Goal: Task Accomplishment & Management: Complete application form

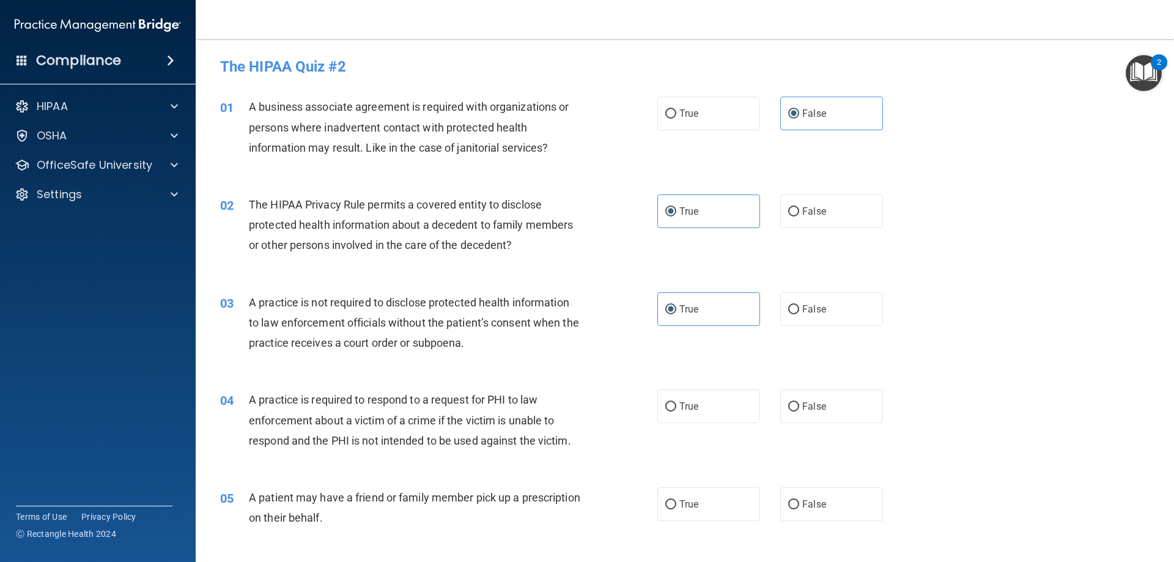
scroll to position [244, 0]
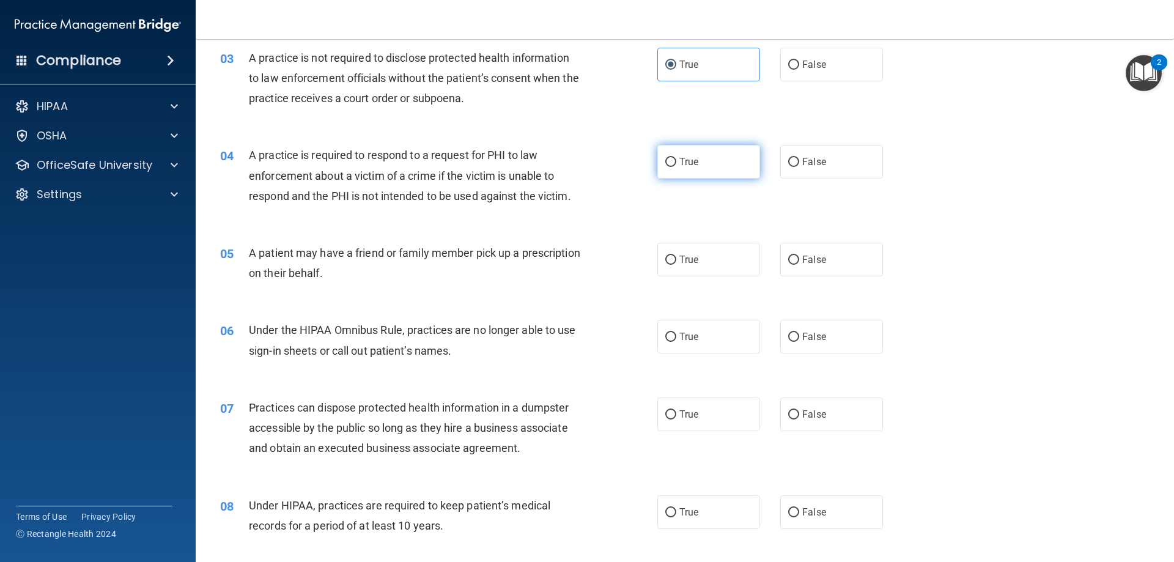
click at [730, 162] on label "True" at bounding box center [708, 162] width 103 height 34
click at [676, 162] on input "True" at bounding box center [670, 162] width 11 height 9
radio input "true"
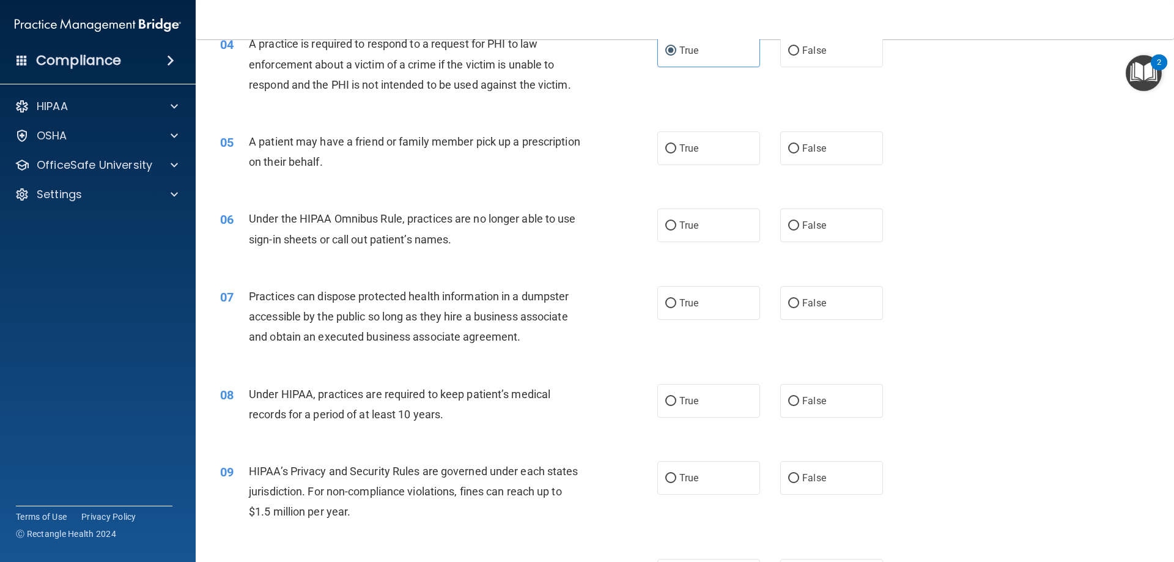
scroll to position [367, 0]
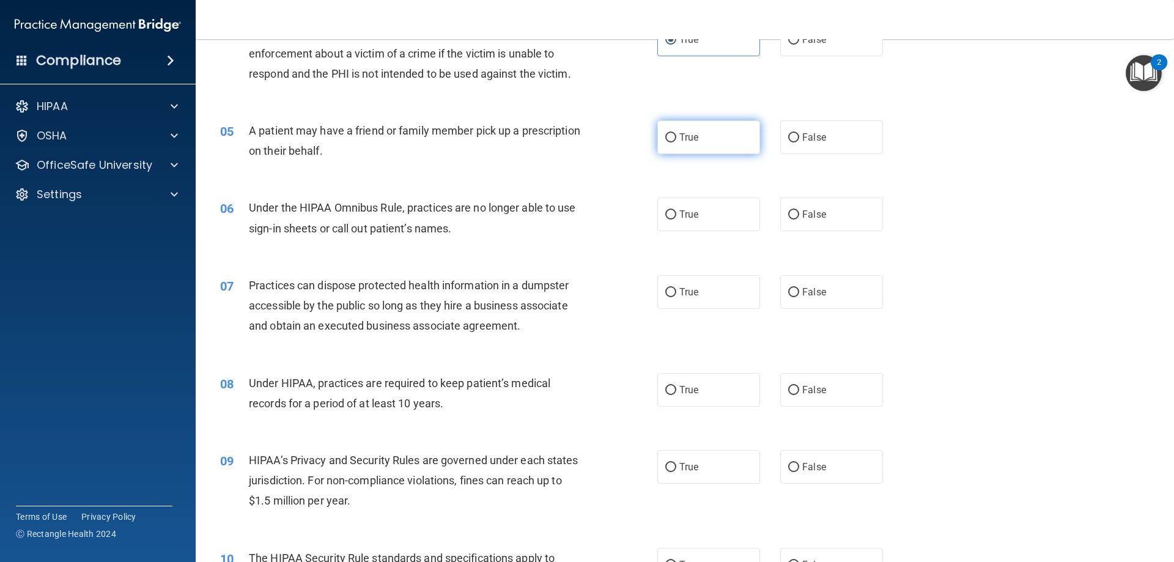
click at [741, 149] on label "True" at bounding box center [708, 137] width 103 height 34
click at [676, 142] on input "True" at bounding box center [670, 137] width 11 height 9
radio input "true"
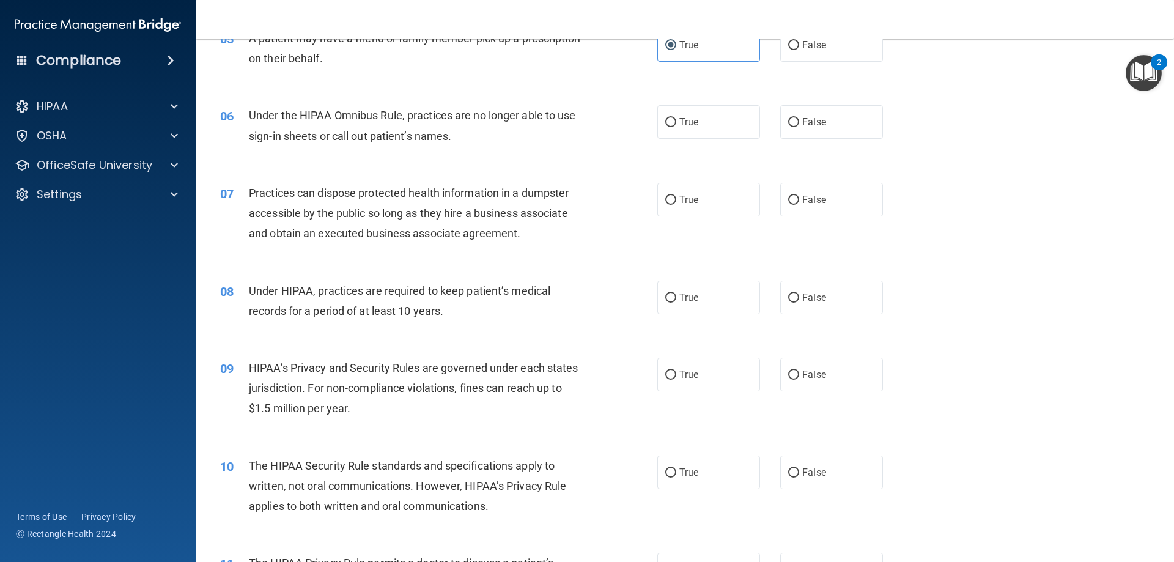
scroll to position [489, 0]
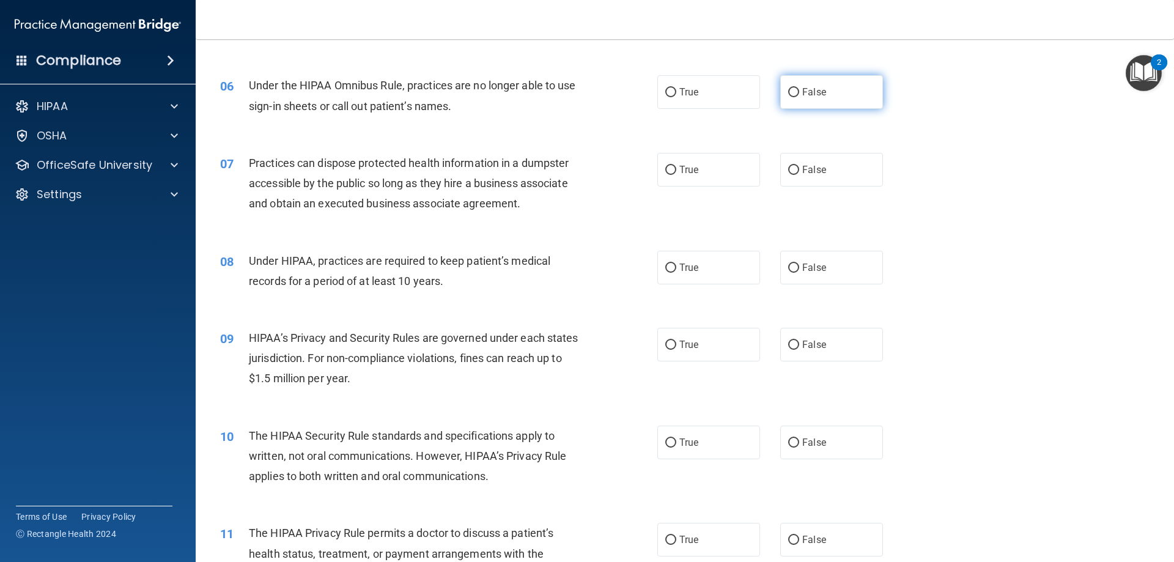
click at [800, 100] on label "False" at bounding box center [831, 92] width 103 height 34
click at [799, 97] on input "False" at bounding box center [793, 92] width 11 height 9
radio input "true"
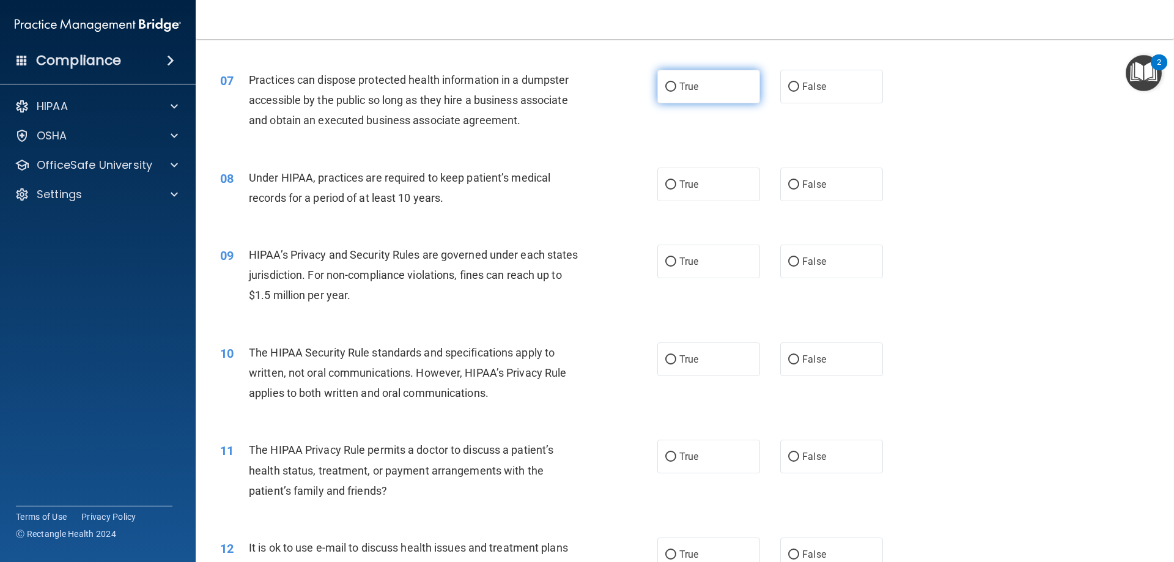
scroll to position [550, 0]
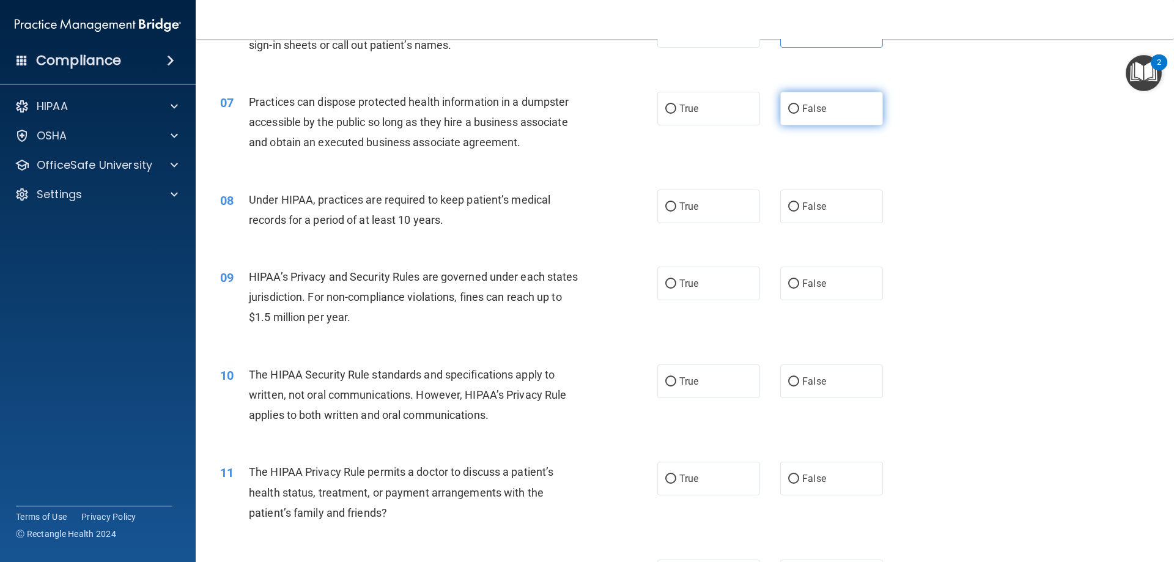
click at [815, 108] on span "False" at bounding box center [814, 109] width 24 height 12
click at [799, 108] on input "False" at bounding box center [793, 109] width 11 height 9
radio input "true"
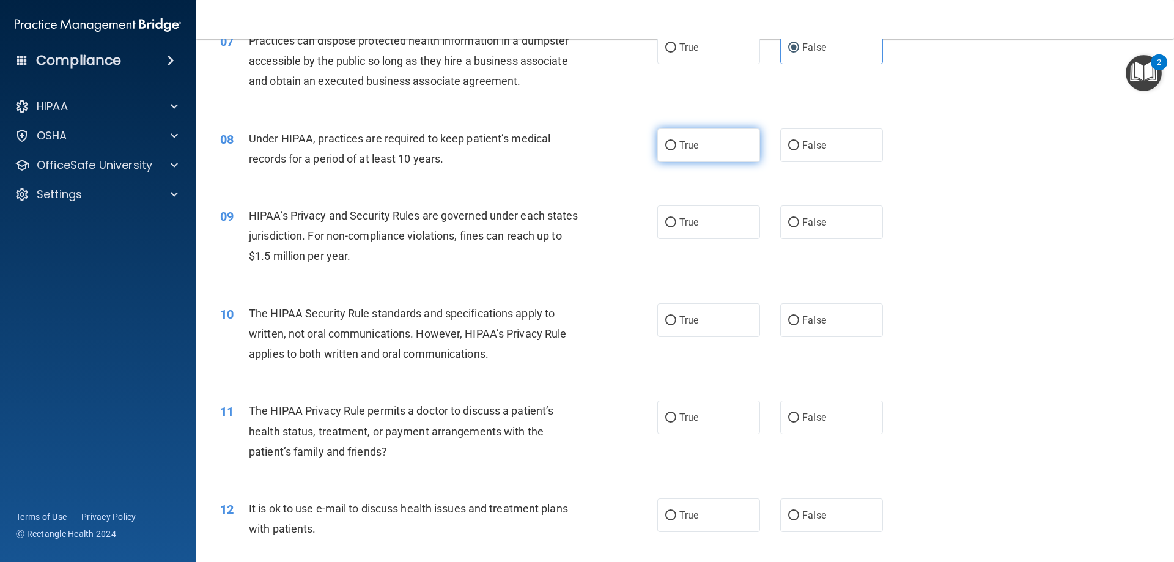
click at [732, 150] on label "True" at bounding box center [708, 145] width 103 height 34
click at [676, 150] on input "True" at bounding box center [670, 145] width 11 height 9
radio input "true"
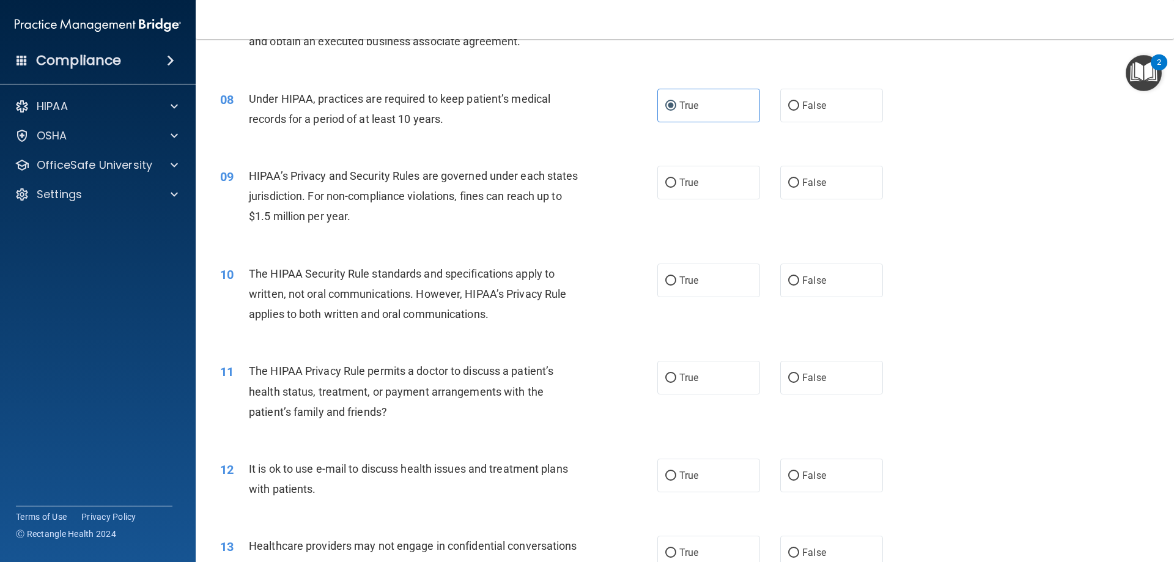
scroll to position [672, 0]
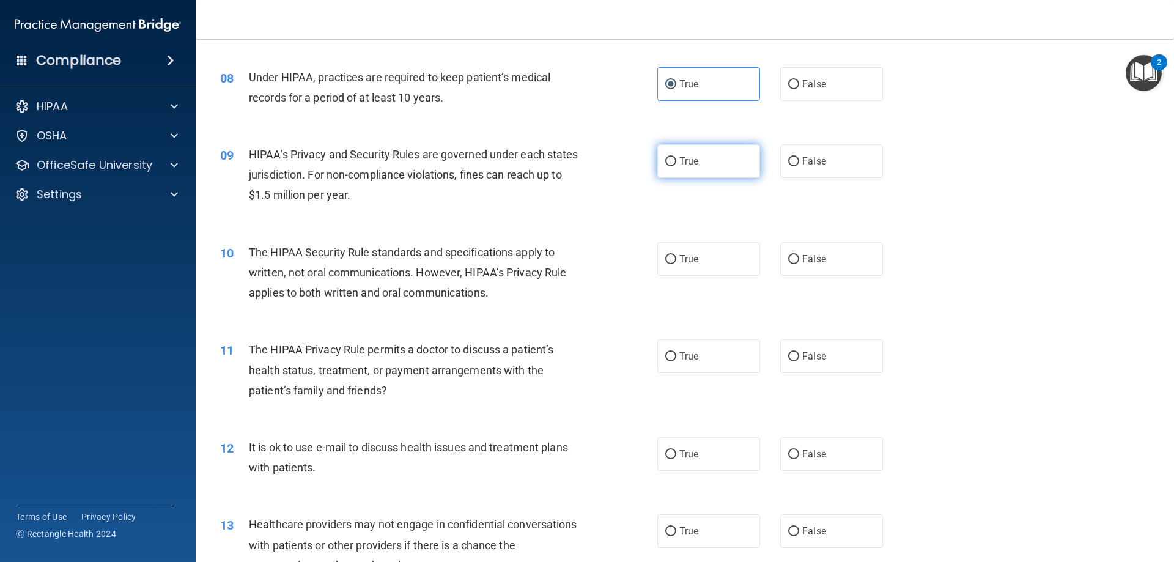
click at [743, 156] on label "True" at bounding box center [708, 161] width 103 height 34
click at [676, 157] on input "True" at bounding box center [670, 161] width 11 height 9
radio input "true"
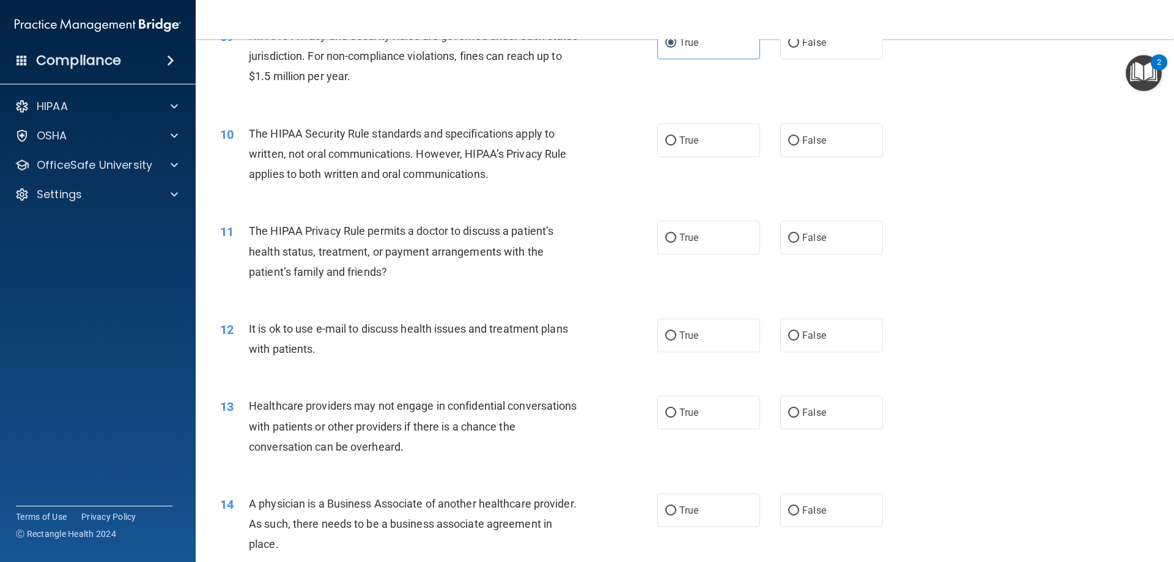
scroll to position [795, 0]
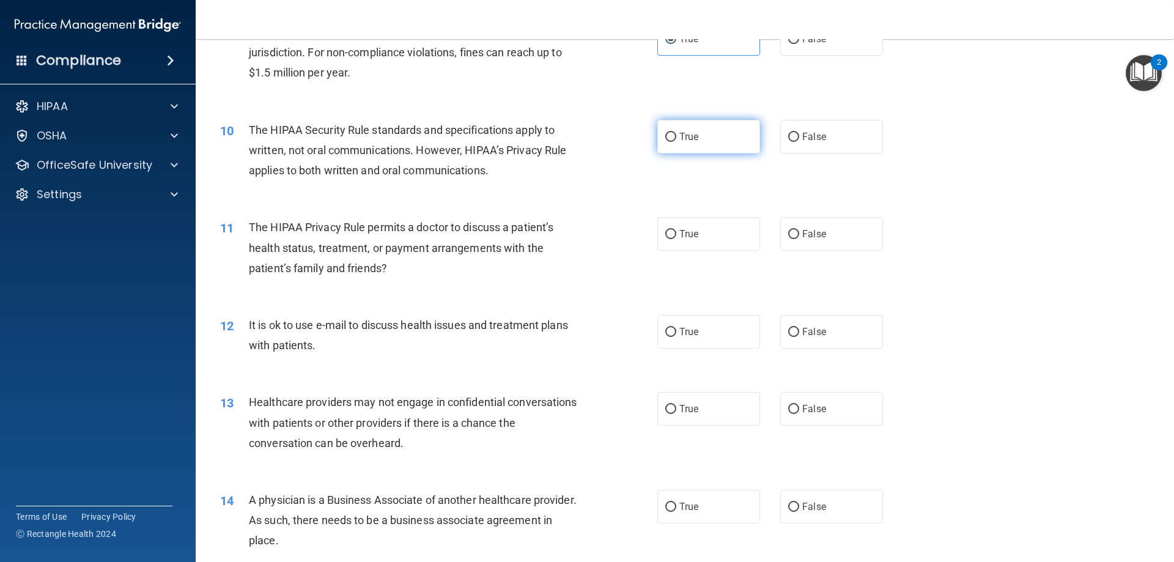
click at [730, 134] on label "True" at bounding box center [708, 137] width 103 height 34
click at [676, 134] on input "True" at bounding box center [670, 137] width 11 height 9
radio input "true"
click at [715, 230] on label "True" at bounding box center [708, 234] width 103 height 34
click at [676, 230] on input "True" at bounding box center [670, 234] width 11 height 9
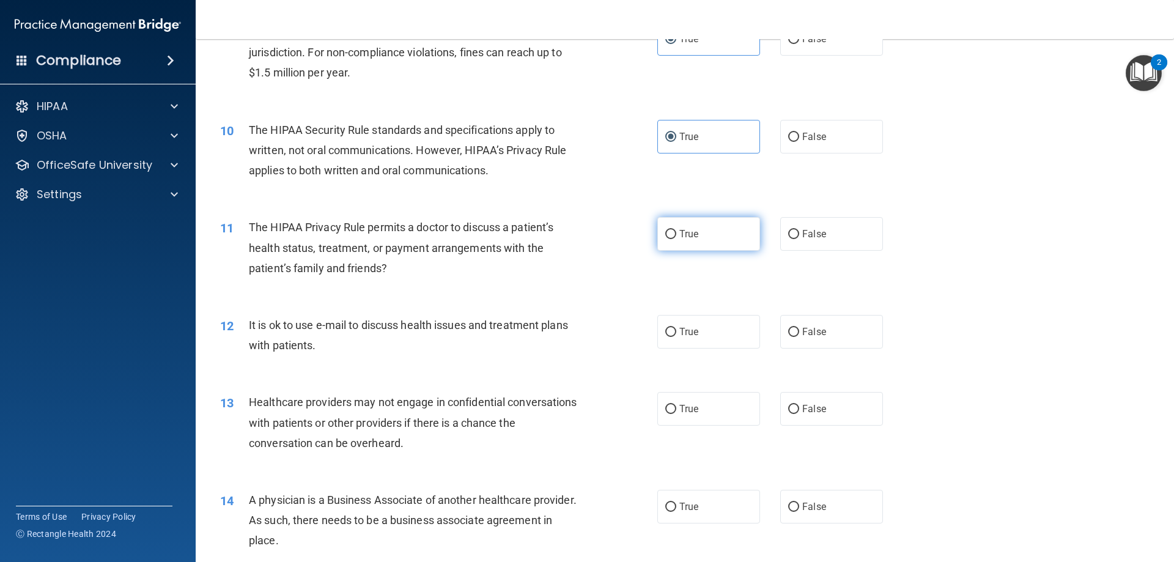
radio input "true"
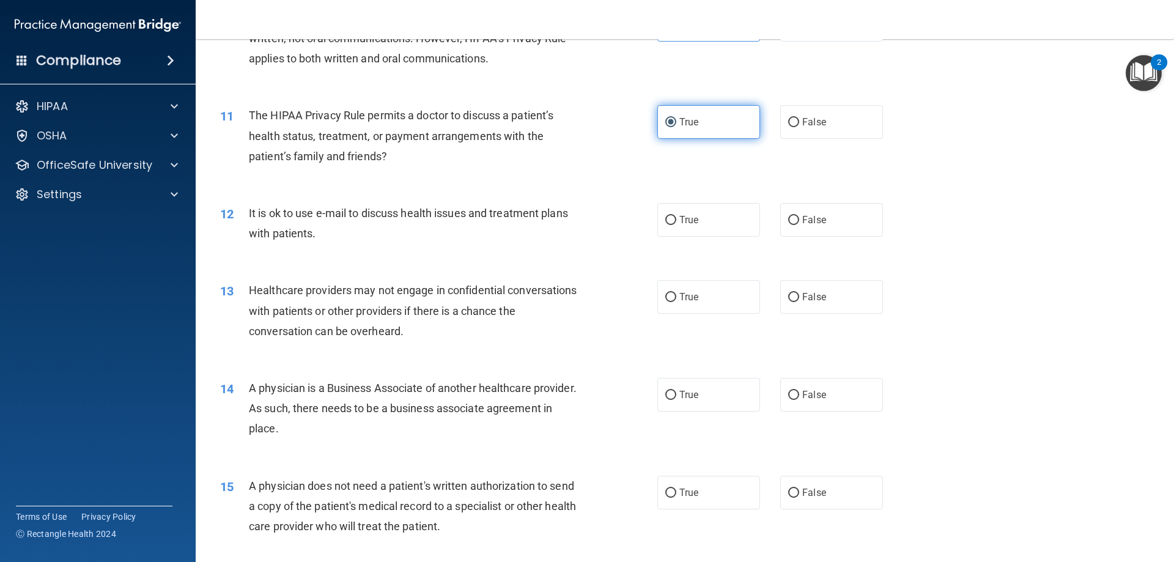
scroll to position [917, 0]
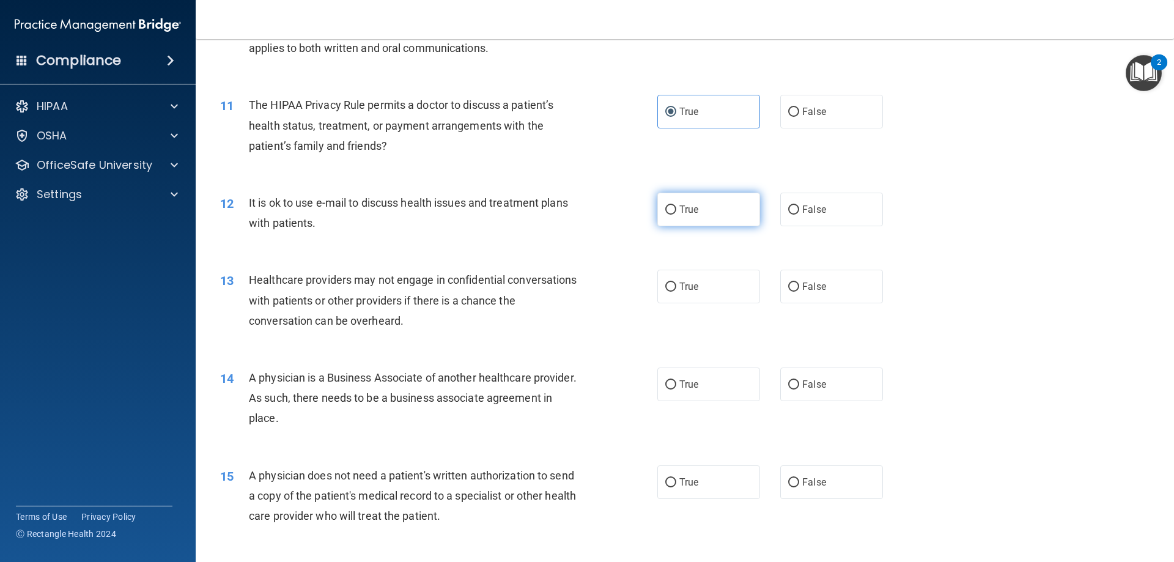
click at [724, 210] on label "True" at bounding box center [708, 210] width 103 height 34
click at [676, 210] on input "True" at bounding box center [670, 209] width 11 height 9
radio input "true"
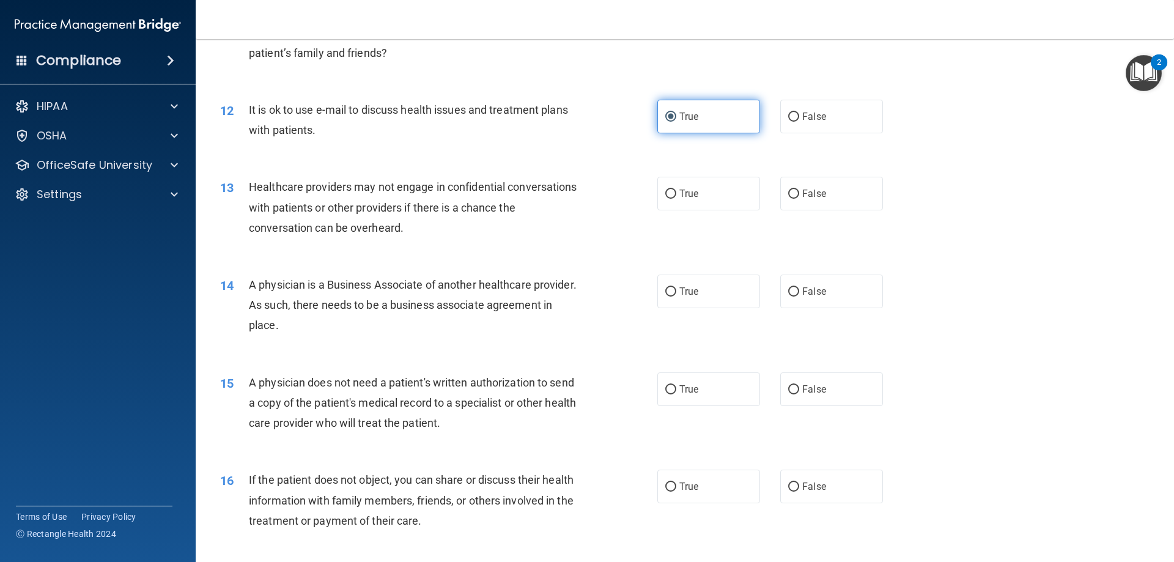
scroll to position [1039, 0]
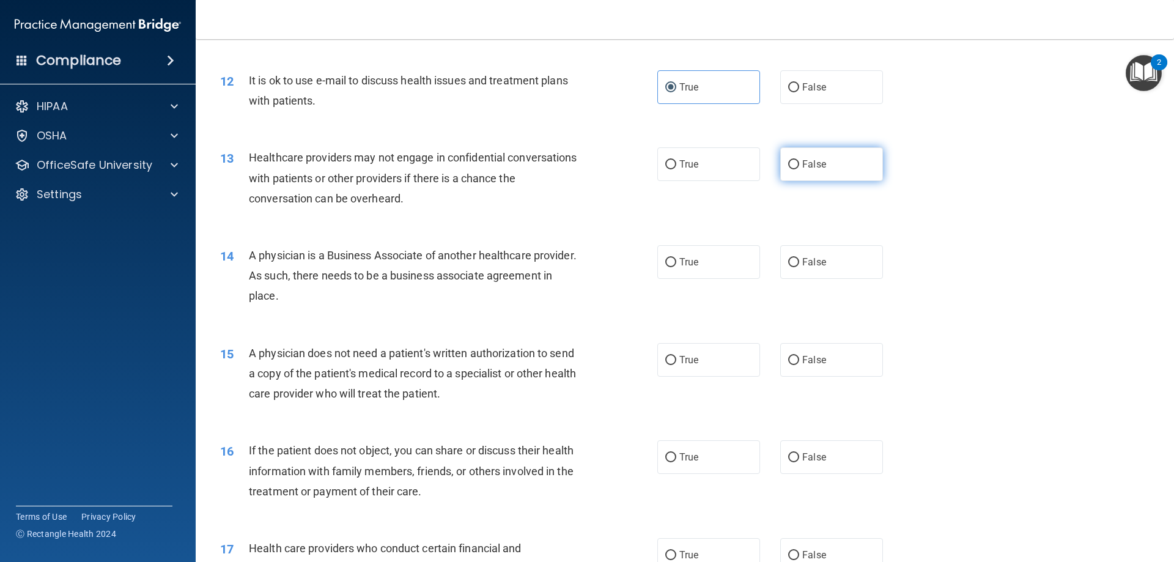
click at [825, 168] on label "False" at bounding box center [831, 164] width 103 height 34
click at [799, 168] on input "False" at bounding box center [793, 164] width 11 height 9
radio input "true"
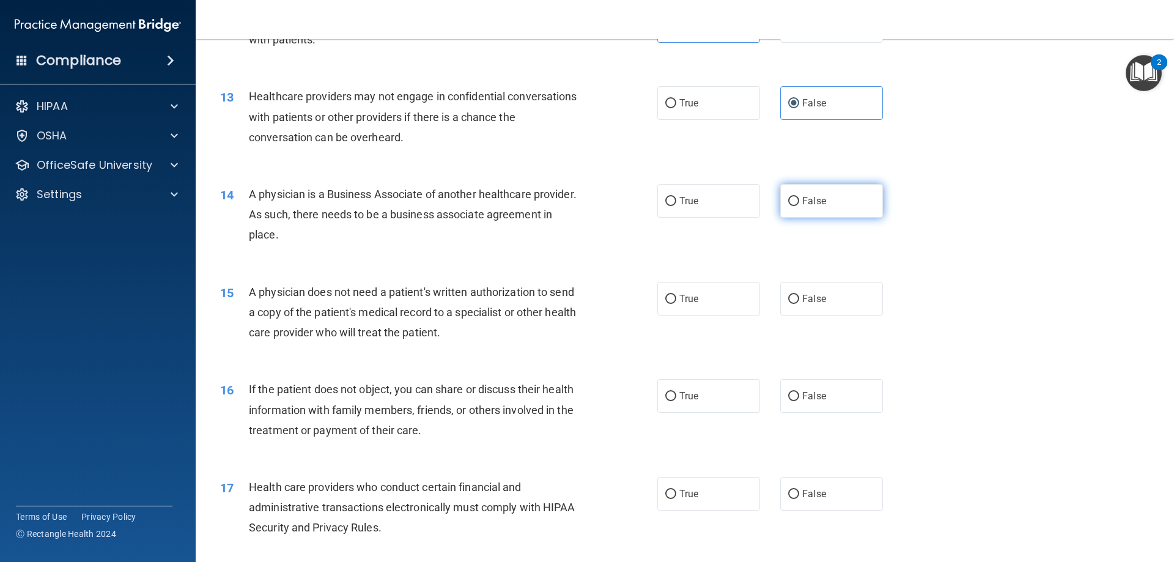
click at [788, 200] on input "False" at bounding box center [793, 201] width 11 height 9
radio input "true"
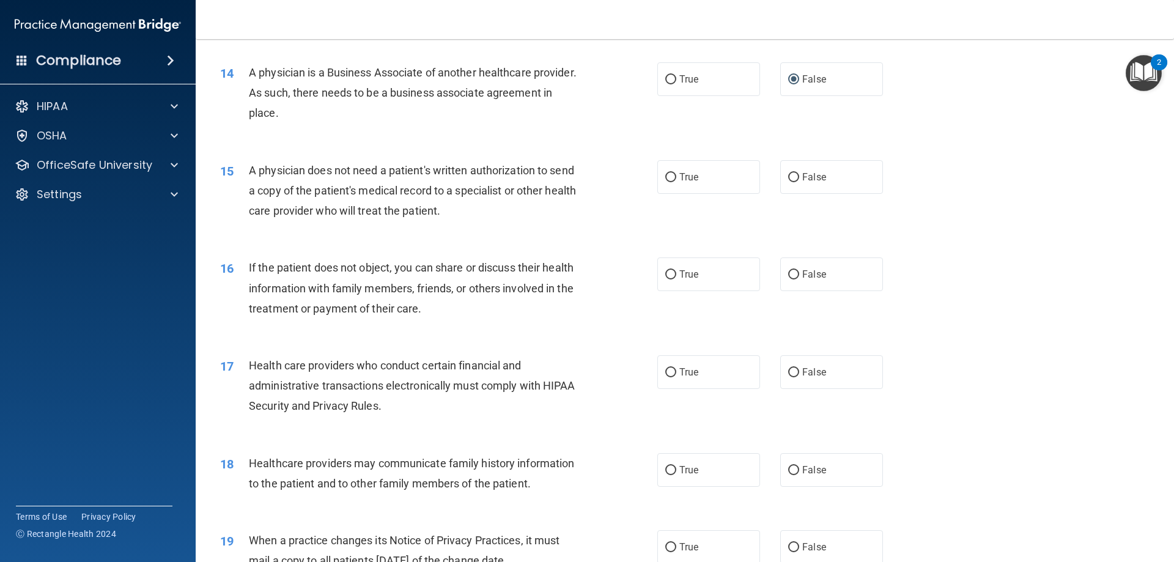
scroll to position [1222, 0]
click at [726, 174] on label "True" at bounding box center [708, 177] width 103 height 34
click at [676, 174] on input "True" at bounding box center [670, 176] width 11 height 9
radio input "true"
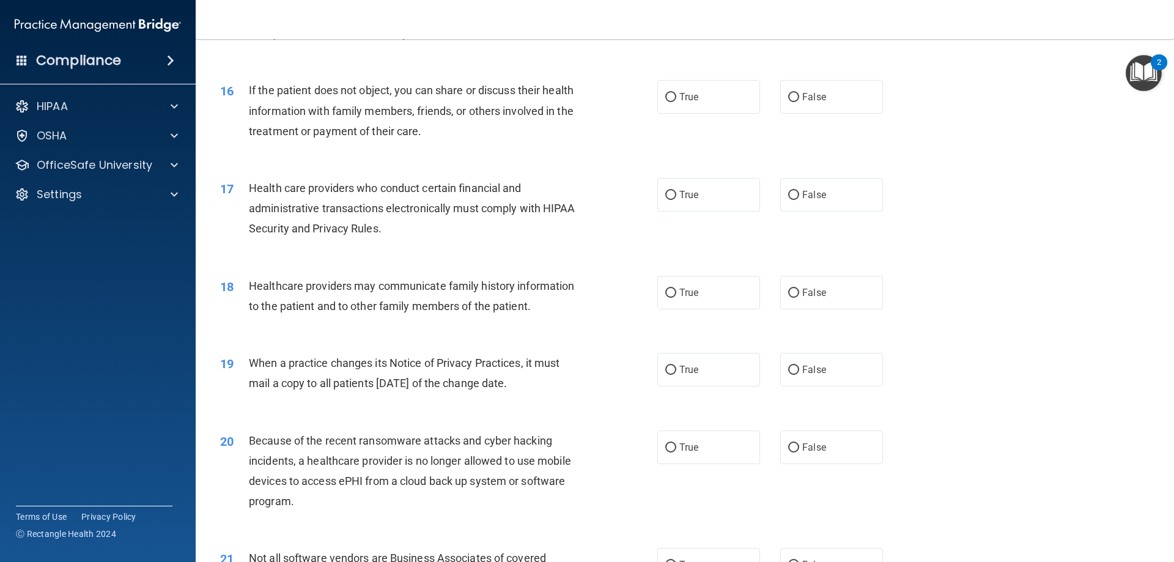
scroll to position [1406, 0]
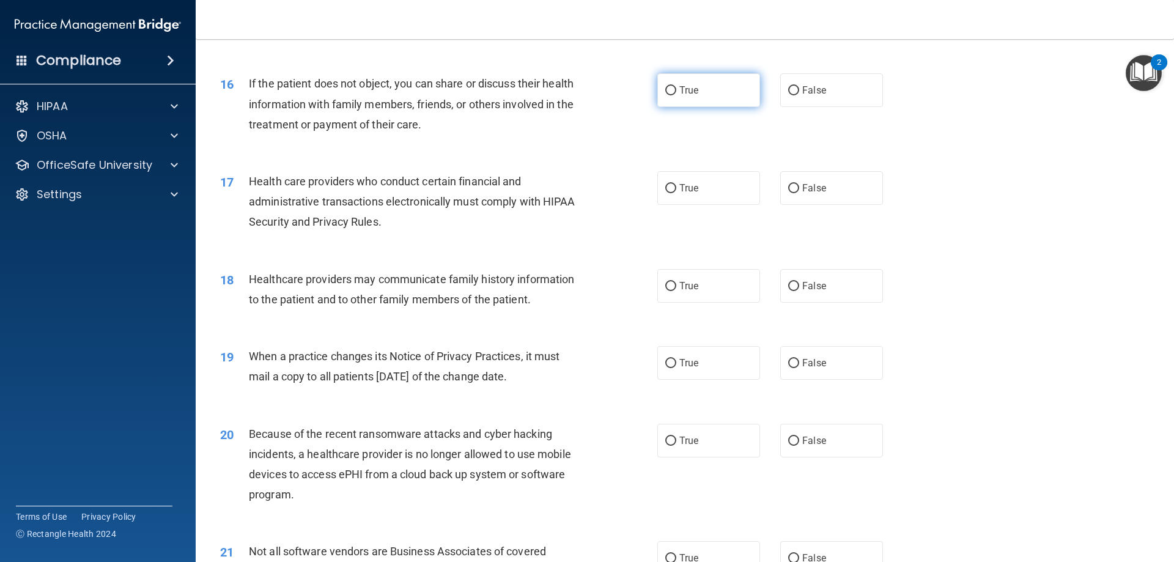
click at [731, 99] on label "True" at bounding box center [708, 90] width 103 height 34
click at [676, 95] on input "True" at bounding box center [670, 90] width 11 height 9
radio input "true"
click at [812, 178] on label "False" at bounding box center [831, 188] width 103 height 34
click at [799, 184] on input "False" at bounding box center [793, 188] width 11 height 9
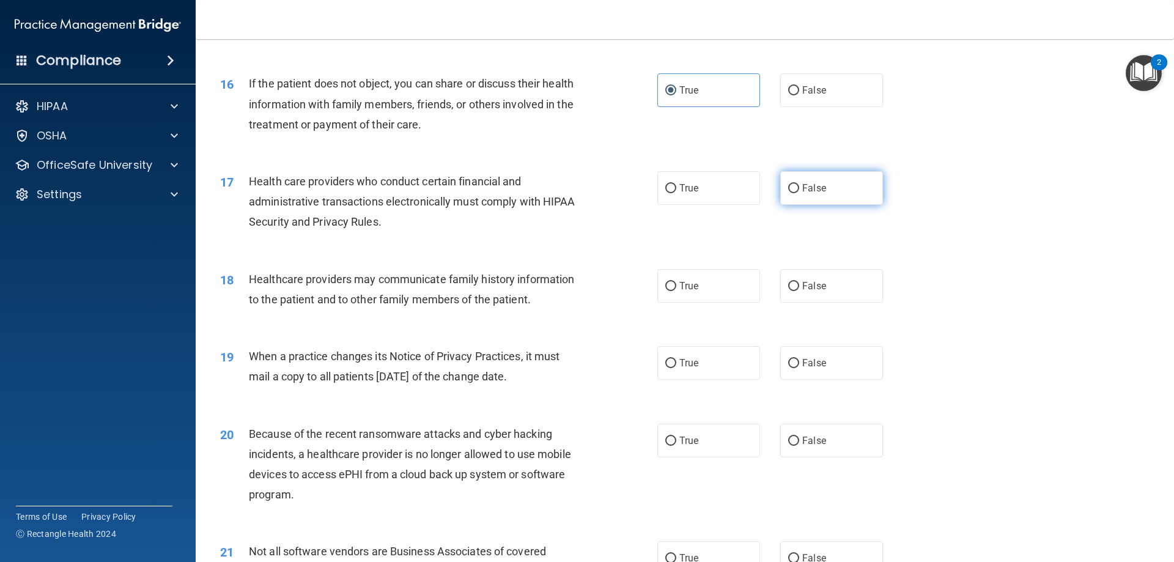
radio input "true"
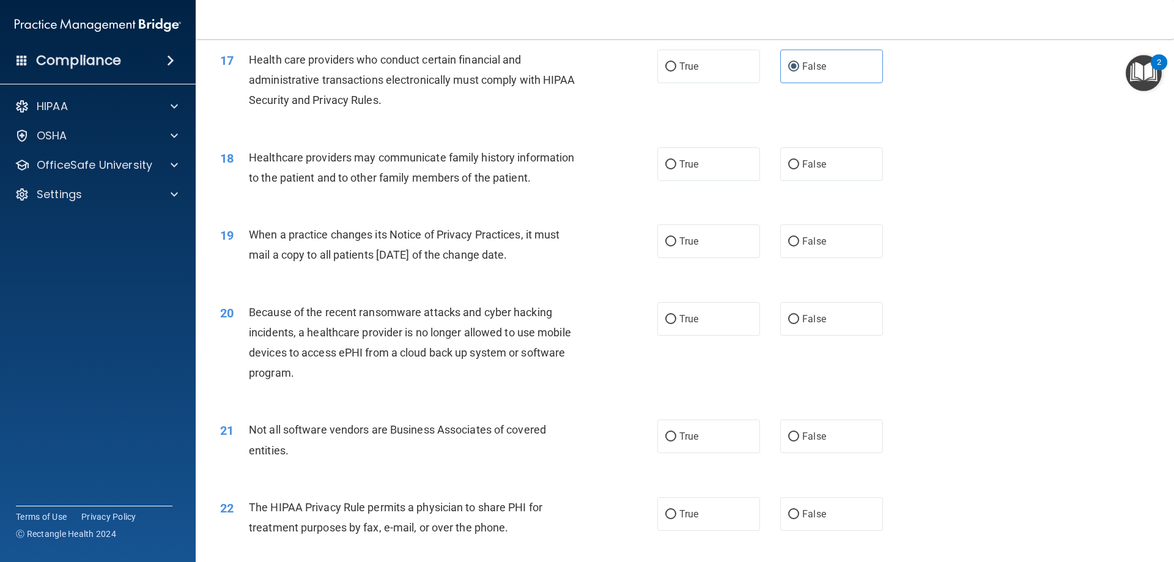
scroll to position [1528, 0]
click at [796, 161] on label "False" at bounding box center [831, 164] width 103 height 34
click at [796, 161] on input "False" at bounding box center [793, 164] width 11 height 9
radio input "true"
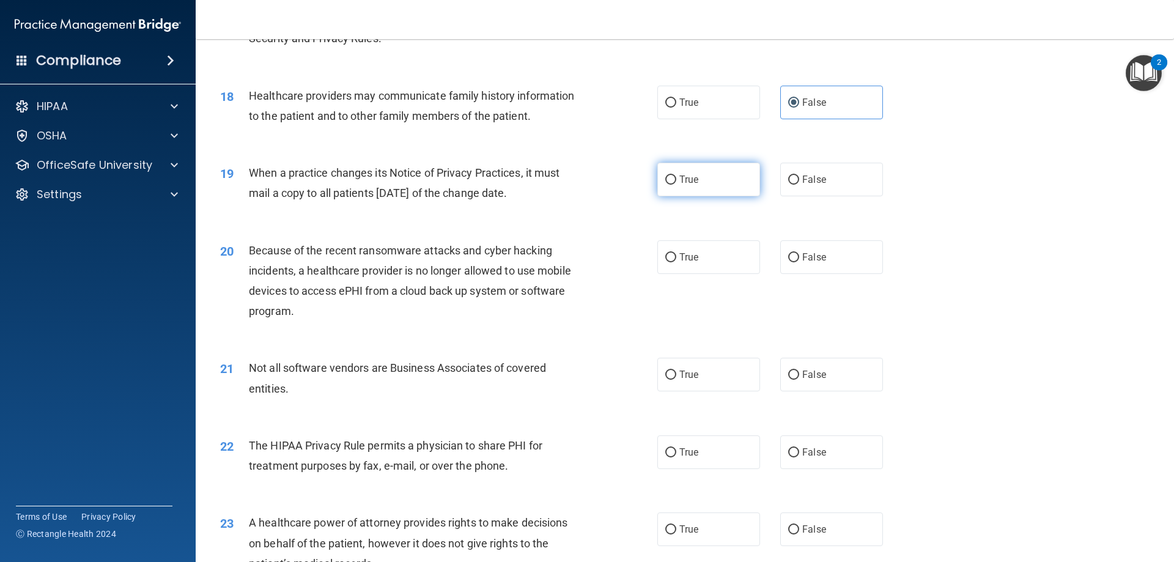
click at [730, 182] on label "True" at bounding box center [708, 180] width 103 height 34
click at [676, 182] on input "True" at bounding box center [670, 179] width 11 height 9
radio input "true"
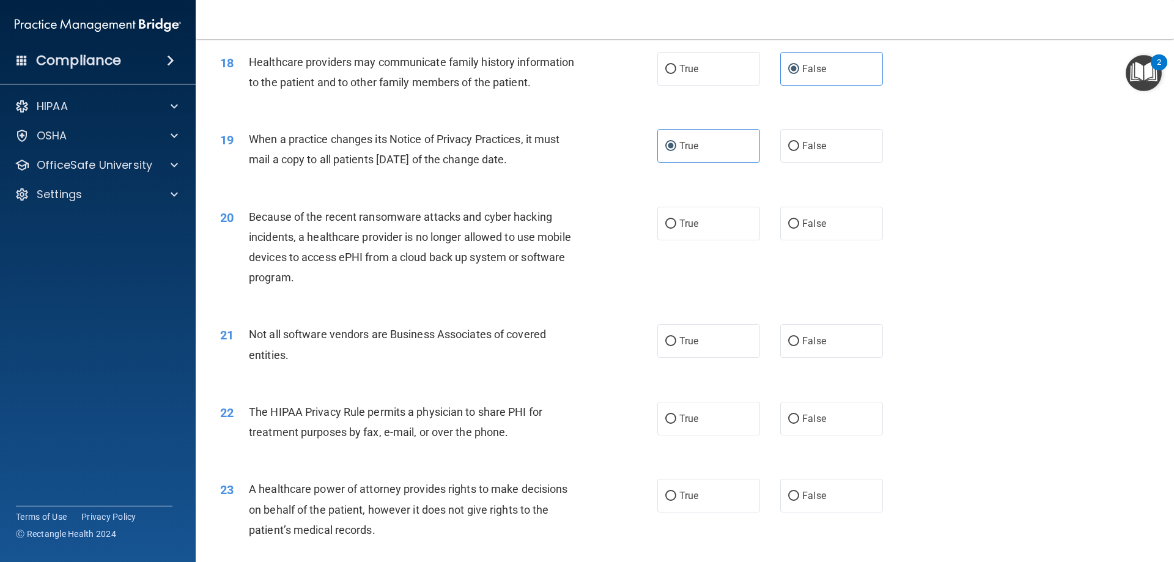
scroll to position [1711, 0]
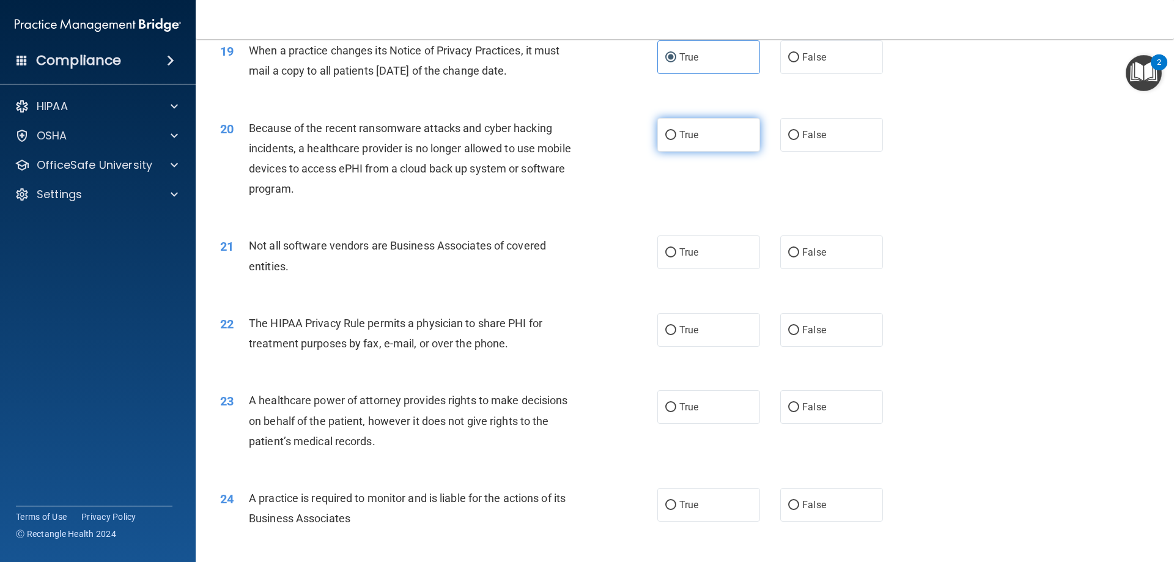
click at [735, 140] on label "True" at bounding box center [708, 135] width 103 height 34
click at [676, 140] on input "True" at bounding box center [670, 135] width 11 height 9
radio input "true"
click at [738, 244] on label "True" at bounding box center [708, 252] width 103 height 34
click at [676, 248] on input "True" at bounding box center [670, 252] width 11 height 9
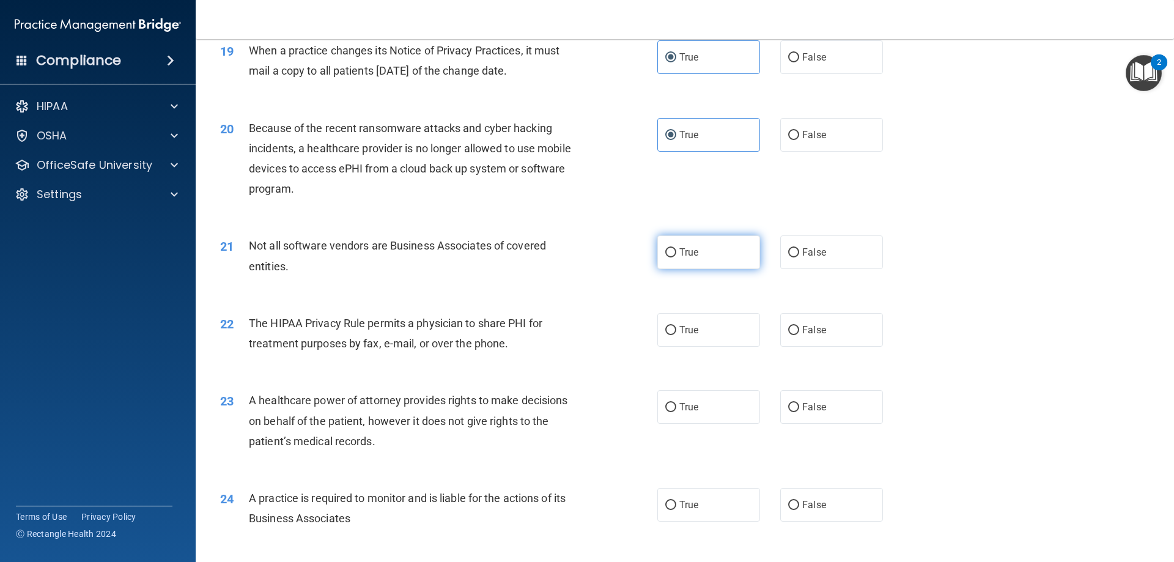
radio input "true"
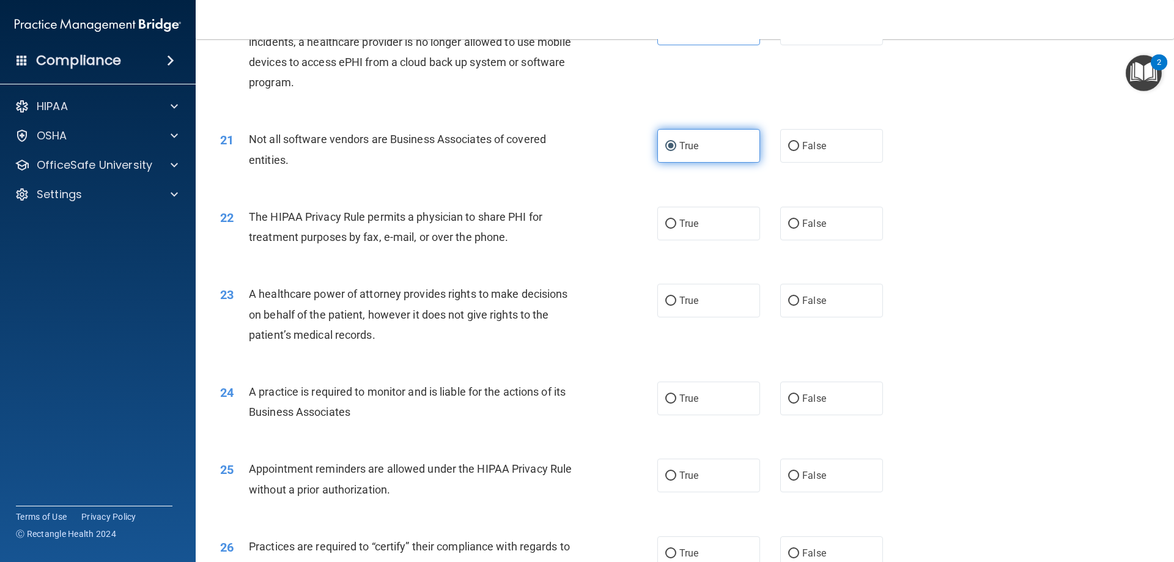
scroll to position [1834, 0]
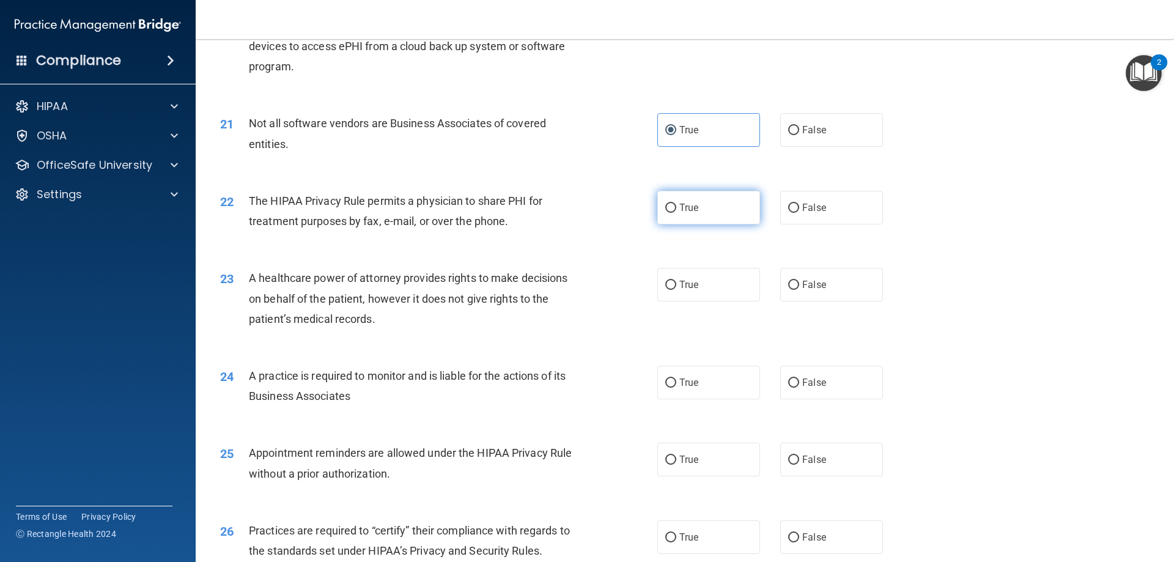
click at [707, 205] on label "True" at bounding box center [708, 208] width 103 height 34
click at [676, 205] on input "True" at bounding box center [670, 208] width 11 height 9
radio input "true"
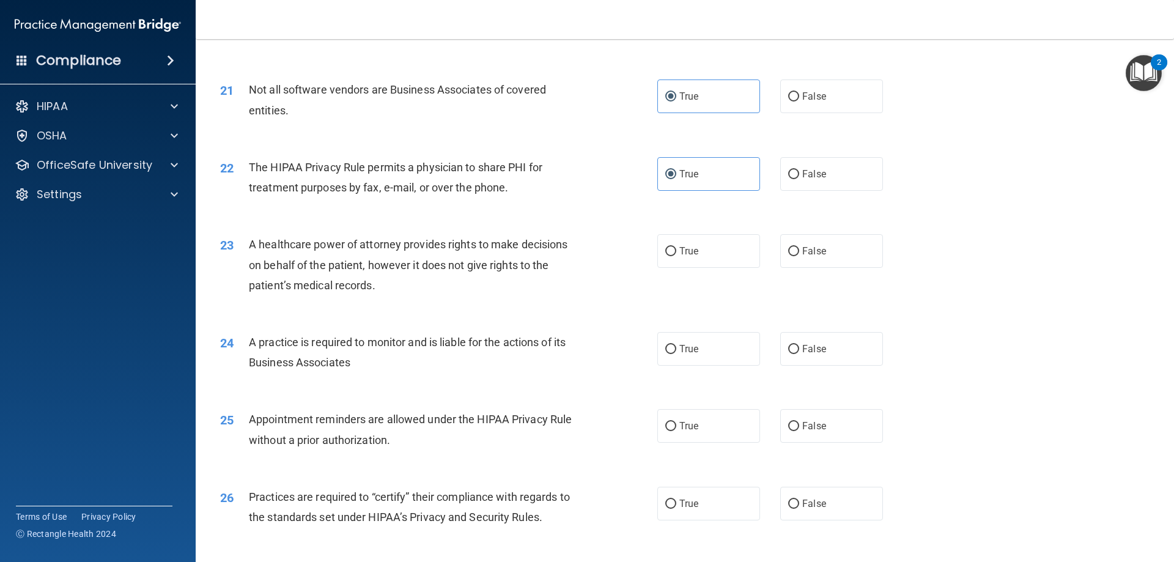
scroll to position [1895, 0]
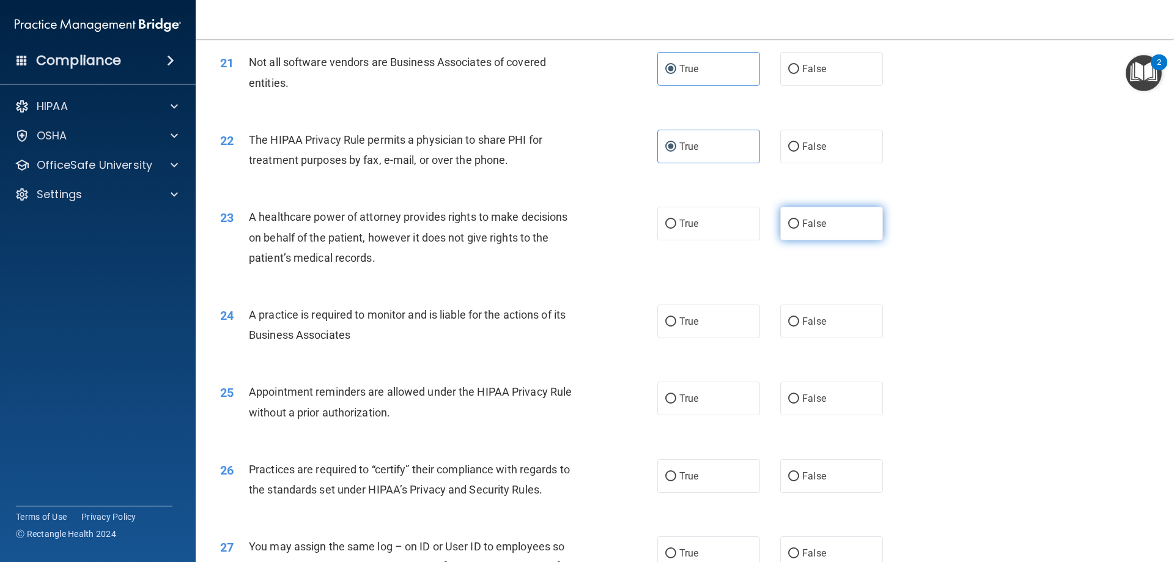
click at [789, 221] on input "False" at bounding box center [793, 223] width 11 height 9
radio input "true"
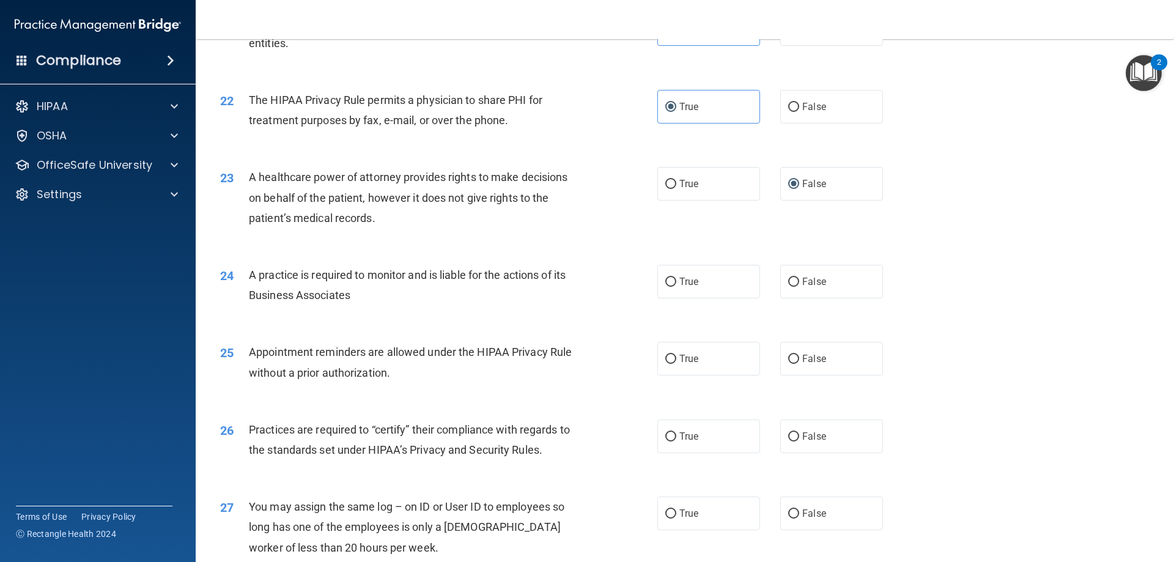
scroll to position [1956, 0]
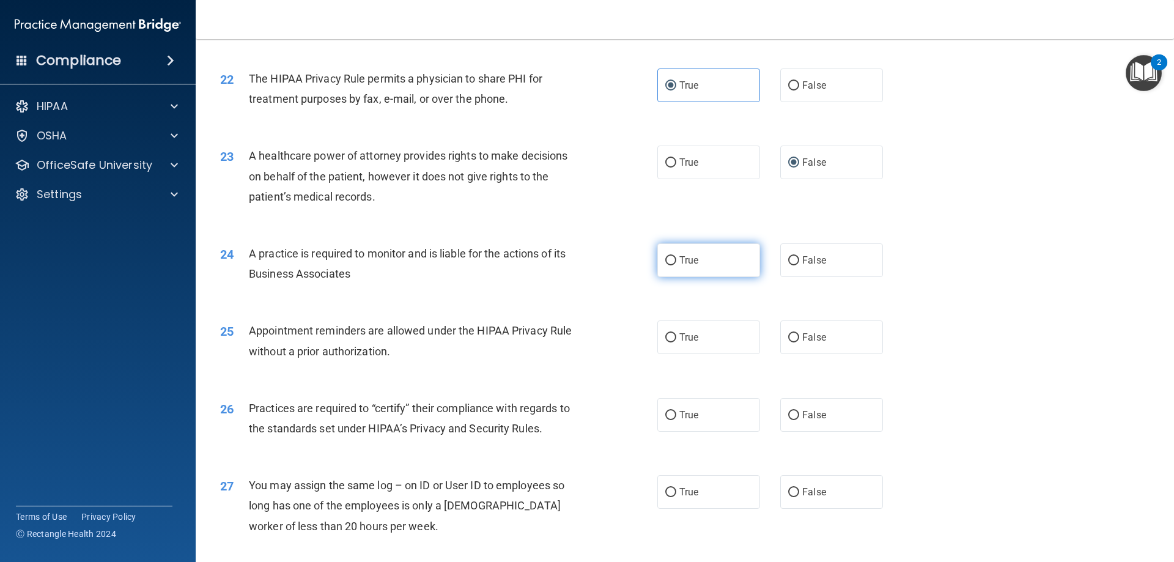
click at [746, 254] on label "True" at bounding box center [708, 260] width 103 height 34
click at [676, 256] on input "True" at bounding box center [670, 260] width 11 height 9
radio input "true"
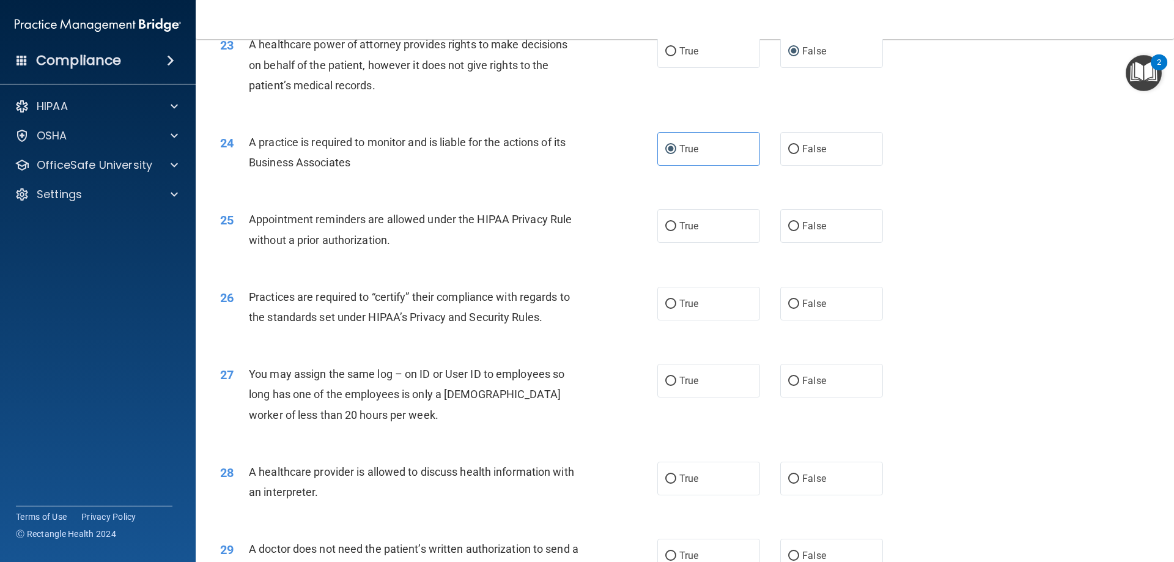
scroll to position [2078, 0]
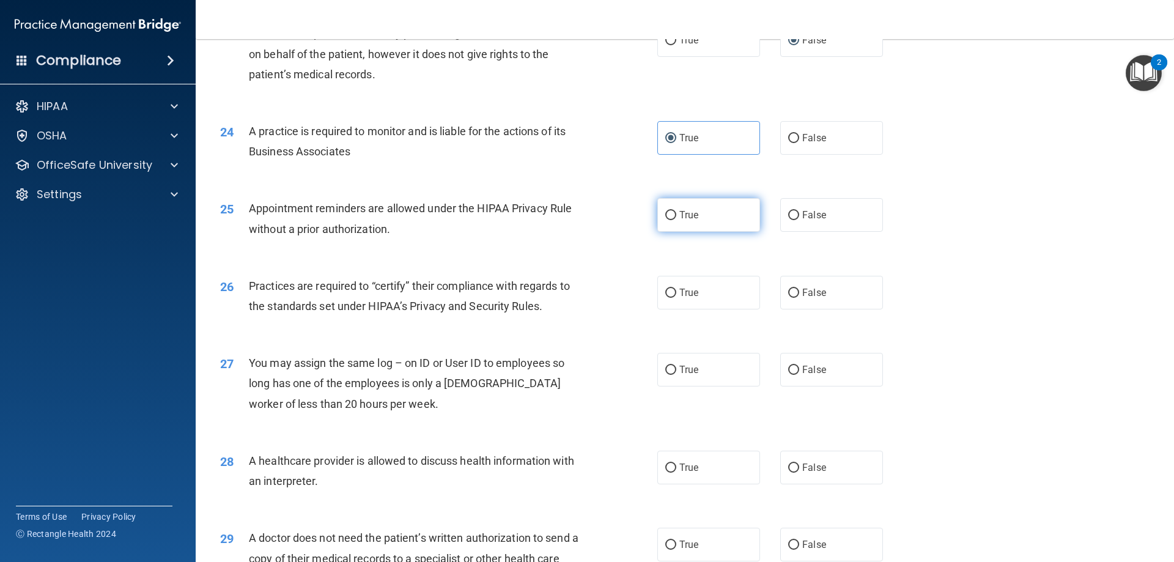
click at [738, 222] on label "True" at bounding box center [708, 215] width 103 height 34
click at [676, 220] on input "True" at bounding box center [670, 215] width 11 height 9
radio input "true"
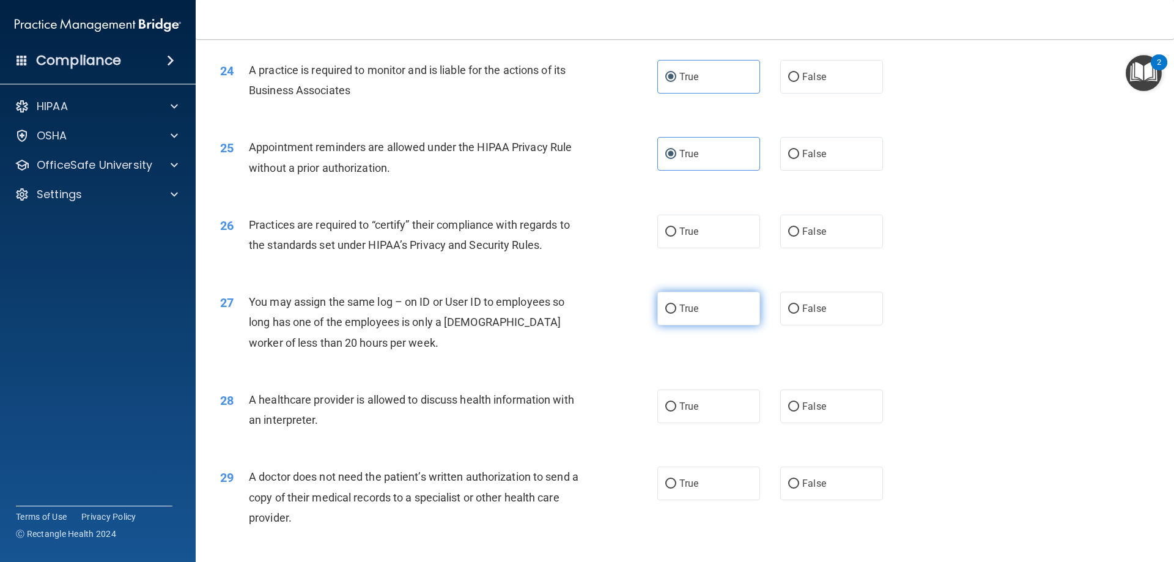
click at [715, 304] on label "True" at bounding box center [708, 309] width 103 height 34
click at [676, 304] on input "True" at bounding box center [670, 308] width 11 height 9
radio input "true"
click at [749, 410] on label "True" at bounding box center [708, 406] width 103 height 34
click at [676, 410] on input "True" at bounding box center [670, 406] width 11 height 9
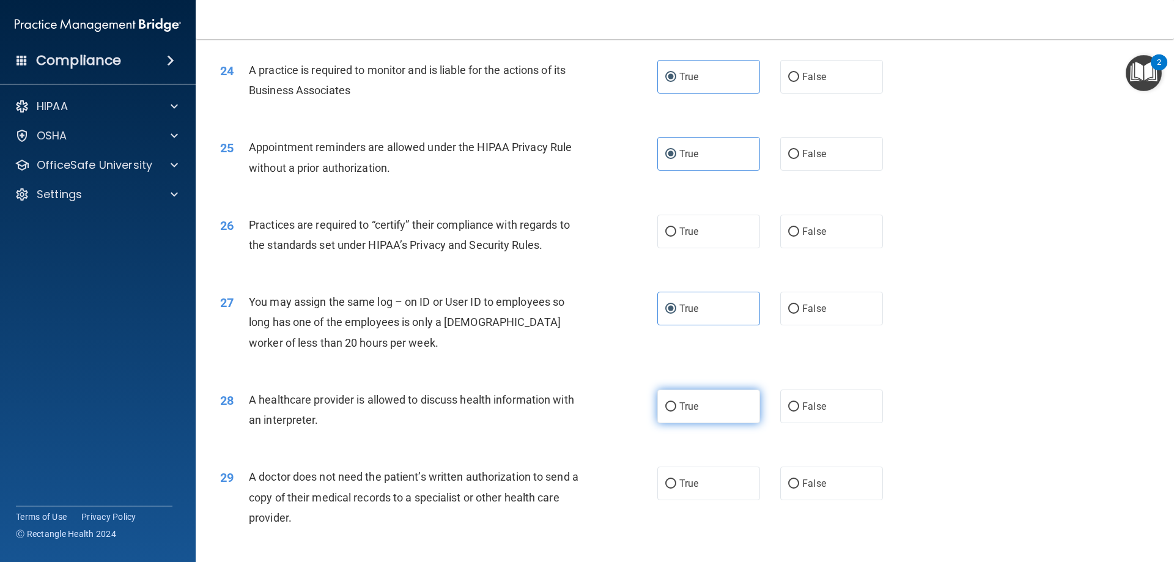
radio input "true"
click at [737, 239] on label "True" at bounding box center [708, 232] width 103 height 34
click at [676, 237] on input "True" at bounding box center [670, 231] width 11 height 9
radio input "true"
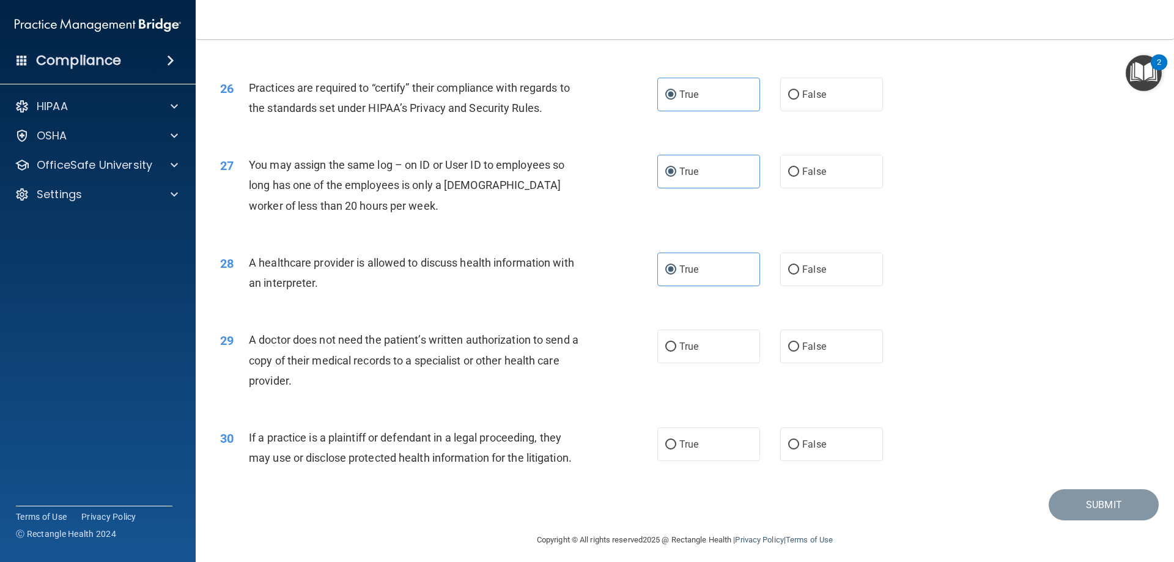
scroll to position [2284, 0]
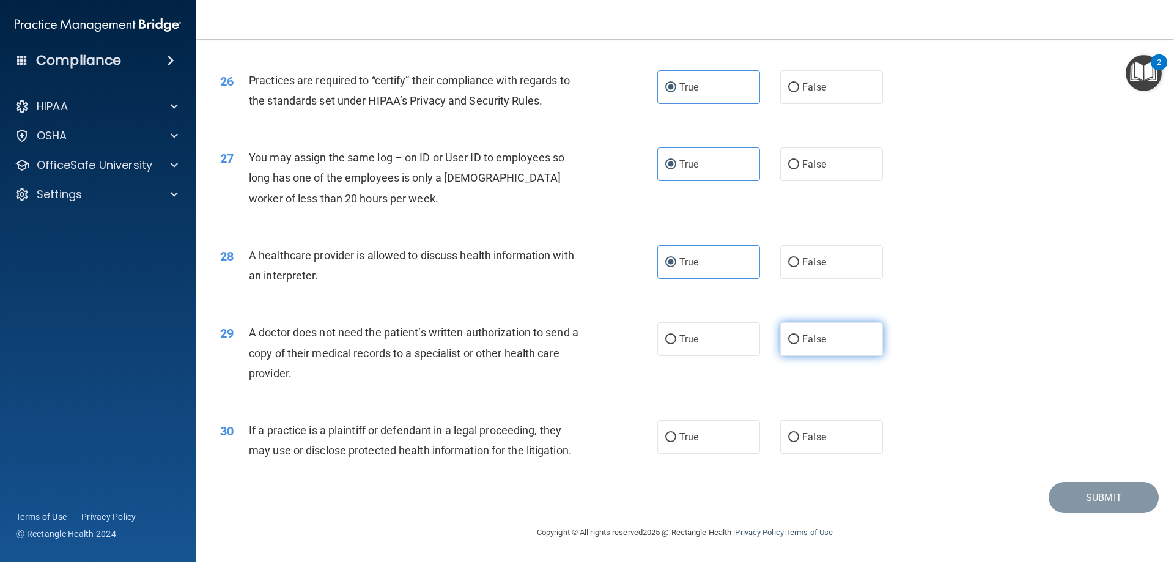
click at [792, 342] on input "False" at bounding box center [793, 339] width 11 height 9
radio input "true"
click at [803, 431] on span "False" at bounding box center [814, 437] width 24 height 12
click at [799, 433] on input "False" at bounding box center [793, 437] width 11 height 9
radio input "true"
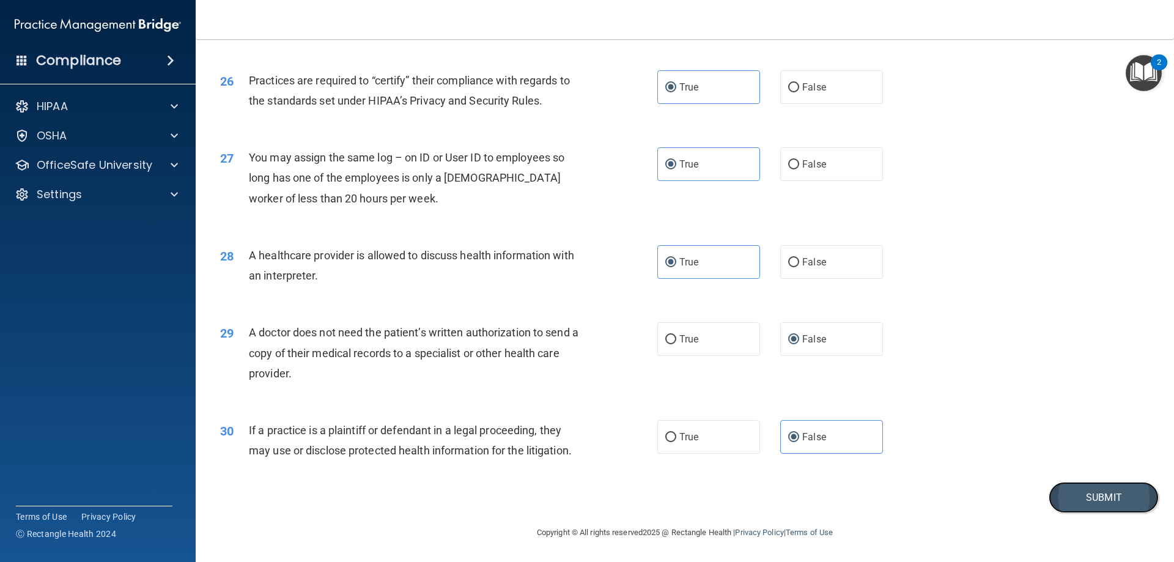
click at [1057, 493] on button "Submit" at bounding box center [1103, 497] width 110 height 31
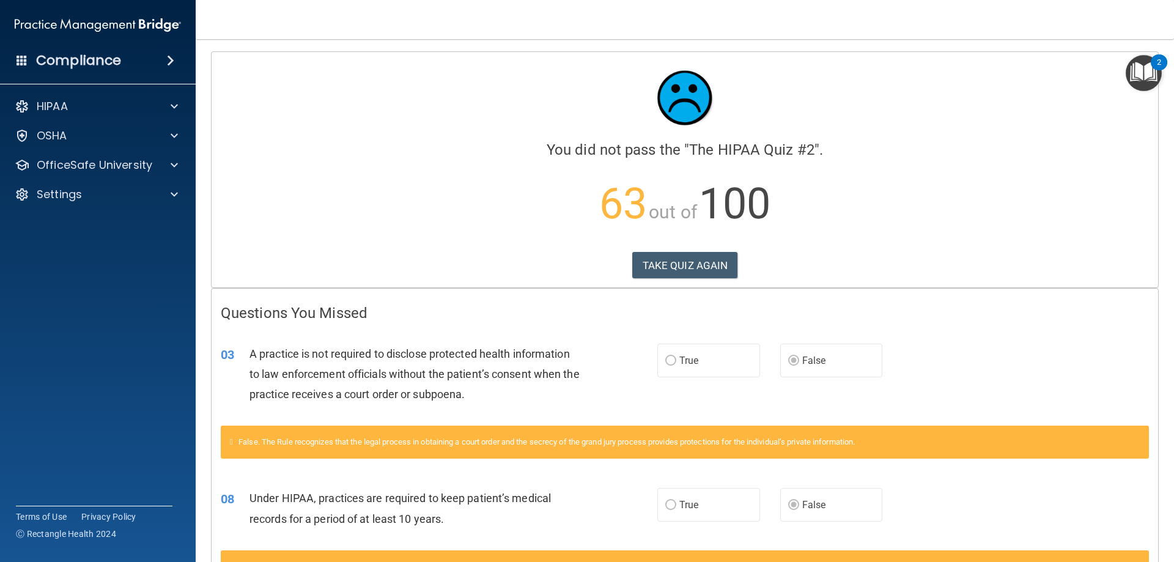
scroll to position [61, 0]
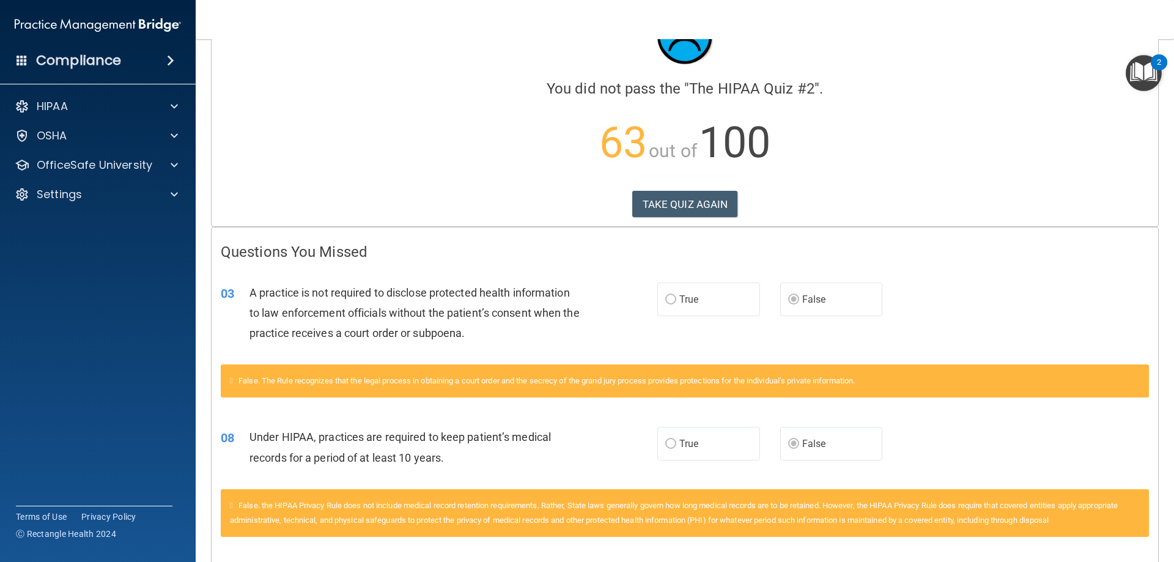
click at [710, 298] on label "True" at bounding box center [708, 299] width 103 height 34
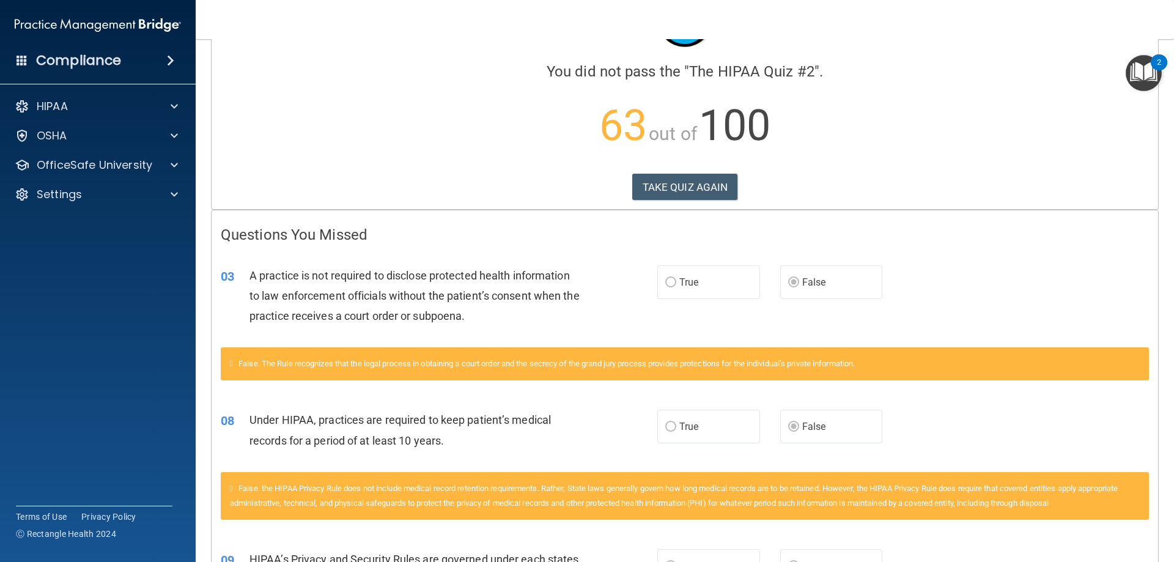
scroll to position [0, 0]
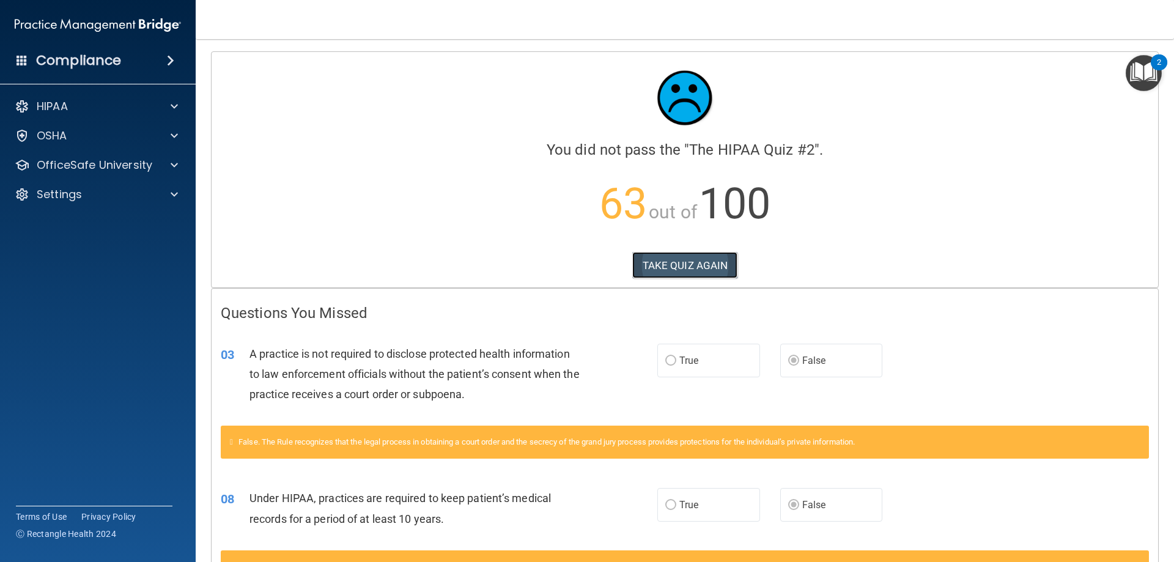
click at [655, 260] on button "TAKE QUIZ AGAIN" at bounding box center [685, 265] width 106 height 27
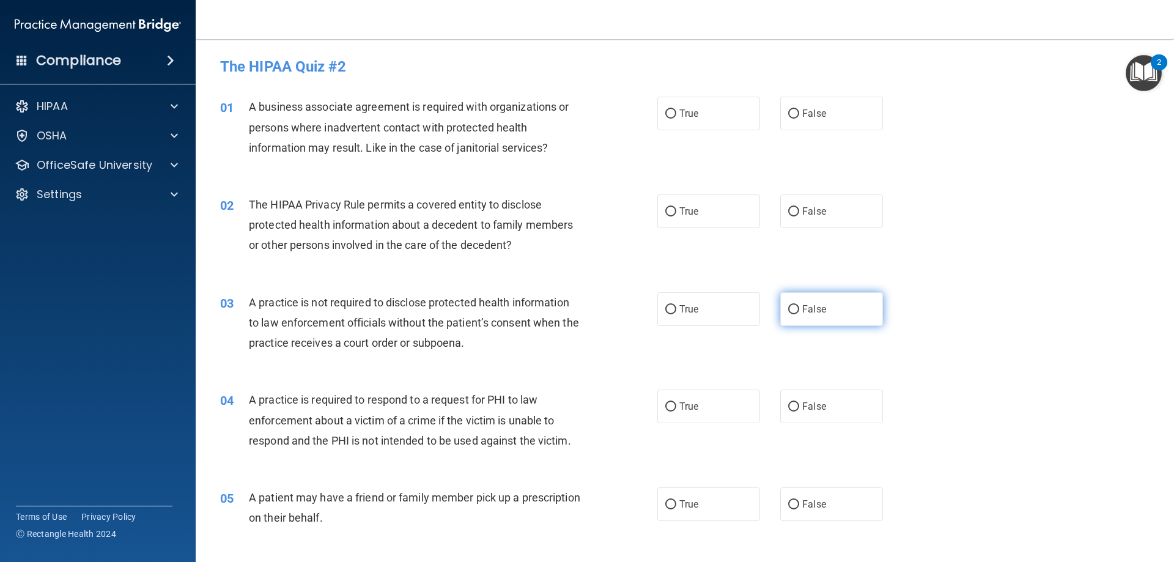
click at [790, 307] on input "False" at bounding box center [793, 309] width 11 height 9
radio input "true"
click at [666, 207] on input "True" at bounding box center [670, 211] width 11 height 9
radio input "true"
click at [788, 111] on input "False" at bounding box center [793, 113] width 11 height 9
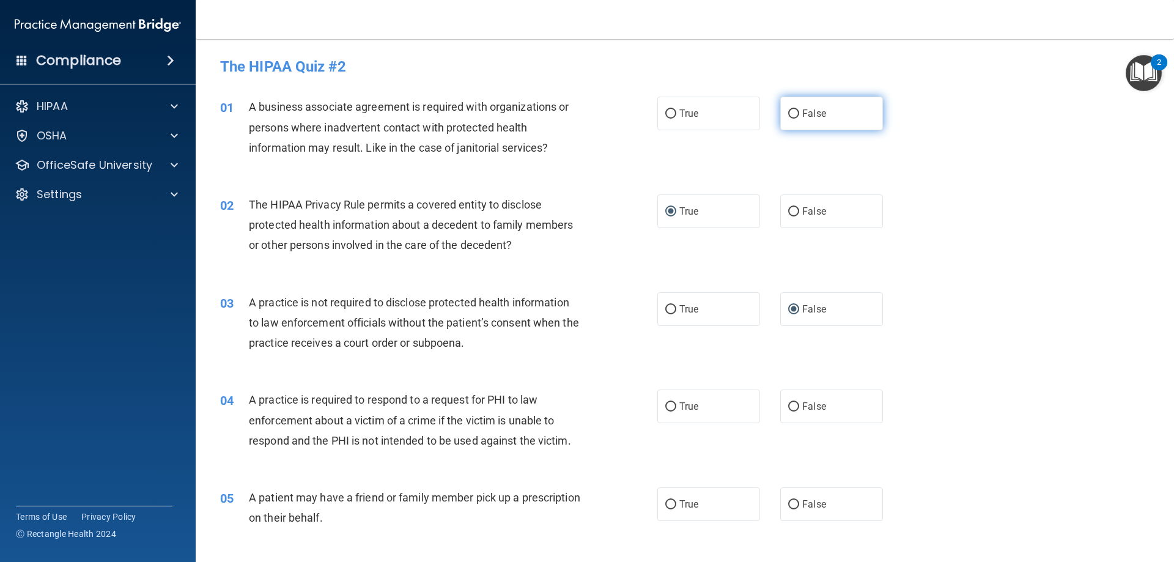
radio input "true"
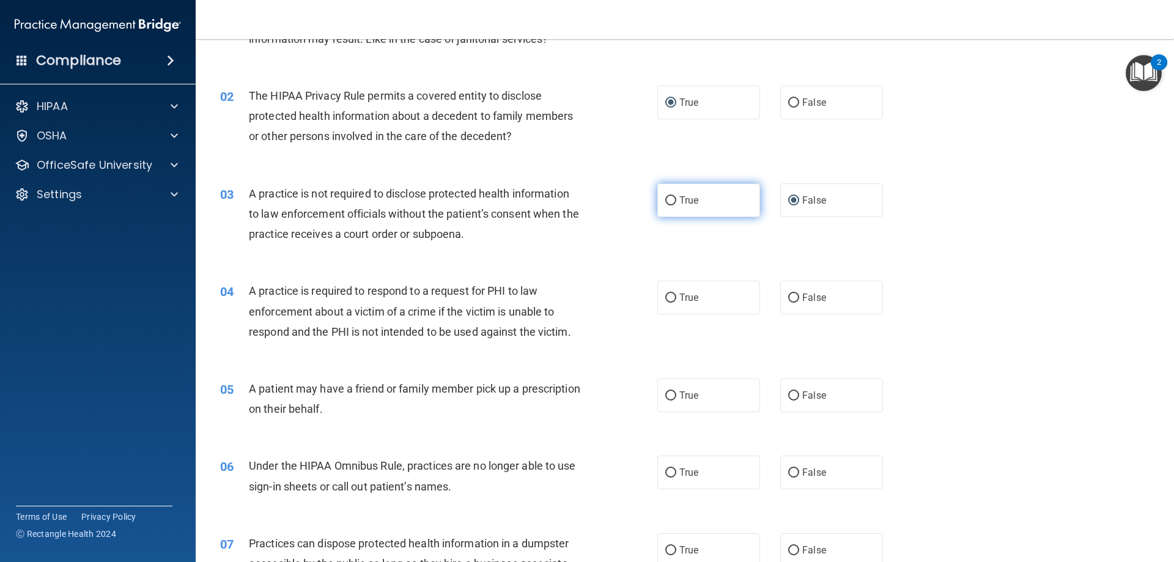
scroll to position [122, 0]
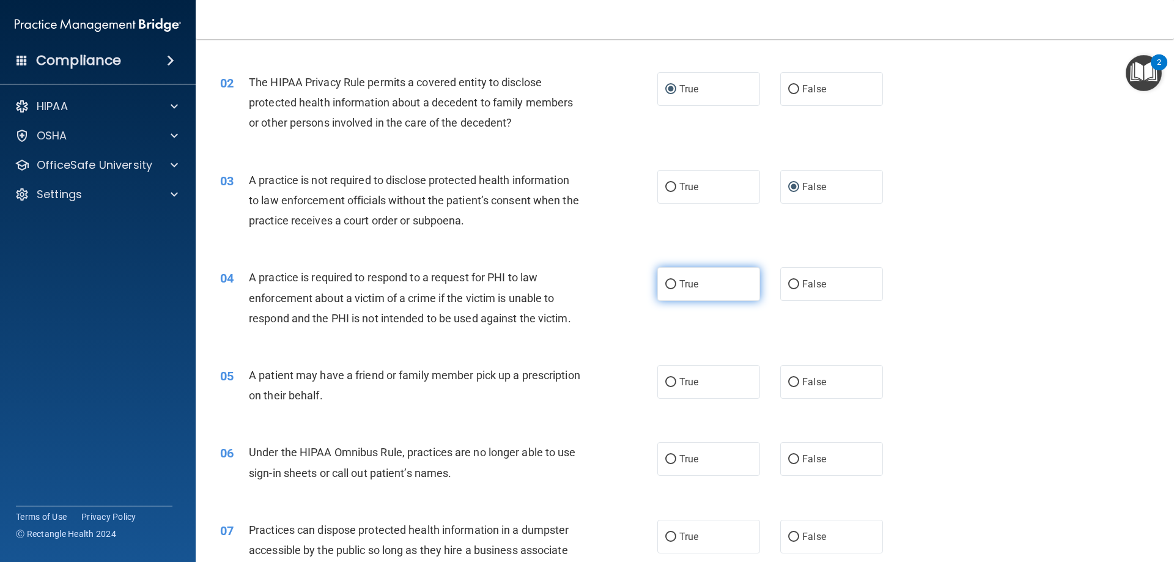
click at [697, 289] on label "True" at bounding box center [708, 284] width 103 height 34
click at [676, 289] on input "True" at bounding box center [670, 284] width 11 height 9
radio input "true"
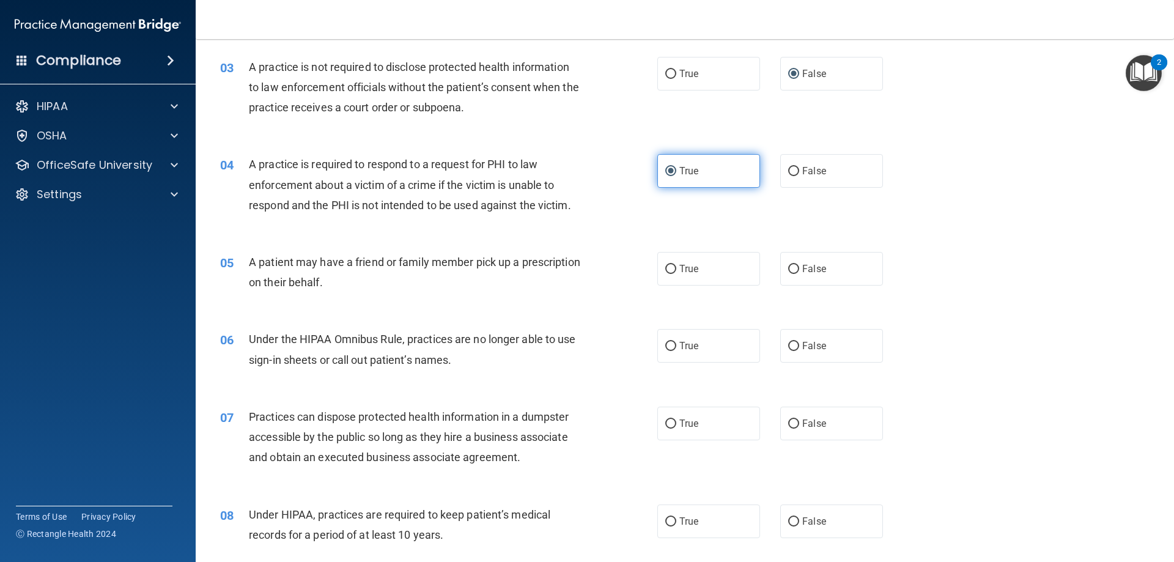
scroll to position [244, 0]
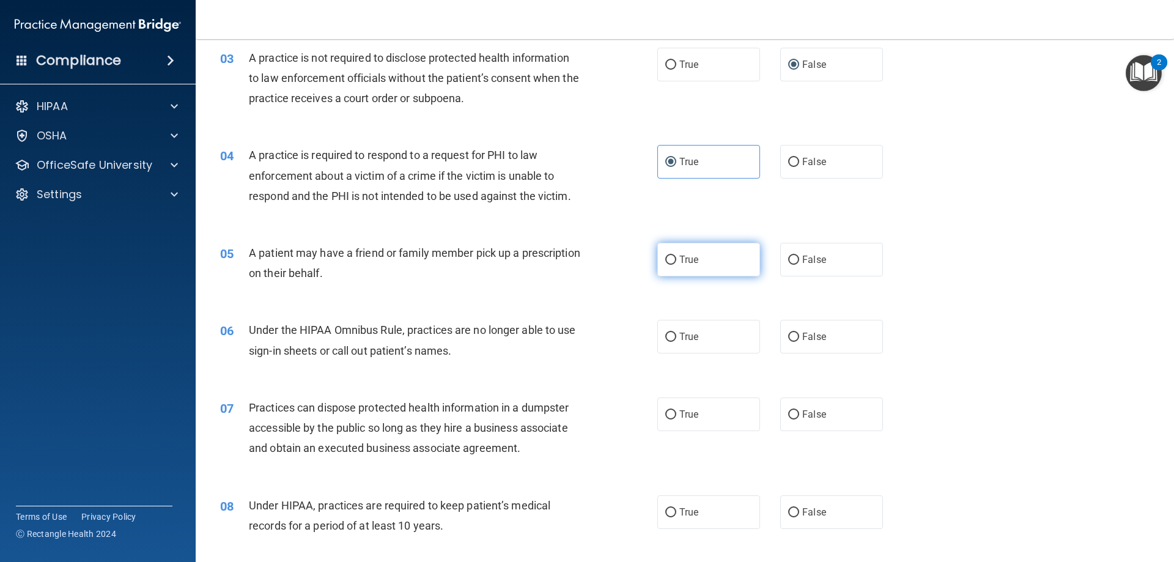
click at [696, 260] on label "True" at bounding box center [708, 260] width 103 height 34
click at [676, 260] on input "True" at bounding box center [670, 259] width 11 height 9
radio input "true"
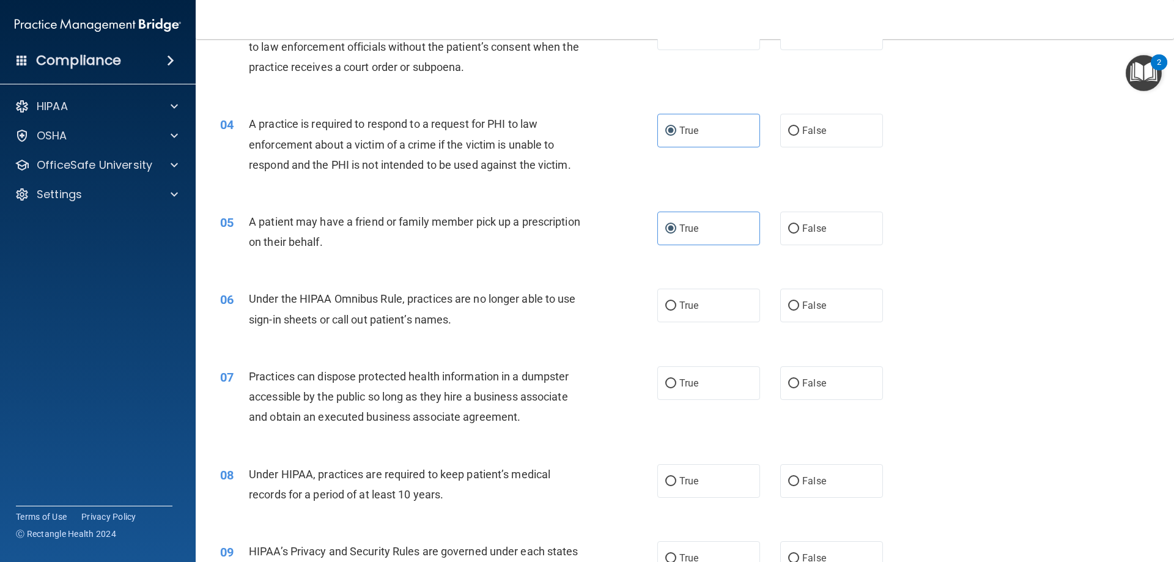
scroll to position [306, 0]
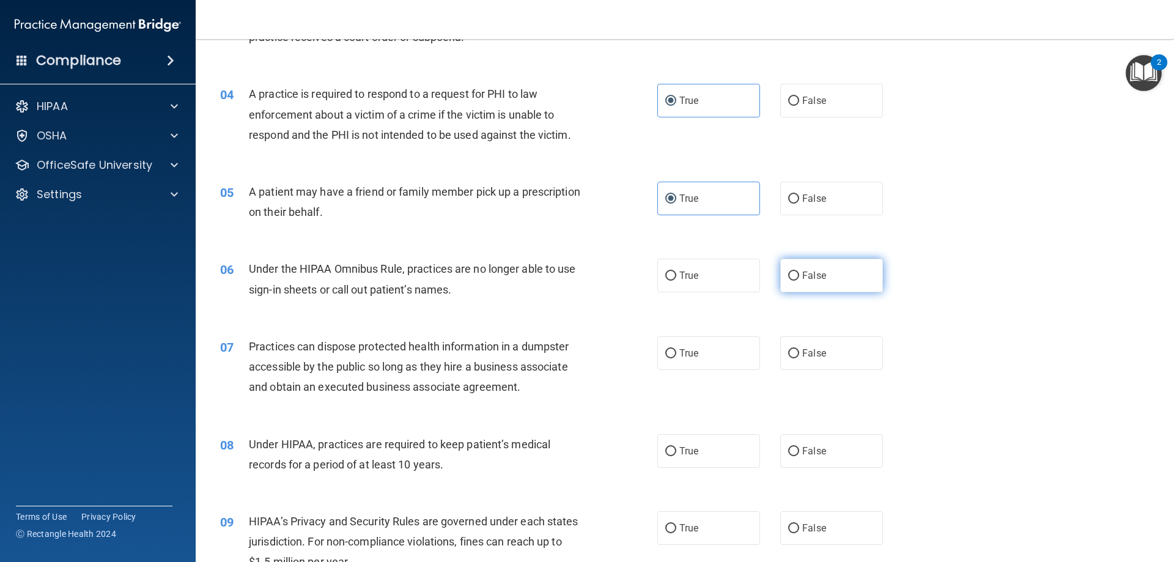
click at [802, 270] on span "False" at bounding box center [814, 276] width 24 height 12
click at [799, 271] on input "False" at bounding box center [793, 275] width 11 height 9
radio input "true"
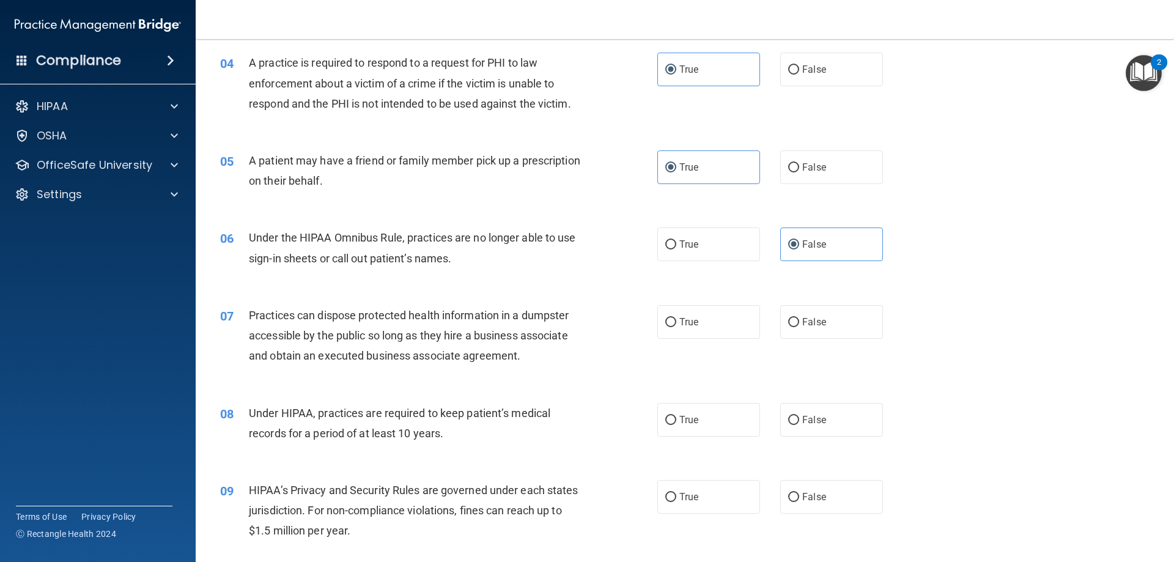
scroll to position [367, 0]
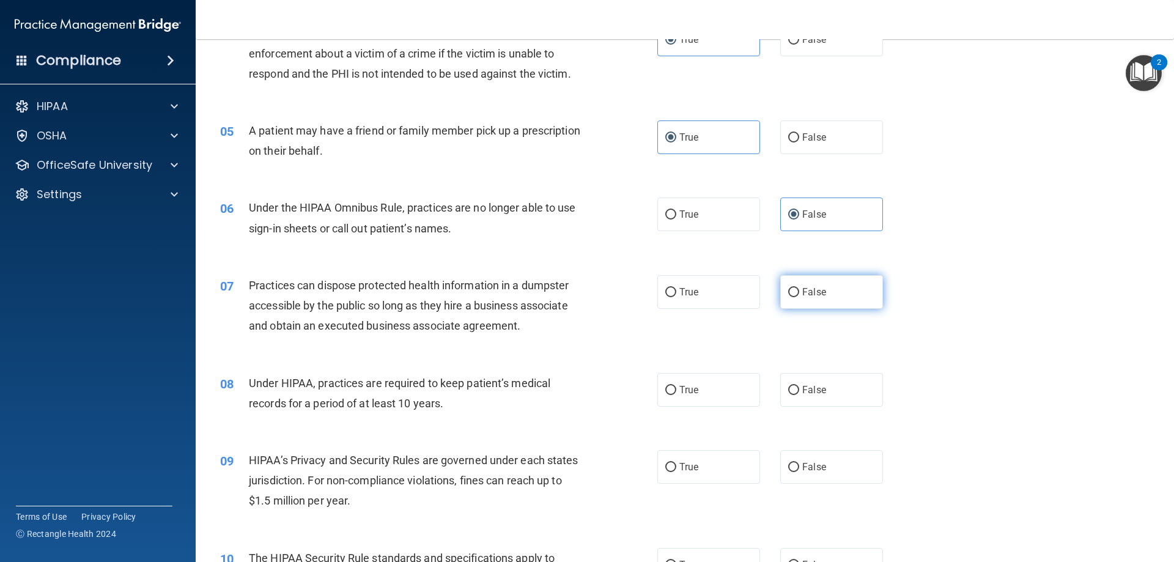
click at [798, 300] on label "False" at bounding box center [831, 292] width 103 height 34
click at [798, 297] on input "False" at bounding box center [793, 292] width 11 height 9
radio input "true"
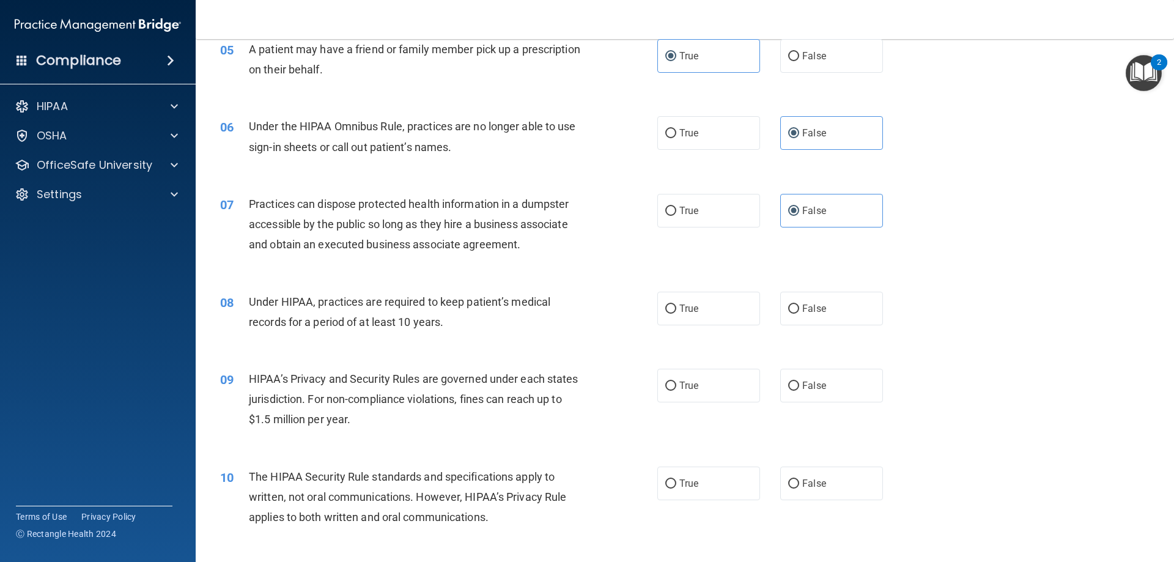
scroll to position [489, 0]
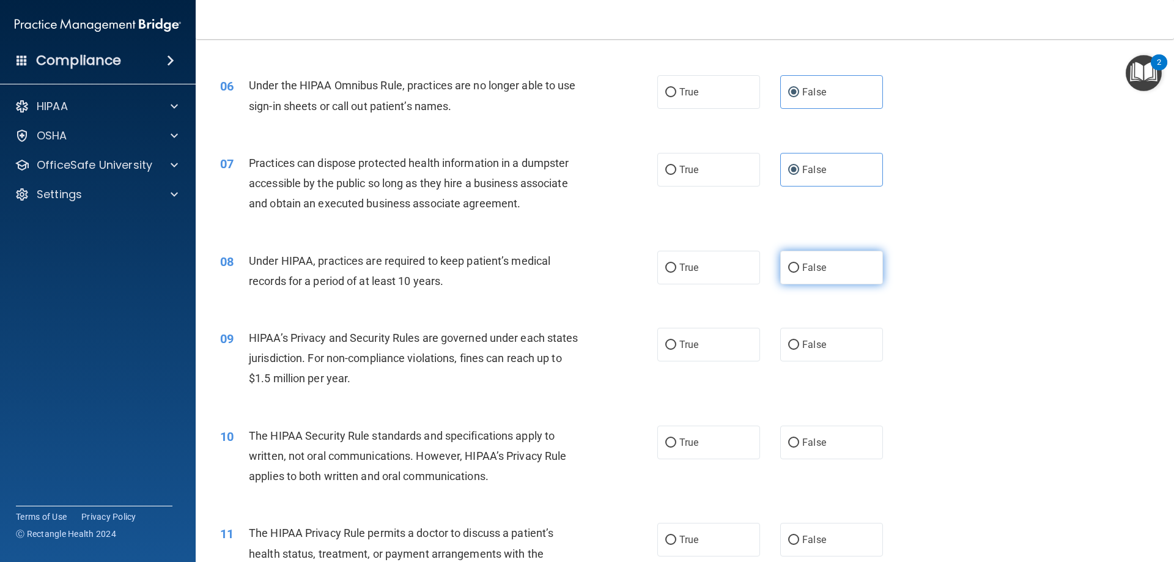
click at [802, 268] on span "False" at bounding box center [814, 268] width 24 height 12
click at [799, 268] on input "False" at bounding box center [793, 267] width 11 height 9
radio input "true"
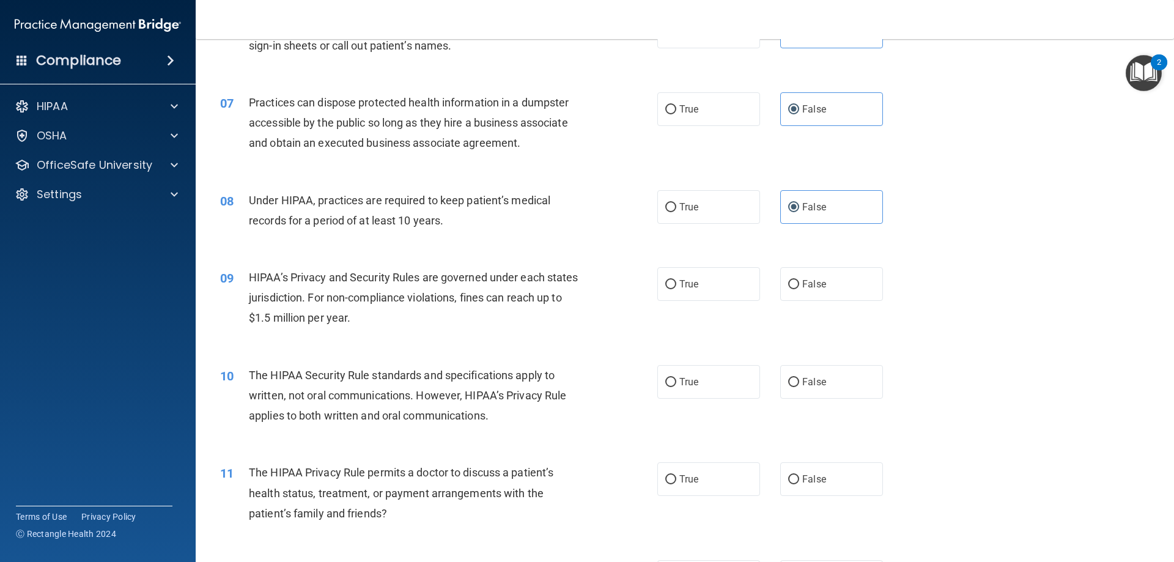
scroll to position [611, 0]
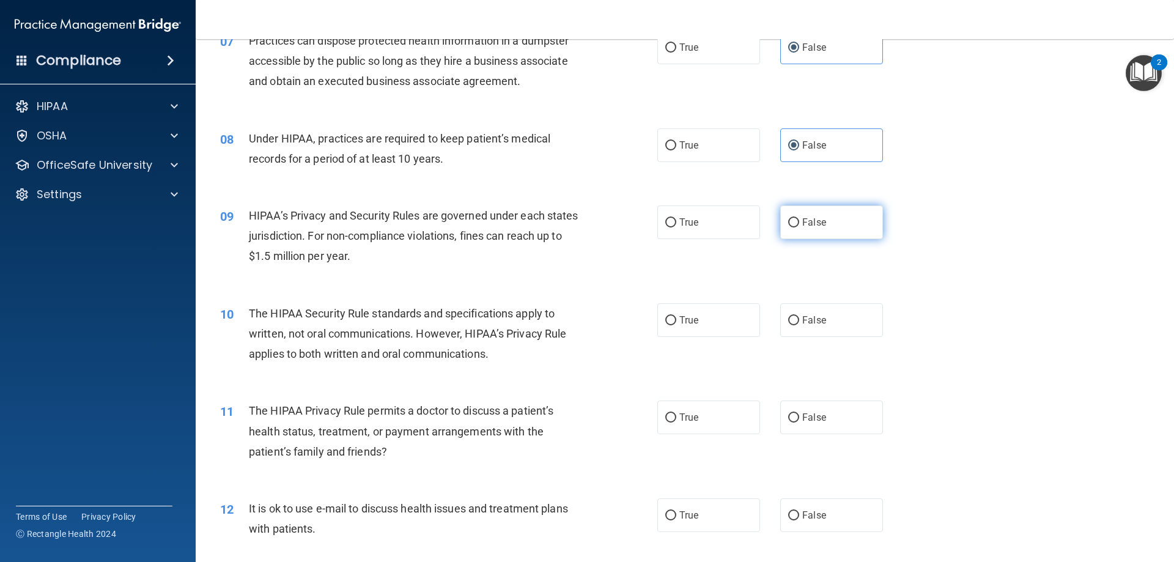
click at [815, 224] on span "False" at bounding box center [814, 222] width 24 height 12
click at [799, 224] on input "False" at bounding box center [793, 222] width 11 height 9
radio input "true"
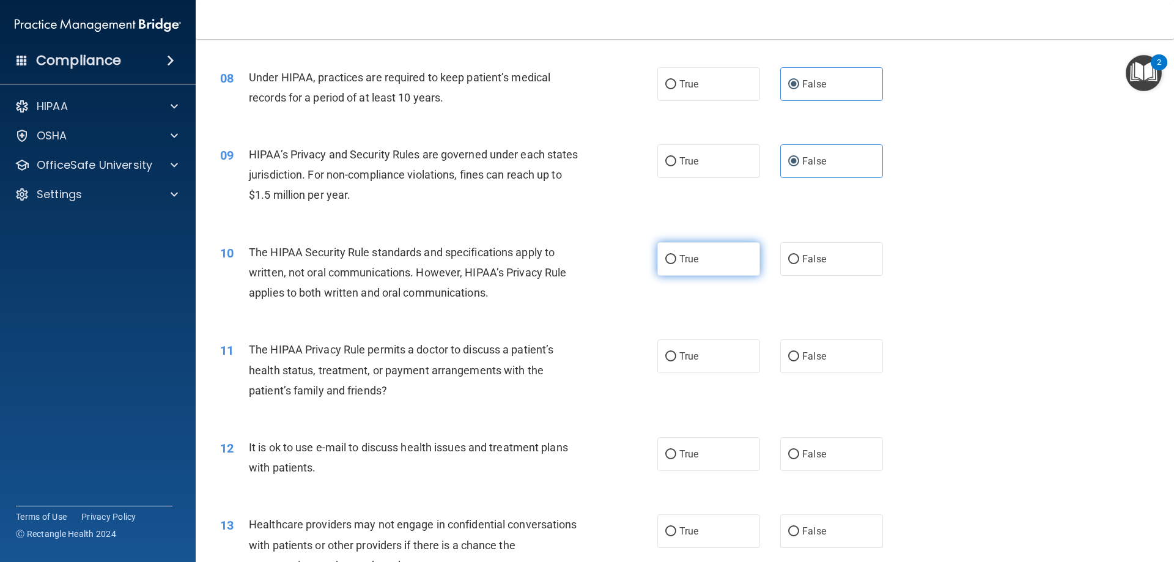
click at [694, 259] on span "True" at bounding box center [688, 259] width 19 height 12
click at [676, 259] on input "True" at bounding box center [670, 259] width 11 height 9
radio input "true"
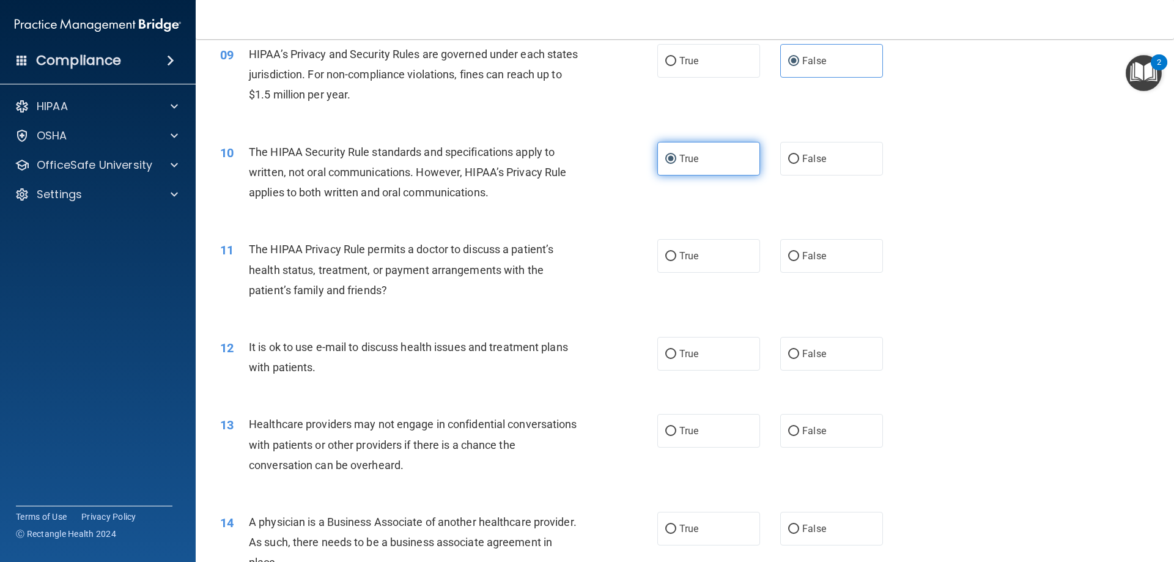
scroll to position [795, 0]
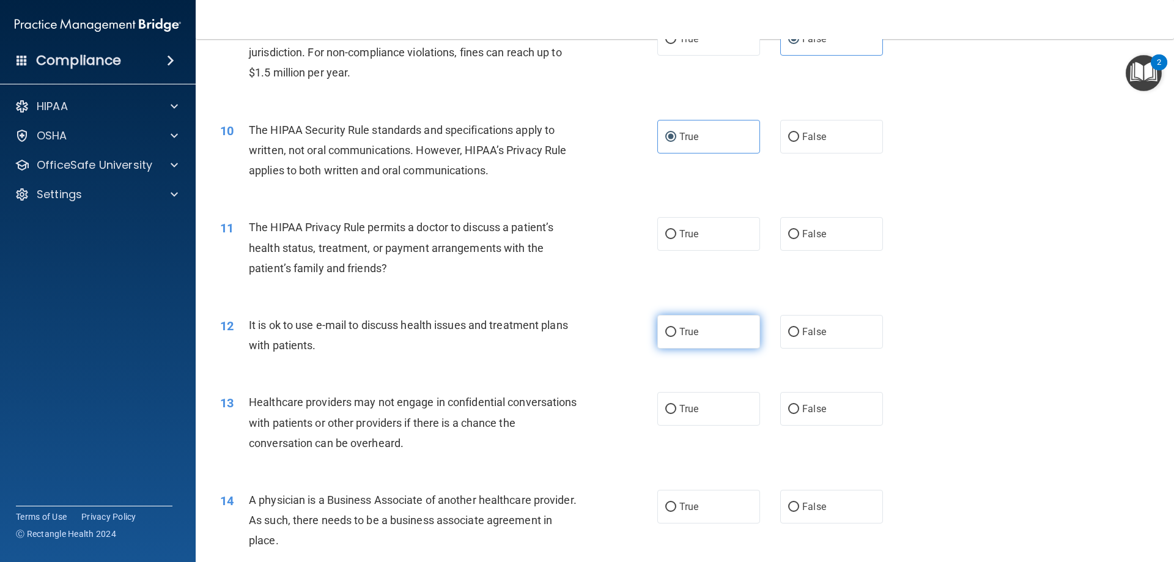
click at [723, 331] on label "True" at bounding box center [708, 332] width 103 height 34
click at [676, 331] on input "True" at bounding box center [670, 332] width 11 height 9
radio input "true"
click at [810, 237] on span "False" at bounding box center [814, 234] width 24 height 12
click at [799, 237] on input "False" at bounding box center [793, 234] width 11 height 9
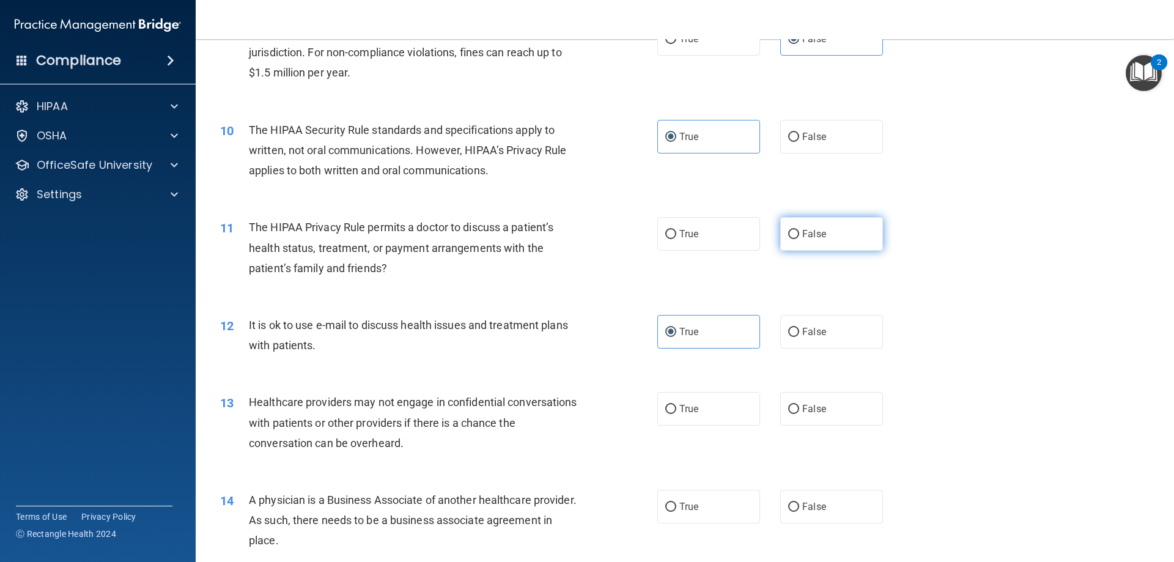
radio input "true"
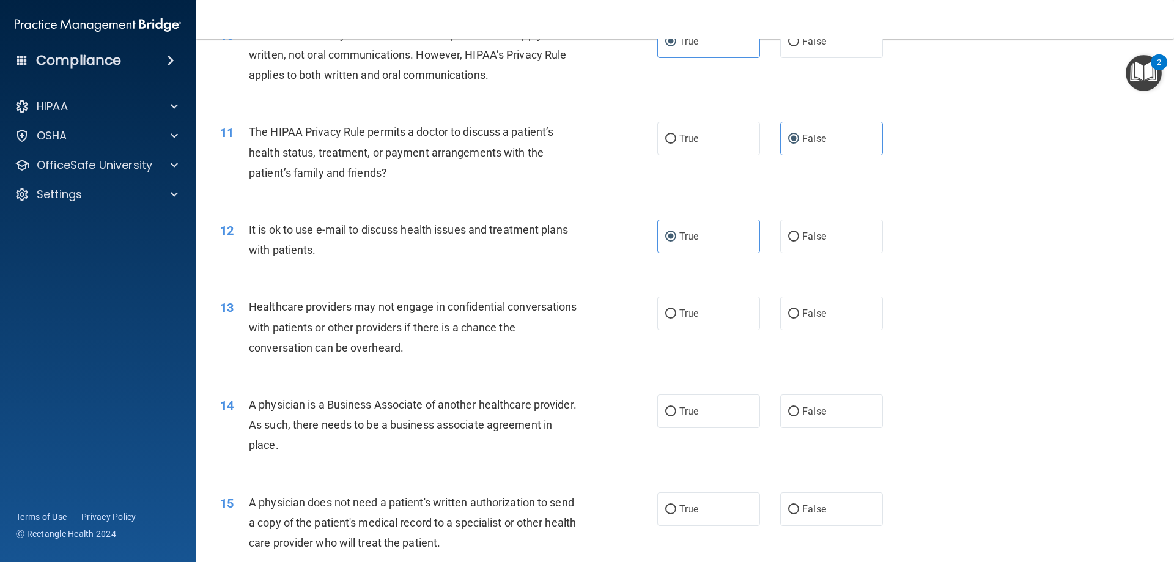
scroll to position [917, 0]
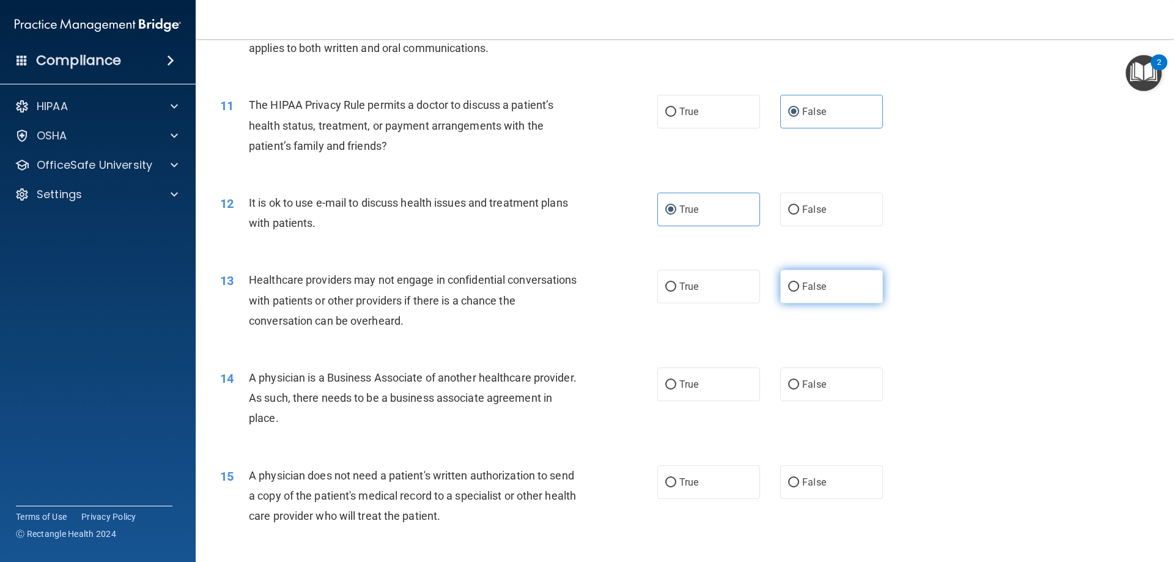
click at [795, 288] on label "False" at bounding box center [831, 287] width 103 height 34
click at [795, 288] on input "False" at bounding box center [793, 286] width 11 height 9
radio input "true"
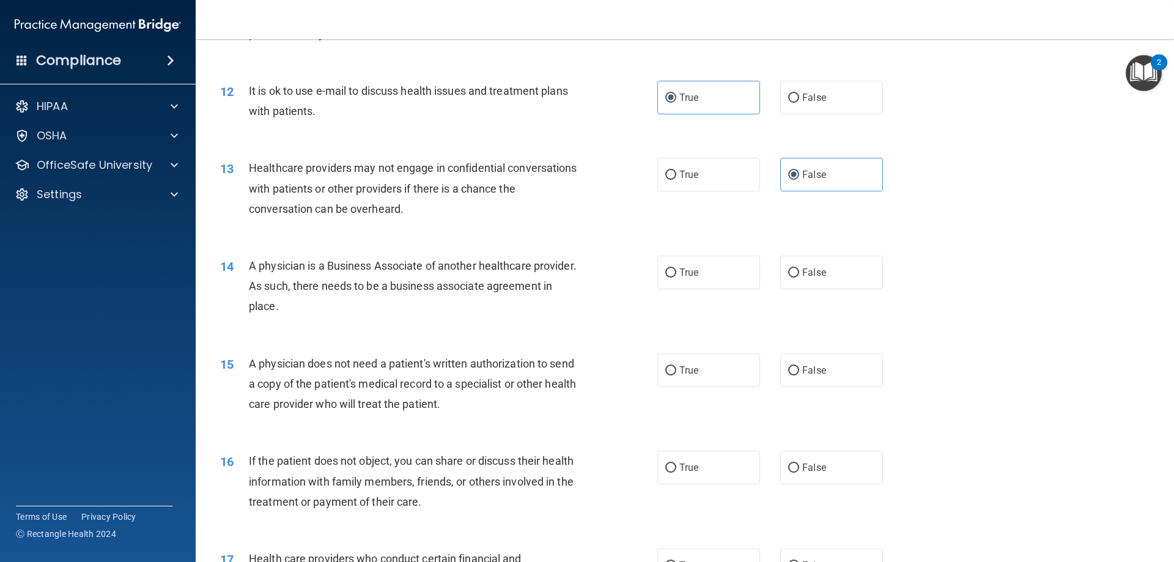
scroll to position [1039, 0]
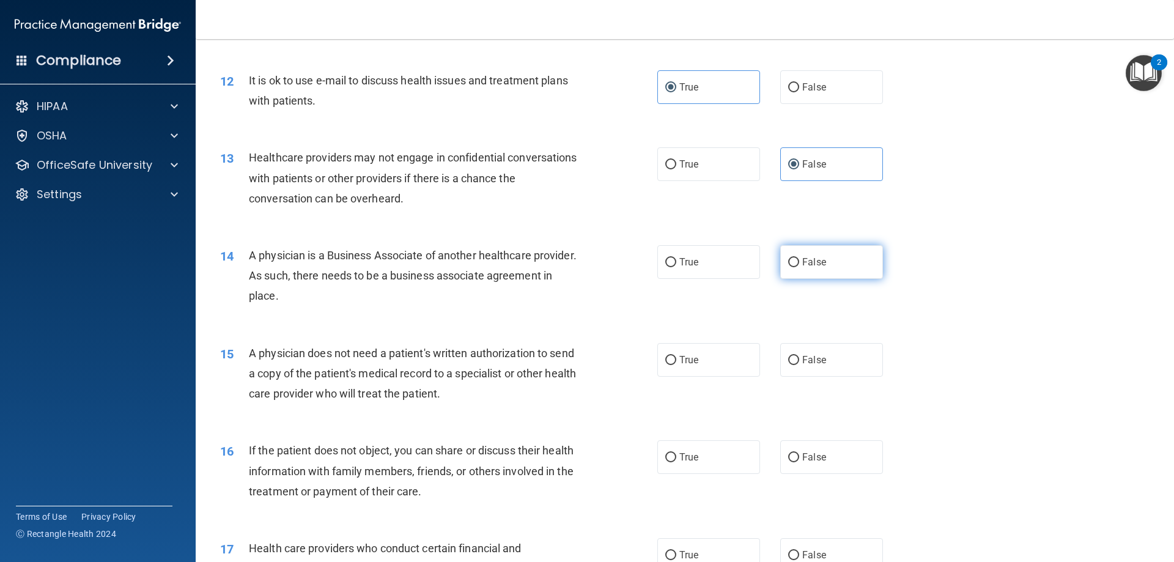
click at [802, 259] on span "False" at bounding box center [814, 262] width 24 height 12
click at [799, 259] on input "False" at bounding box center [793, 262] width 11 height 9
radio input "true"
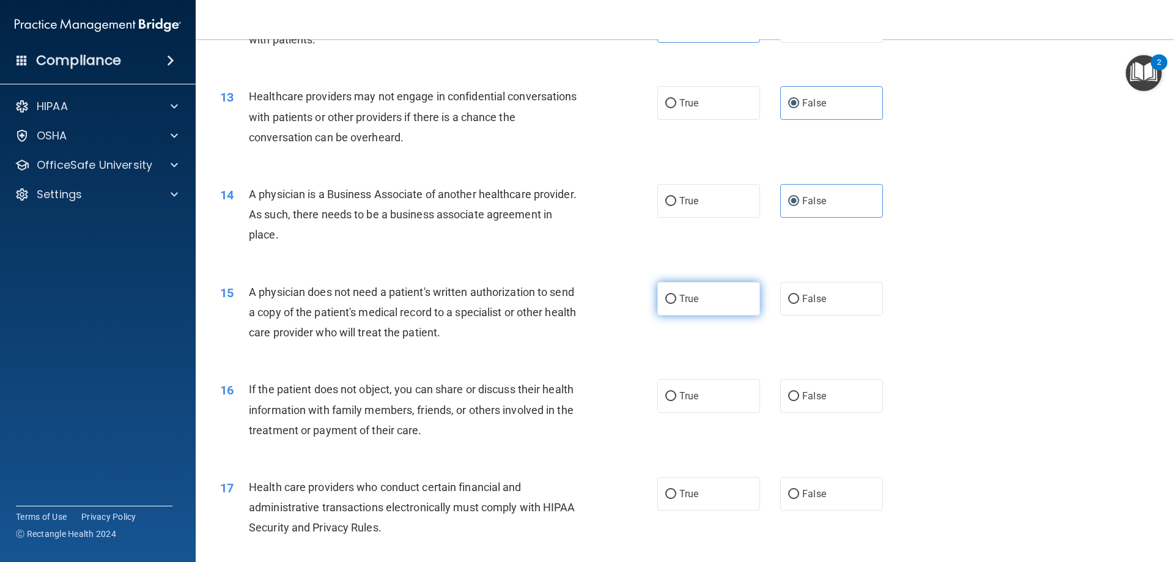
click at [747, 301] on label "True" at bounding box center [708, 299] width 103 height 34
click at [676, 301] on input "True" at bounding box center [670, 299] width 11 height 9
radio input "true"
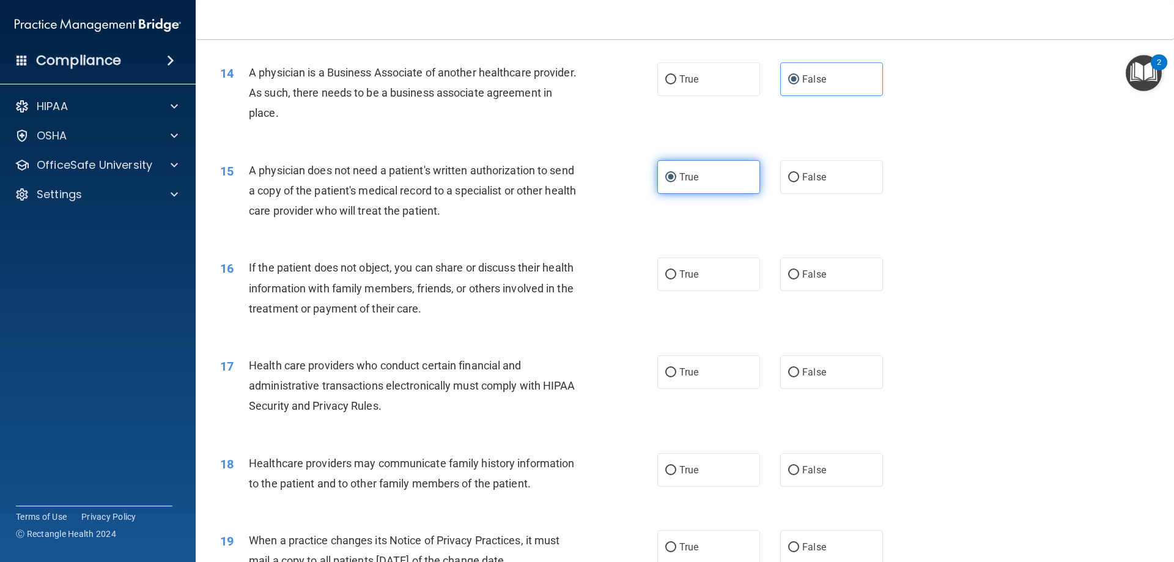
scroll to position [1222, 0]
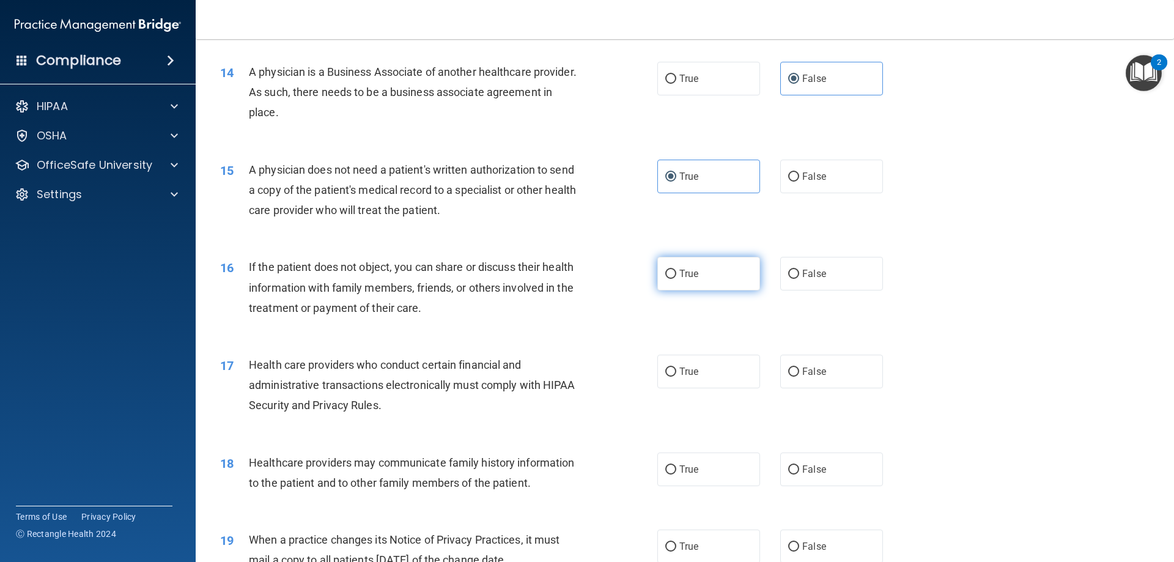
click at [736, 282] on label "True" at bounding box center [708, 274] width 103 height 34
click at [676, 279] on input "True" at bounding box center [670, 274] width 11 height 9
radio input "true"
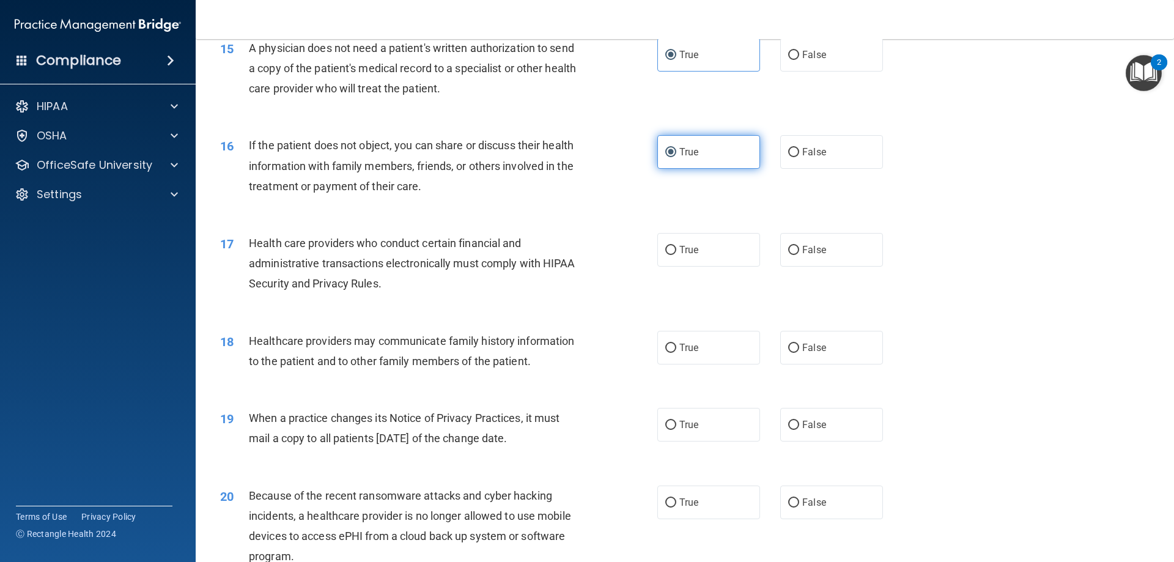
scroll to position [1345, 0]
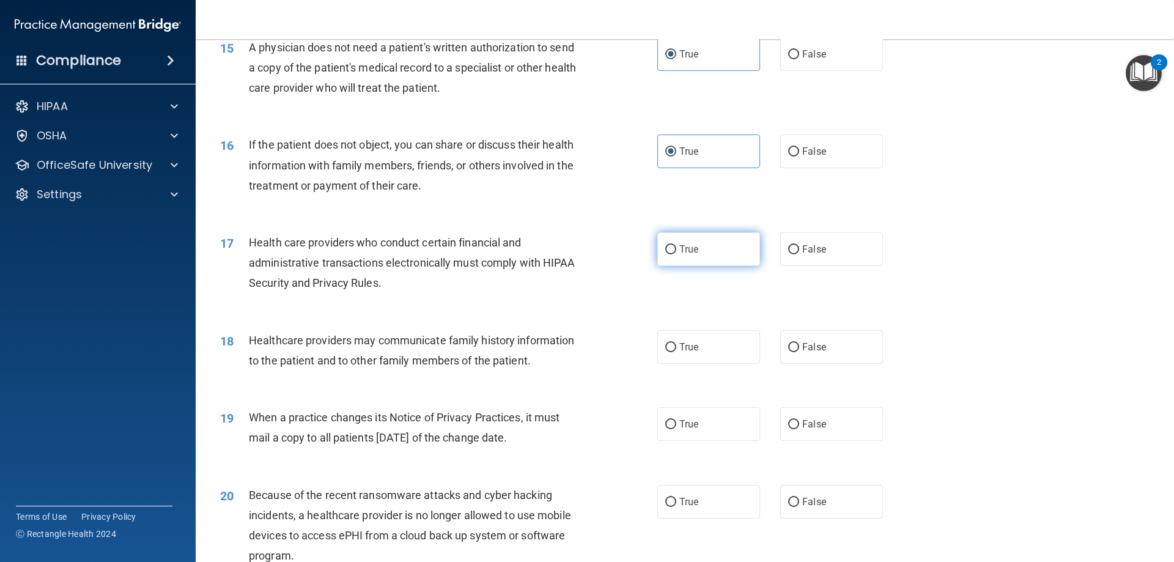
click at [722, 255] on label "True" at bounding box center [708, 249] width 103 height 34
click at [676, 254] on input "True" at bounding box center [670, 249] width 11 height 9
radio input "true"
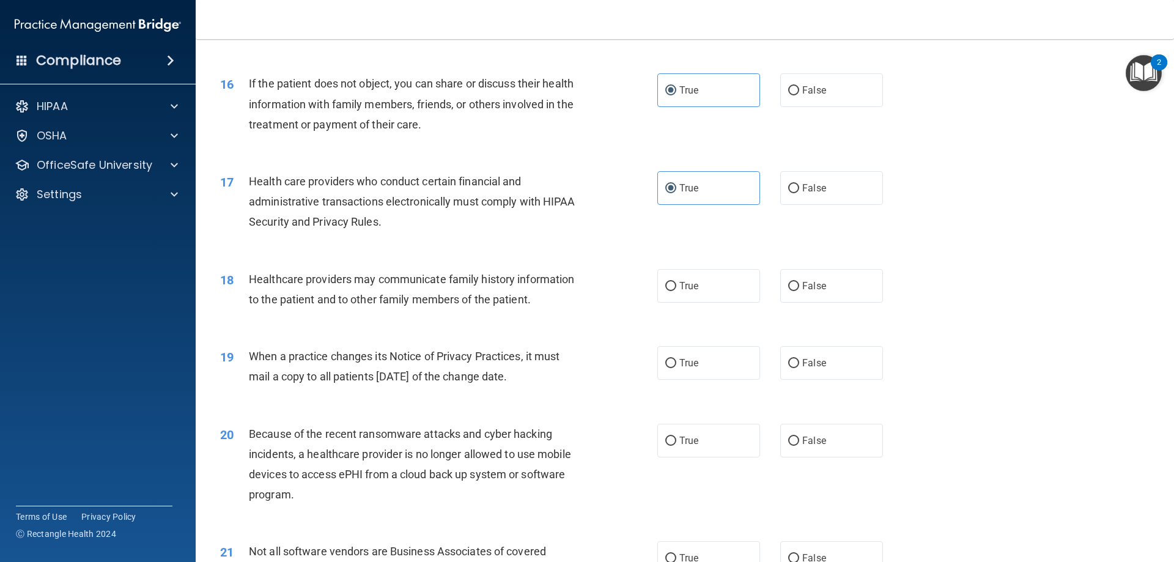
scroll to position [1467, 0]
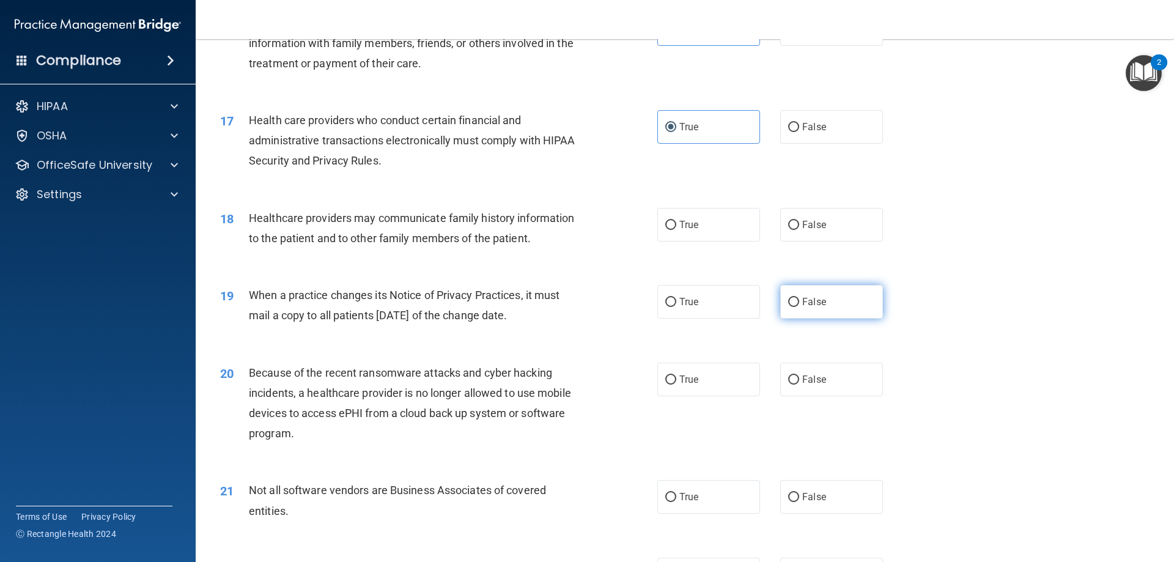
click at [788, 305] on input "False" at bounding box center [793, 302] width 11 height 9
radio input "true"
click at [802, 225] on span "False" at bounding box center [814, 225] width 24 height 12
click at [797, 225] on input "False" at bounding box center [793, 225] width 11 height 9
radio input "true"
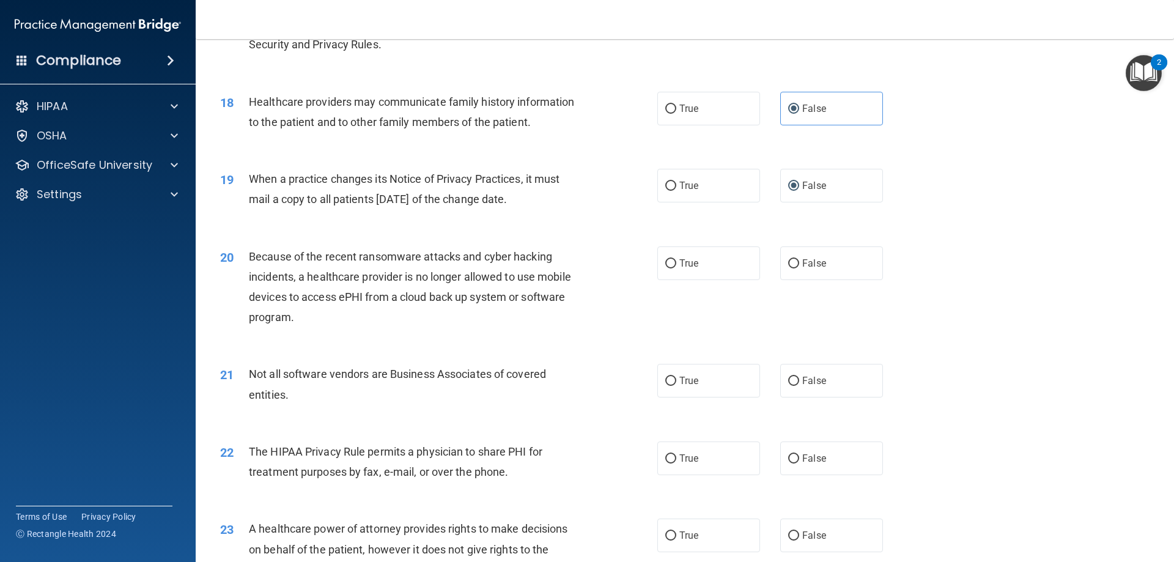
scroll to position [1589, 0]
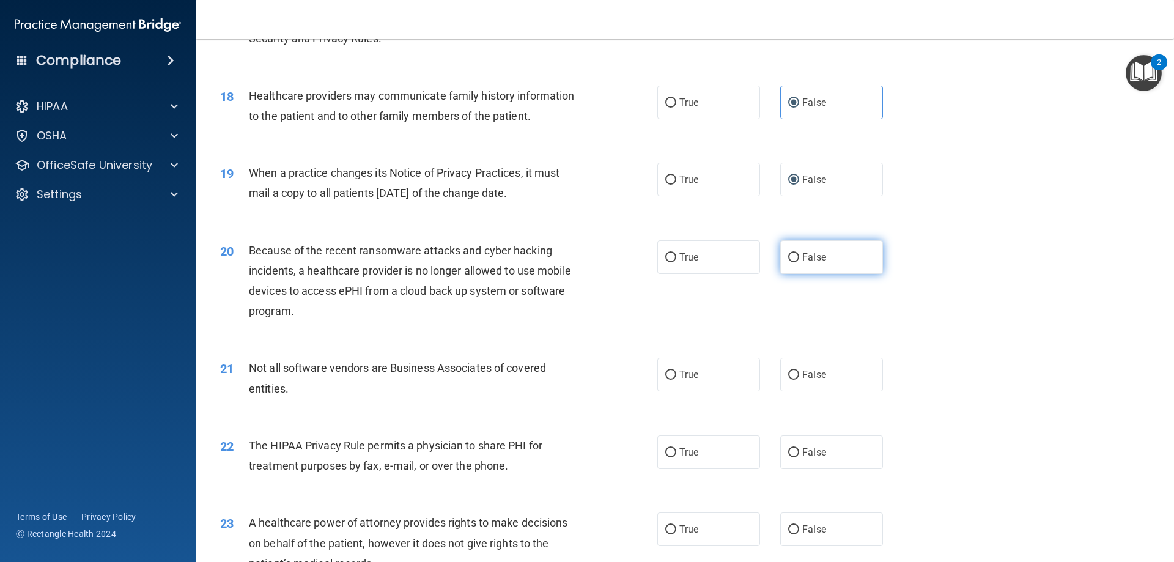
click at [796, 263] on label "False" at bounding box center [831, 257] width 103 height 34
click at [796, 262] on input "False" at bounding box center [793, 257] width 11 height 9
radio input "true"
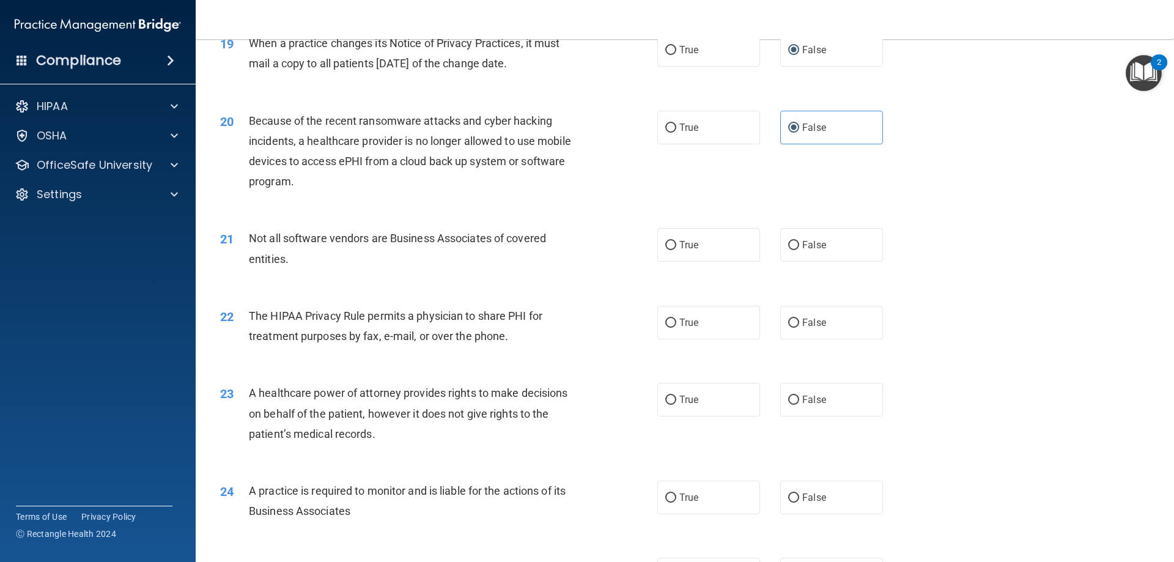
scroll to position [1773, 0]
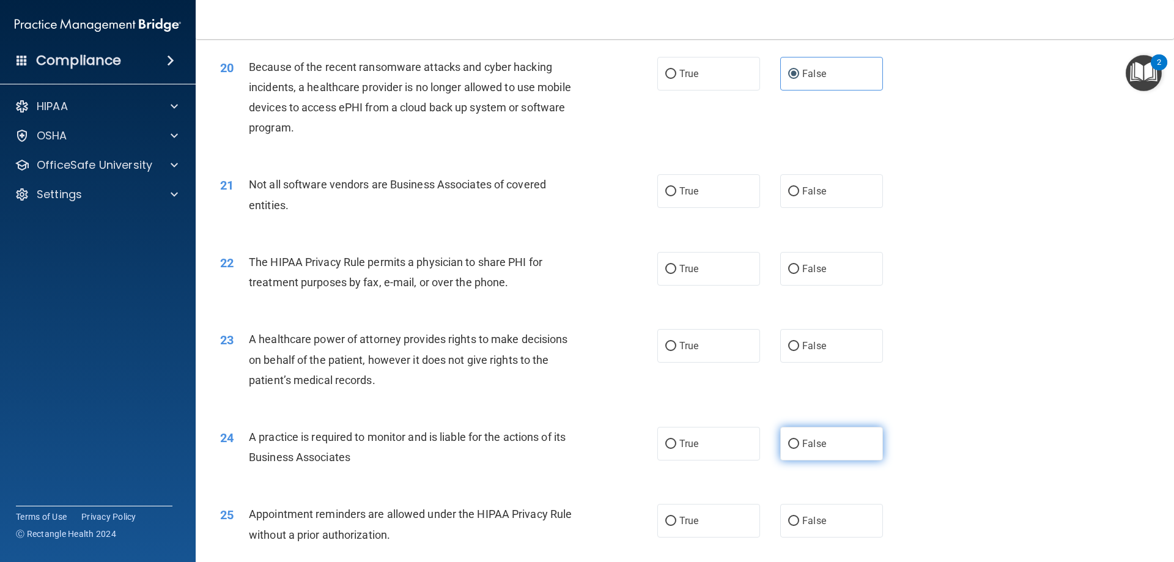
click at [788, 448] on input "False" at bounding box center [793, 443] width 11 height 9
radio input "true"
click at [699, 185] on label "True" at bounding box center [708, 191] width 103 height 34
click at [676, 187] on input "True" at bounding box center [670, 191] width 11 height 9
radio input "true"
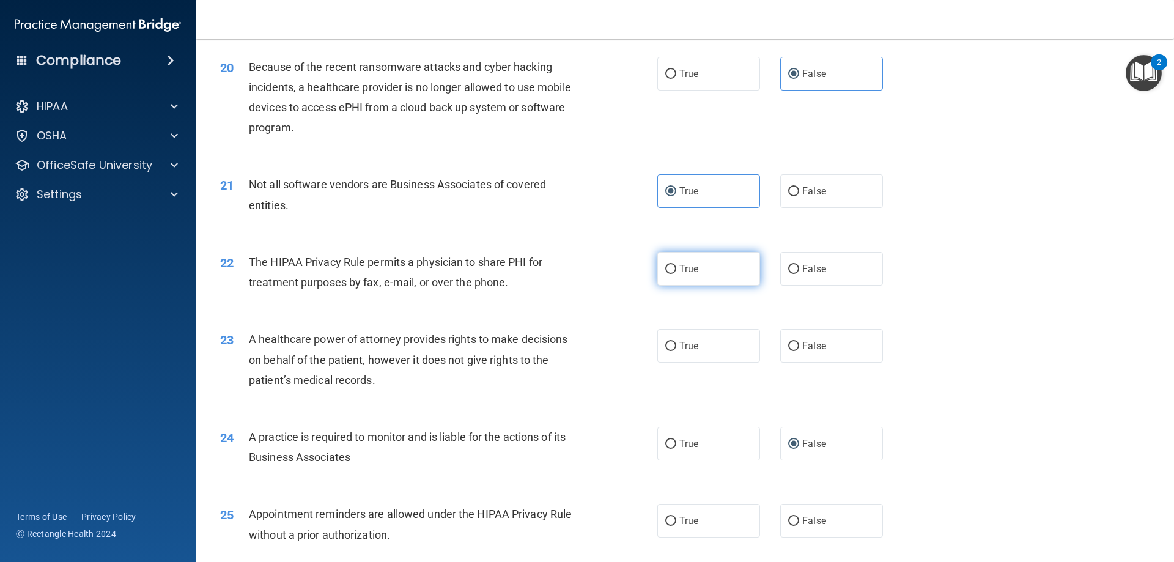
click at [743, 270] on label "True" at bounding box center [708, 269] width 103 height 34
click at [676, 270] on input "True" at bounding box center [670, 269] width 11 height 9
radio input "true"
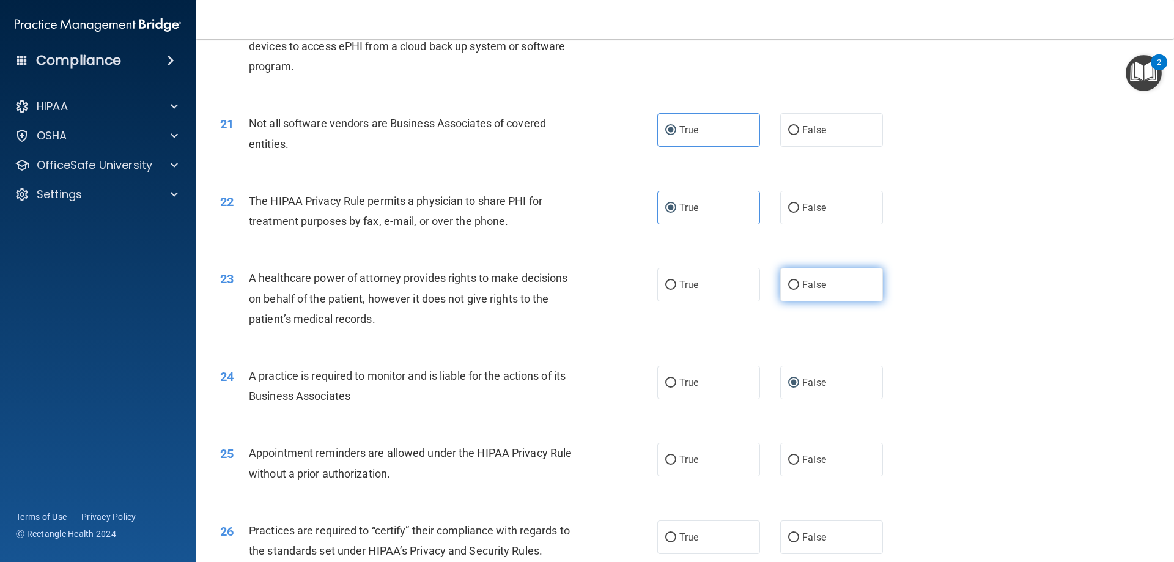
click at [788, 281] on input "False" at bounding box center [793, 285] width 11 height 9
radio input "true"
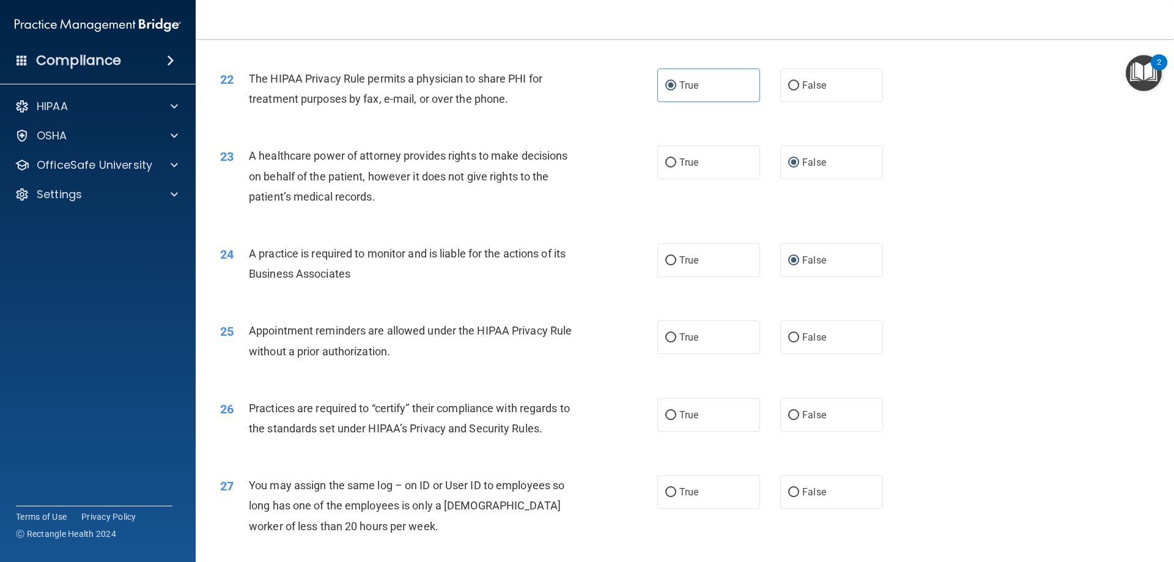
scroll to position [2017, 0]
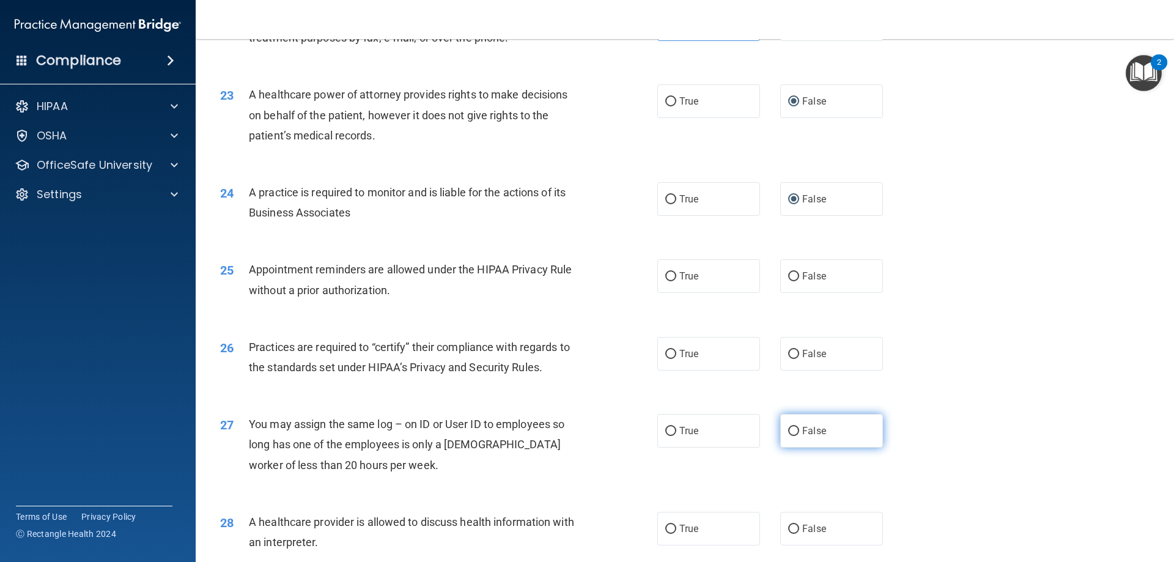
click at [795, 428] on label "False" at bounding box center [831, 431] width 103 height 34
click at [795, 428] on input "False" at bounding box center [793, 431] width 11 height 9
radio input "true"
click at [708, 356] on label "True" at bounding box center [708, 354] width 103 height 34
click at [676, 356] on input "True" at bounding box center [670, 354] width 11 height 9
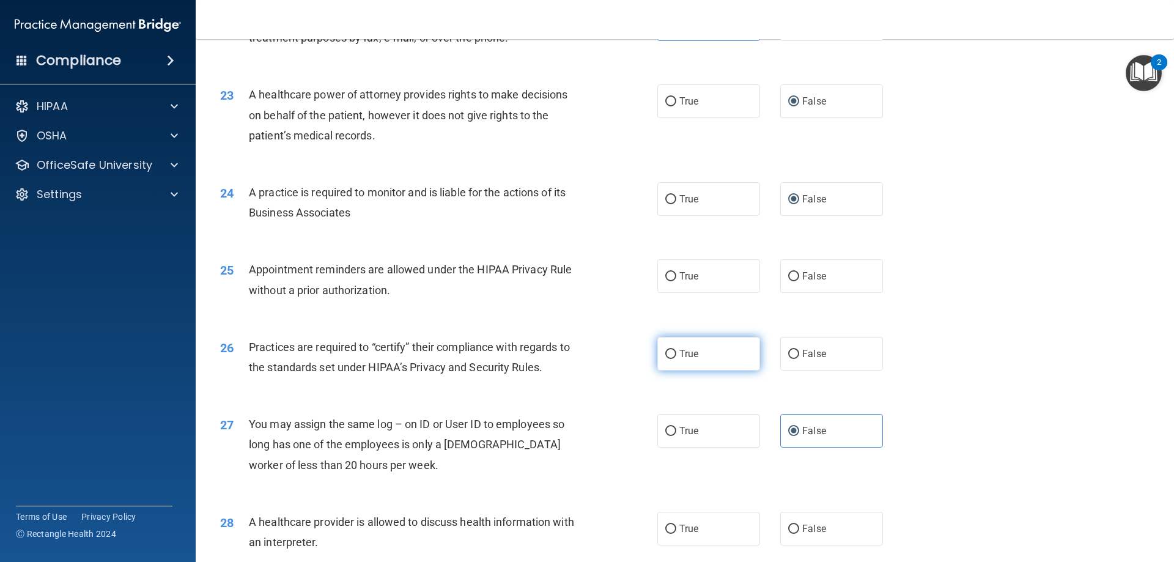
radio input "true"
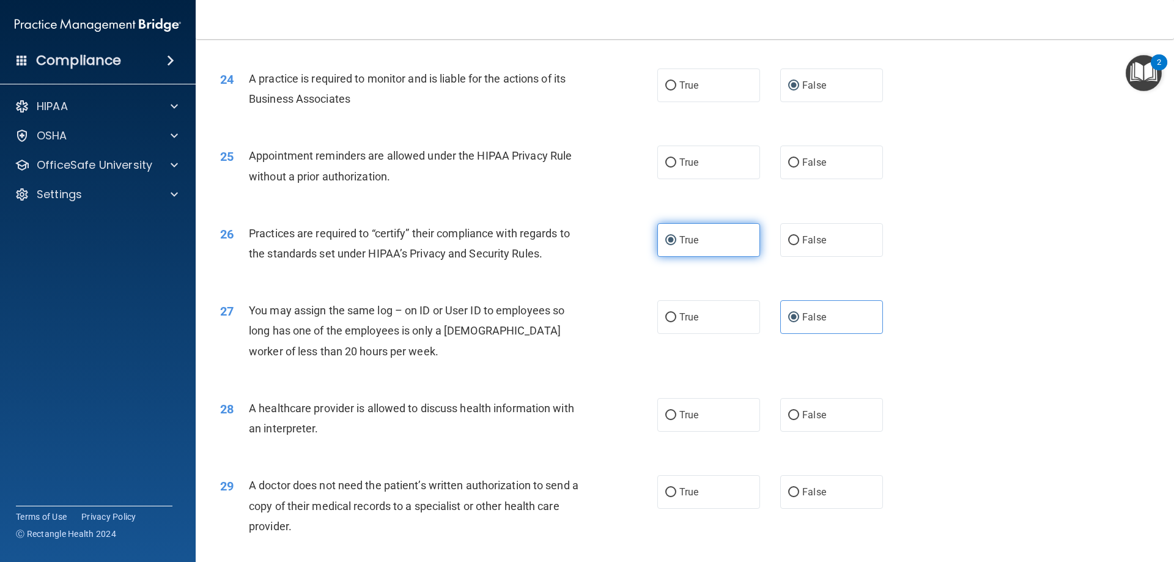
scroll to position [2200, 0]
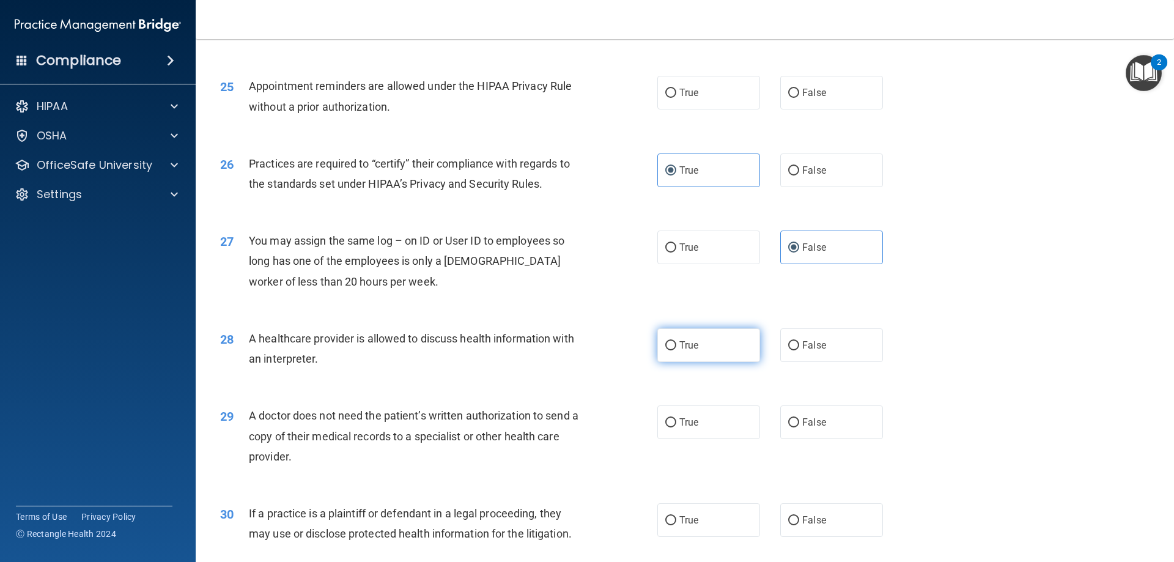
click at [716, 348] on label "True" at bounding box center [708, 345] width 103 height 34
click at [676, 348] on input "True" at bounding box center [670, 345] width 11 height 9
radio input "true"
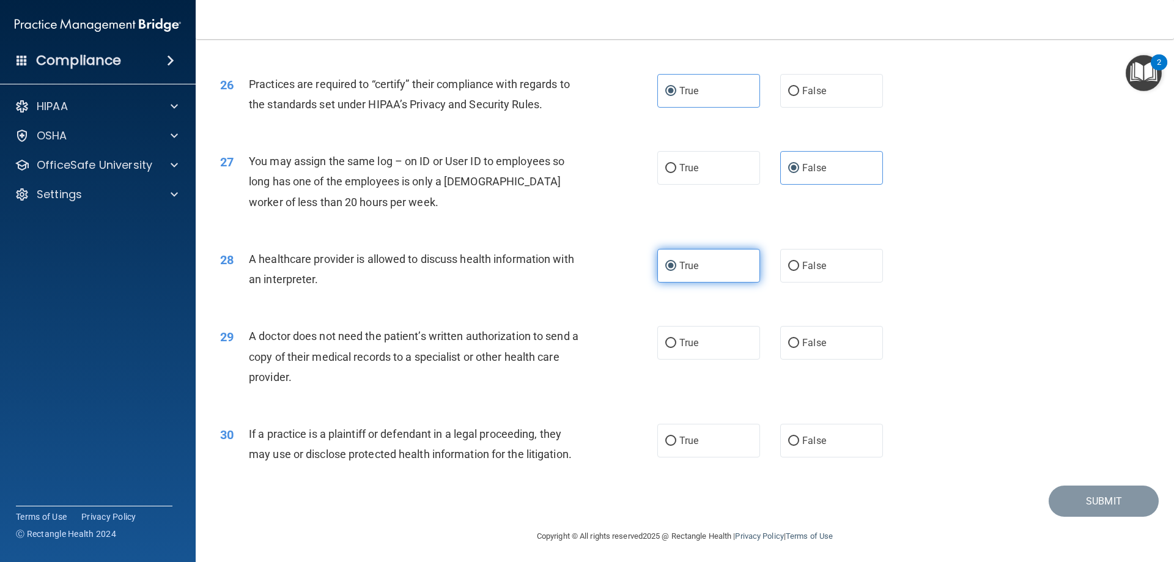
scroll to position [2284, 0]
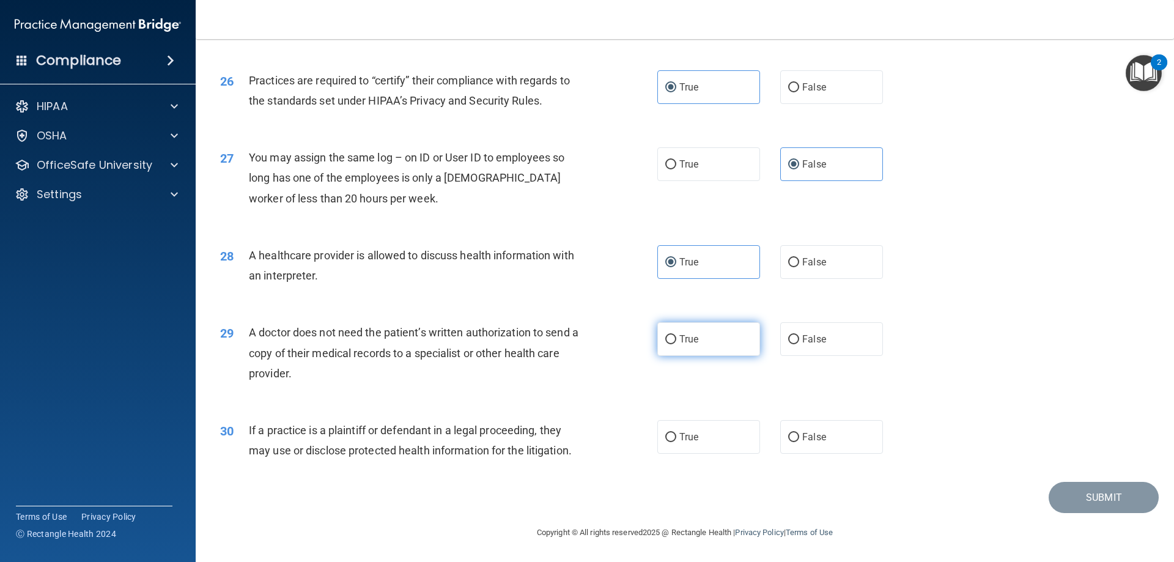
click at [711, 347] on label "True" at bounding box center [708, 339] width 103 height 34
click at [676, 344] on input "True" at bounding box center [670, 339] width 11 height 9
radio input "true"
click at [693, 434] on span "True" at bounding box center [688, 437] width 19 height 12
click at [676, 434] on input "True" at bounding box center [670, 437] width 11 height 9
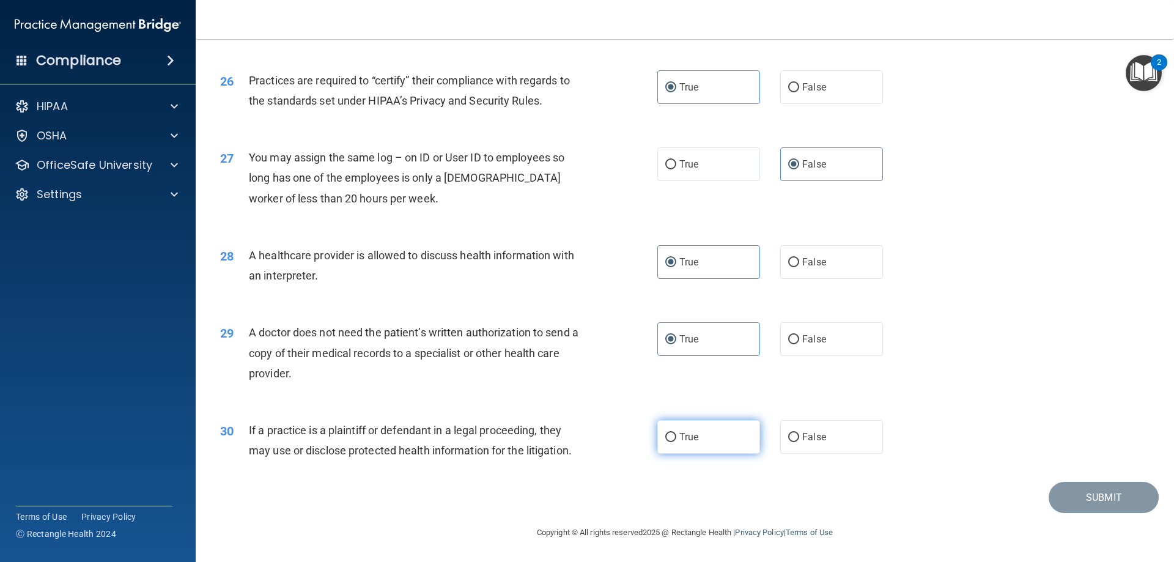
radio input "true"
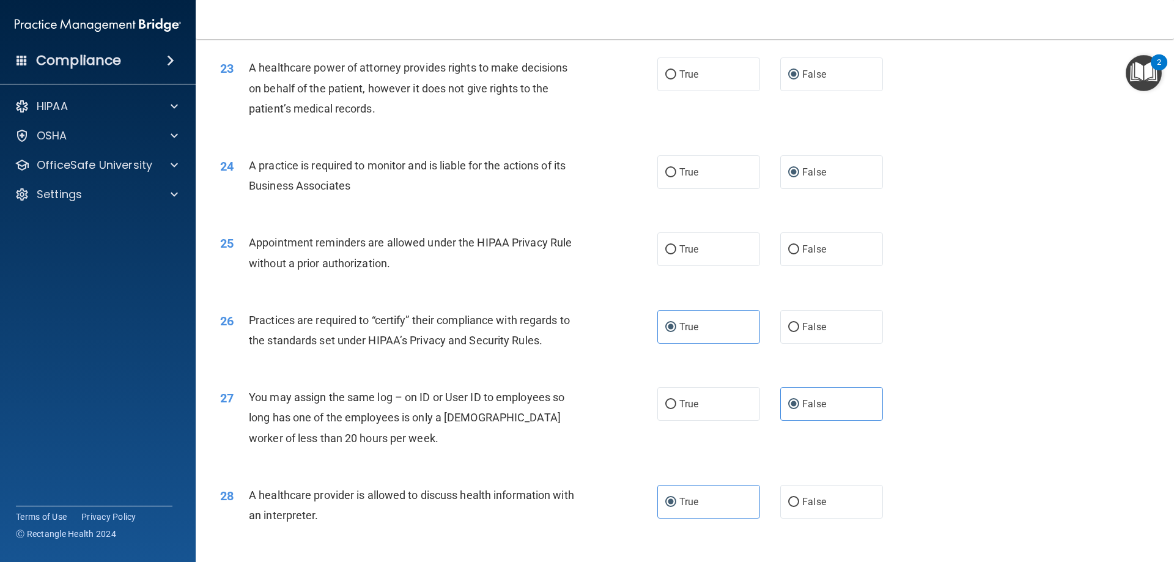
scroll to position [2039, 0]
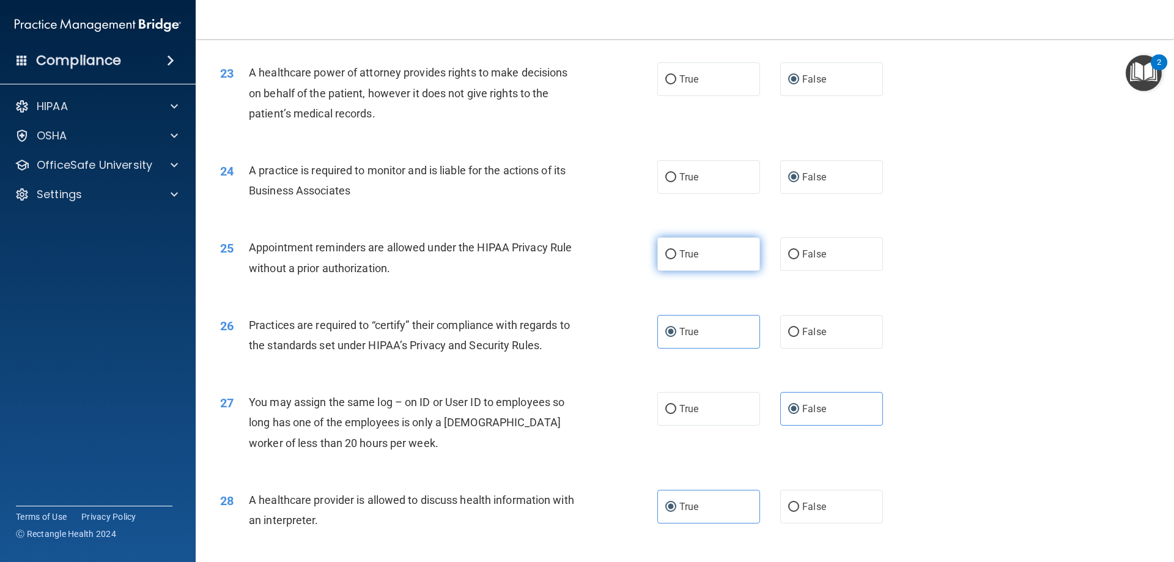
click at [688, 250] on span "True" at bounding box center [688, 254] width 19 height 12
click at [676, 250] on input "True" at bounding box center [670, 254] width 11 height 9
radio input "true"
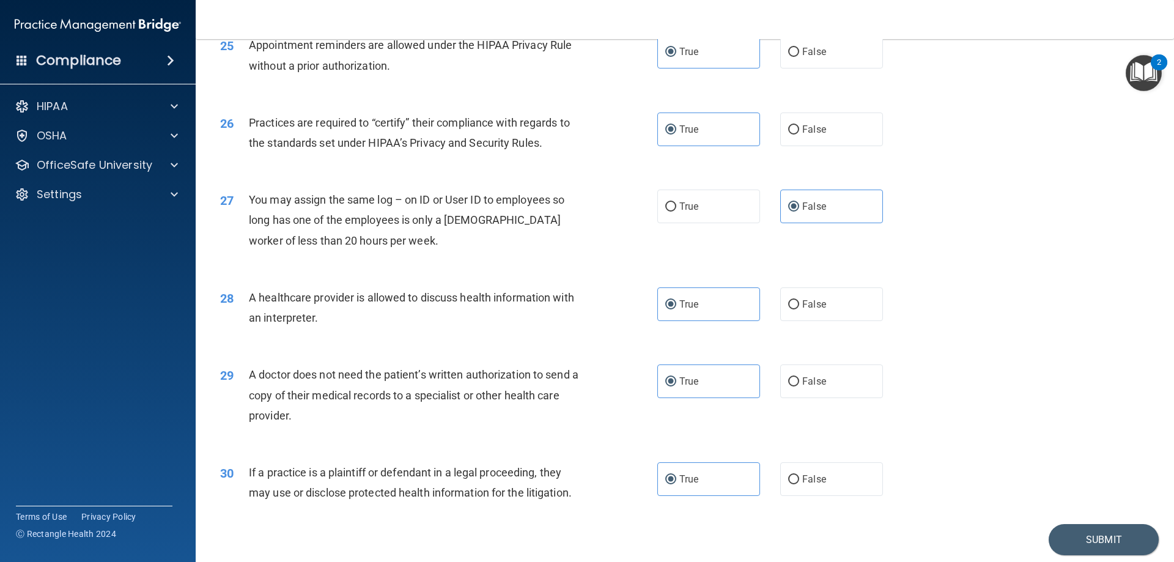
scroll to position [2284, 0]
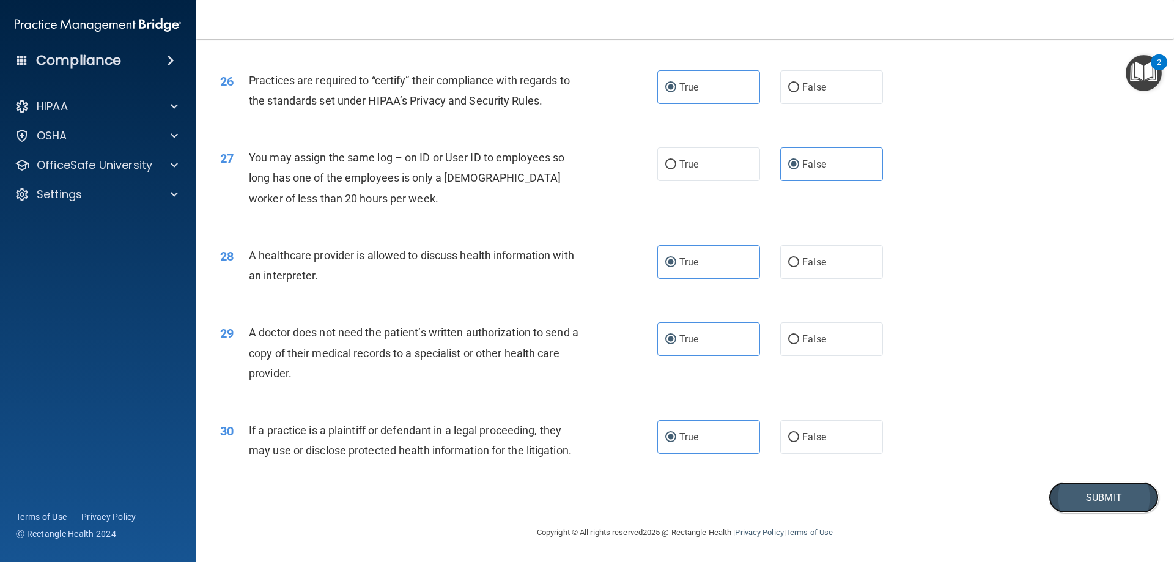
click at [1074, 490] on button "Submit" at bounding box center [1103, 497] width 110 height 31
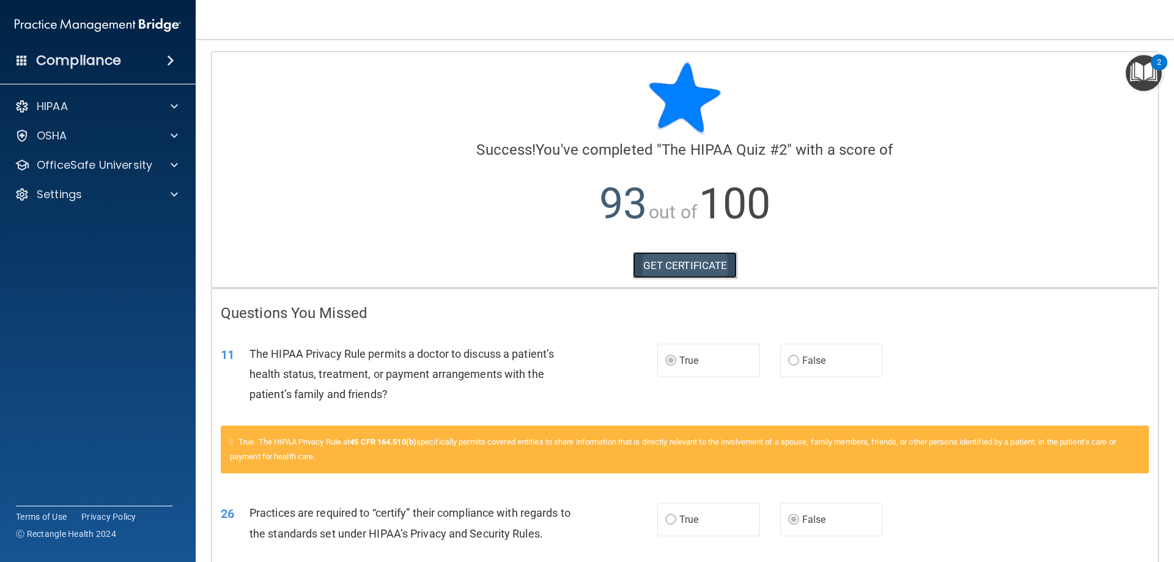
click at [677, 258] on link "GET CERTIFICATE" at bounding box center [685, 265] width 105 height 27
click at [179, 157] on div "OfficeSafe University" at bounding box center [98, 165] width 196 height 24
click at [139, 166] on p "OfficeSafe University" at bounding box center [95, 165] width 116 height 15
click at [145, 188] on img at bounding box center [148, 194] width 15 height 15
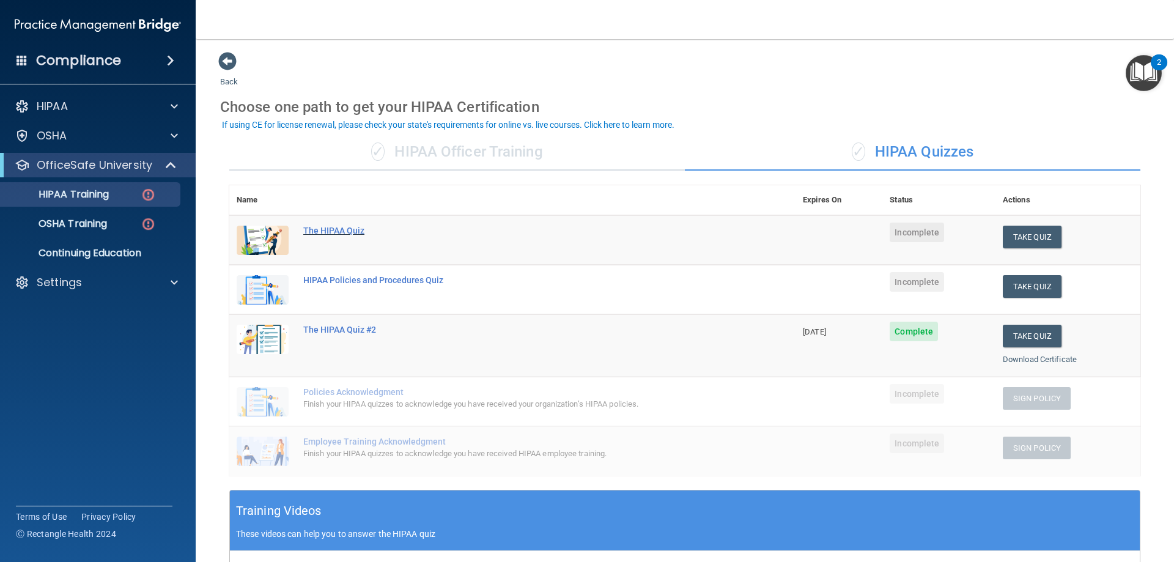
click at [342, 232] on div "The HIPAA Quiz" at bounding box center [518, 231] width 431 height 10
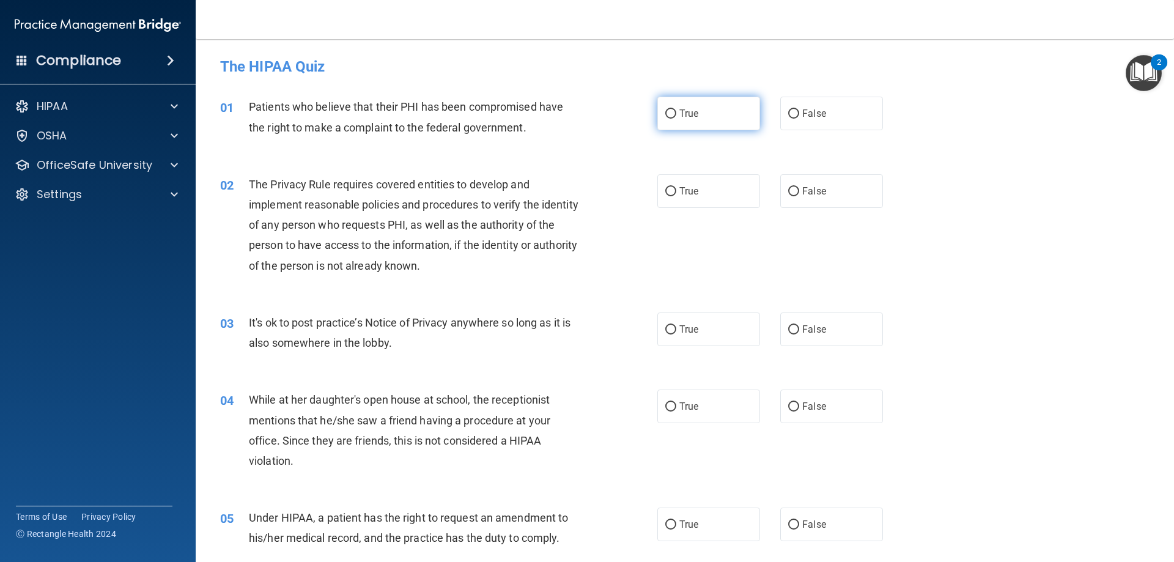
click at [690, 117] on span "True" at bounding box center [688, 114] width 19 height 12
click at [676, 117] on input "True" at bounding box center [670, 113] width 11 height 9
radio input "true"
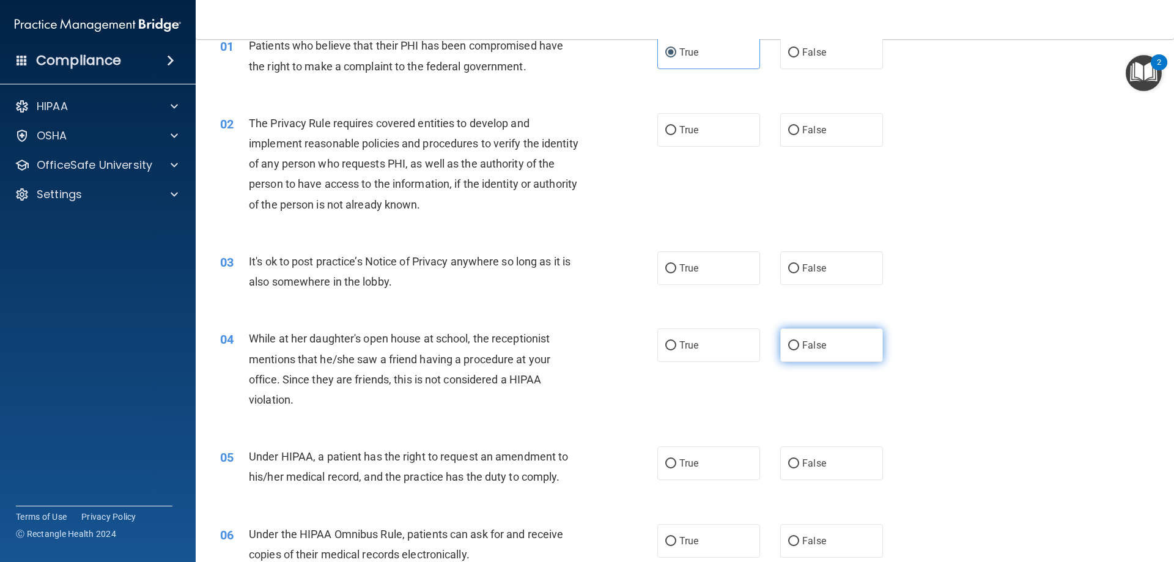
click at [809, 343] on span "False" at bounding box center [814, 345] width 24 height 12
click at [799, 343] on input "False" at bounding box center [793, 345] width 11 height 9
radio input "true"
click at [711, 128] on label "True" at bounding box center [708, 130] width 103 height 34
click at [676, 128] on input "True" at bounding box center [670, 130] width 11 height 9
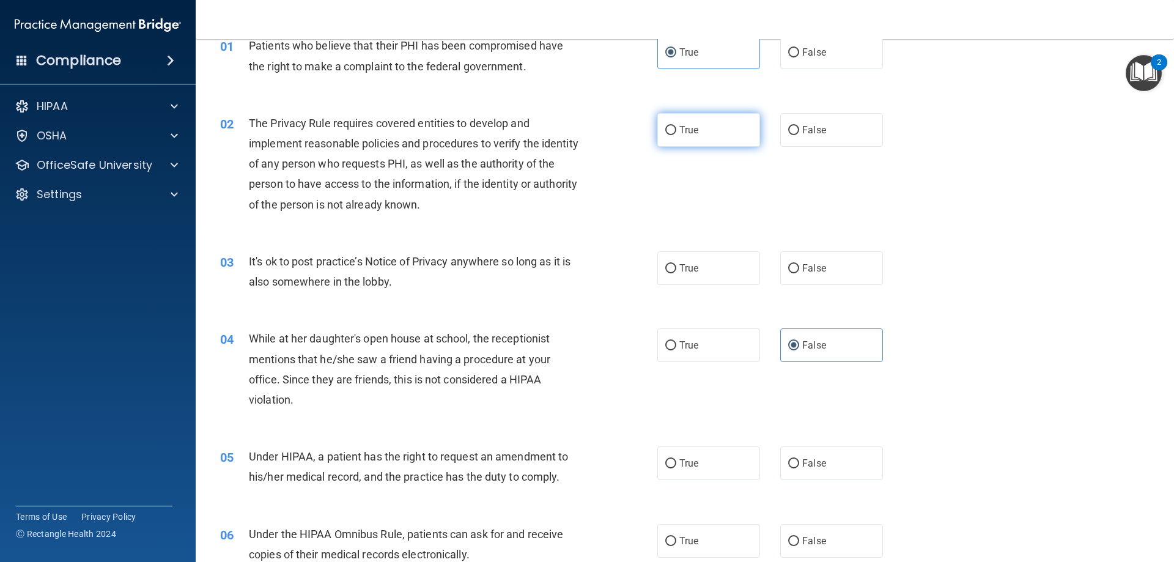
radio input "true"
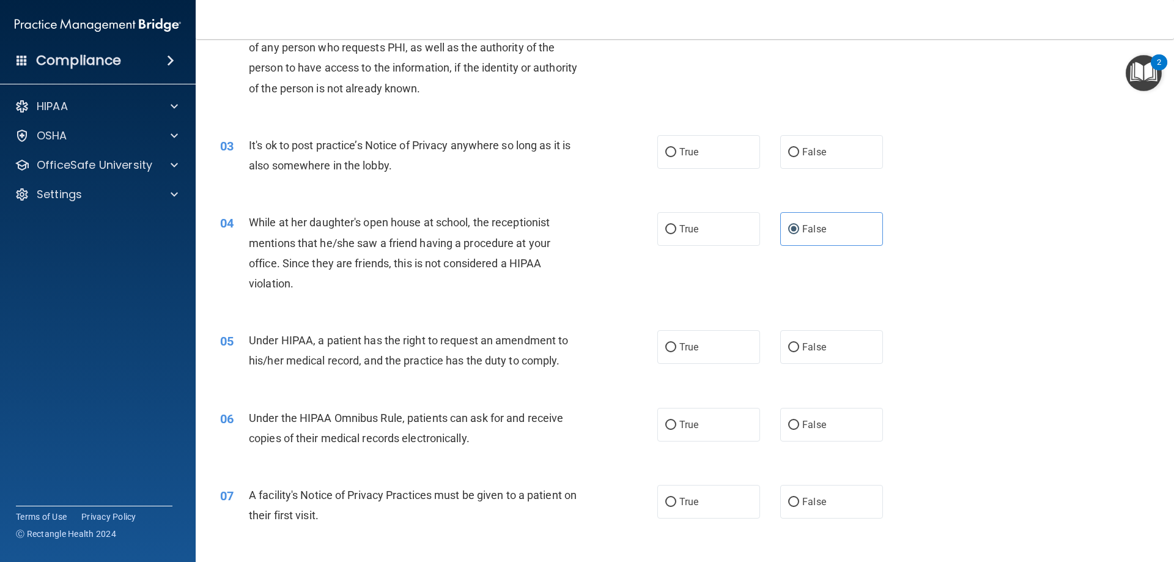
scroll to position [183, 0]
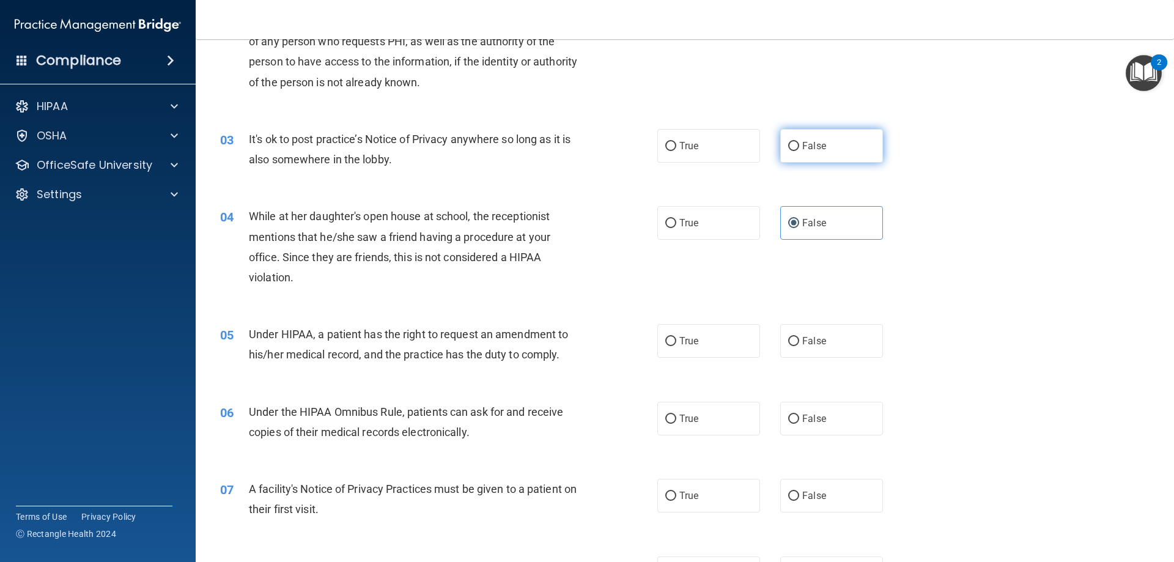
click at [798, 138] on label "False" at bounding box center [831, 146] width 103 height 34
click at [798, 142] on input "False" at bounding box center [793, 146] width 11 height 9
radio input "true"
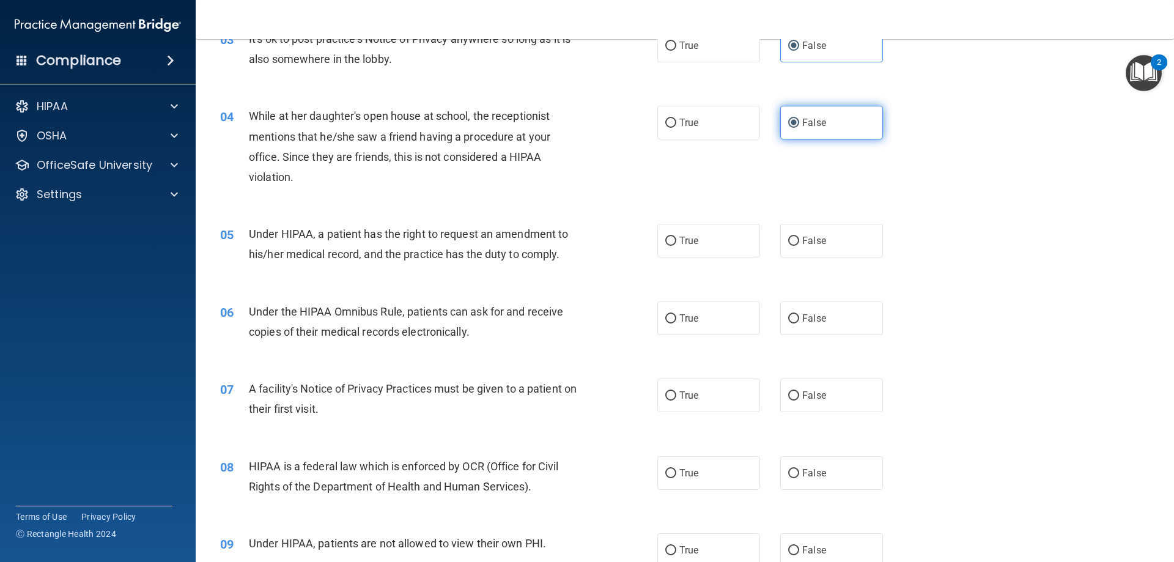
scroll to position [306, 0]
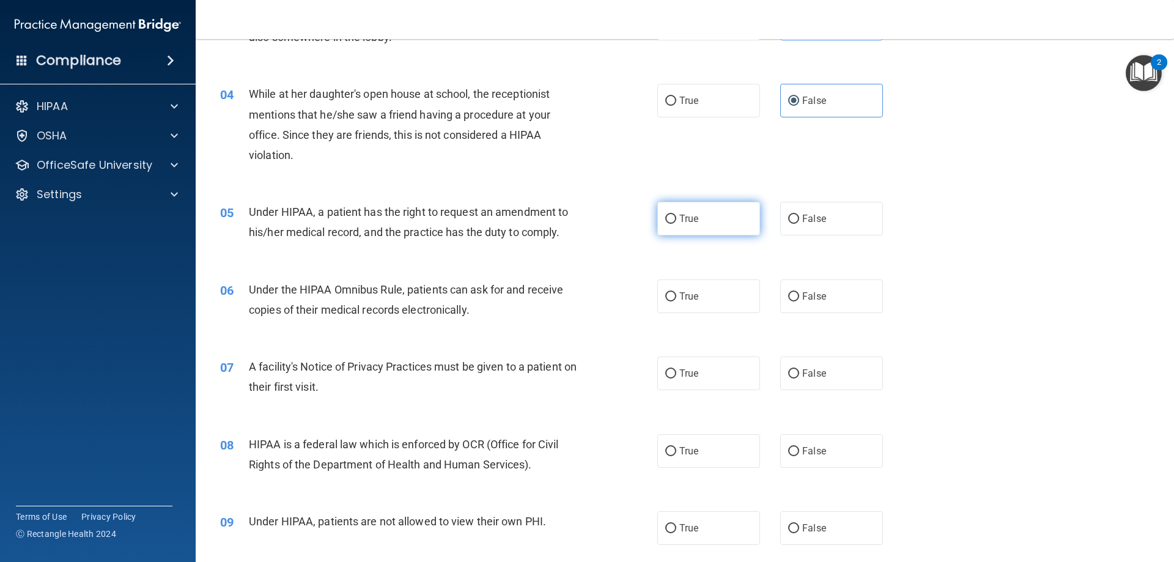
click at [725, 226] on label "True" at bounding box center [708, 219] width 103 height 34
click at [676, 224] on input "True" at bounding box center [670, 219] width 11 height 9
radio input "true"
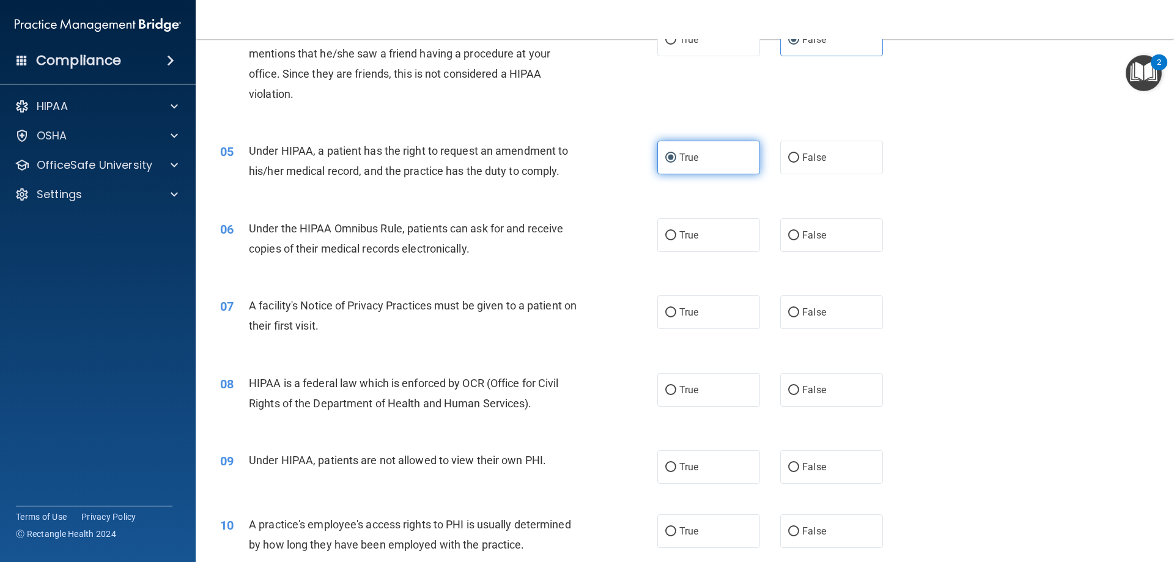
click at [726, 229] on label "True" at bounding box center [708, 235] width 103 height 34
click at [676, 231] on input "True" at bounding box center [670, 235] width 11 height 9
radio input "true"
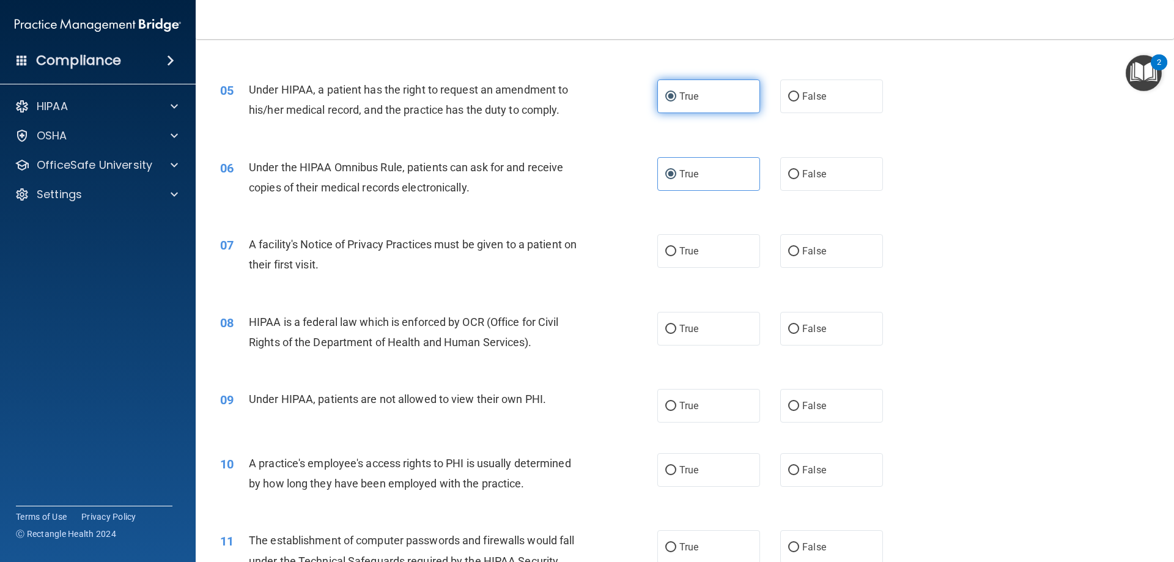
scroll to position [489, 0]
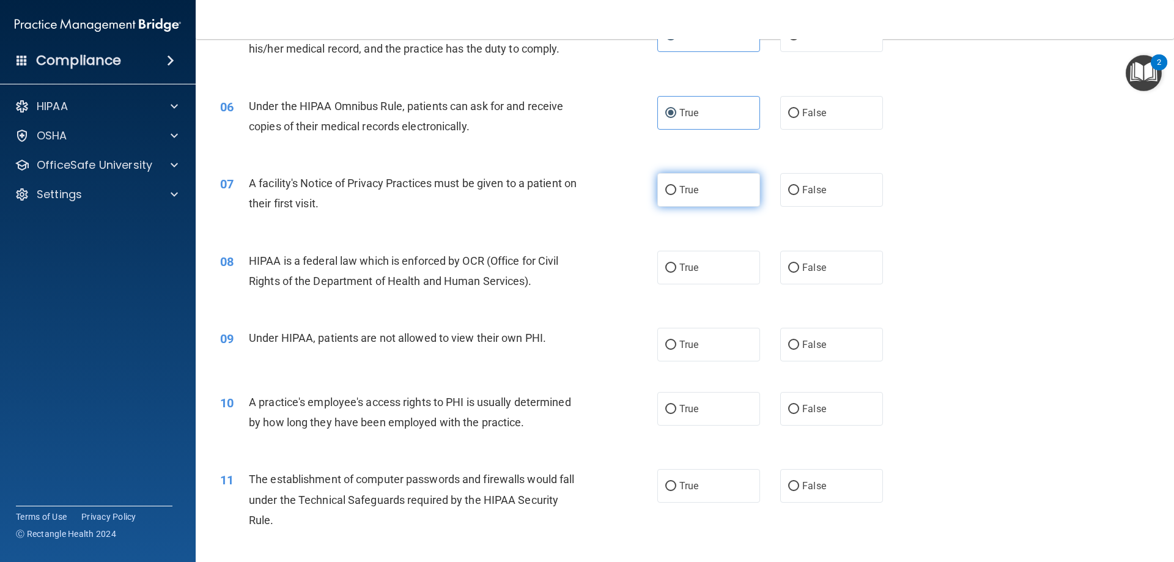
click at [717, 200] on label "True" at bounding box center [708, 190] width 103 height 34
click at [676, 195] on input "True" at bounding box center [670, 190] width 11 height 9
radio input "true"
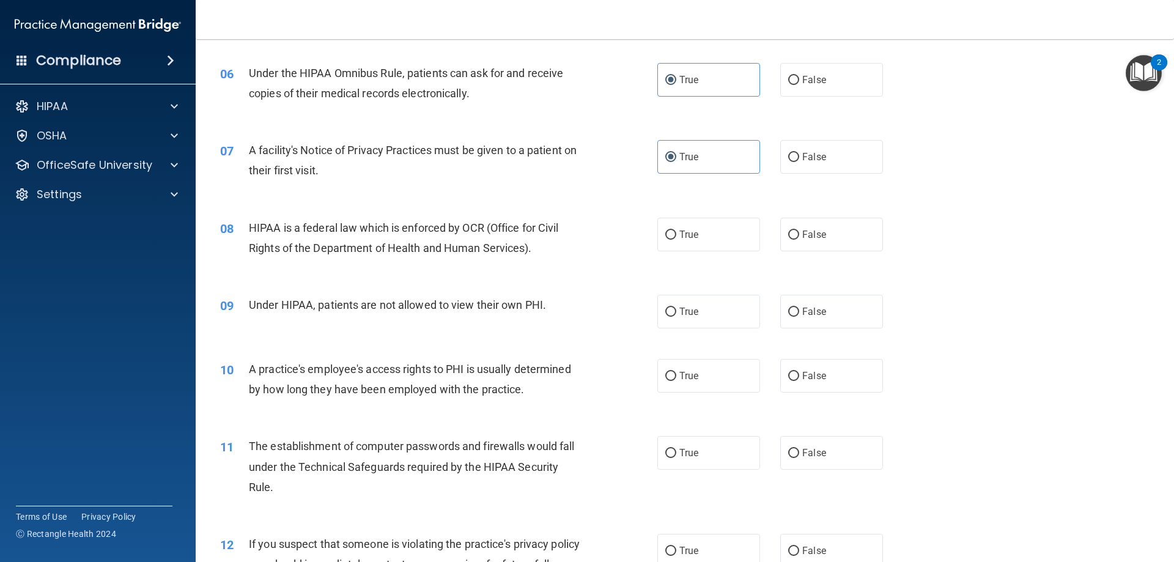
scroll to position [550, 0]
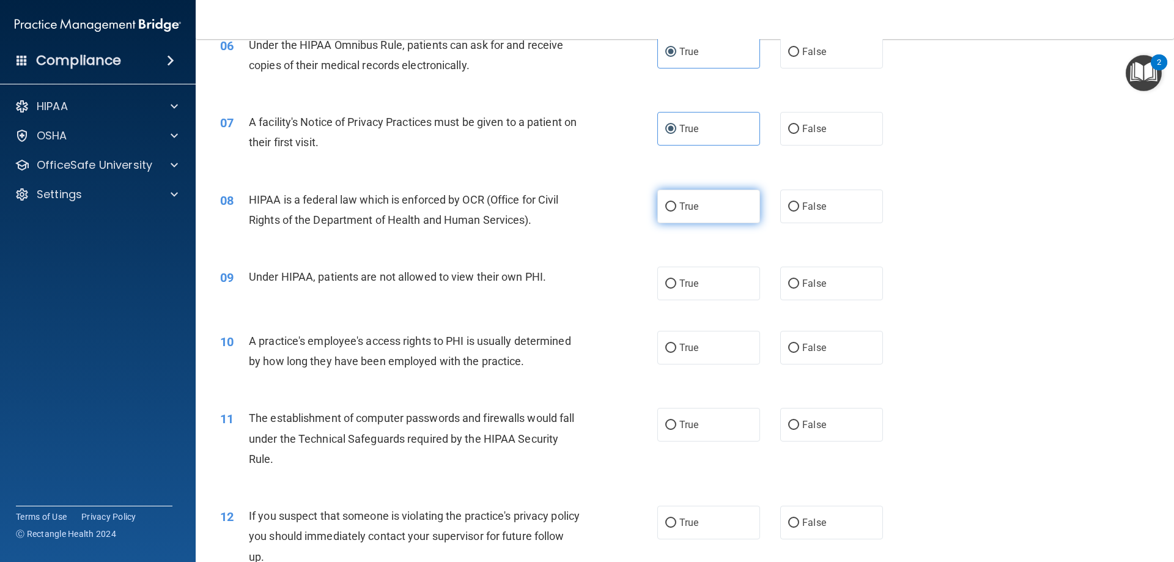
click at [724, 215] on label "True" at bounding box center [708, 206] width 103 height 34
click at [676, 211] on input "True" at bounding box center [670, 206] width 11 height 9
radio input "true"
click at [805, 284] on span "False" at bounding box center [814, 283] width 24 height 12
click at [799, 284] on input "False" at bounding box center [793, 283] width 11 height 9
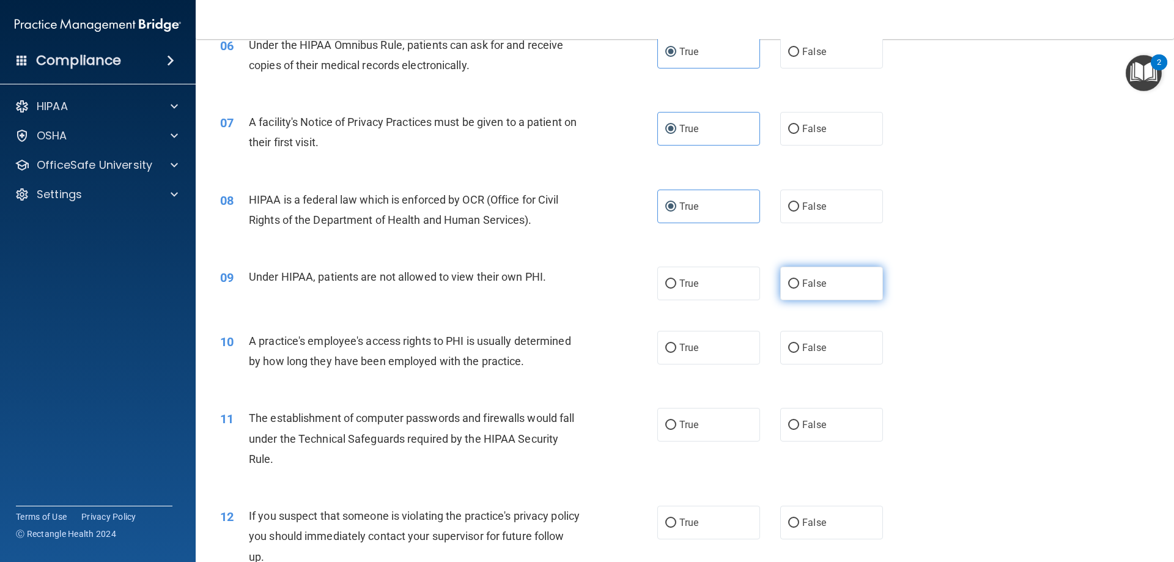
radio input "true"
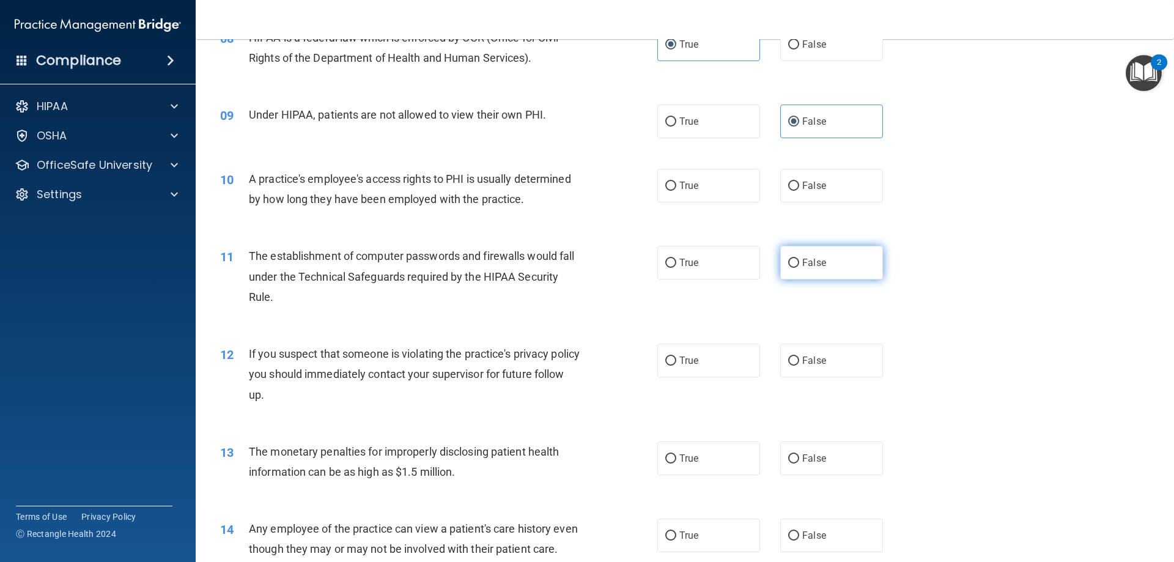
scroll to position [733, 0]
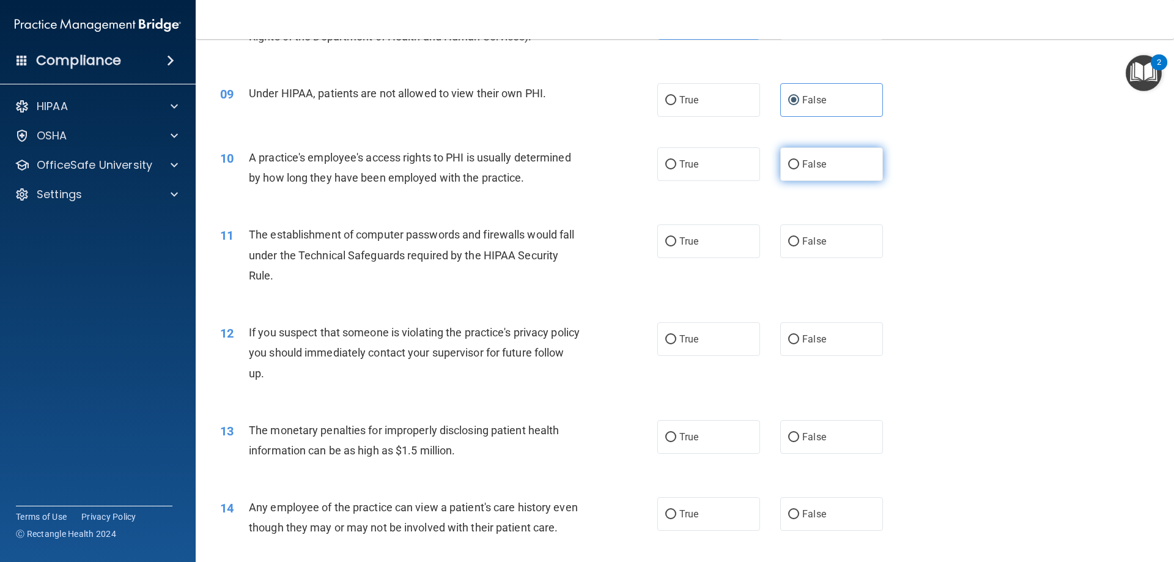
click at [795, 171] on label "False" at bounding box center [831, 164] width 103 height 34
click at [795, 169] on input "False" at bounding box center [793, 164] width 11 height 9
radio input "true"
click at [685, 250] on label "True" at bounding box center [708, 241] width 103 height 34
click at [676, 246] on input "True" at bounding box center [670, 241] width 11 height 9
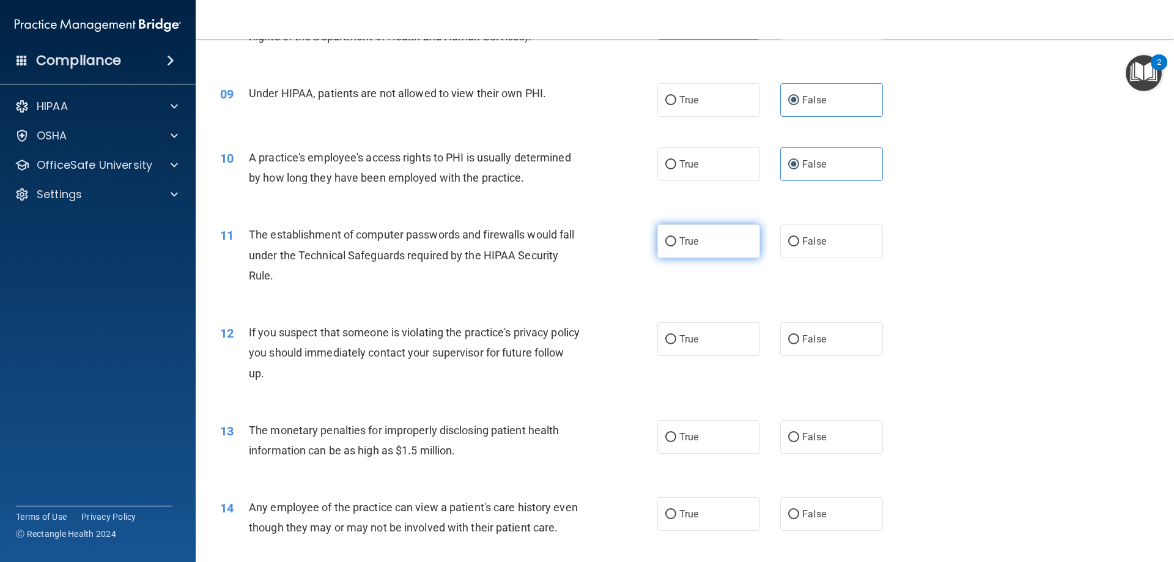
radio input "true"
click at [680, 340] on span "True" at bounding box center [688, 339] width 19 height 12
click at [676, 340] on input "True" at bounding box center [670, 339] width 11 height 9
radio input "true"
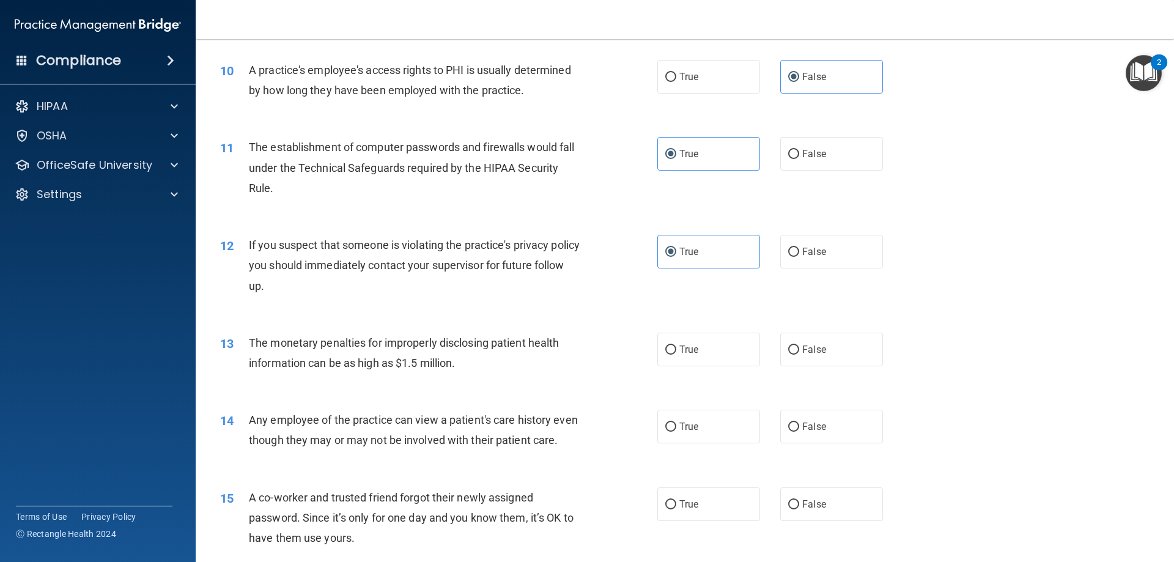
scroll to position [856, 0]
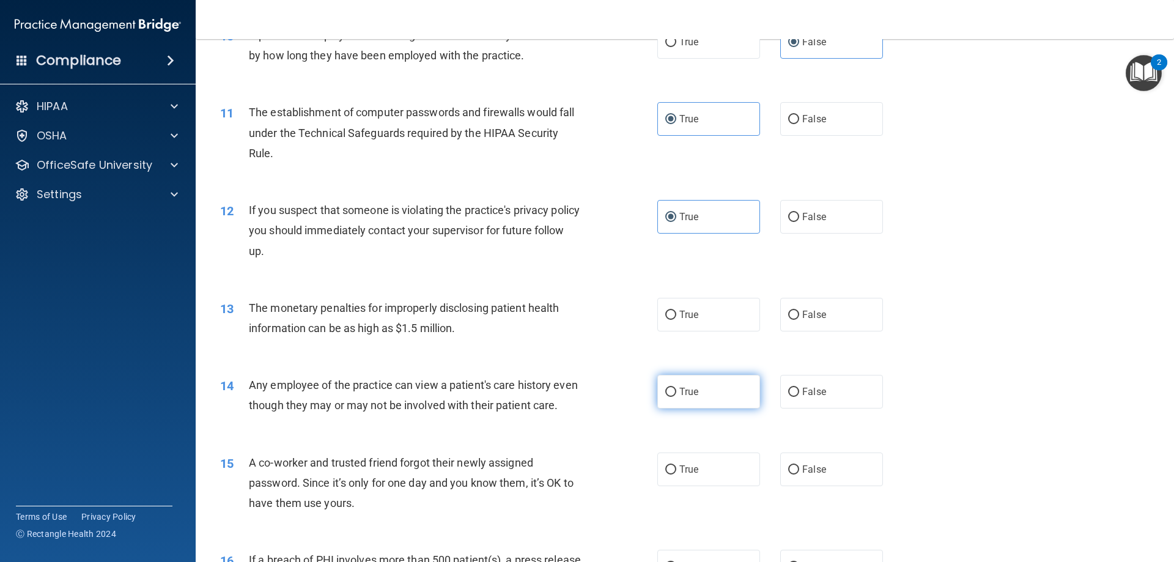
click at [667, 399] on label "True" at bounding box center [708, 392] width 103 height 34
click at [667, 397] on input "True" at bounding box center [670, 392] width 11 height 9
radio input "true"
click at [709, 312] on label "True" at bounding box center [708, 315] width 103 height 34
click at [676, 312] on input "True" at bounding box center [670, 315] width 11 height 9
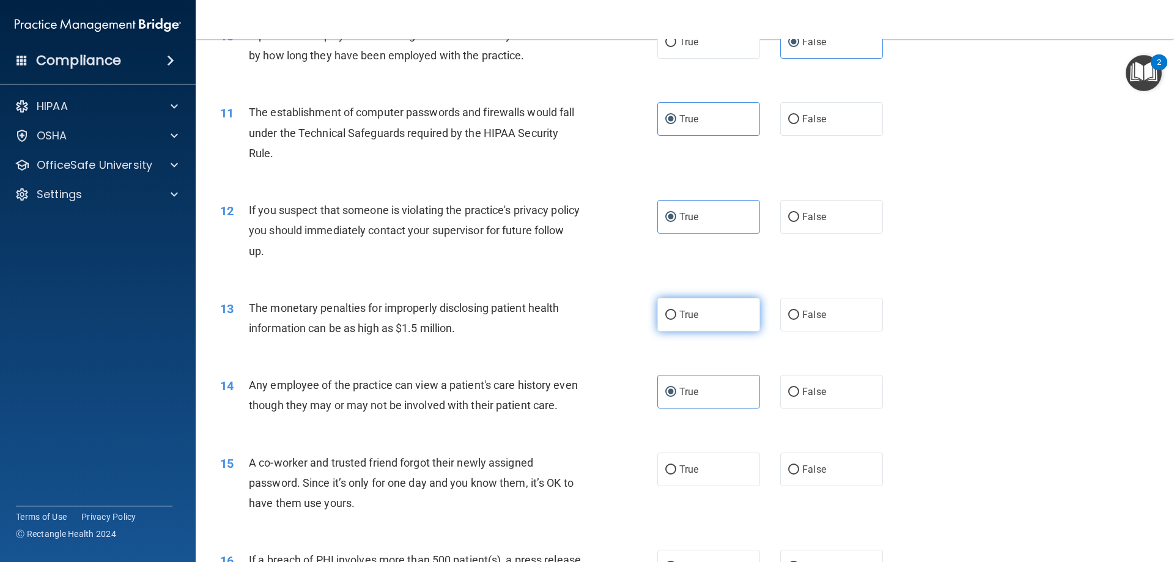
radio input "true"
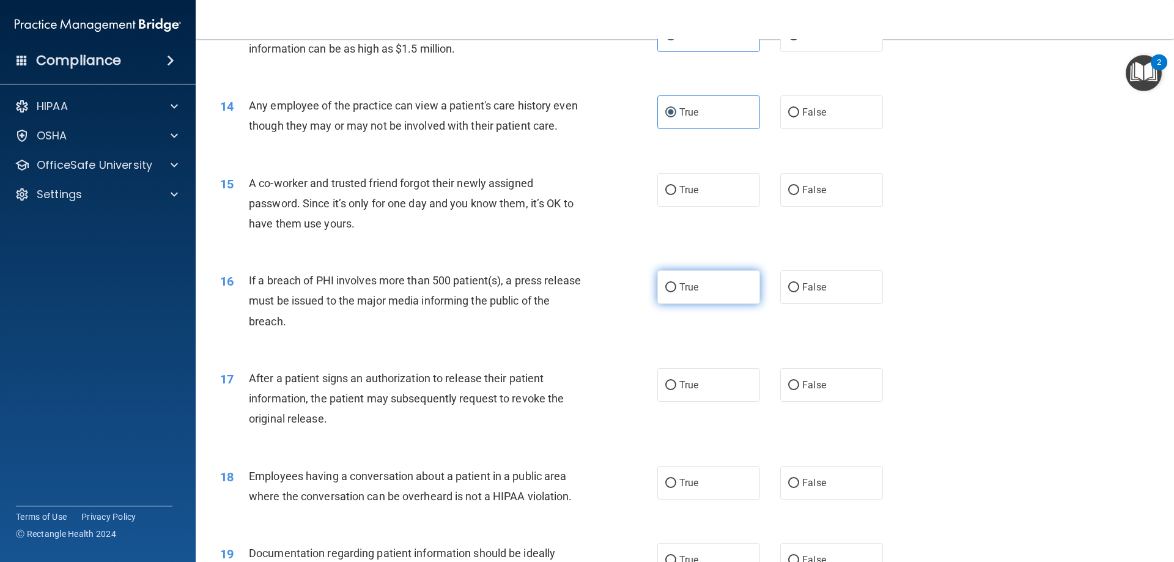
scroll to position [1161, 0]
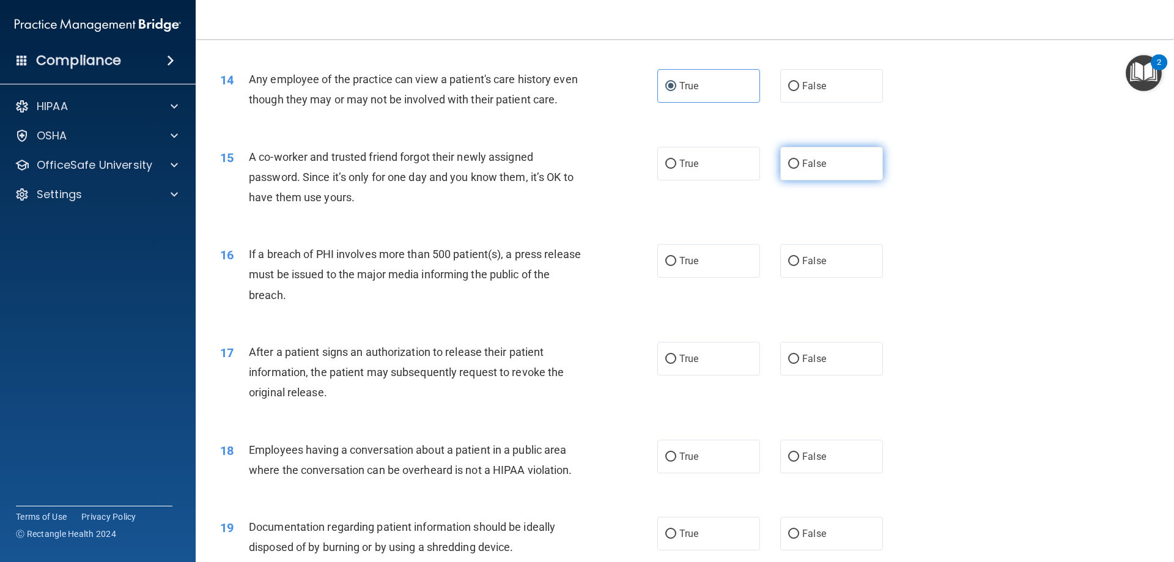
click at [802, 169] on span "False" at bounding box center [814, 164] width 24 height 12
click at [799, 169] on input "False" at bounding box center [793, 164] width 11 height 9
radio input "true"
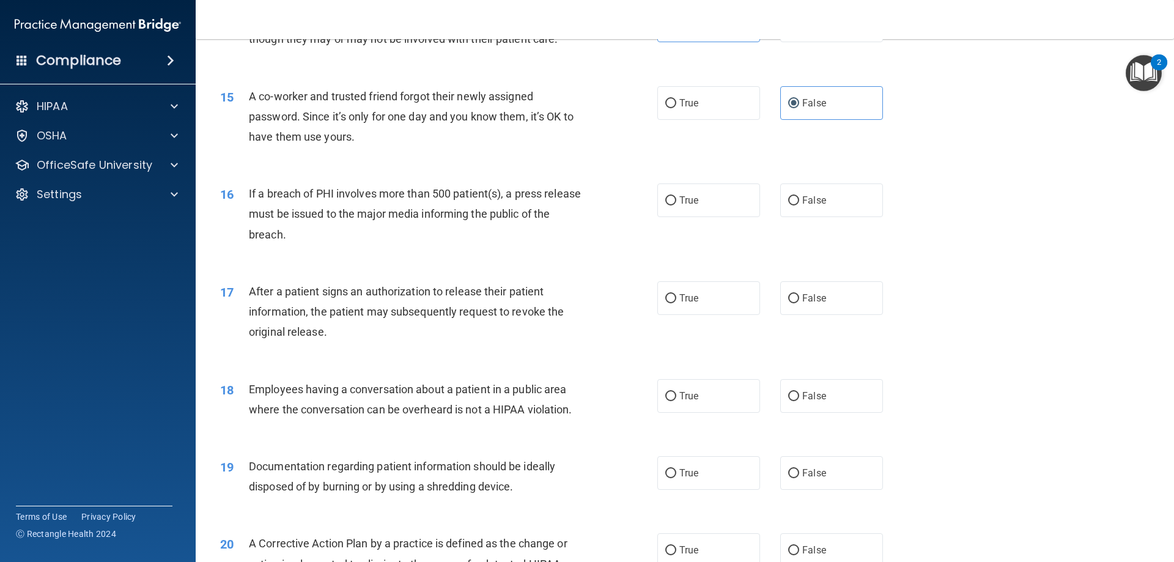
scroll to position [1222, 0]
click at [733, 216] on label "True" at bounding box center [708, 200] width 103 height 34
click at [676, 205] on input "True" at bounding box center [670, 200] width 11 height 9
radio input "true"
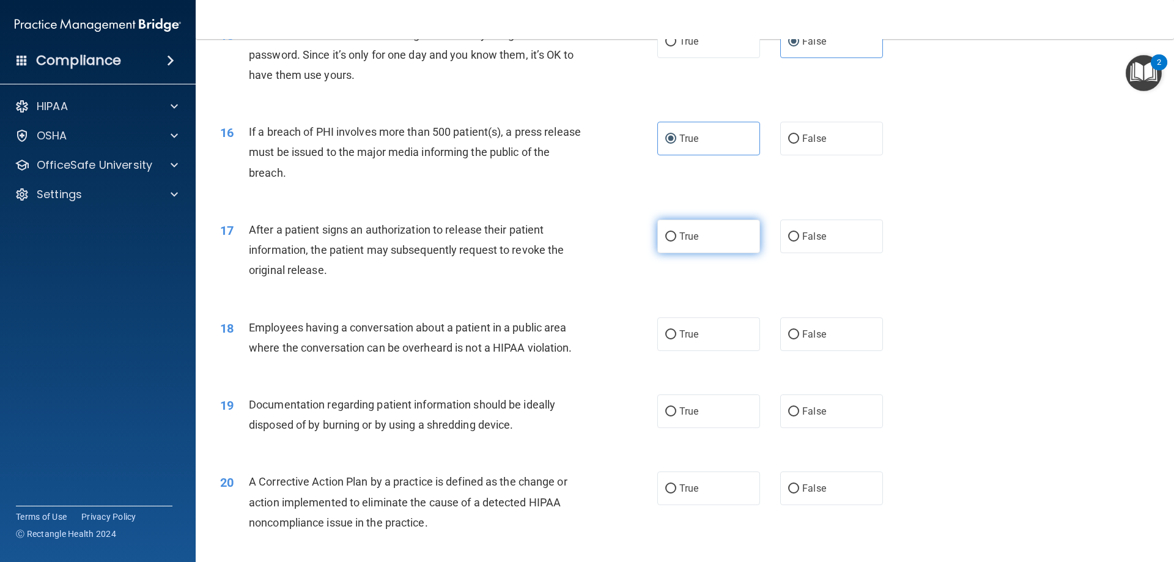
click at [691, 253] on label "True" at bounding box center [708, 236] width 103 height 34
click at [676, 241] on input "True" at bounding box center [670, 236] width 11 height 9
radio input "true"
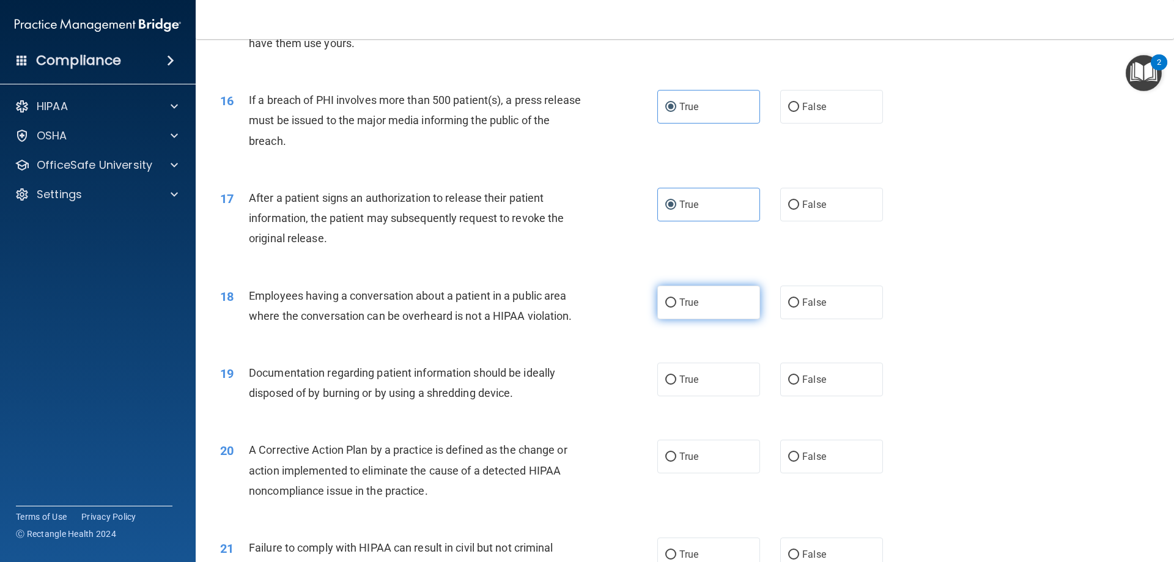
scroll to position [1345, 0]
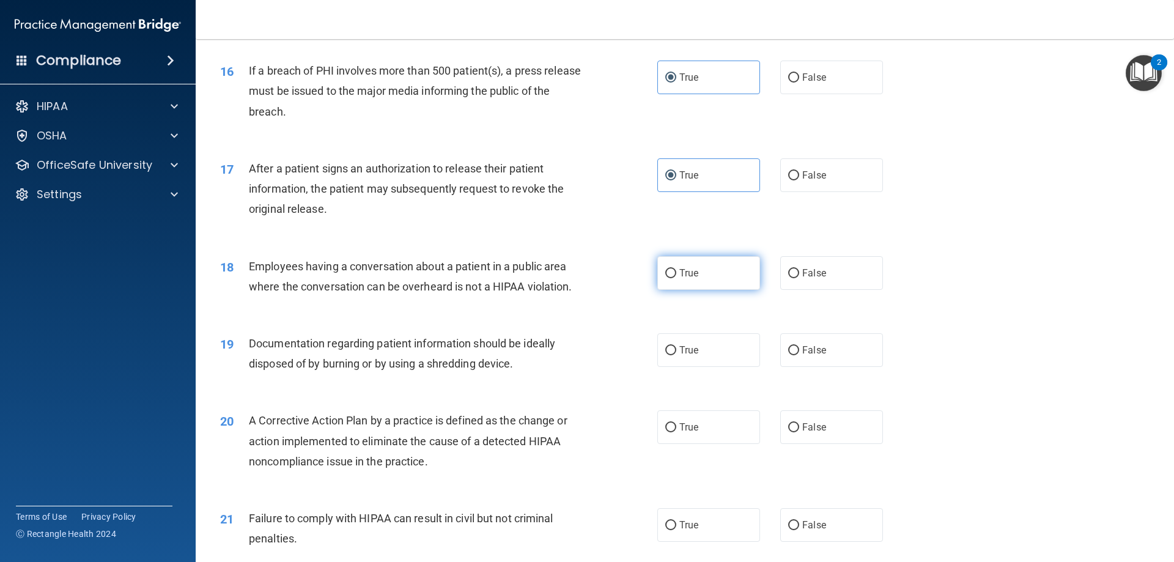
click at [690, 279] on span "True" at bounding box center [688, 273] width 19 height 12
click at [676, 278] on input "True" at bounding box center [670, 273] width 11 height 9
radio input "true"
click at [681, 356] on span "True" at bounding box center [688, 350] width 19 height 12
click at [676, 355] on input "True" at bounding box center [670, 350] width 11 height 9
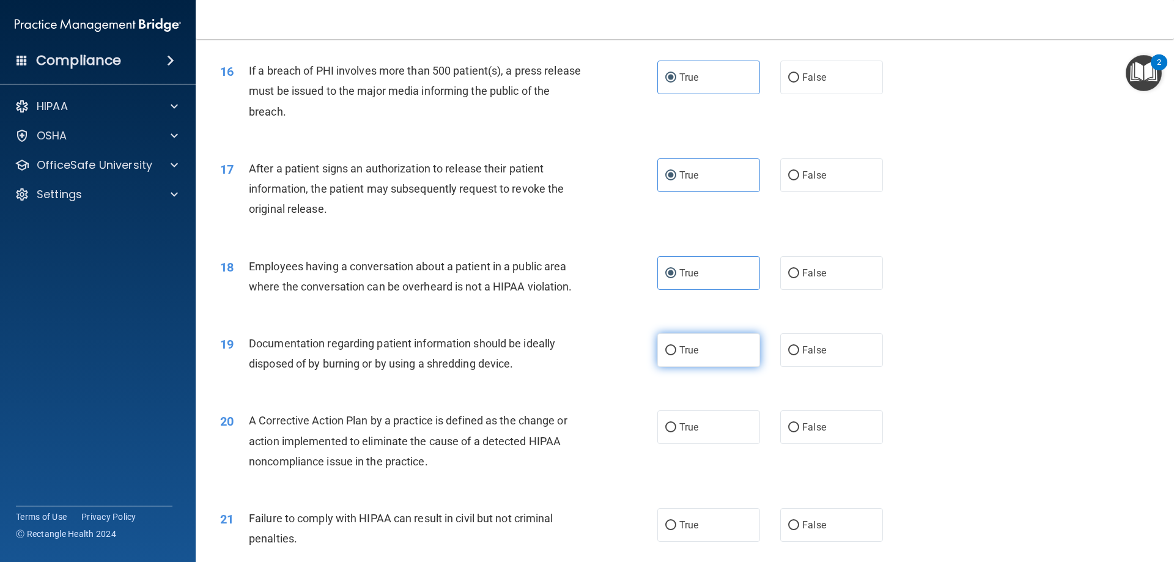
radio input "true"
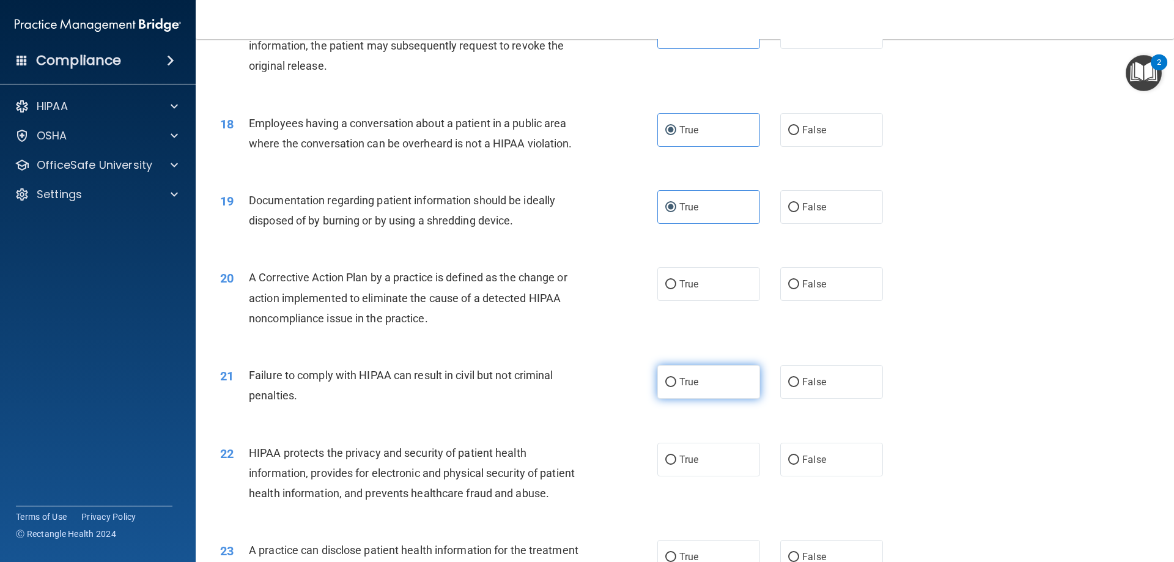
scroll to position [1528, 0]
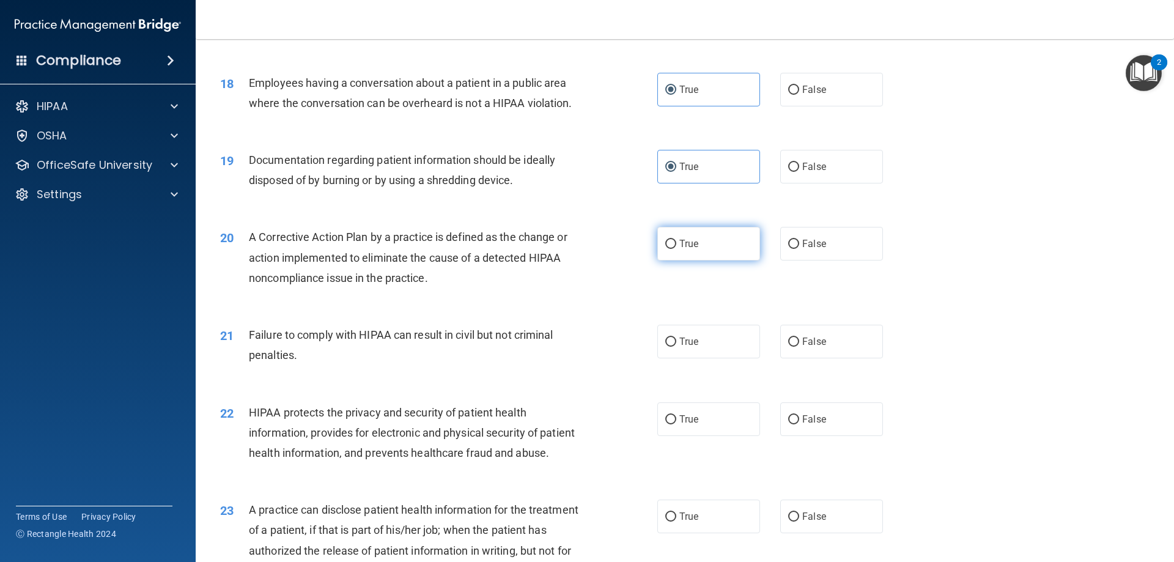
click at [724, 260] on label "True" at bounding box center [708, 244] width 103 height 34
click at [676, 249] on input "True" at bounding box center [670, 244] width 11 height 9
radio input "true"
click at [690, 347] on span "True" at bounding box center [688, 342] width 19 height 12
click at [676, 347] on input "True" at bounding box center [670, 341] width 11 height 9
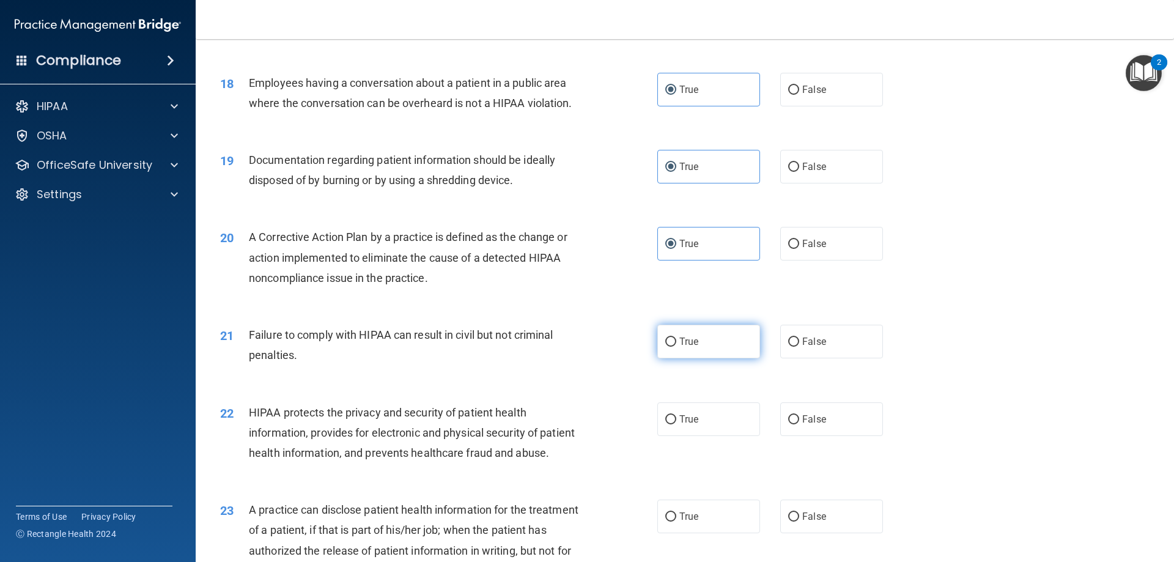
radio input "true"
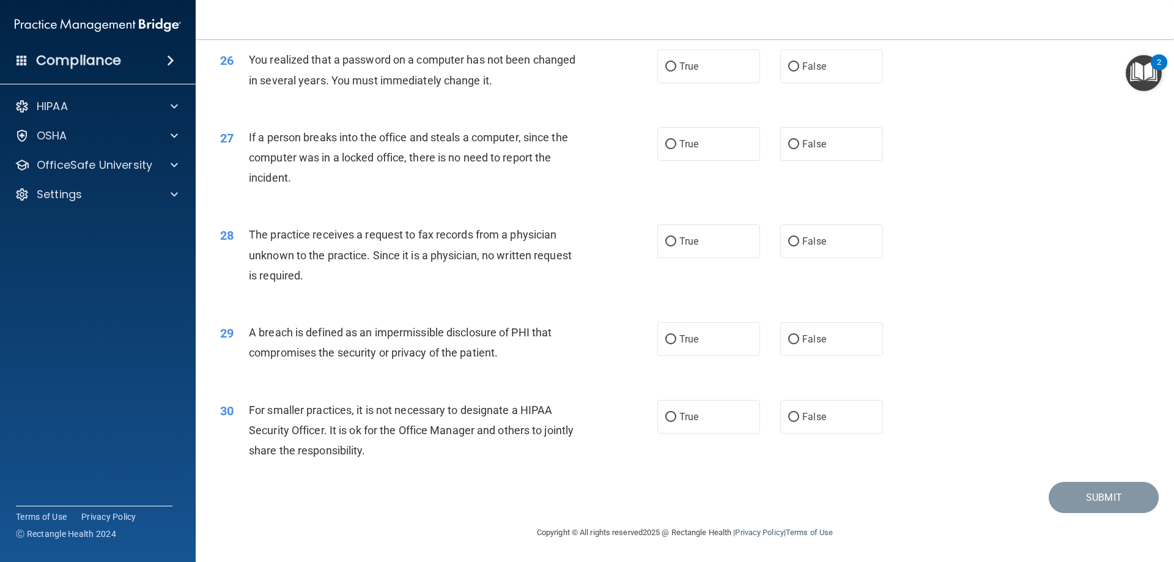
scroll to position [2331, 0]
click at [690, 413] on span "True" at bounding box center [688, 417] width 19 height 12
click at [676, 413] on input "True" at bounding box center [670, 417] width 11 height 9
radio input "true"
click at [802, 147] on span "False" at bounding box center [814, 144] width 24 height 12
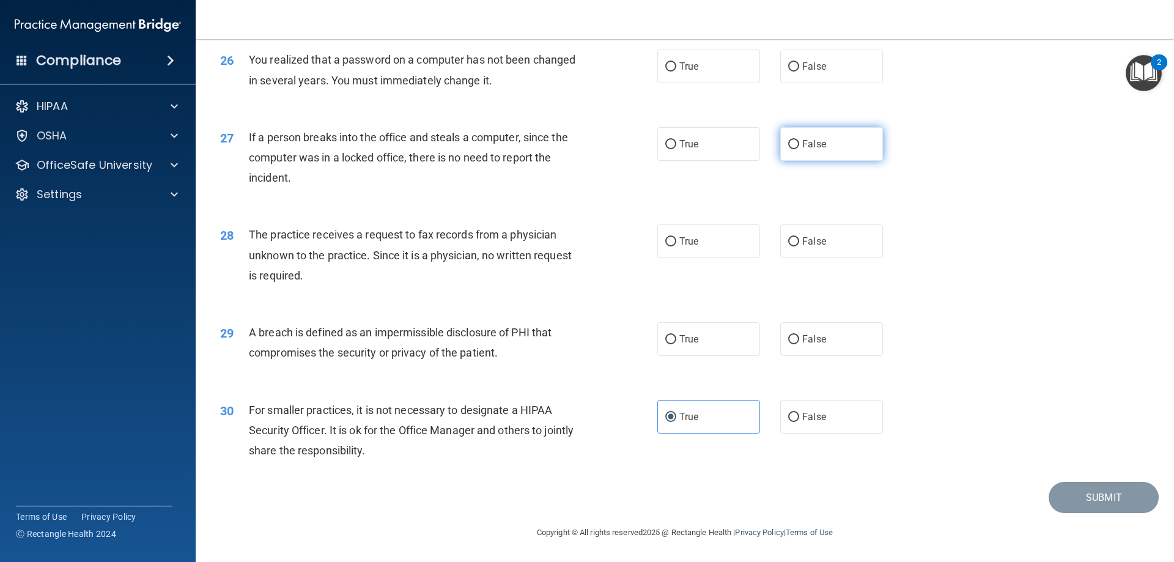
click at [799, 147] on input "False" at bounding box center [793, 144] width 11 height 9
radio input "true"
click at [702, 246] on label "True" at bounding box center [708, 241] width 103 height 34
click at [676, 246] on input "True" at bounding box center [670, 241] width 11 height 9
radio input "true"
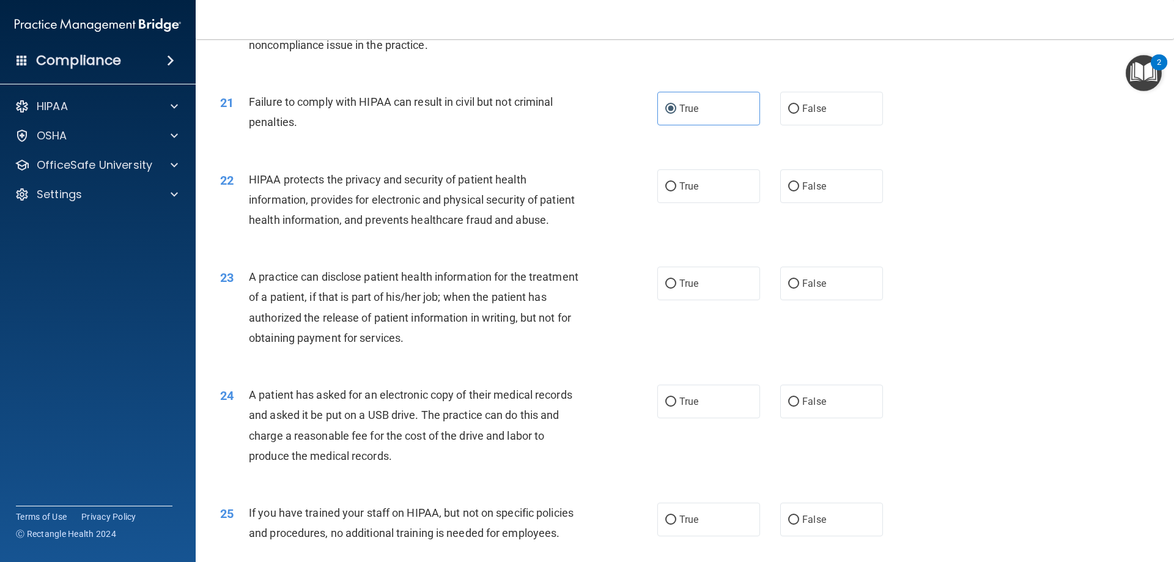
scroll to position [1659, 0]
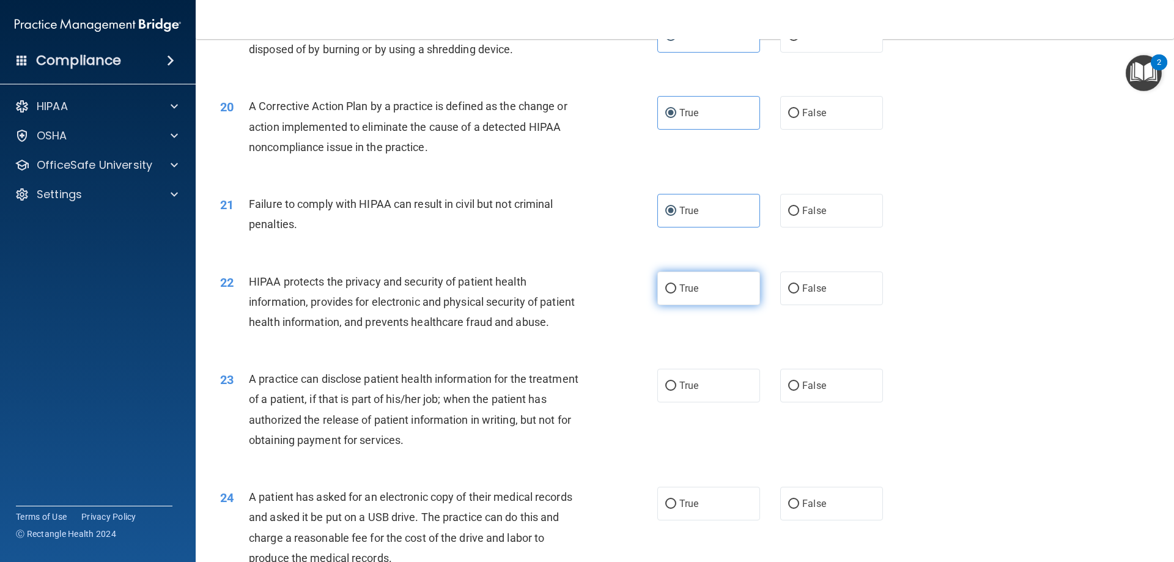
click at [738, 305] on label "True" at bounding box center [708, 288] width 103 height 34
click at [676, 293] on input "True" at bounding box center [670, 288] width 11 height 9
radio input "true"
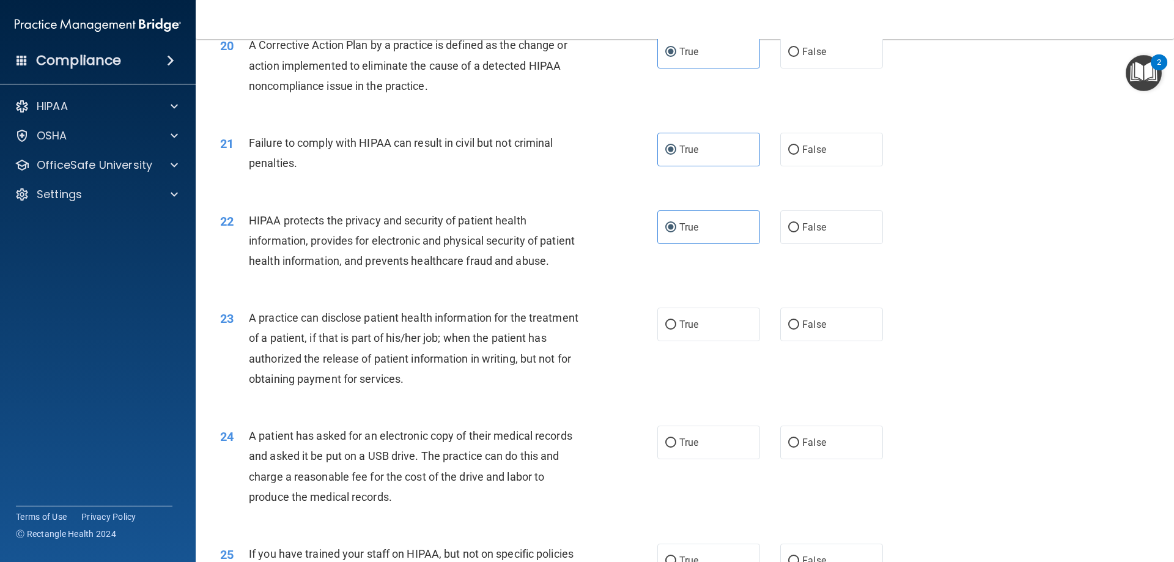
scroll to position [1842, 0]
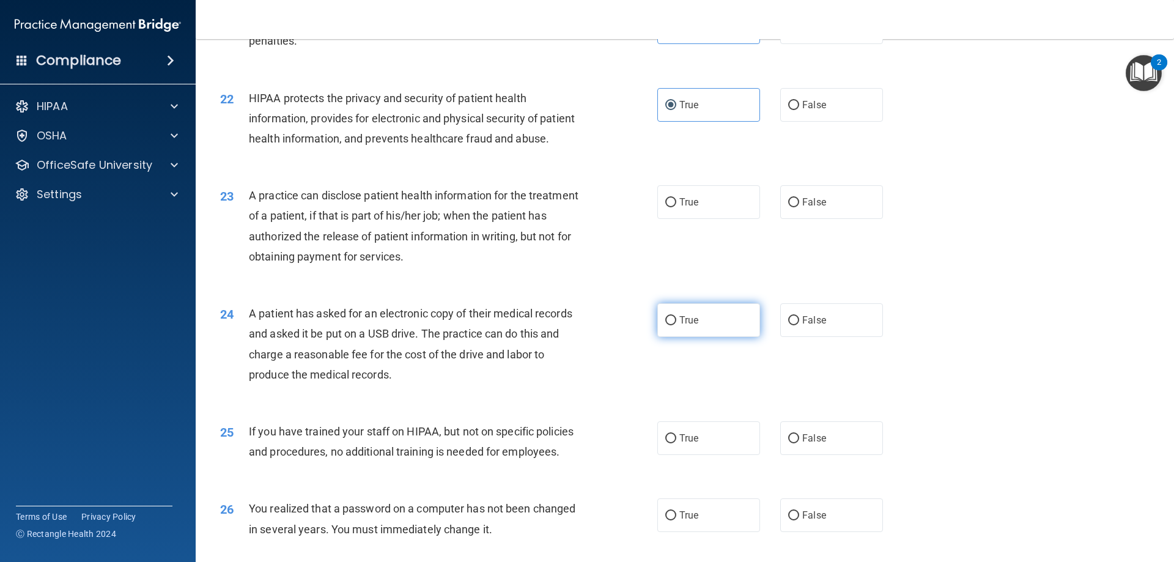
click at [712, 337] on label "True" at bounding box center [708, 320] width 103 height 34
click at [676, 325] on input "True" at bounding box center [670, 320] width 11 height 9
radio input "true"
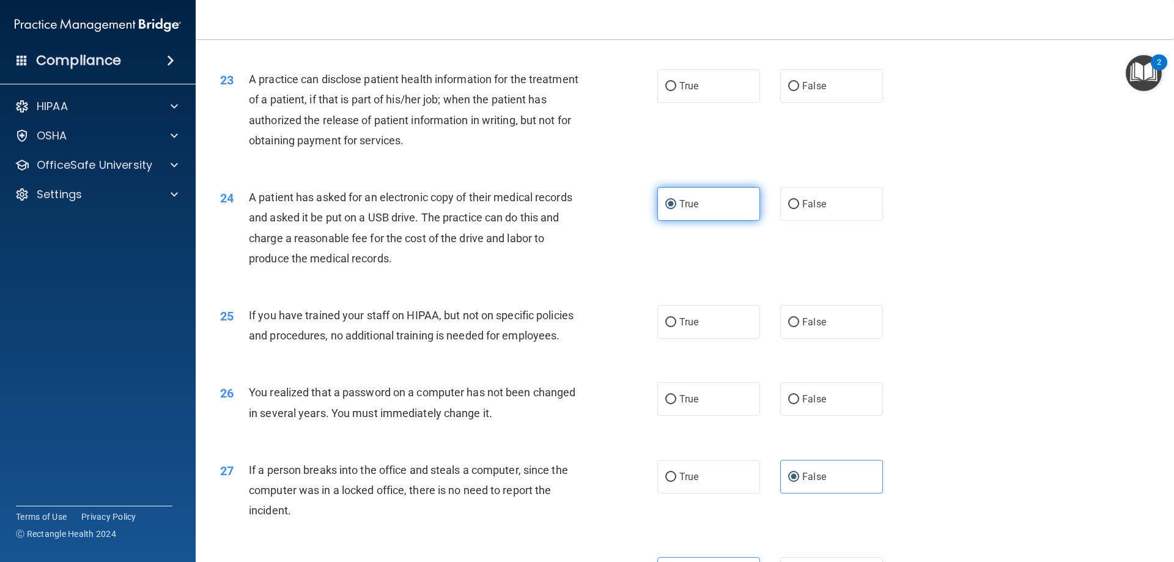
scroll to position [2026, 0]
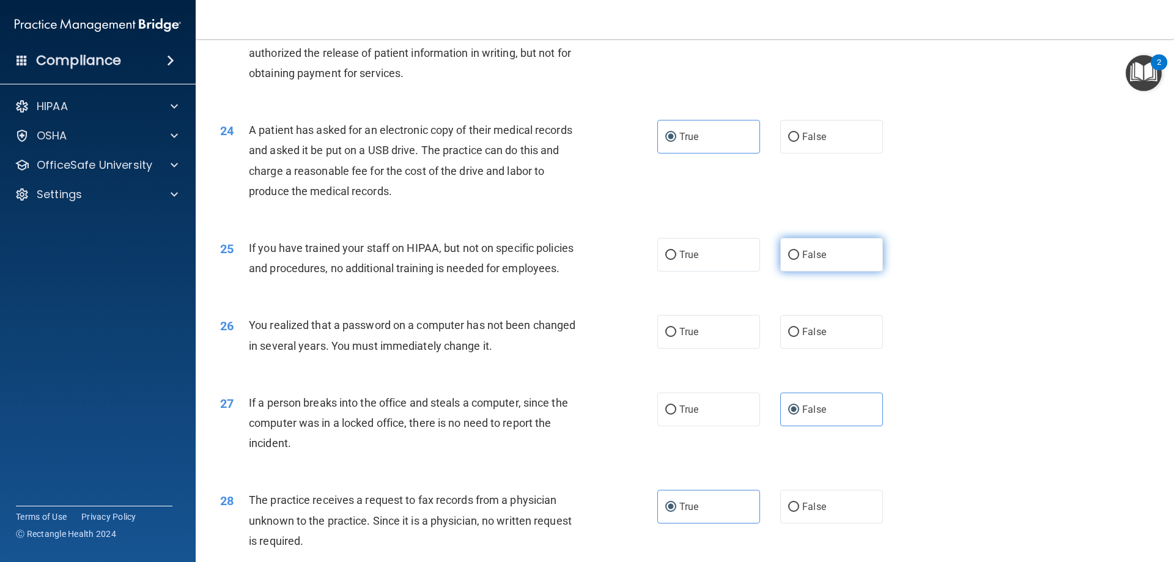
click at [815, 260] on span "False" at bounding box center [814, 255] width 24 height 12
click at [799, 260] on input "False" at bounding box center [793, 255] width 11 height 9
radio input "true"
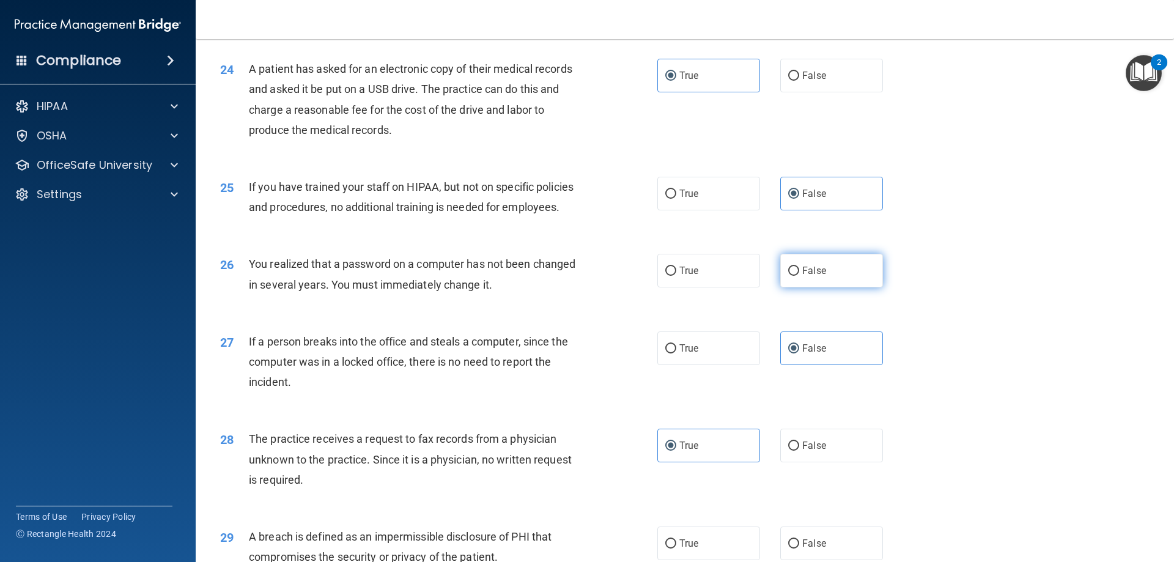
click at [803, 276] on span "False" at bounding box center [814, 271] width 24 height 12
click at [799, 276] on input "False" at bounding box center [793, 270] width 11 height 9
radio input "true"
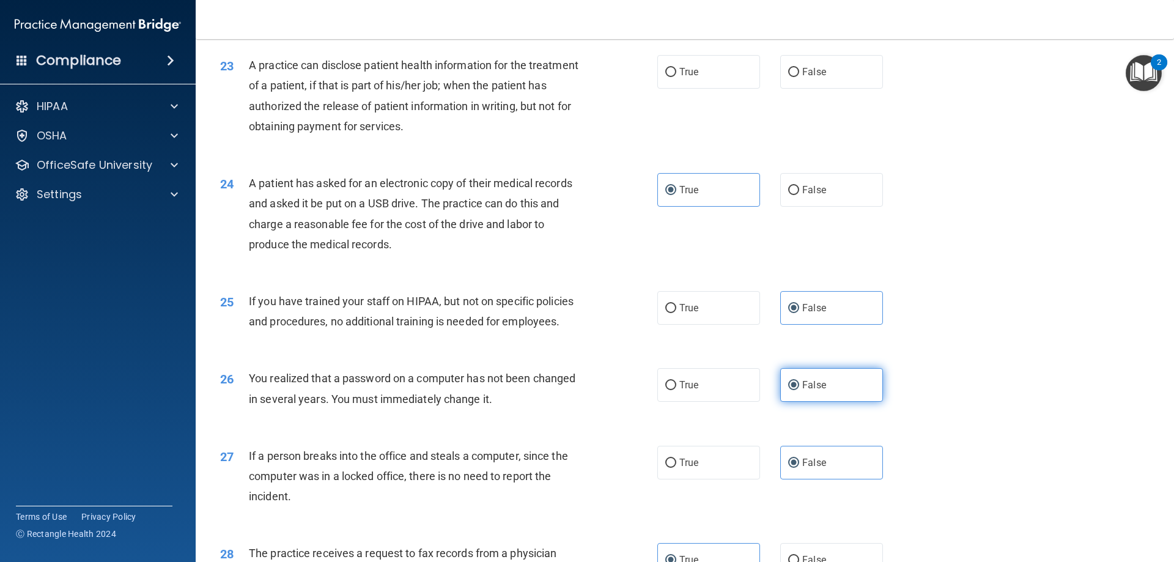
scroll to position [1903, 0]
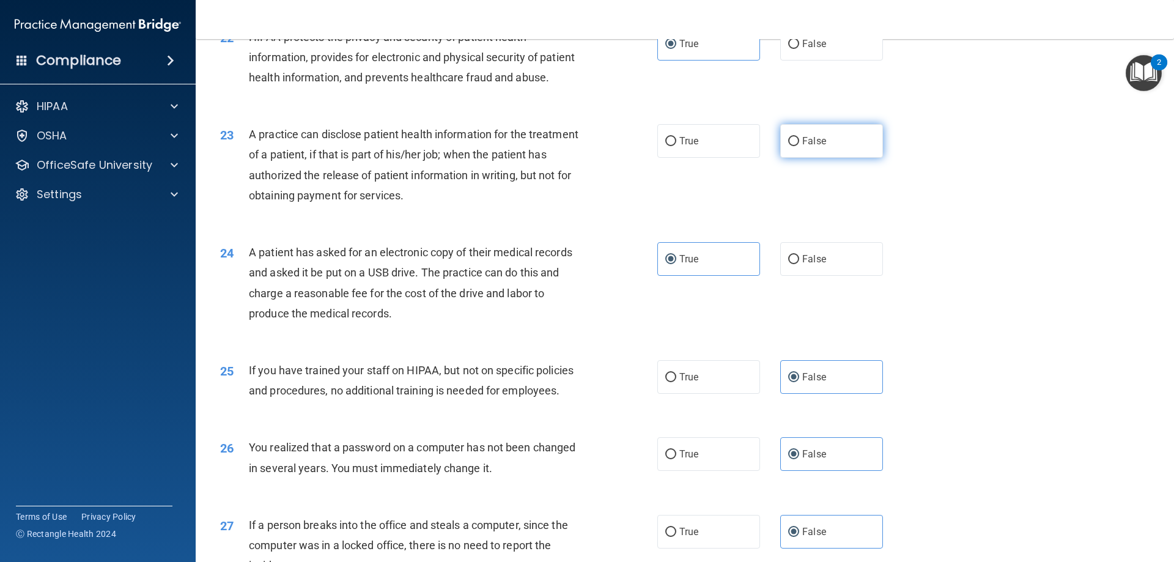
click at [824, 158] on label "False" at bounding box center [831, 141] width 103 height 34
click at [799, 146] on input "False" at bounding box center [793, 141] width 11 height 9
radio input "true"
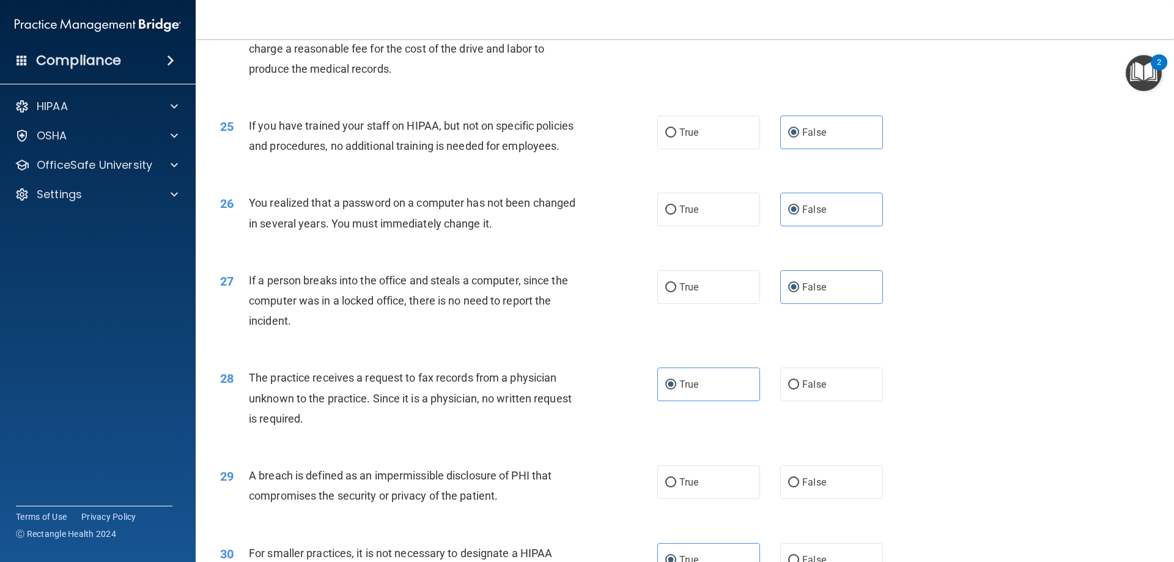
scroll to position [2331, 0]
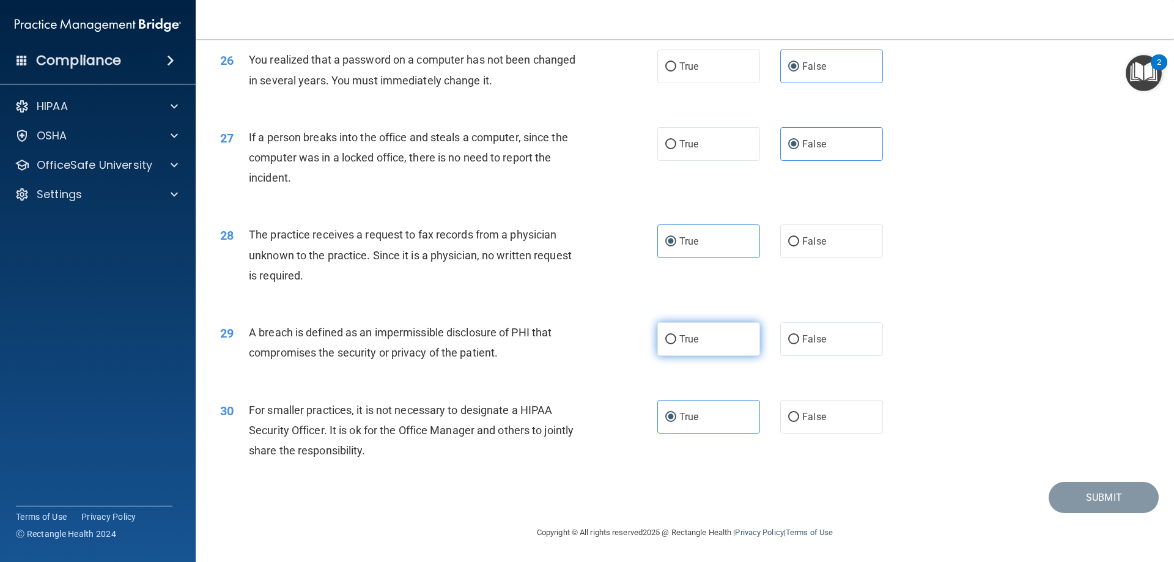
click at [711, 345] on label "True" at bounding box center [708, 339] width 103 height 34
click at [676, 344] on input "True" at bounding box center [670, 339] width 11 height 9
radio input "true"
click at [1092, 496] on button "Submit" at bounding box center [1103, 497] width 110 height 31
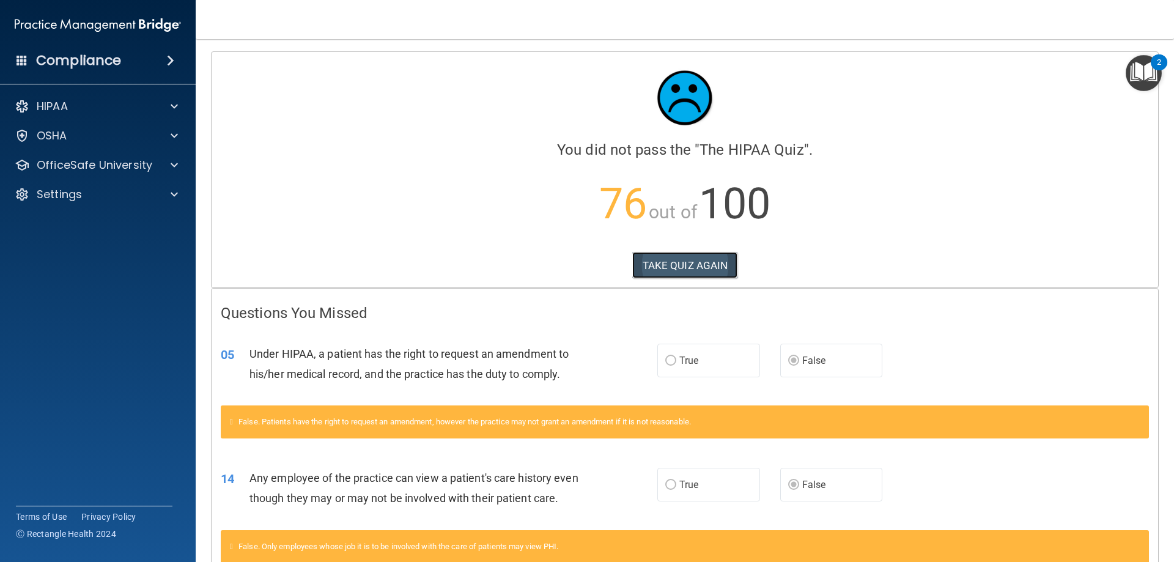
click at [671, 264] on button "TAKE QUIZ AGAIN" at bounding box center [685, 265] width 106 height 27
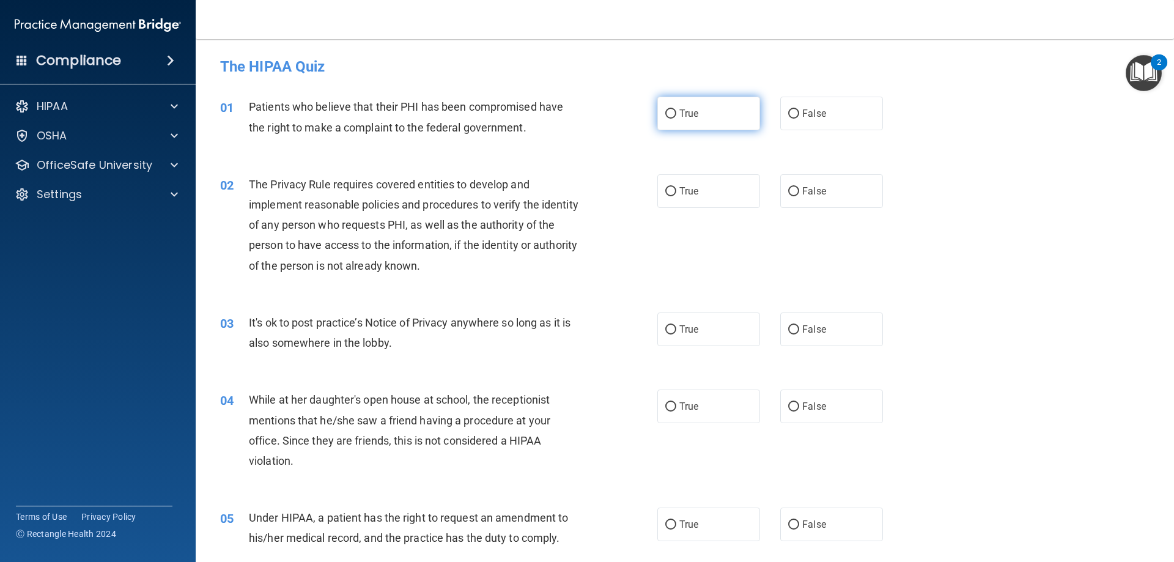
click at [693, 125] on label "True" at bounding box center [708, 114] width 103 height 34
click at [676, 119] on input "True" at bounding box center [670, 113] width 11 height 9
radio input "true"
click at [789, 520] on input "False" at bounding box center [793, 524] width 11 height 9
radio input "true"
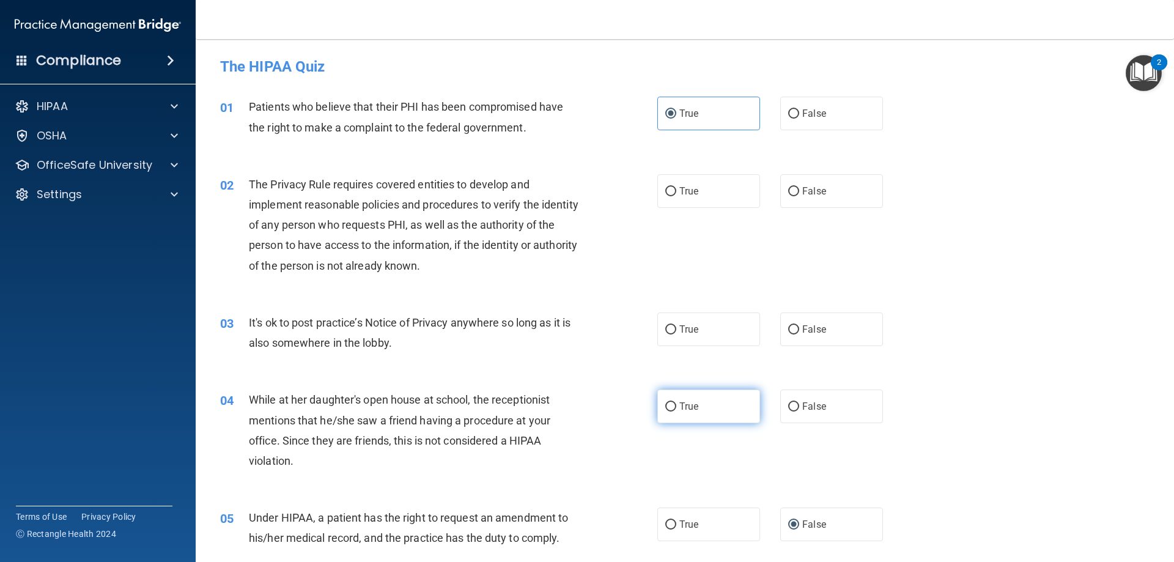
click at [701, 411] on label "True" at bounding box center [708, 406] width 103 height 34
click at [676, 411] on input "True" at bounding box center [670, 406] width 11 height 9
radio input "true"
click at [840, 325] on label "False" at bounding box center [831, 329] width 103 height 34
click at [799, 325] on input "False" at bounding box center [793, 329] width 11 height 9
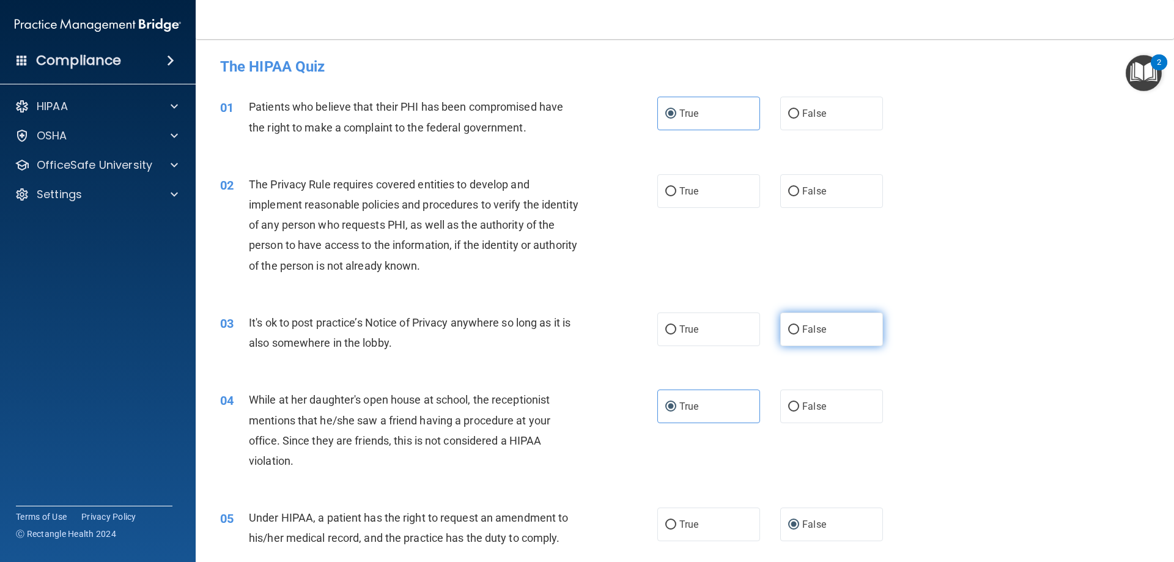
radio input "true"
click at [797, 197] on label "False" at bounding box center [831, 191] width 103 height 34
click at [797, 196] on input "False" at bounding box center [793, 191] width 11 height 9
radio input "true"
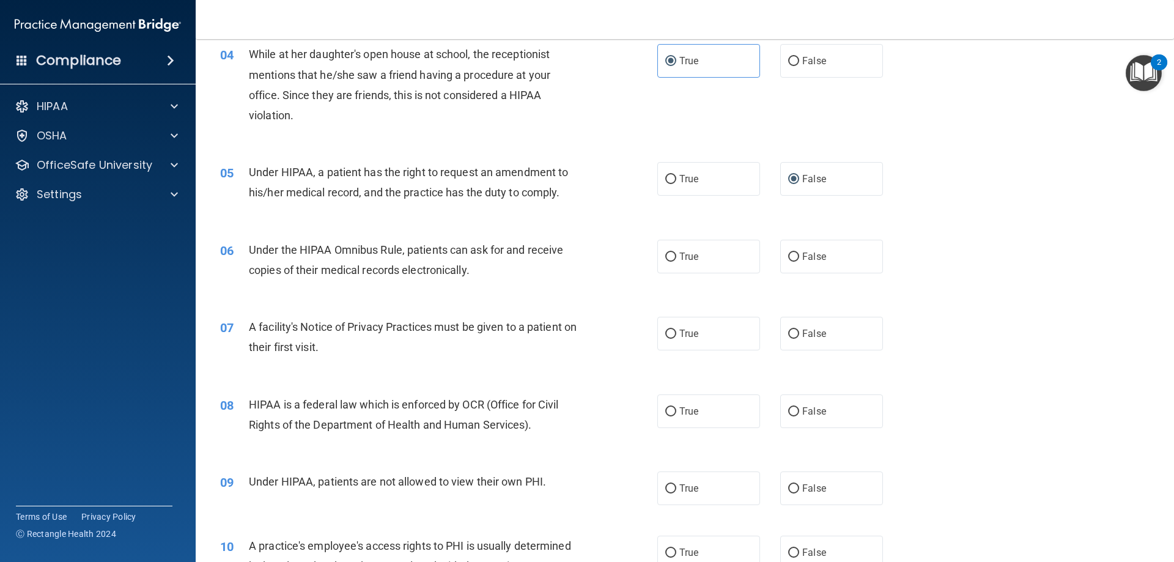
scroll to position [367, 0]
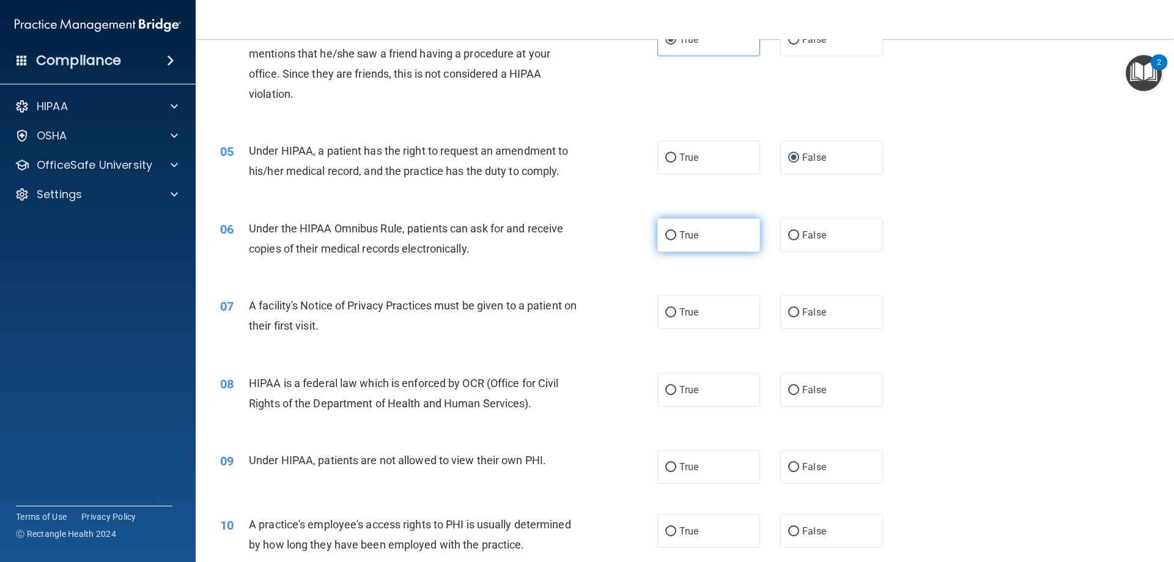
click at [715, 241] on label "True" at bounding box center [708, 235] width 103 height 34
click at [676, 240] on input "True" at bounding box center [670, 235] width 11 height 9
radio input "true"
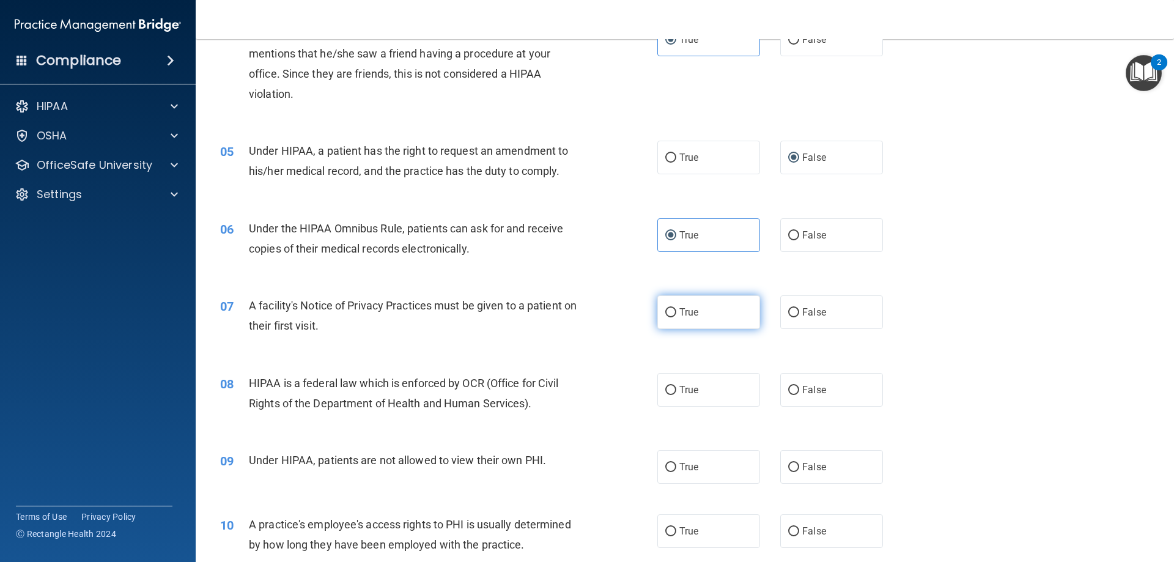
click at [722, 306] on label "True" at bounding box center [708, 312] width 103 height 34
click at [676, 308] on input "True" at bounding box center [670, 312] width 11 height 9
radio input "true"
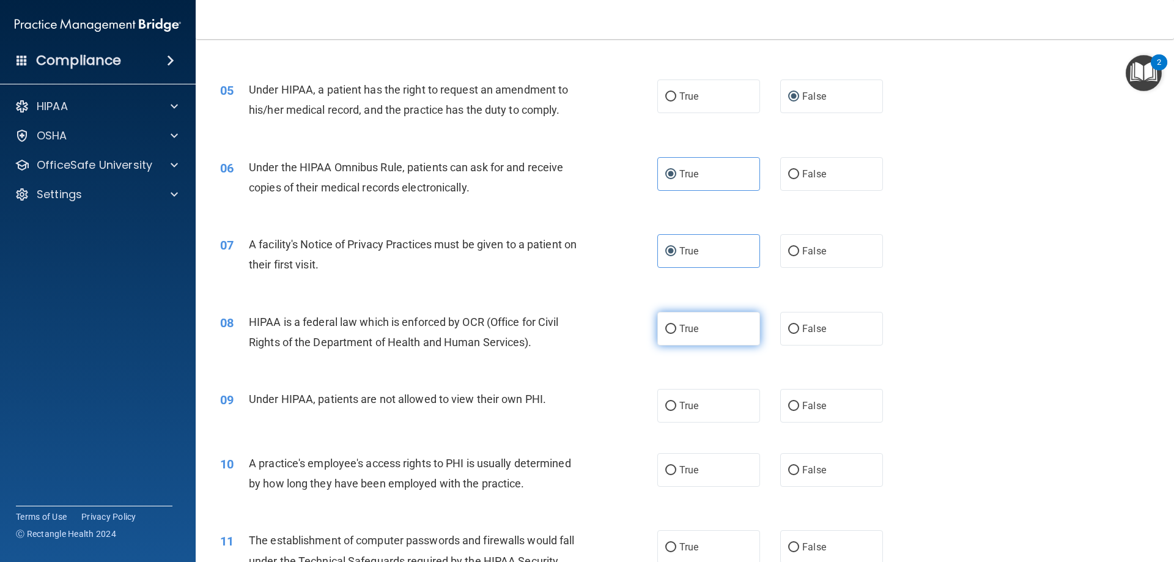
click at [734, 334] on label "True" at bounding box center [708, 329] width 103 height 34
click at [676, 334] on input "True" at bounding box center [670, 329] width 11 height 9
radio input "true"
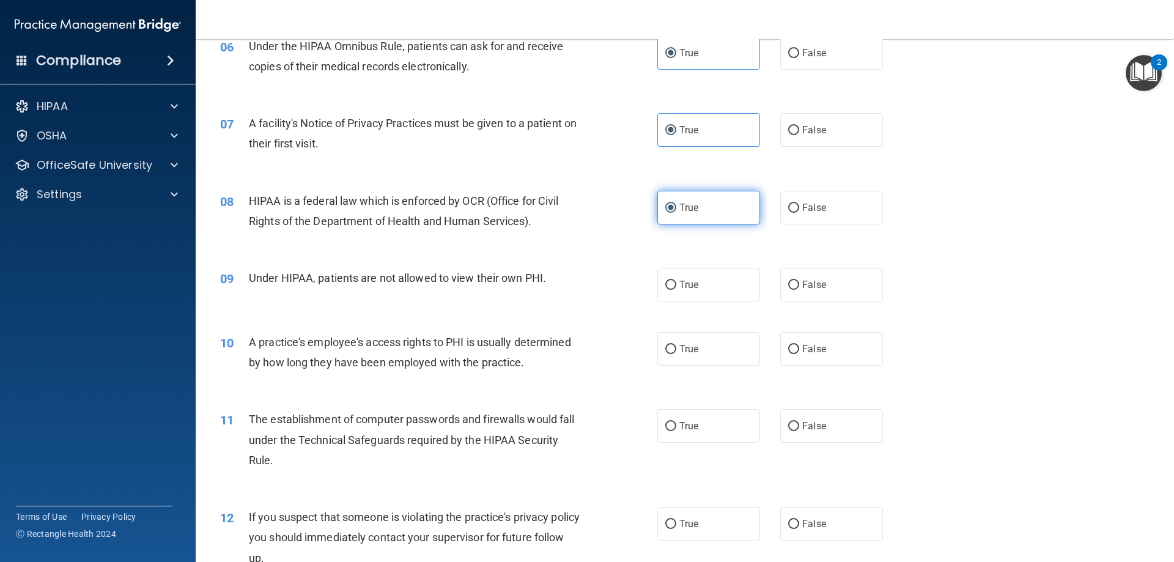
scroll to position [550, 0]
click at [829, 283] on label "False" at bounding box center [831, 283] width 103 height 34
click at [799, 283] on input "False" at bounding box center [793, 283] width 11 height 9
radio input "true"
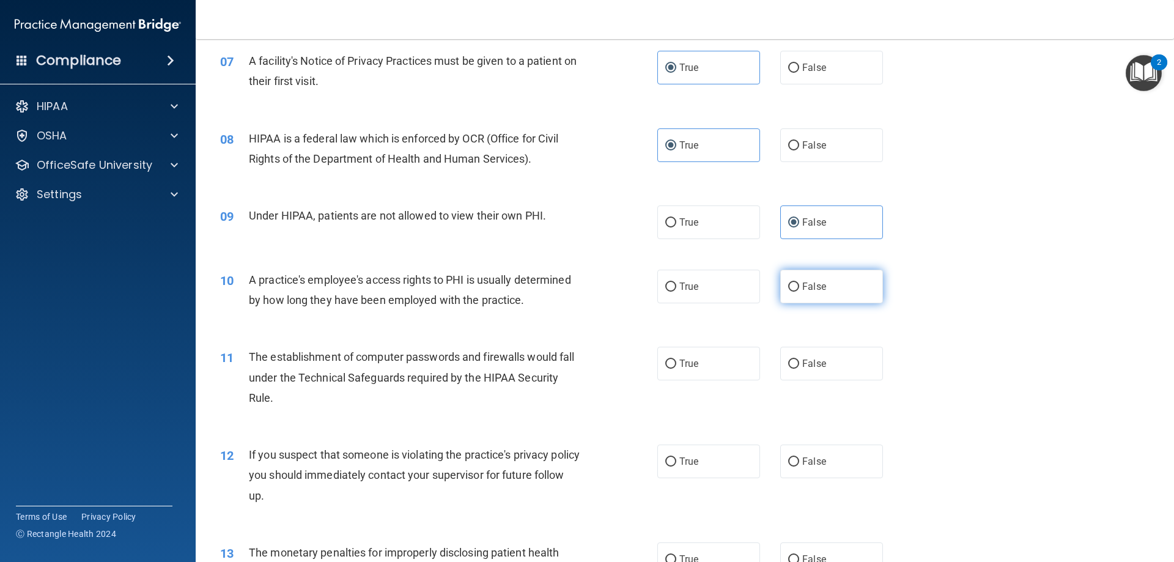
click at [813, 280] on label "False" at bounding box center [831, 287] width 103 height 34
click at [799, 282] on input "False" at bounding box center [793, 286] width 11 height 9
radio input "true"
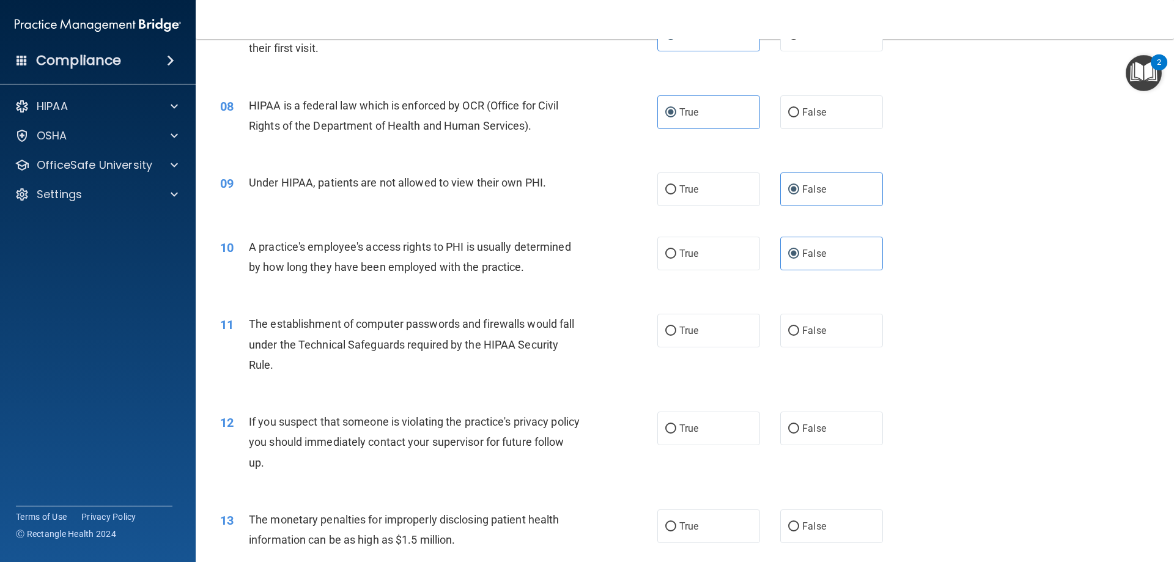
scroll to position [672, 0]
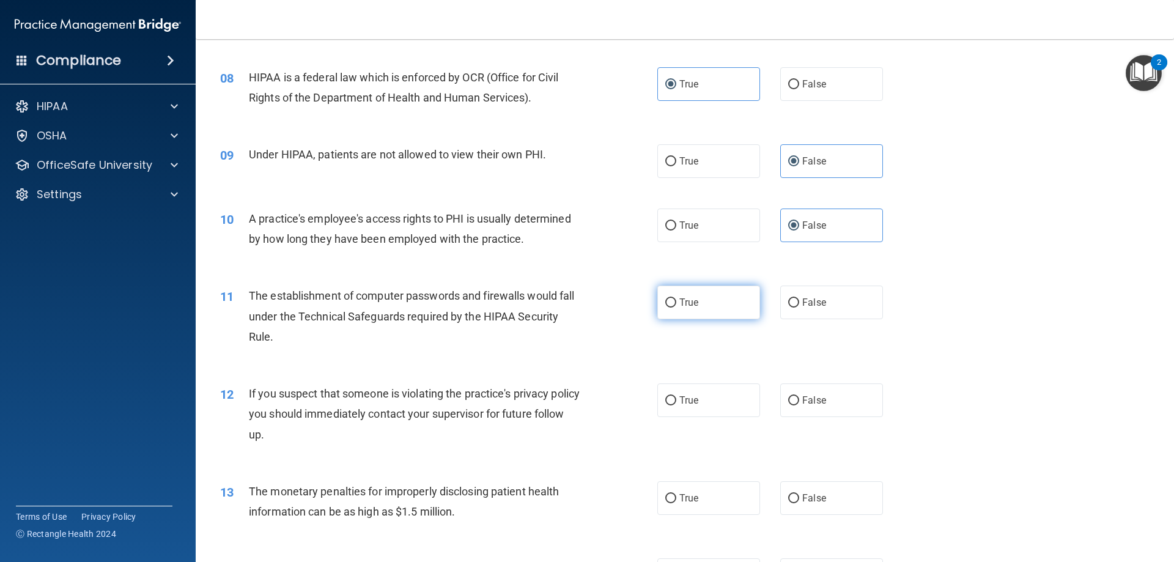
click at [719, 301] on label "True" at bounding box center [708, 302] width 103 height 34
click at [676, 301] on input "True" at bounding box center [670, 302] width 11 height 9
radio input "true"
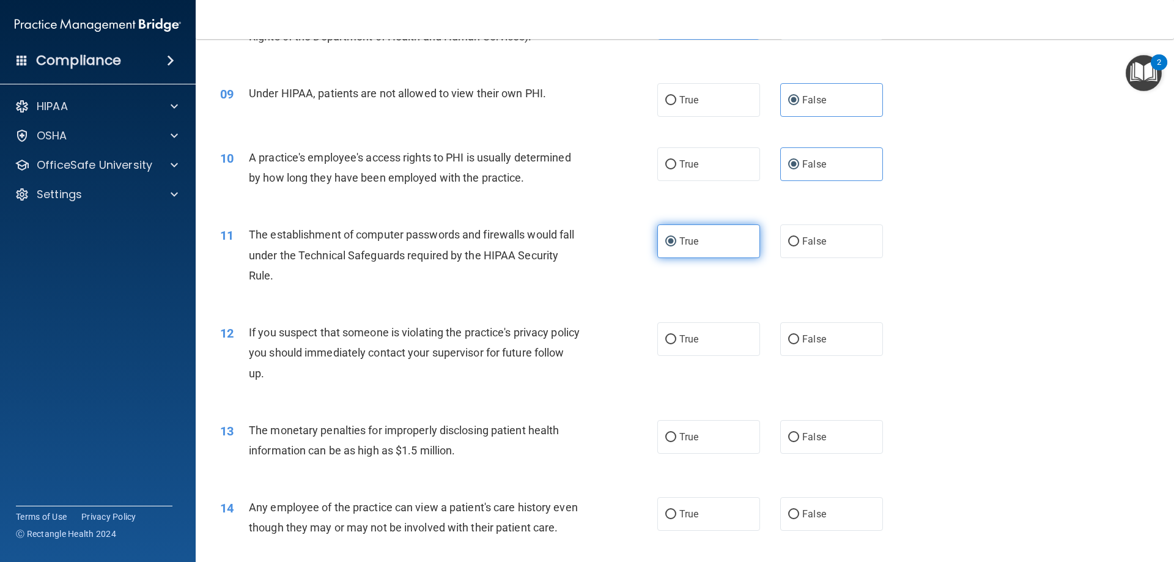
scroll to position [795, 0]
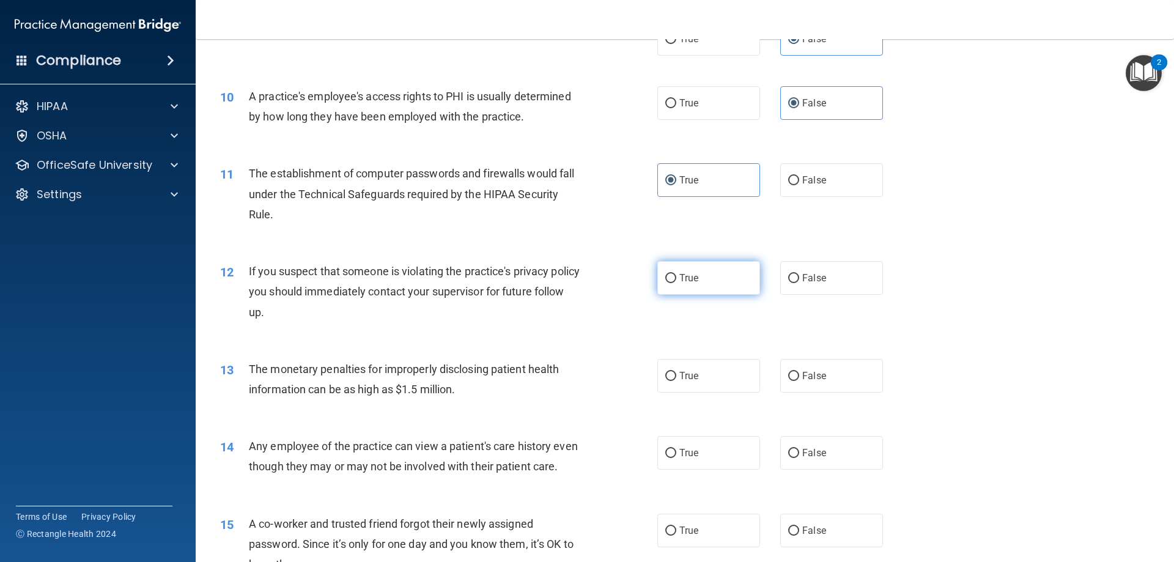
click at [719, 282] on label "True" at bounding box center [708, 278] width 103 height 34
click at [676, 282] on input "True" at bounding box center [670, 278] width 11 height 9
radio input "true"
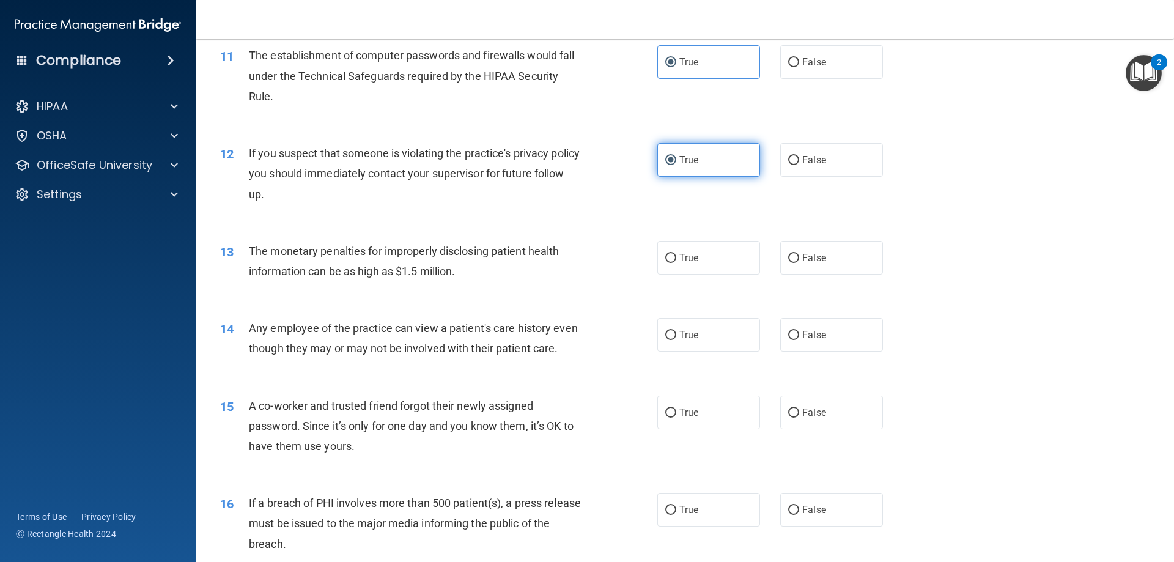
scroll to position [917, 0]
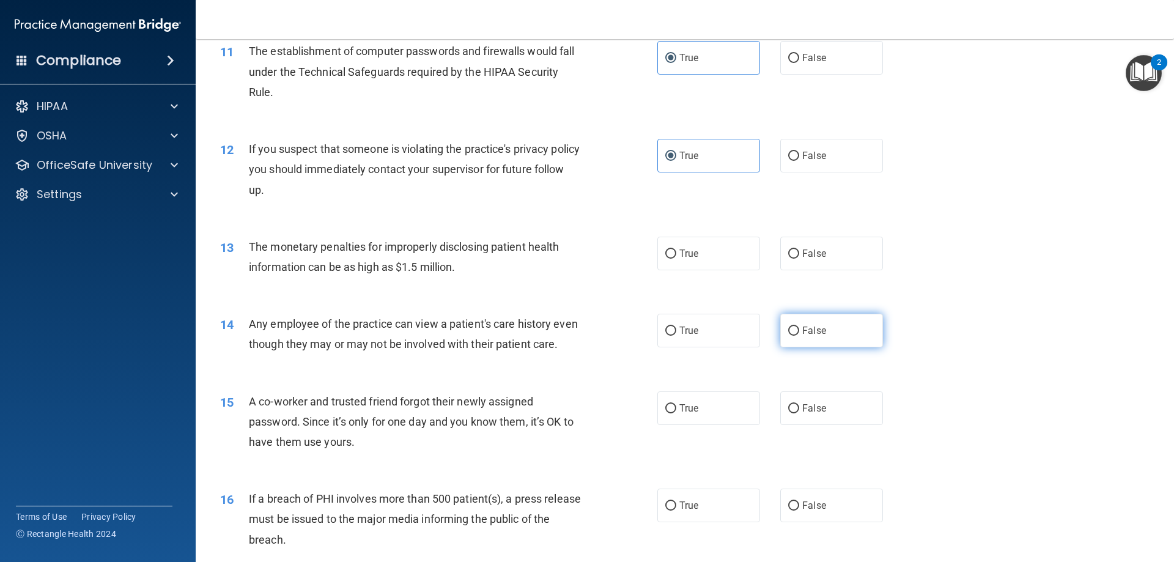
click at [825, 337] on label "False" at bounding box center [831, 331] width 103 height 34
click at [799, 336] on input "False" at bounding box center [793, 330] width 11 height 9
radio input "true"
click at [709, 263] on label "True" at bounding box center [708, 254] width 103 height 34
click at [676, 259] on input "True" at bounding box center [670, 253] width 11 height 9
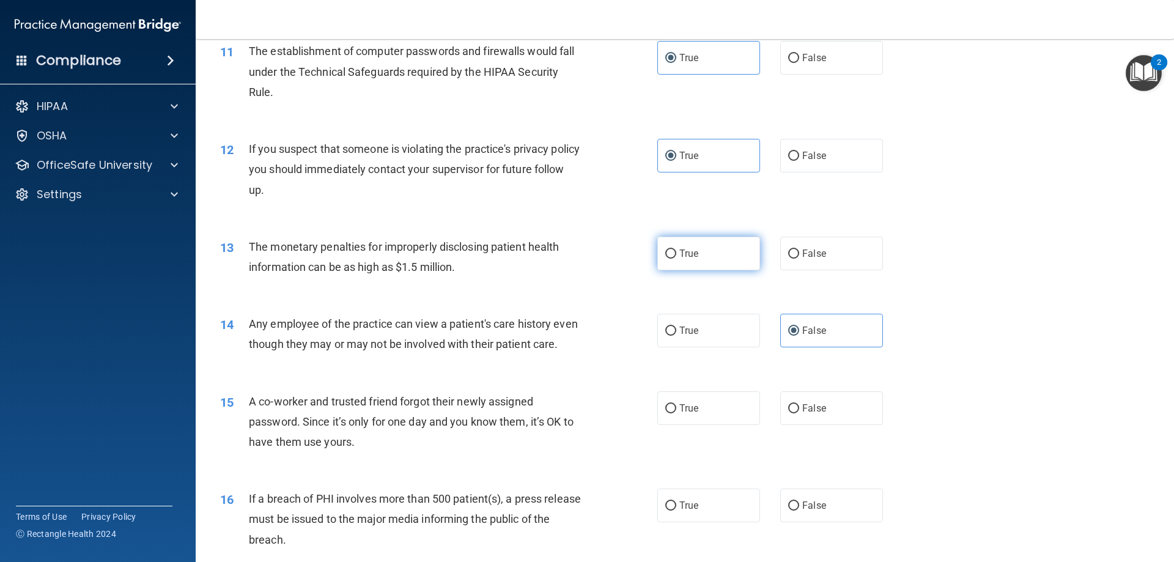
radio input "true"
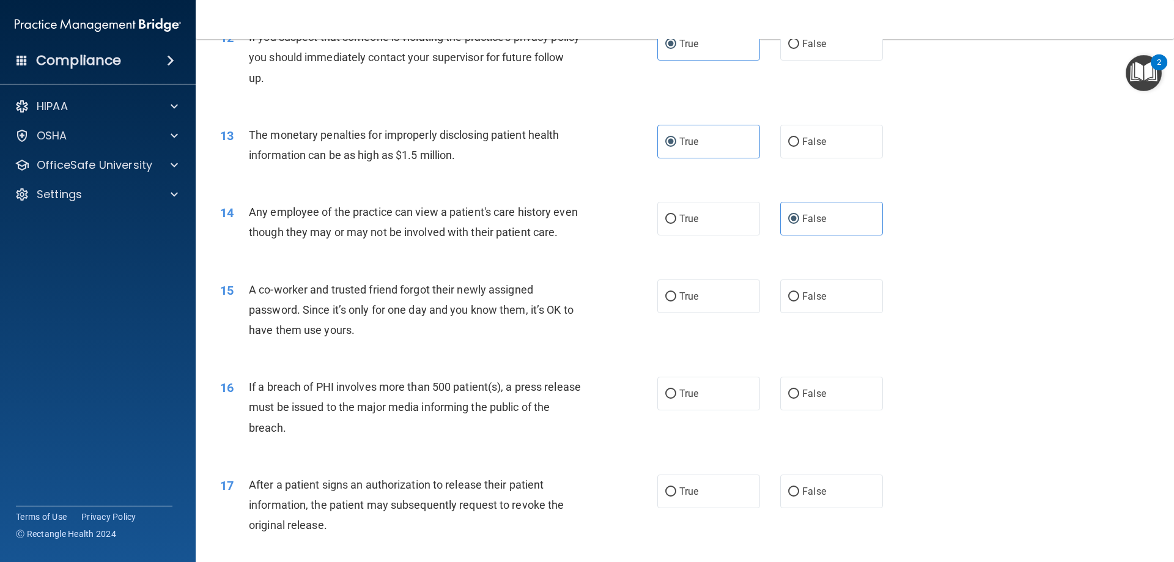
scroll to position [1039, 0]
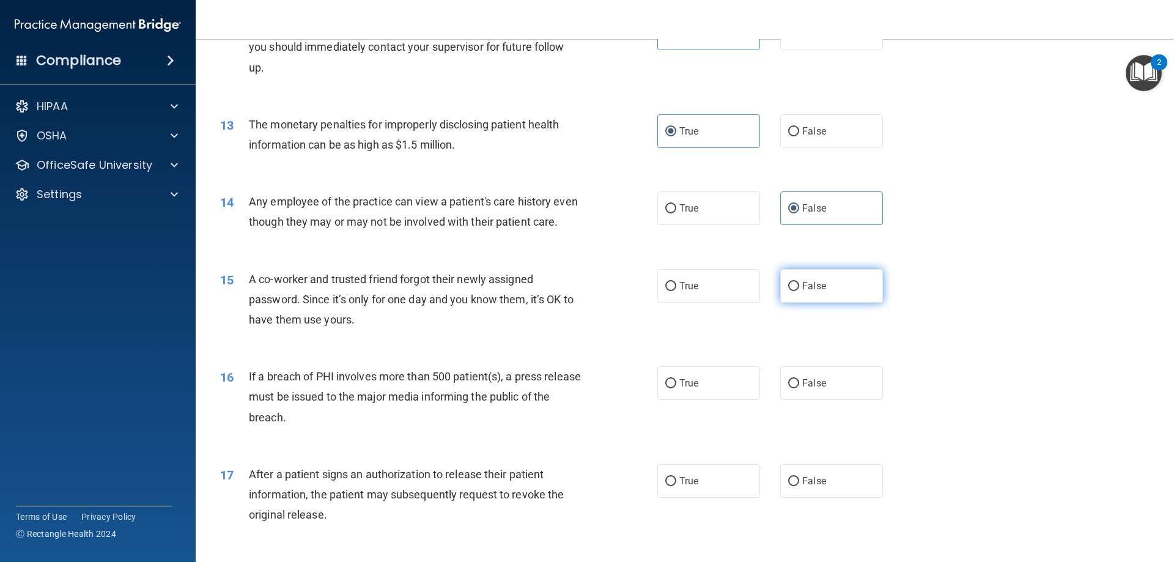
click at [802, 292] on span "False" at bounding box center [814, 286] width 24 height 12
click at [799, 291] on input "False" at bounding box center [793, 286] width 11 height 9
radio input "true"
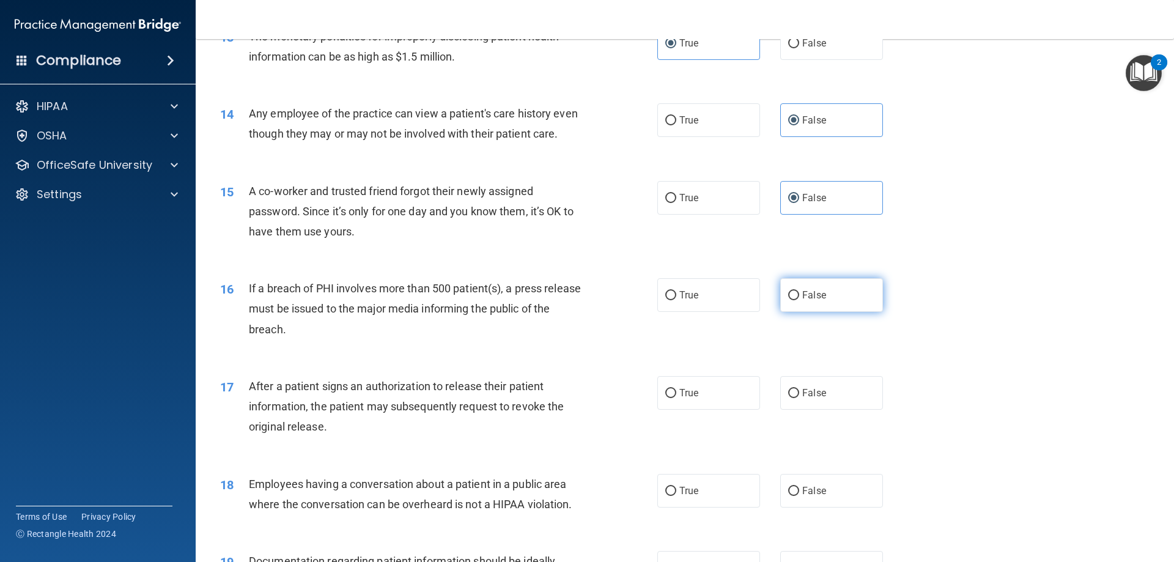
scroll to position [1161, 0]
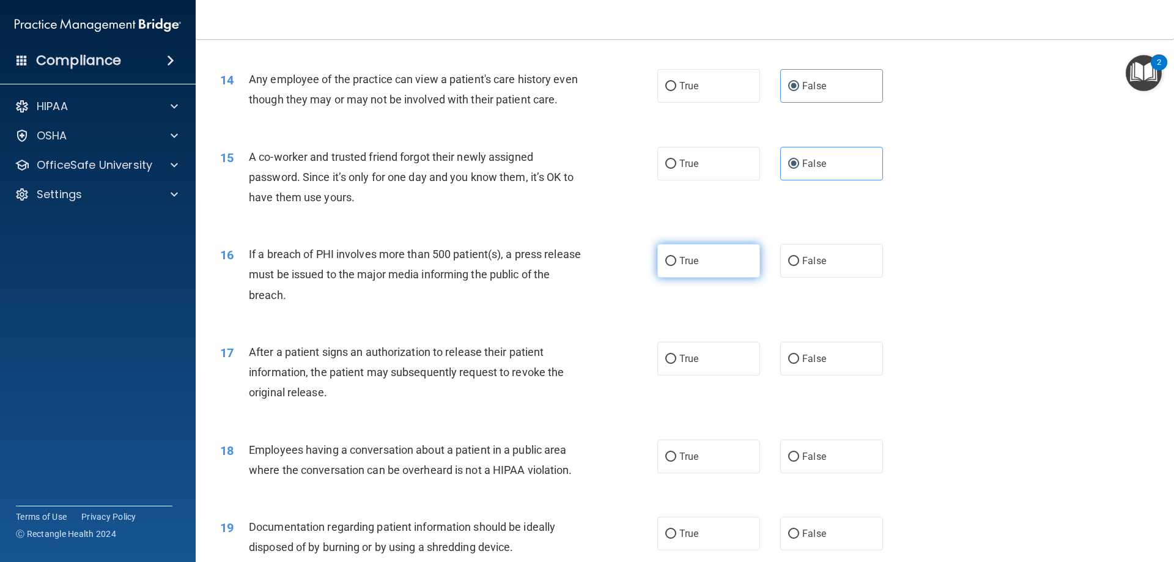
click at [735, 277] on label "True" at bounding box center [708, 261] width 103 height 34
click at [676, 266] on input "True" at bounding box center [670, 261] width 11 height 9
radio input "true"
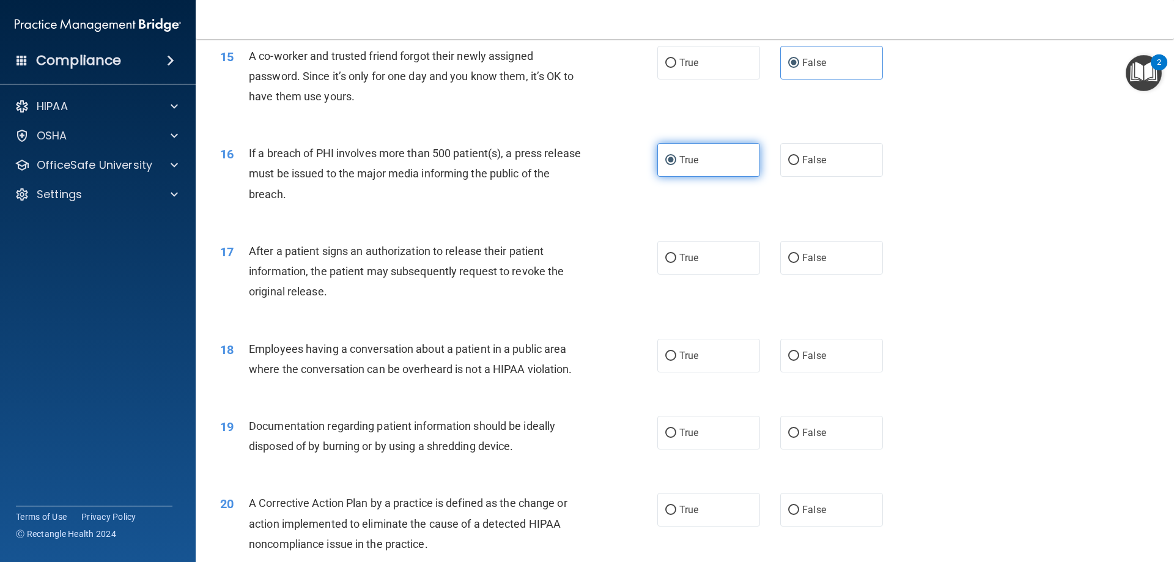
scroll to position [1284, 0]
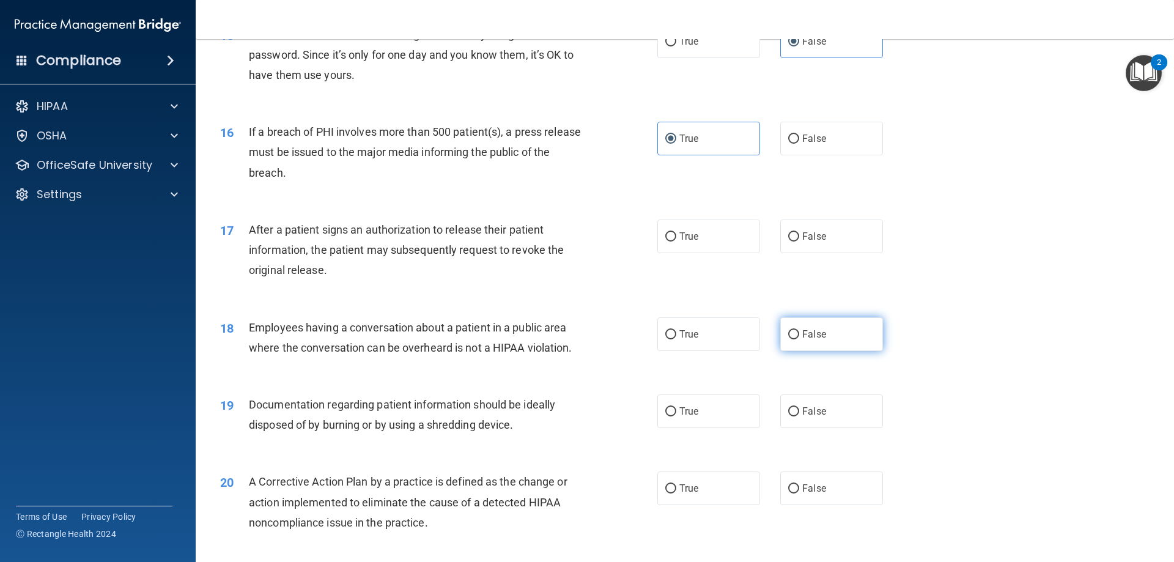
click at [807, 340] on span "False" at bounding box center [814, 334] width 24 height 12
click at [799, 339] on input "False" at bounding box center [793, 334] width 11 height 9
radio input "true"
click at [702, 253] on label "True" at bounding box center [708, 236] width 103 height 34
click at [676, 241] on input "True" at bounding box center [670, 236] width 11 height 9
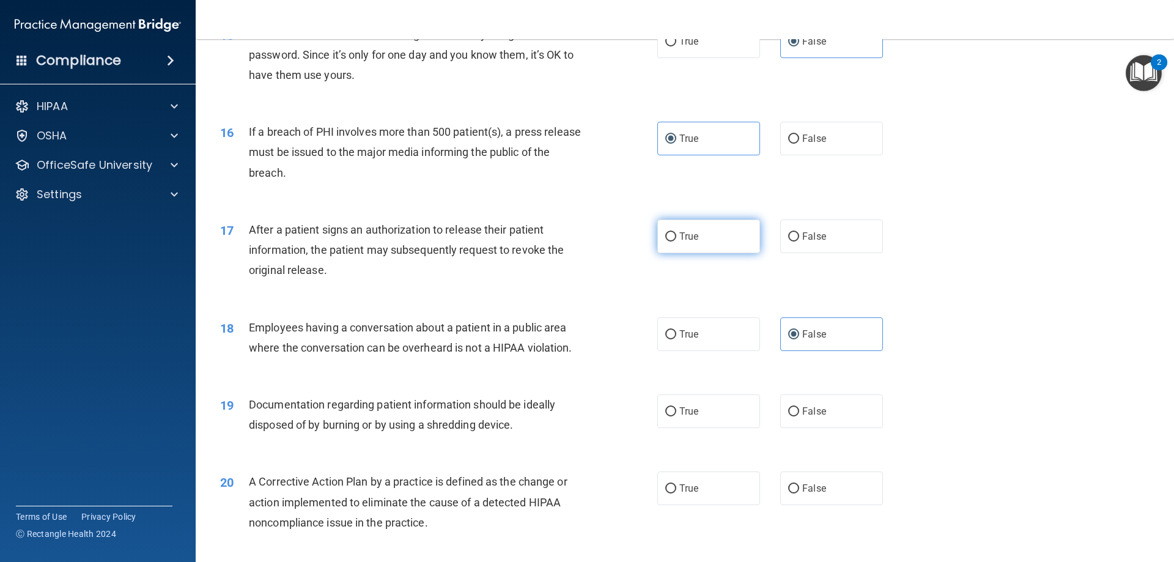
radio input "true"
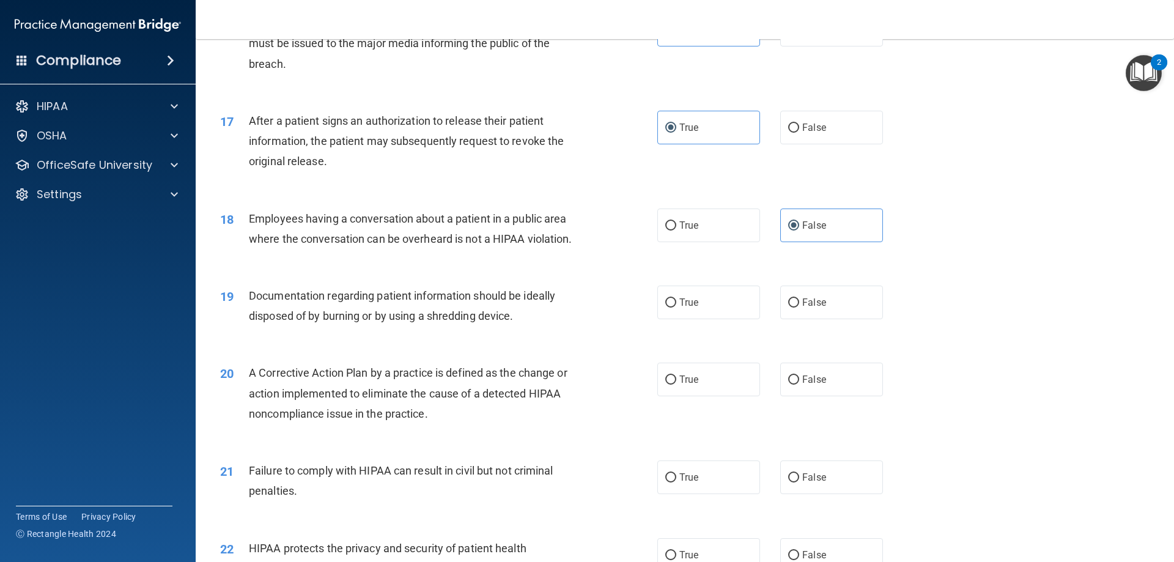
scroll to position [1467, 0]
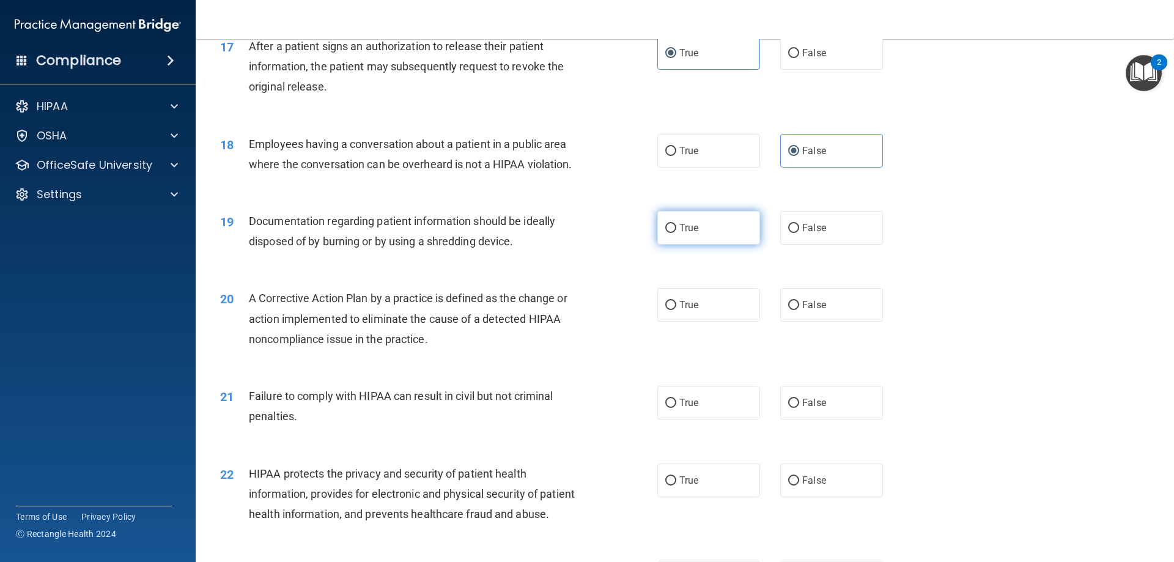
click at [706, 244] on label "True" at bounding box center [708, 228] width 103 height 34
click at [676, 233] on input "True" at bounding box center [670, 228] width 11 height 9
radio input "true"
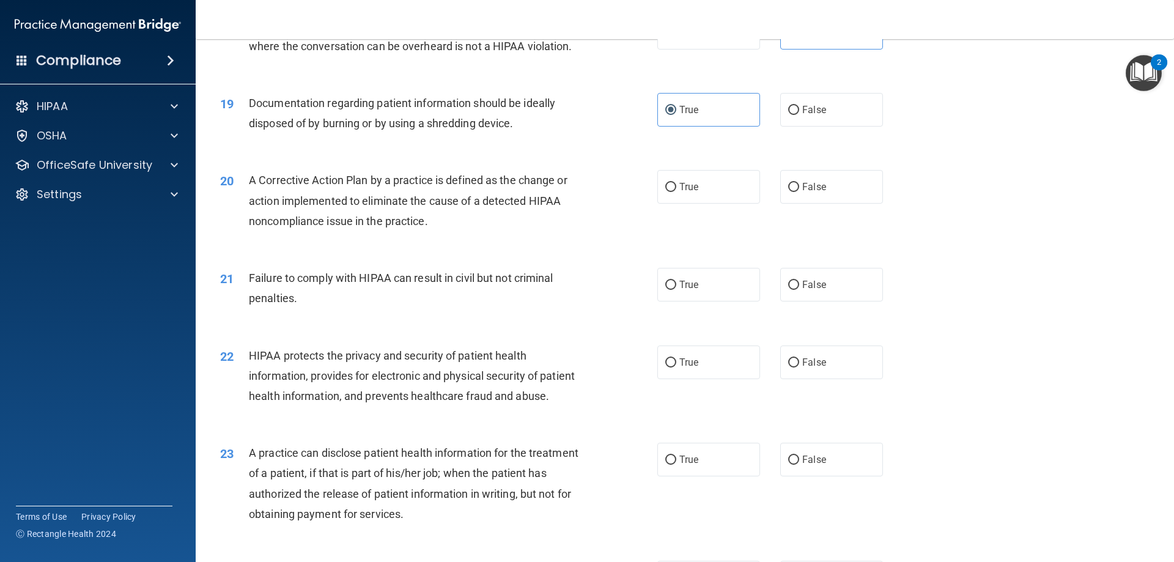
scroll to position [1589, 0]
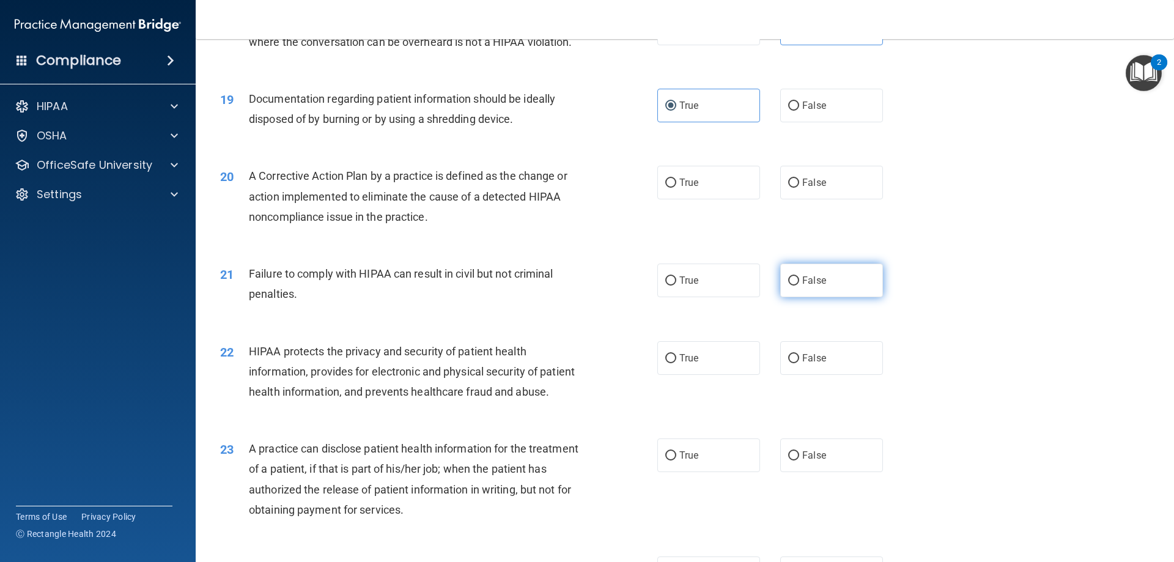
click at [802, 286] on span "False" at bounding box center [814, 280] width 24 height 12
click at [798, 285] on input "False" at bounding box center [793, 280] width 11 height 9
radio input "true"
click at [674, 199] on label "True" at bounding box center [708, 183] width 103 height 34
click at [674, 188] on input "True" at bounding box center [670, 182] width 11 height 9
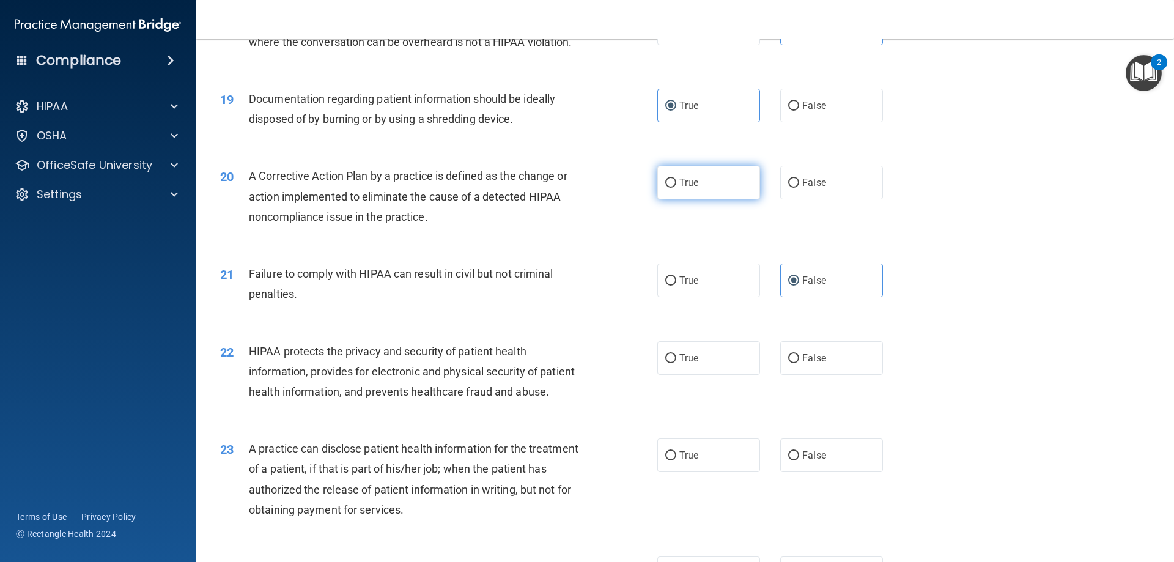
radio input "true"
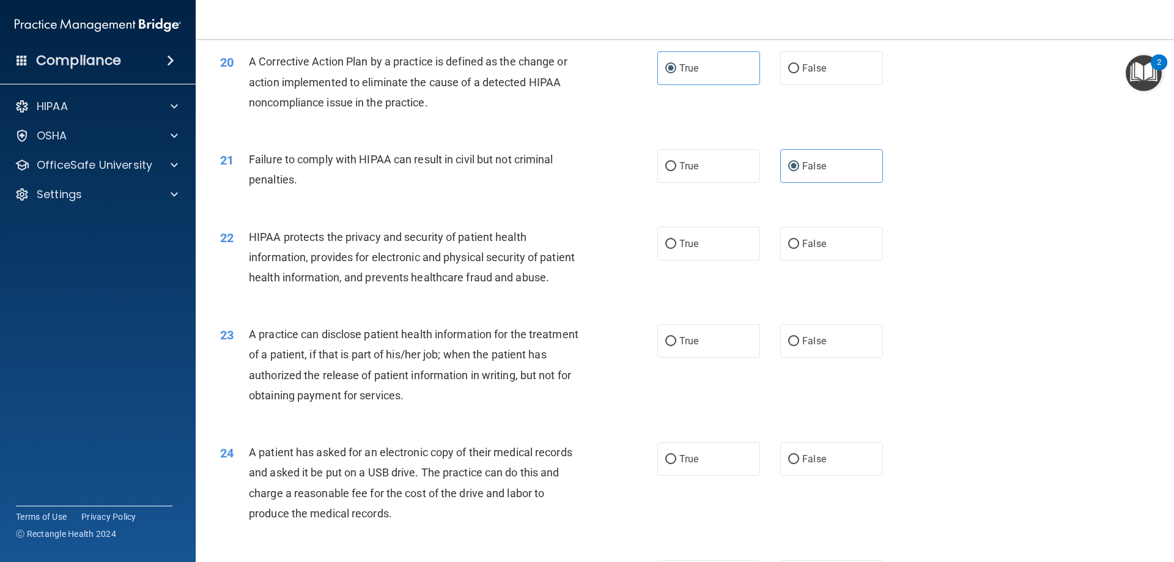
scroll to position [1773, 0]
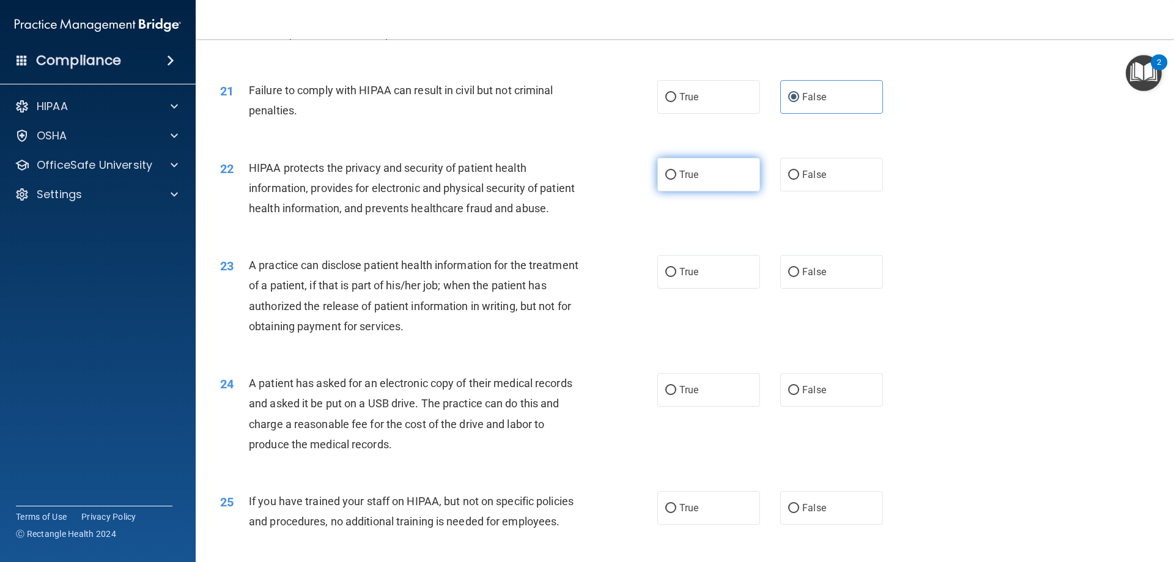
click at [722, 191] on label "True" at bounding box center [708, 175] width 103 height 34
click at [676, 180] on input "True" at bounding box center [670, 175] width 11 height 9
radio input "true"
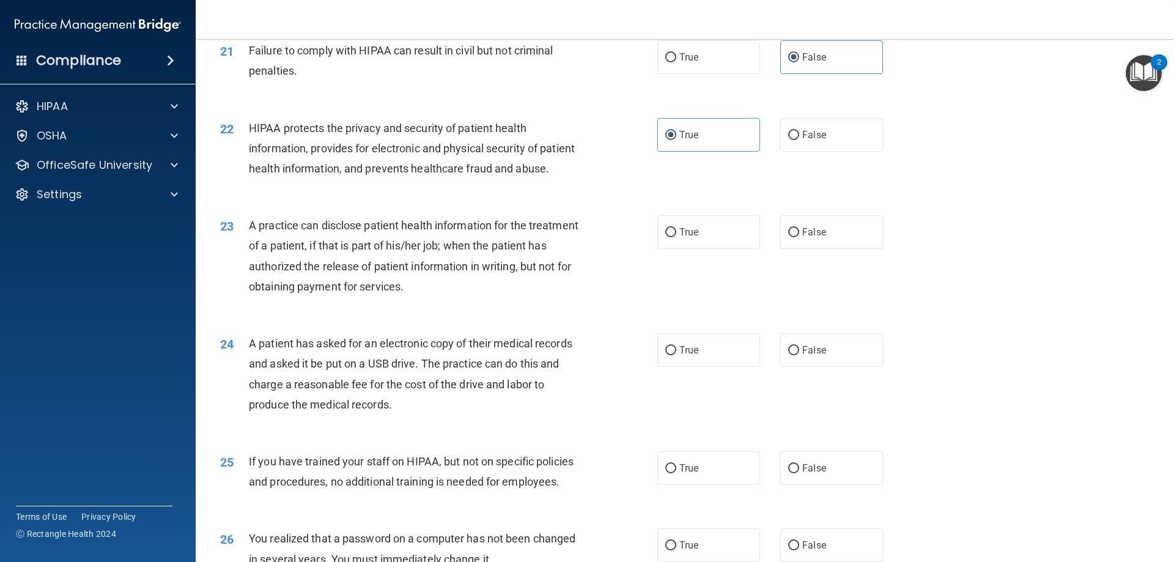
scroll to position [1834, 0]
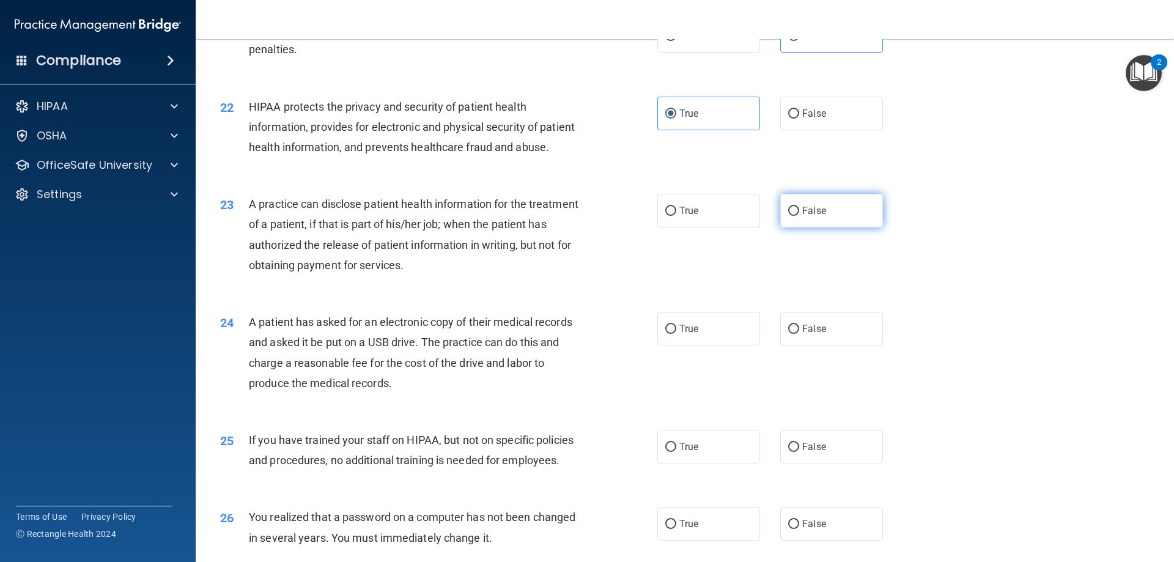
click at [802, 216] on span "False" at bounding box center [814, 211] width 24 height 12
click at [799, 216] on input "False" at bounding box center [793, 211] width 11 height 9
radio input "true"
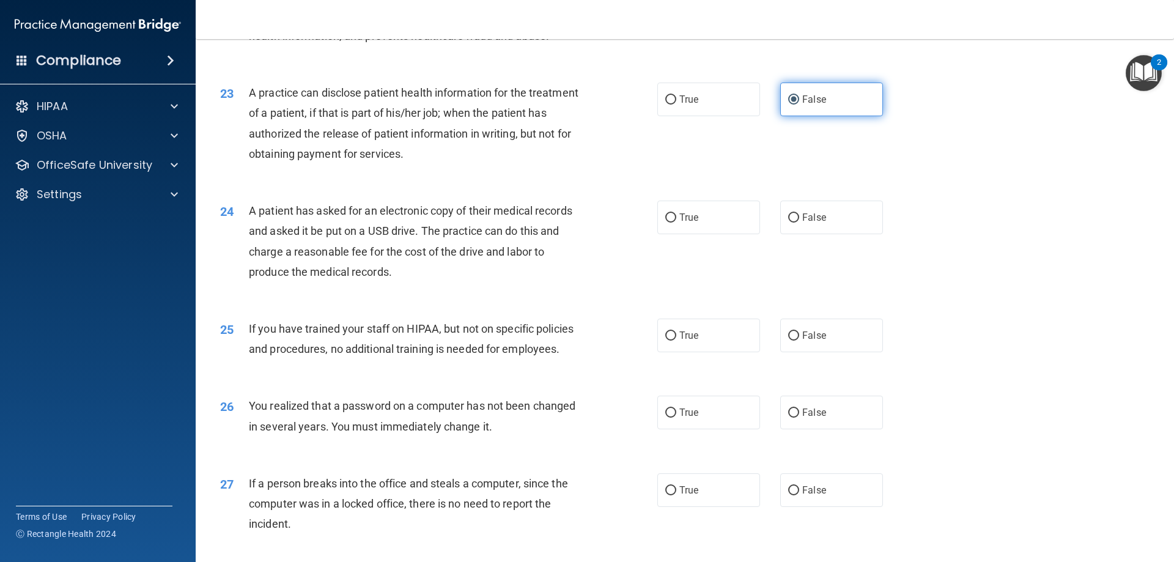
scroll to position [1956, 0]
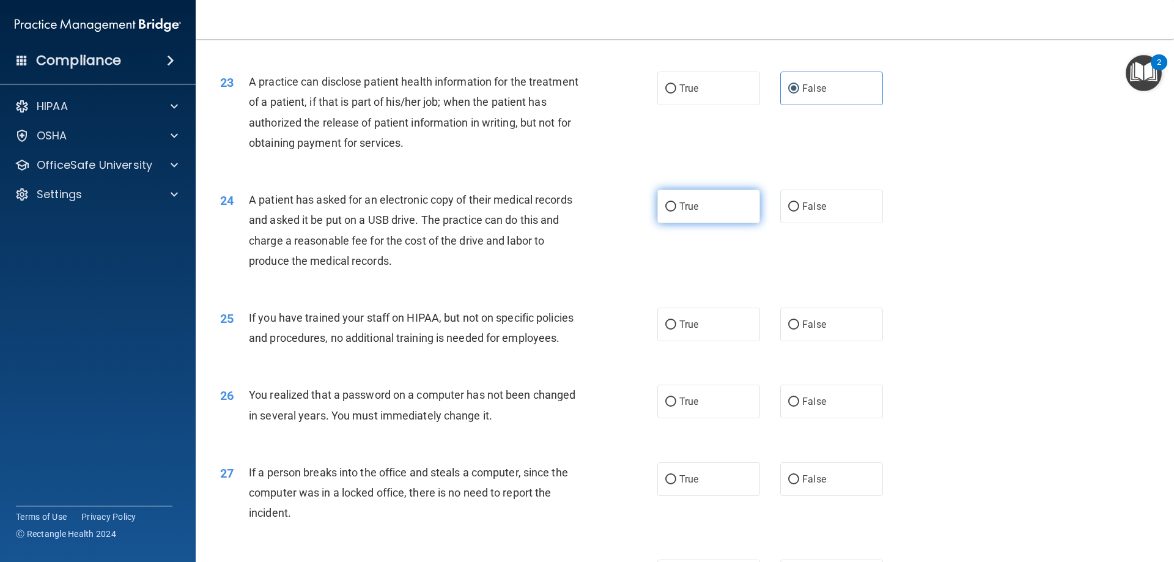
click at [682, 212] on span "True" at bounding box center [688, 206] width 19 height 12
click at [676, 211] on input "True" at bounding box center [670, 206] width 11 height 9
radio input "true"
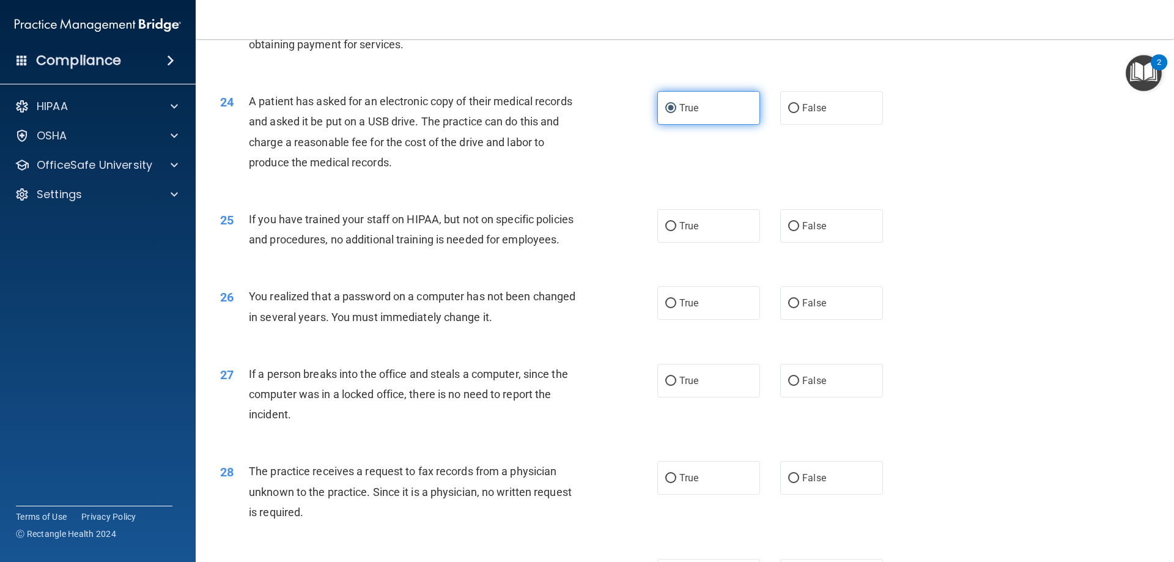
scroll to position [2078, 0]
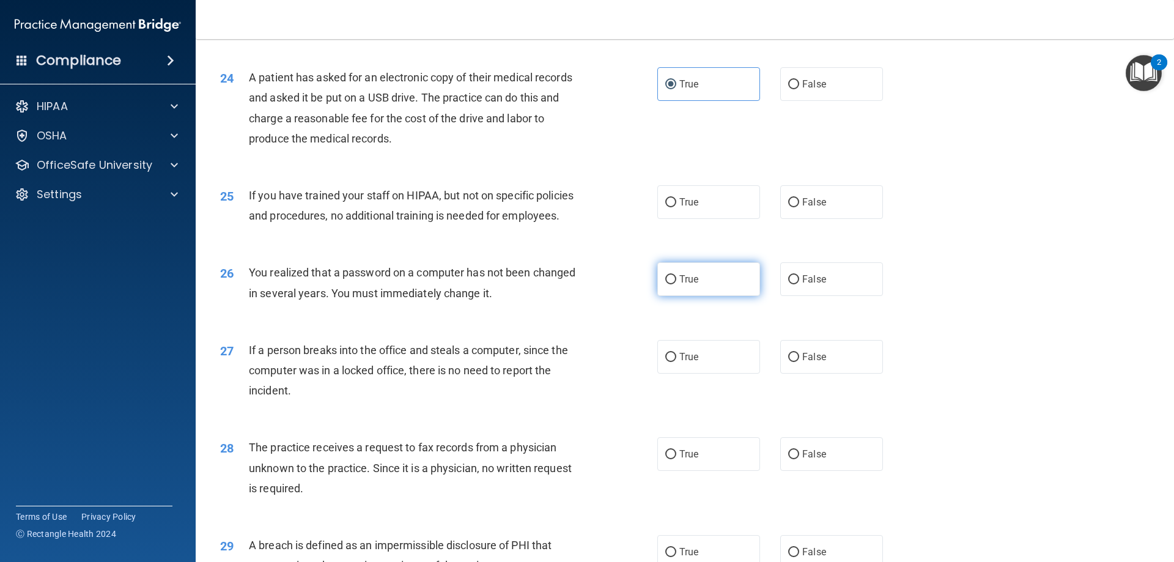
click at [711, 296] on label "True" at bounding box center [708, 279] width 103 height 34
click at [676, 284] on input "True" at bounding box center [670, 279] width 11 height 9
radio input "true"
click at [809, 460] on span "False" at bounding box center [814, 454] width 24 height 12
click at [799, 459] on input "False" at bounding box center [793, 454] width 11 height 9
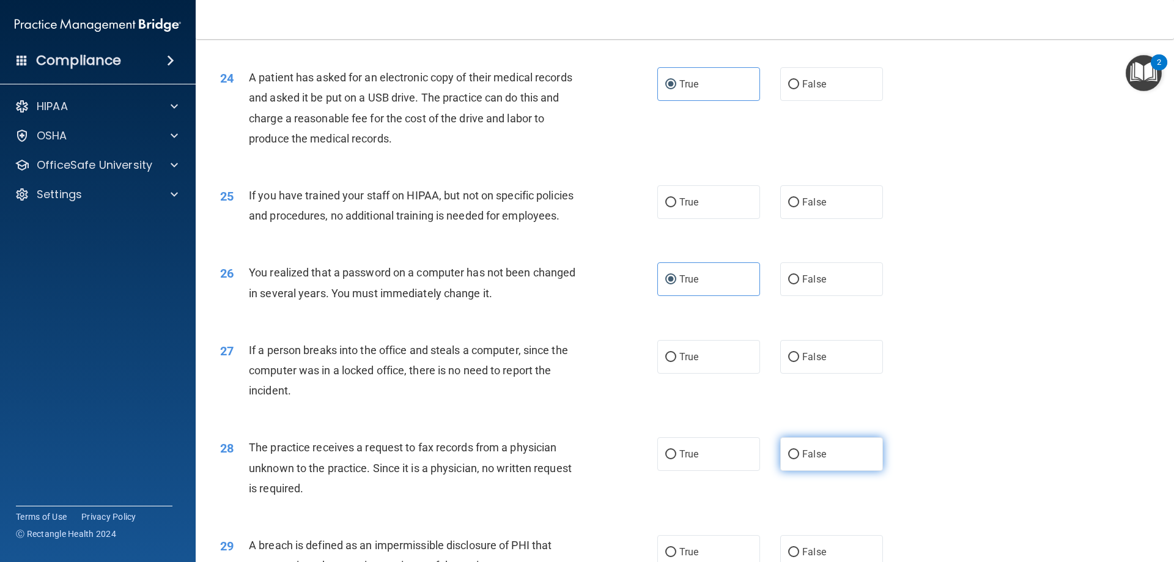
radio input "true"
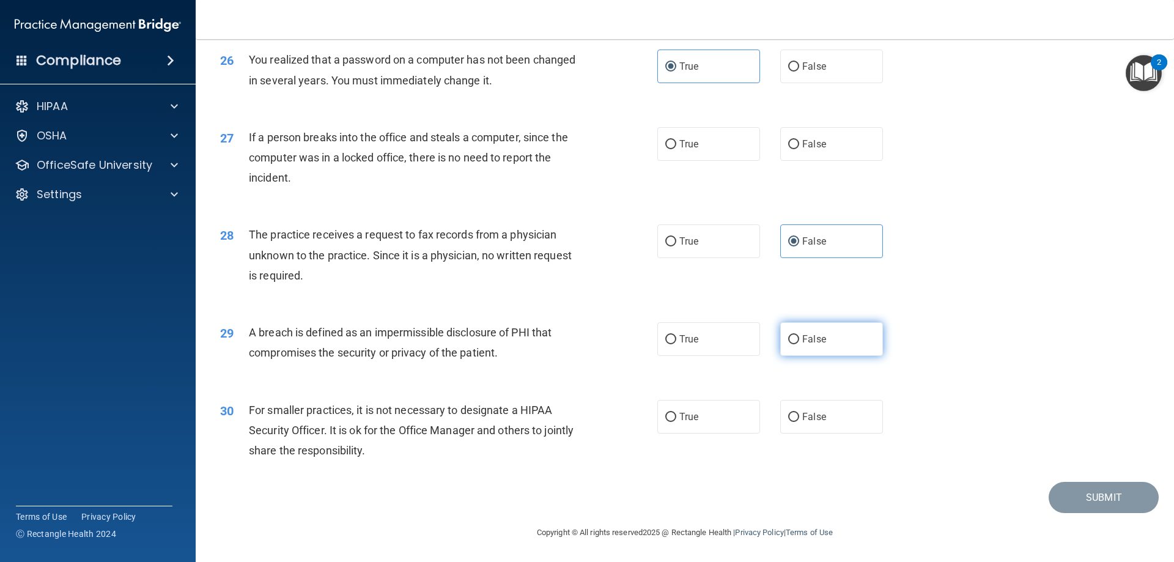
scroll to position [2323, 0]
click at [818, 421] on span "False" at bounding box center [814, 417] width 24 height 12
click at [799, 421] on input "False" at bounding box center [793, 417] width 11 height 9
radio input "true"
click at [710, 340] on label "True" at bounding box center [708, 339] width 103 height 34
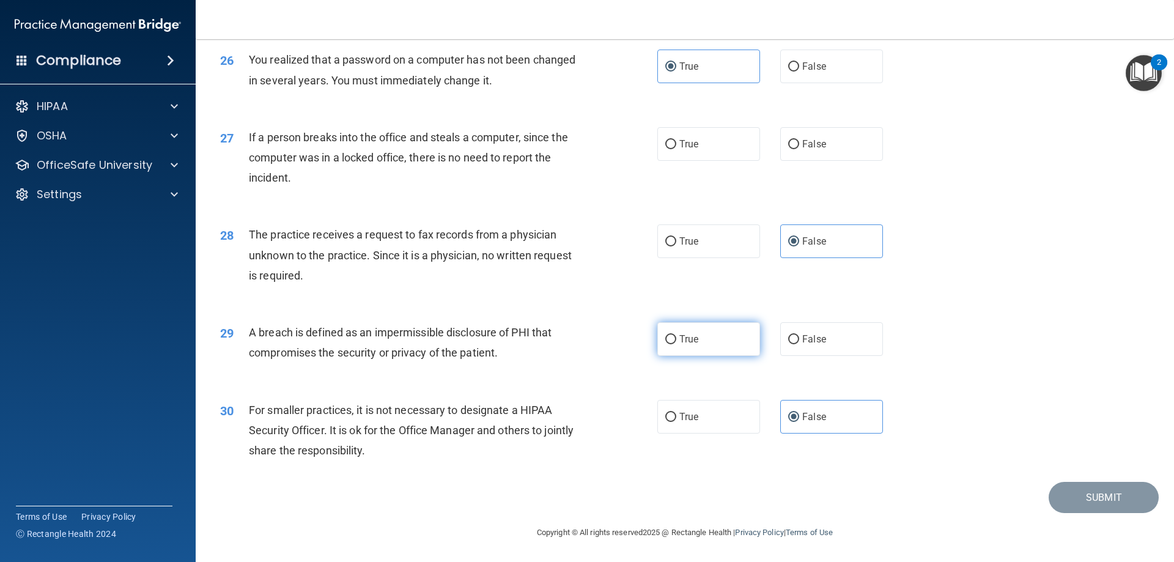
click at [676, 340] on input "True" at bounding box center [670, 339] width 11 height 9
radio input "true"
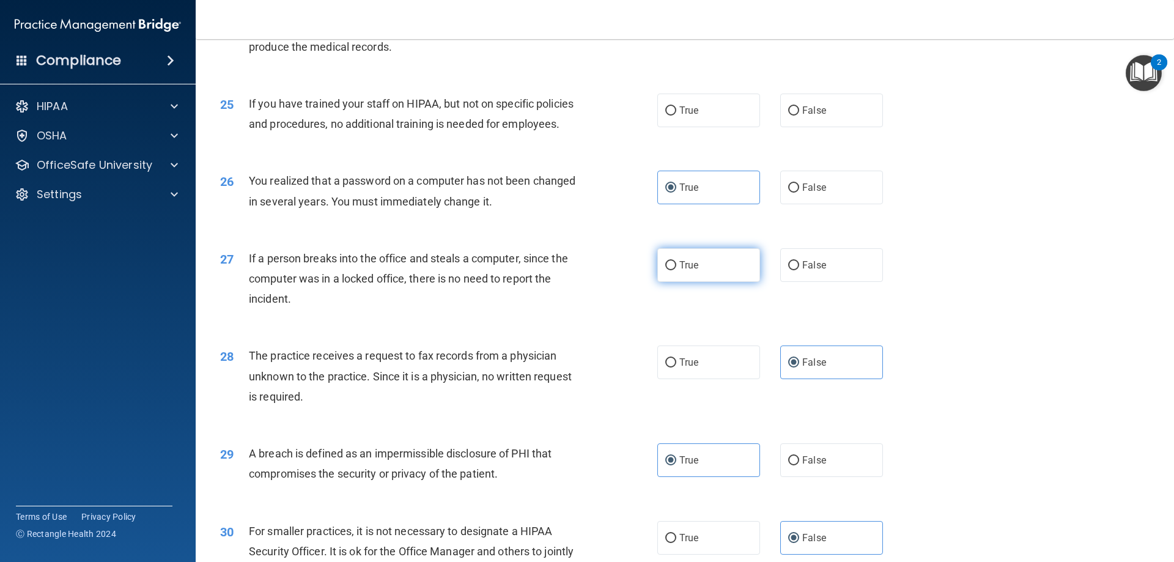
scroll to position [2139, 0]
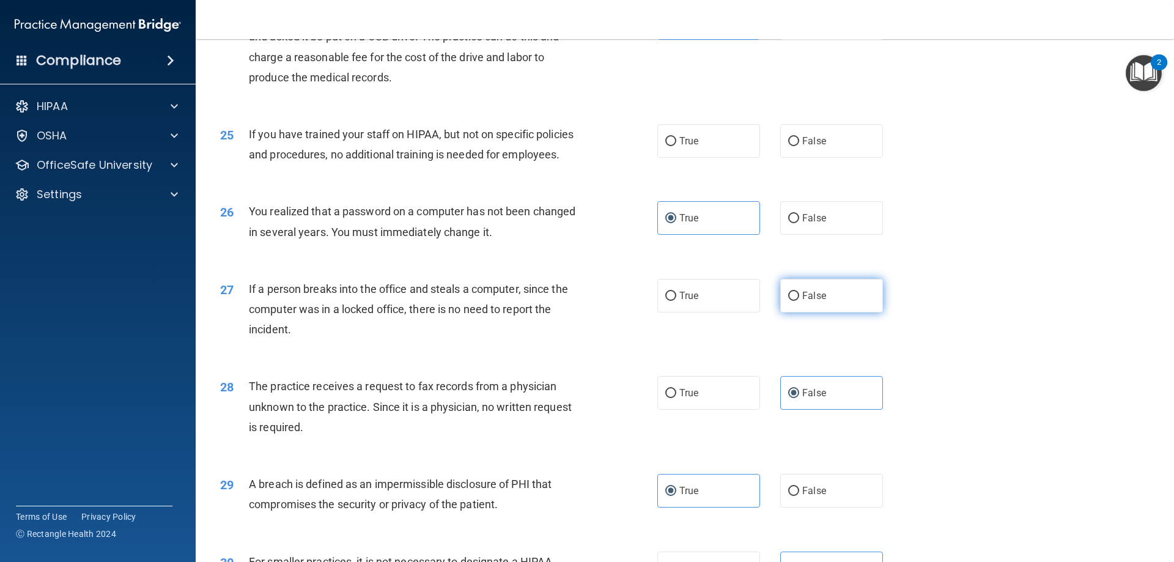
click at [804, 312] on label "False" at bounding box center [831, 296] width 103 height 34
click at [799, 301] on input "False" at bounding box center [793, 296] width 11 height 9
radio input "true"
click at [803, 147] on span "False" at bounding box center [814, 141] width 24 height 12
click at [799, 146] on input "False" at bounding box center [793, 141] width 11 height 9
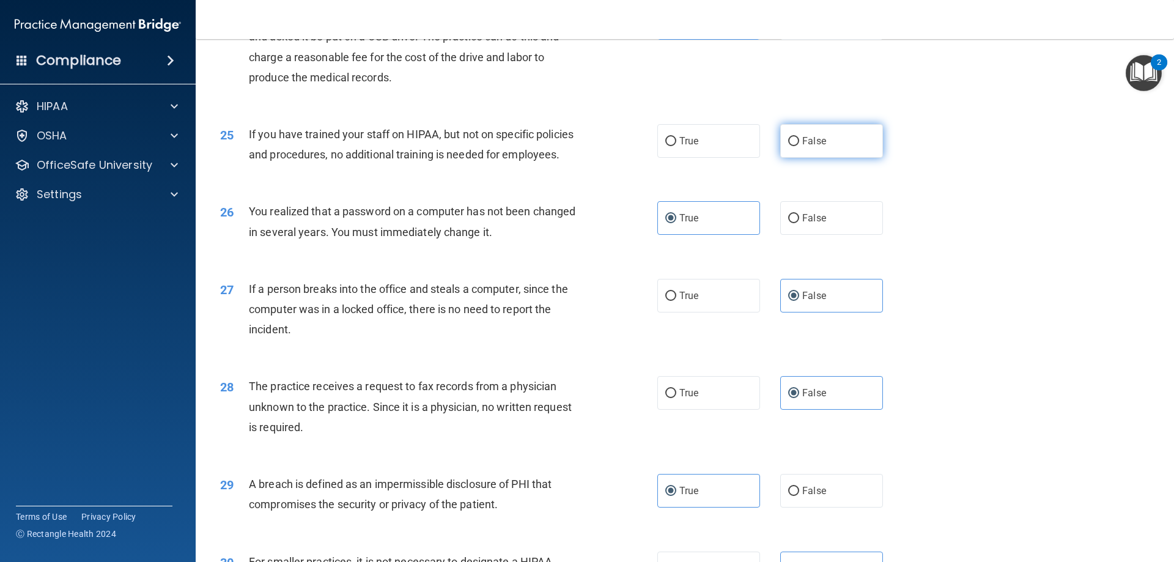
radio input "true"
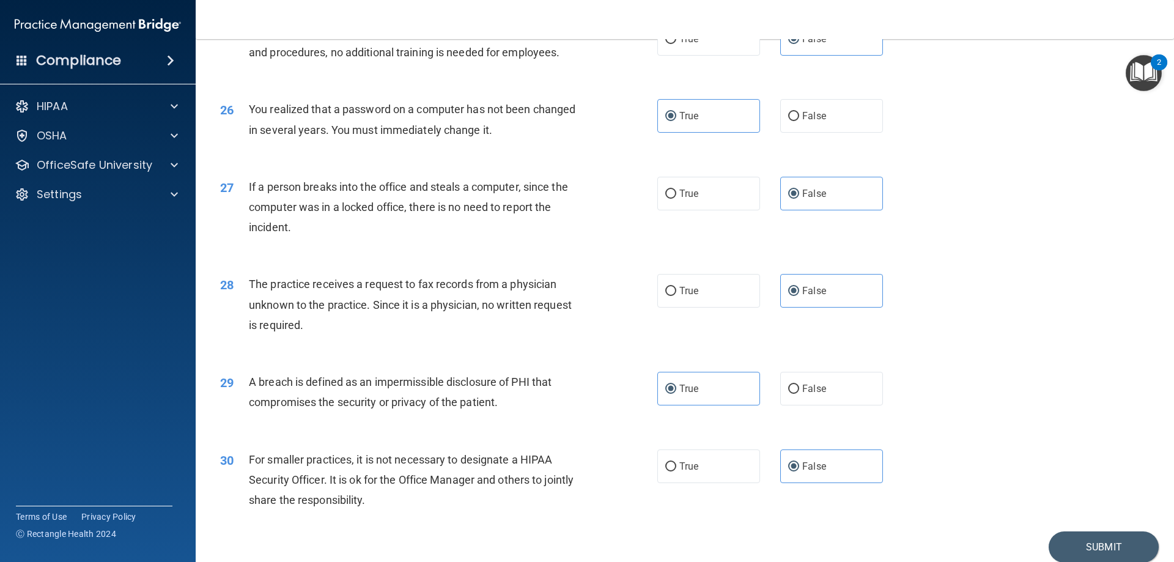
scroll to position [2331, 0]
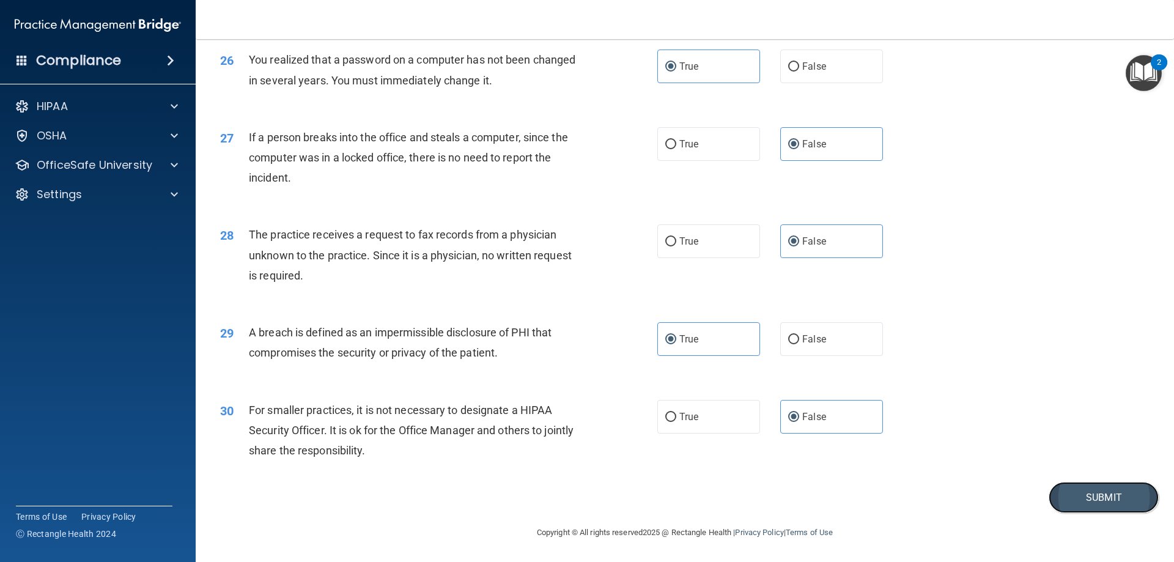
click at [1075, 492] on button "Submit" at bounding box center [1103, 497] width 110 height 31
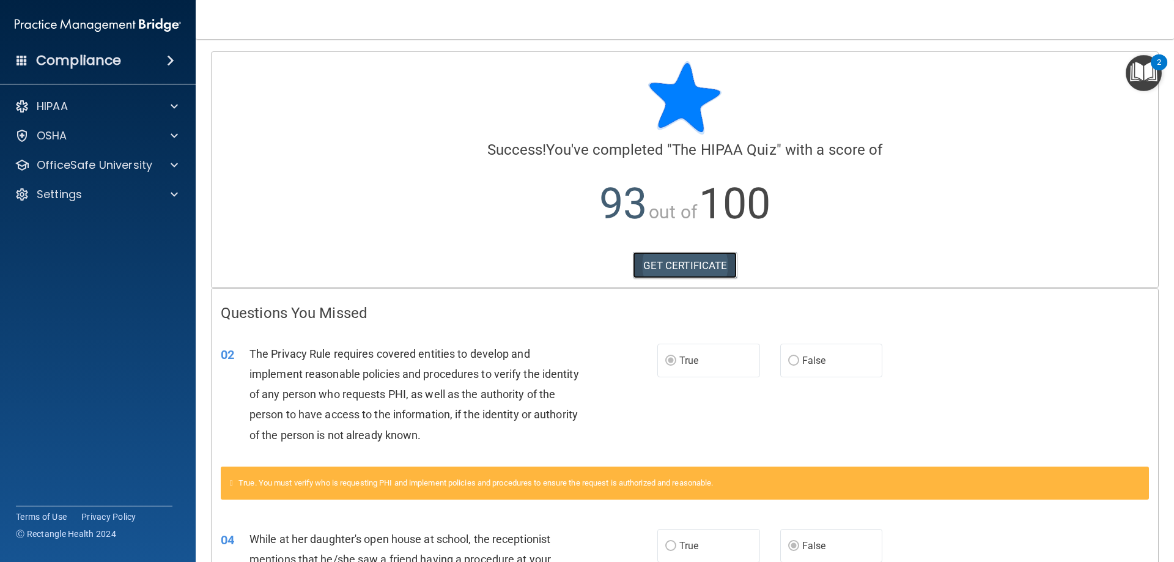
click at [691, 254] on link "GET CERTIFICATE" at bounding box center [685, 265] width 105 height 27
click at [175, 163] on span at bounding box center [174, 165] width 7 height 15
click at [145, 191] on img at bounding box center [148, 194] width 15 height 15
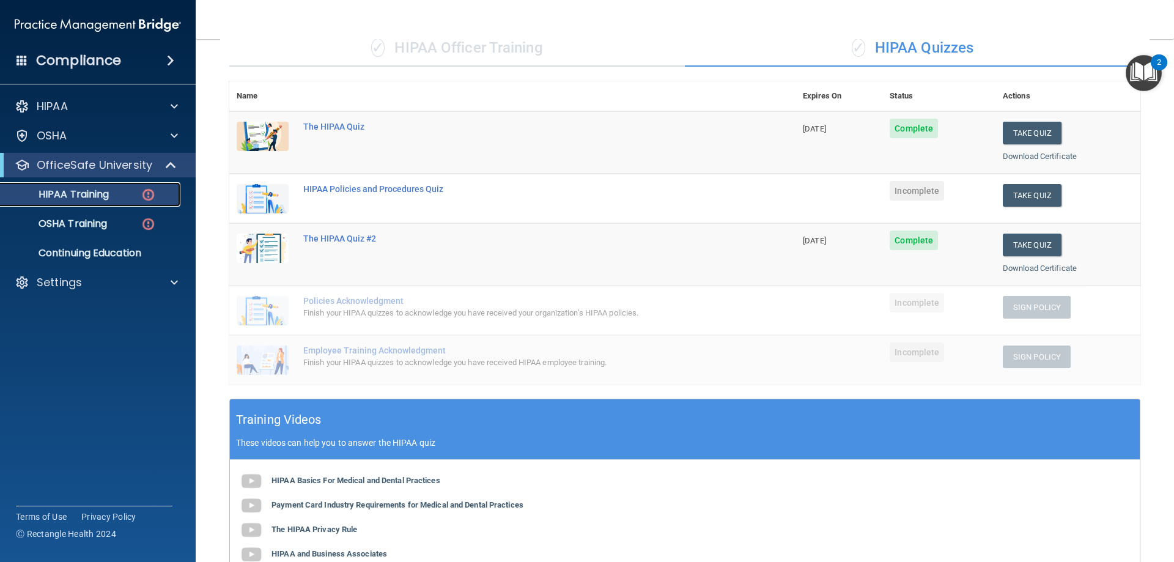
scroll to position [76, 0]
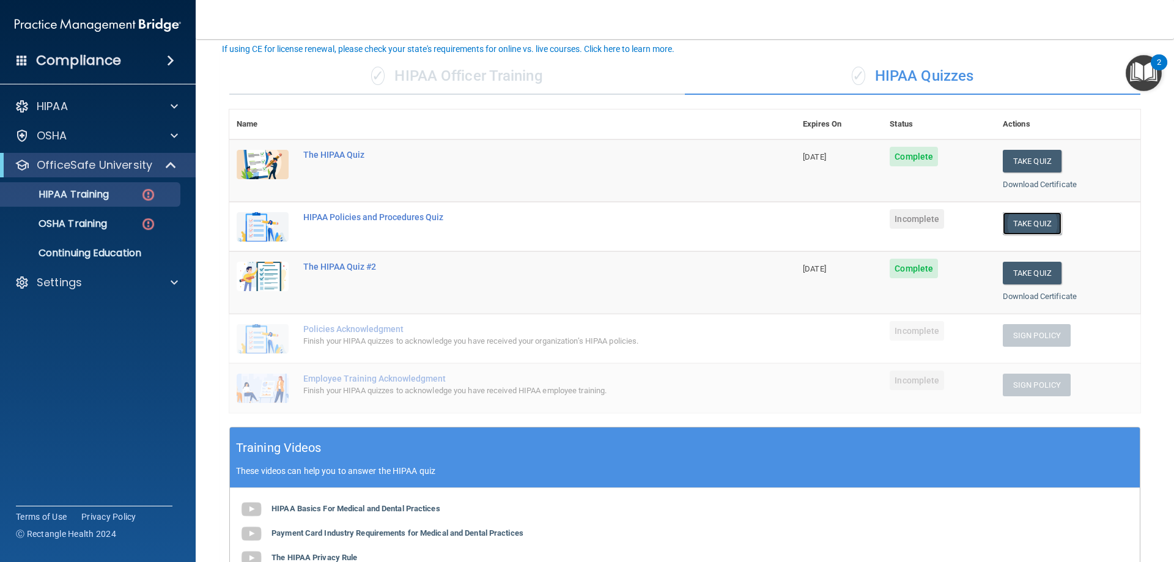
click at [1035, 221] on button "Take Quiz" at bounding box center [1031, 223] width 59 height 23
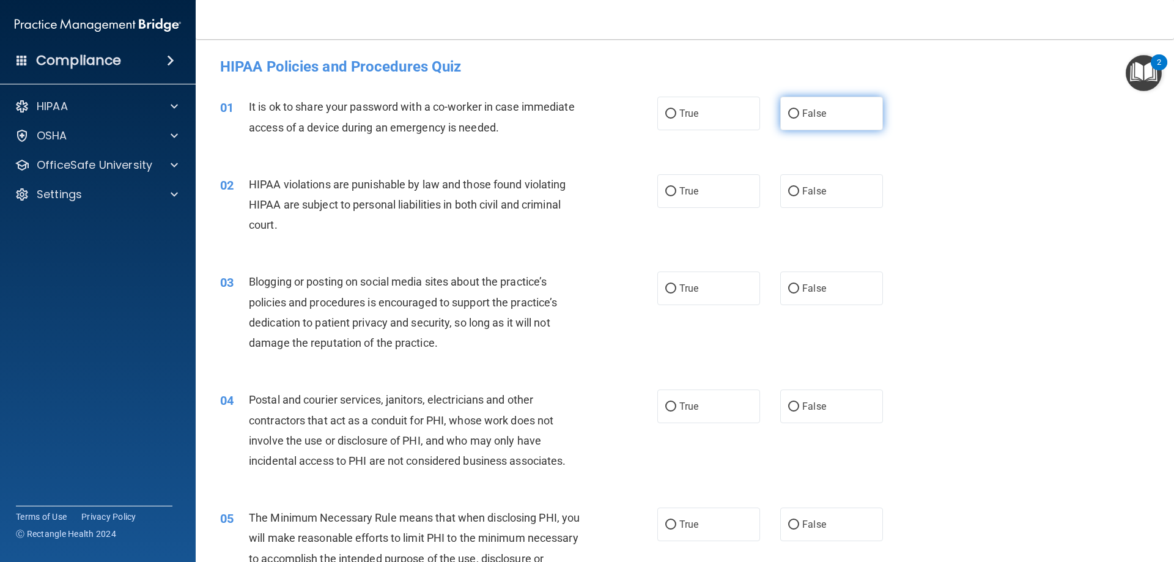
click at [814, 111] on span "False" at bounding box center [814, 114] width 24 height 12
click at [799, 111] on input "False" at bounding box center [793, 113] width 11 height 9
radio input "true"
click at [713, 186] on label "True" at bounding box center [708, 191] width 103 height 34
click at [676, 187] on input "True" at bounding box center [670, 191] width 11 height 9
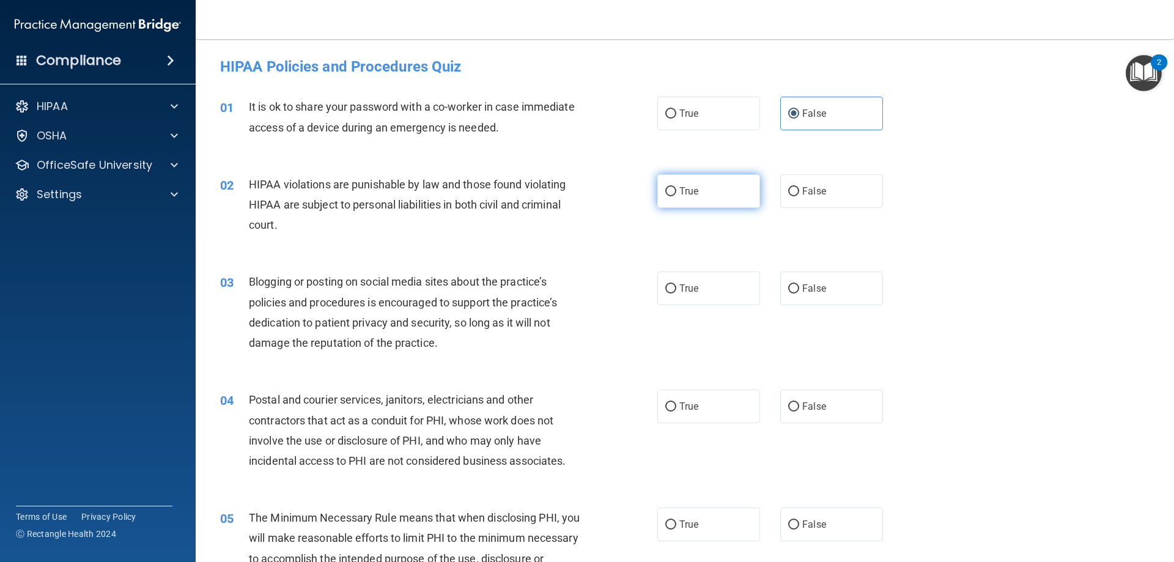
radio input "true"
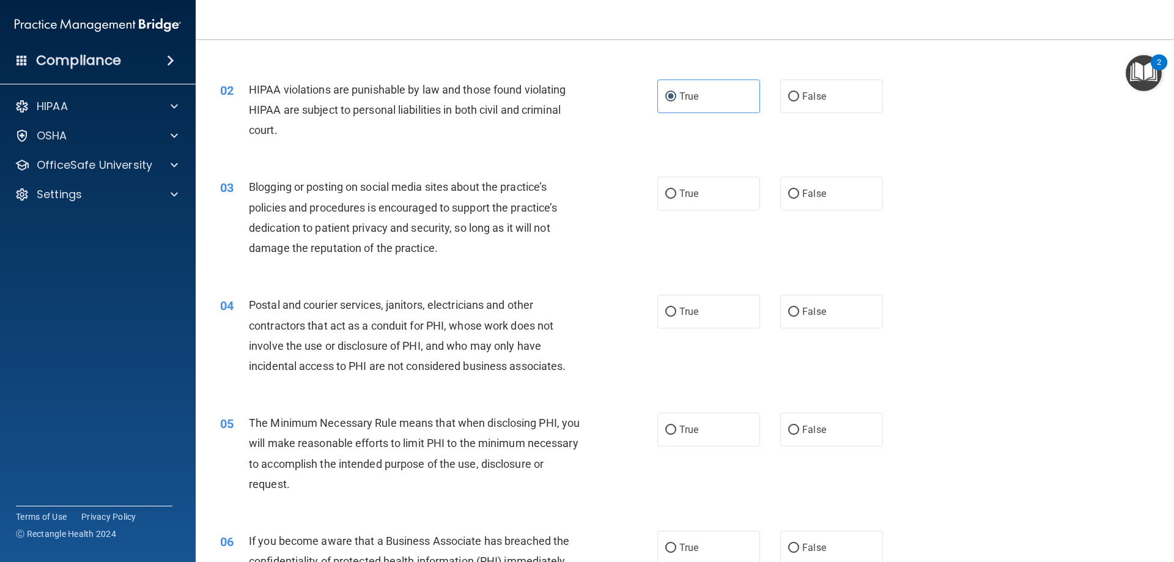
scroll to position [122, 0]
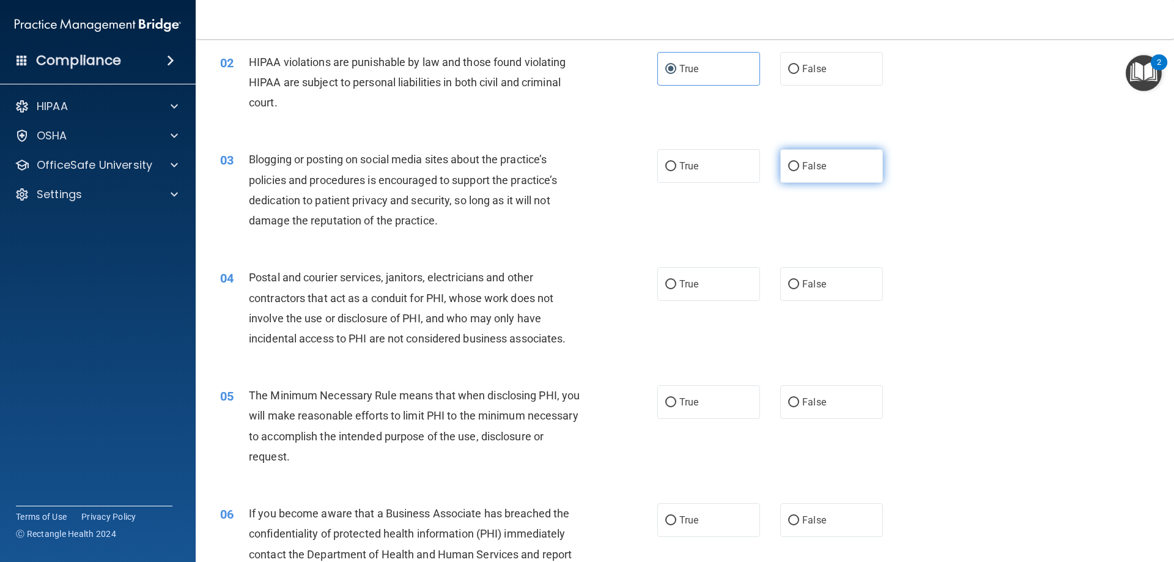
click at [822, 168] on label "False" at bounding box center [831, 166] width 103 height 34
click at [799, 168] on input "False" at bounding box center [793, 166] width 11 height 9
radio input "true"
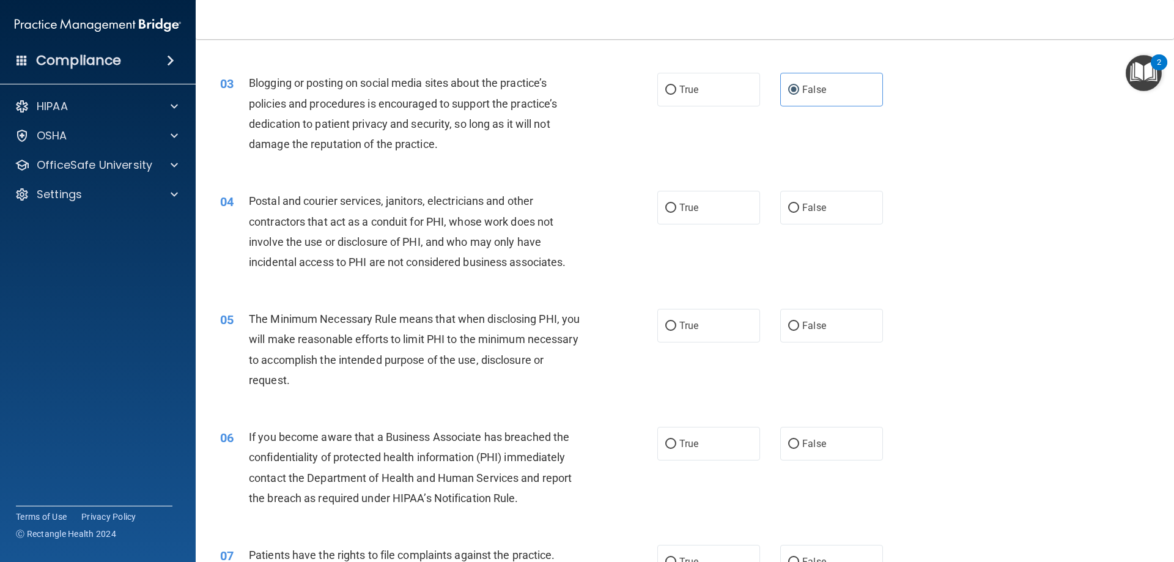
scroll to position [244, 0]
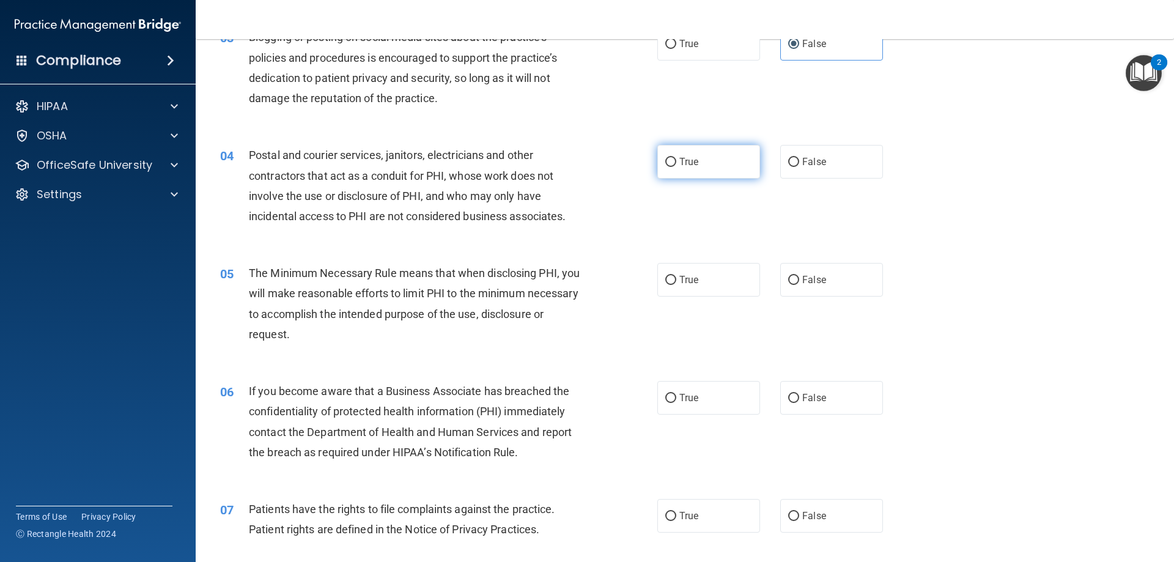
click at [729, 166] on label "True" at bounding box center [708, 162] width 103 height 34
click at [676, 166] on input "True" at bounding box center [670, 162] width 11 height 9
radio input "true"
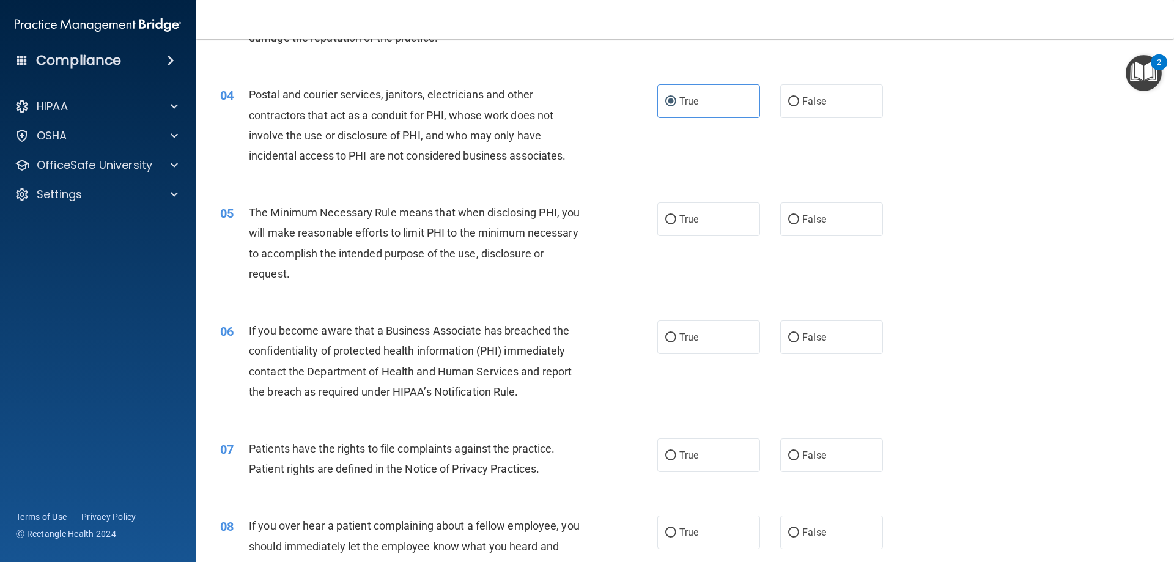
scroll to position [367, 0]
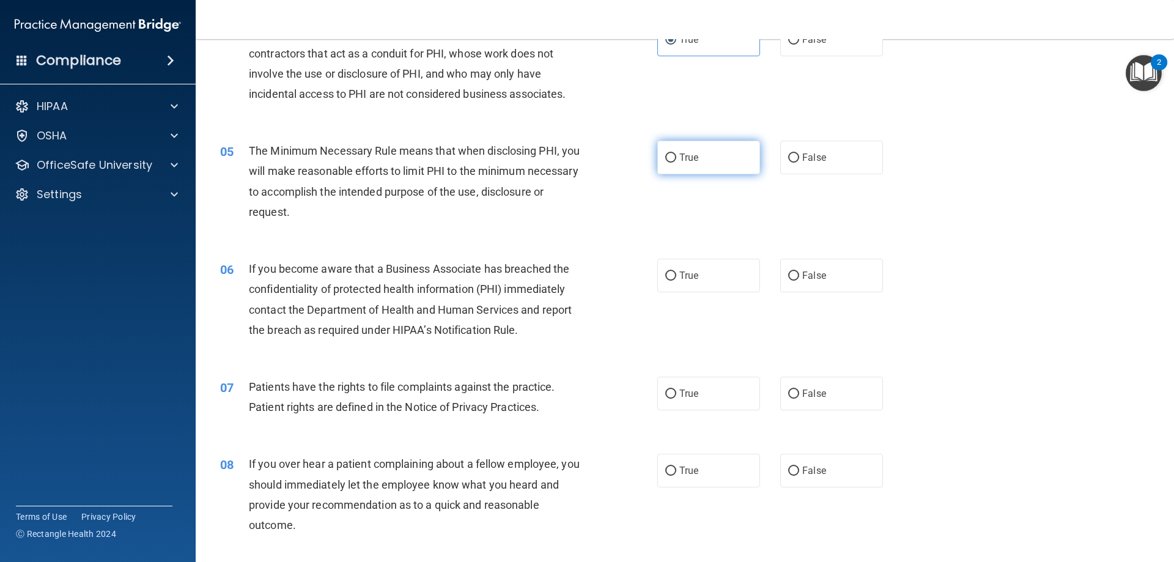
click at [700, 153] on label "True" at bounding box center [708, 158] width 103 height 34
click at [676, 153] on input "True" at bounding box center [670, 157] width 11 height 9
radio input "true"
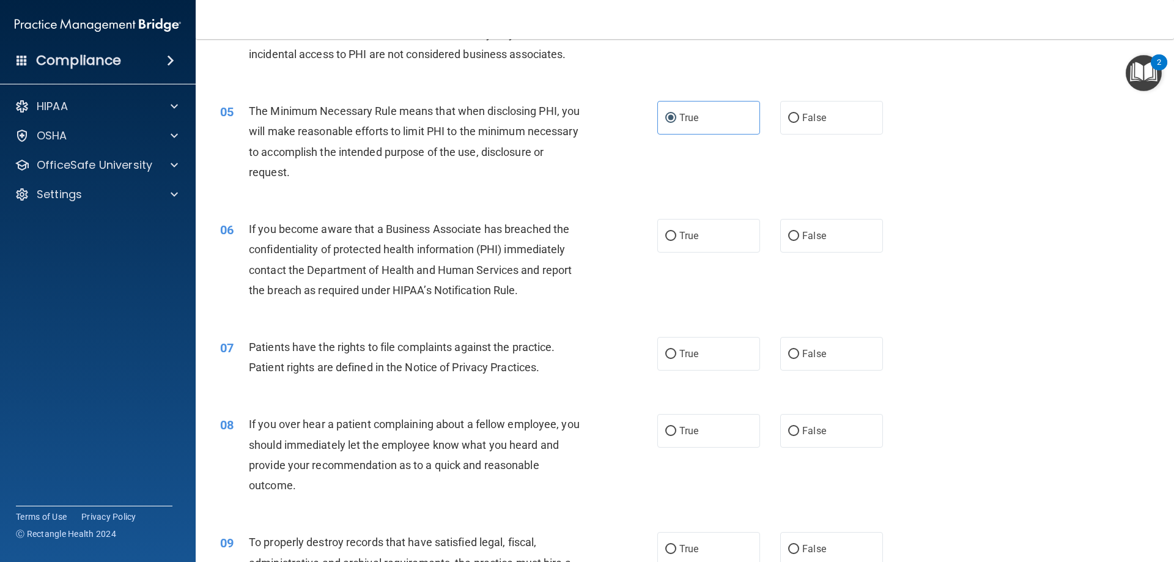
scroll to position [428, 0]
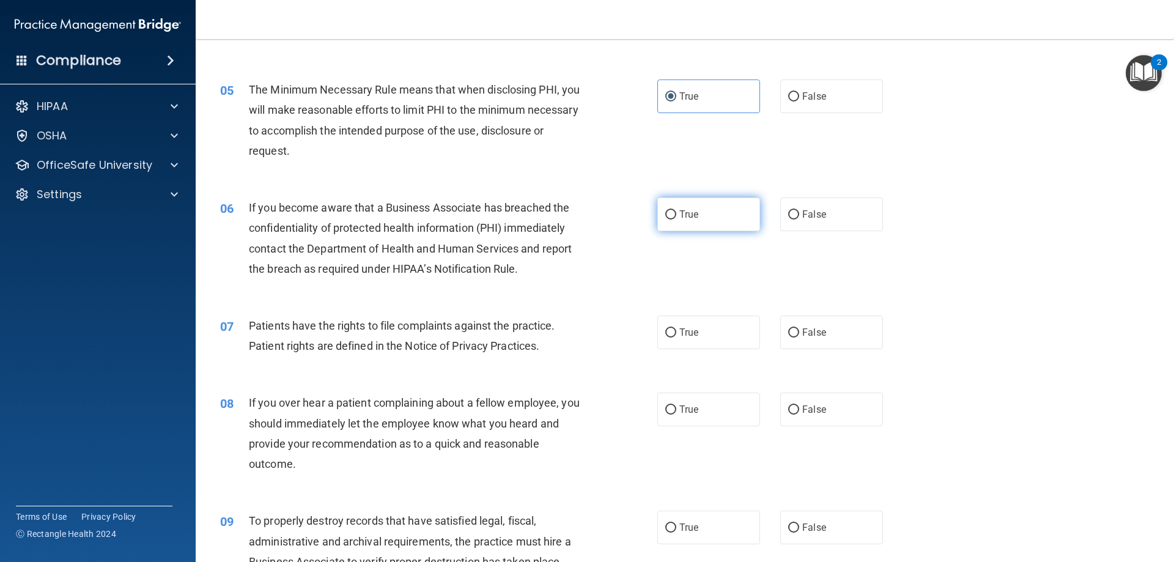
click at [705, 212] on label "True" at bounding box center [708, 214] width 103 height 34
click at [676, 212] on input "True" at bounding box center [670, 214] width 11 height 9
radio input "true"
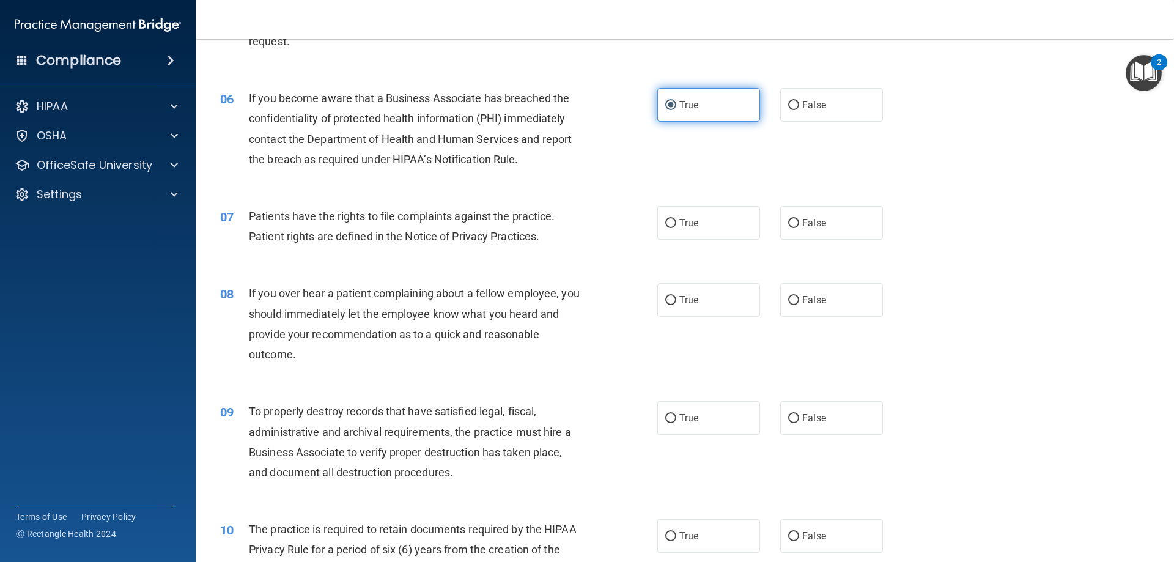
scroll to position [550, 0]
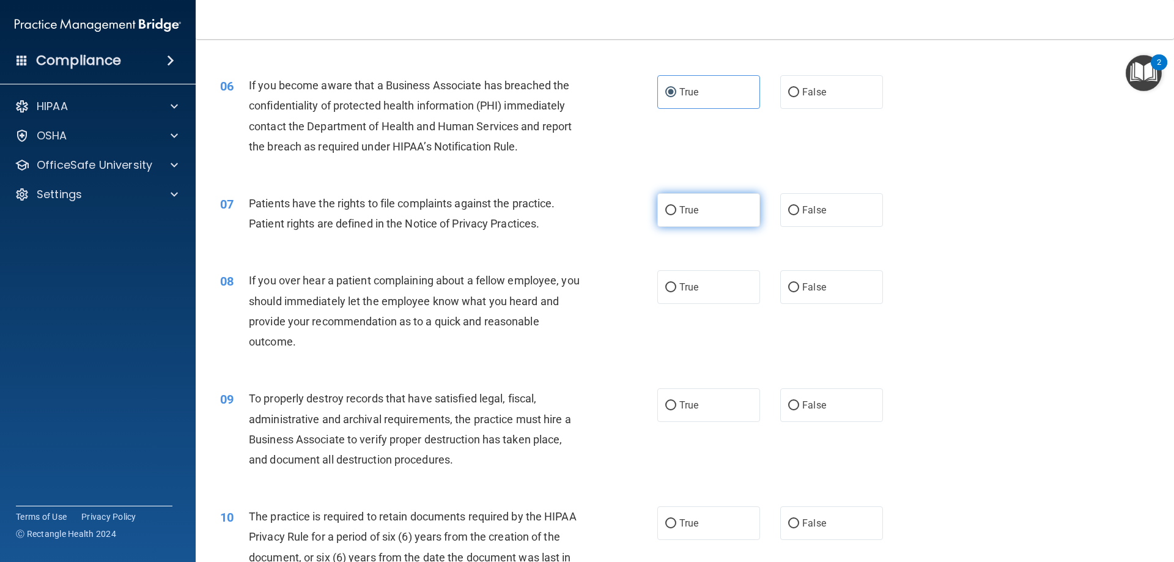
click at [707, 213] on label "True" at bounding box center [708, 210] width 103 height 34
click at [676, 213] on input "True" at bounding box center [670, 210] width 11 height 9
radio input "true"
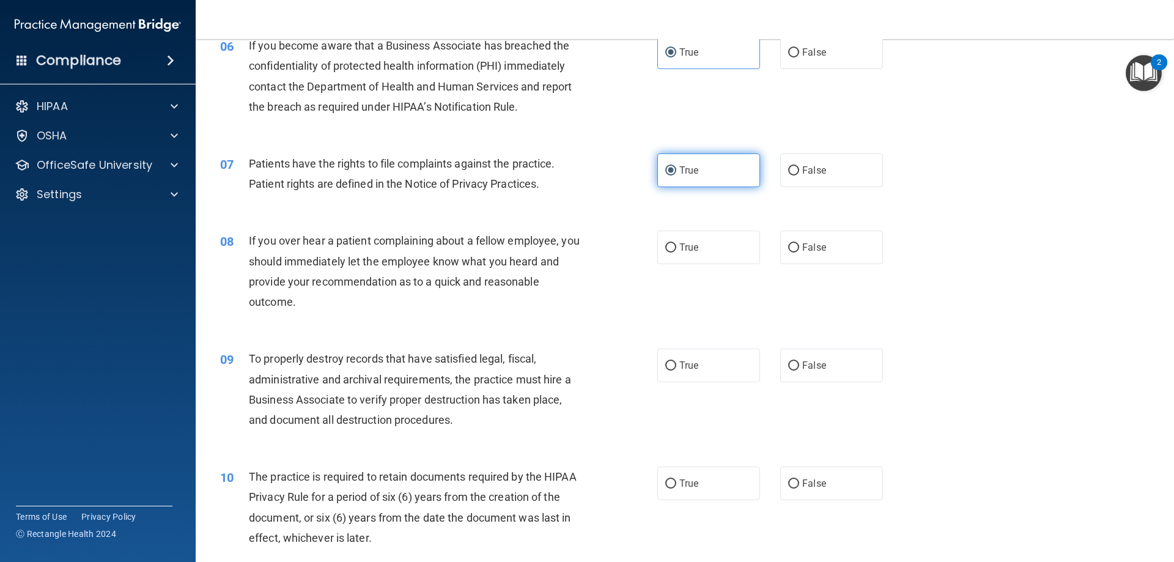
scroll to position [611, 0]
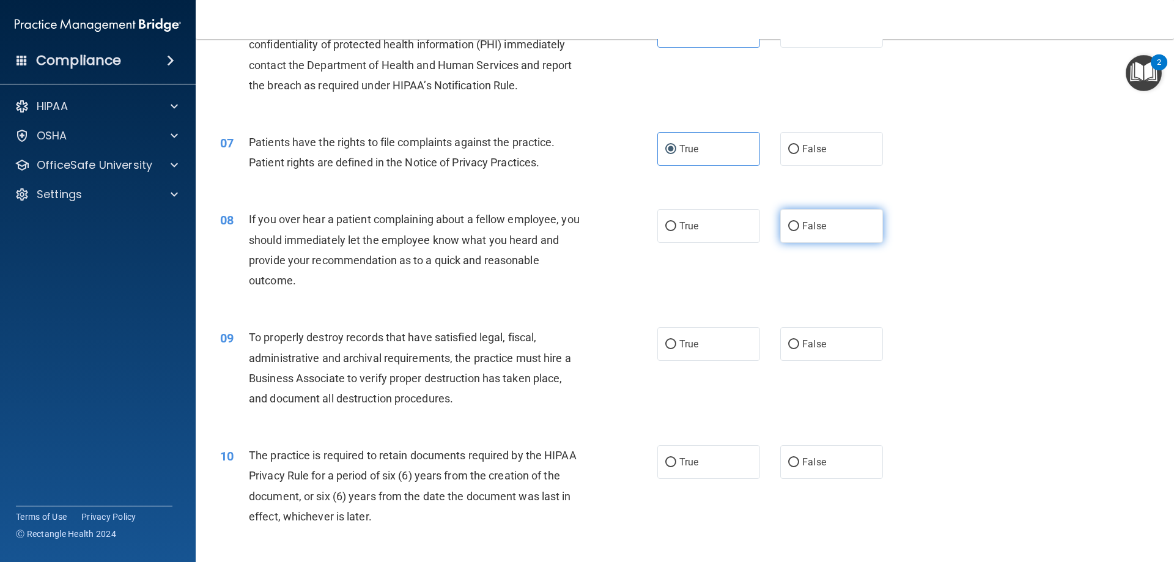
click at [780, 221] on label "False" at bounding box center [831, 226] width 103 height 34
click at [788, 222] on input "False" at bounding box center [793, 226] width 11 height 9
radio input "true"
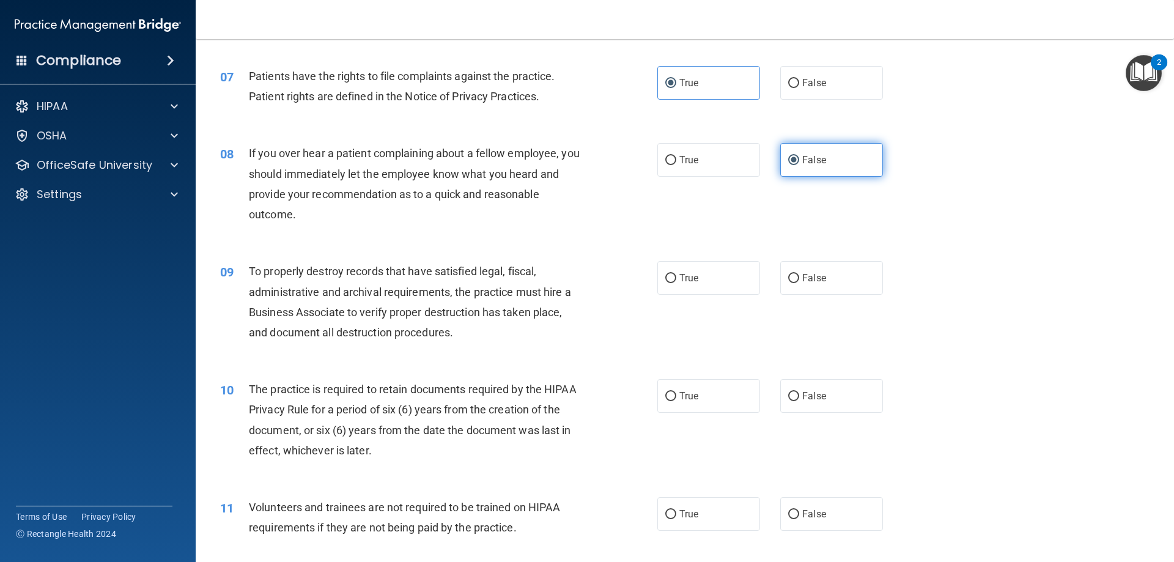
scroll to position [733, 0]
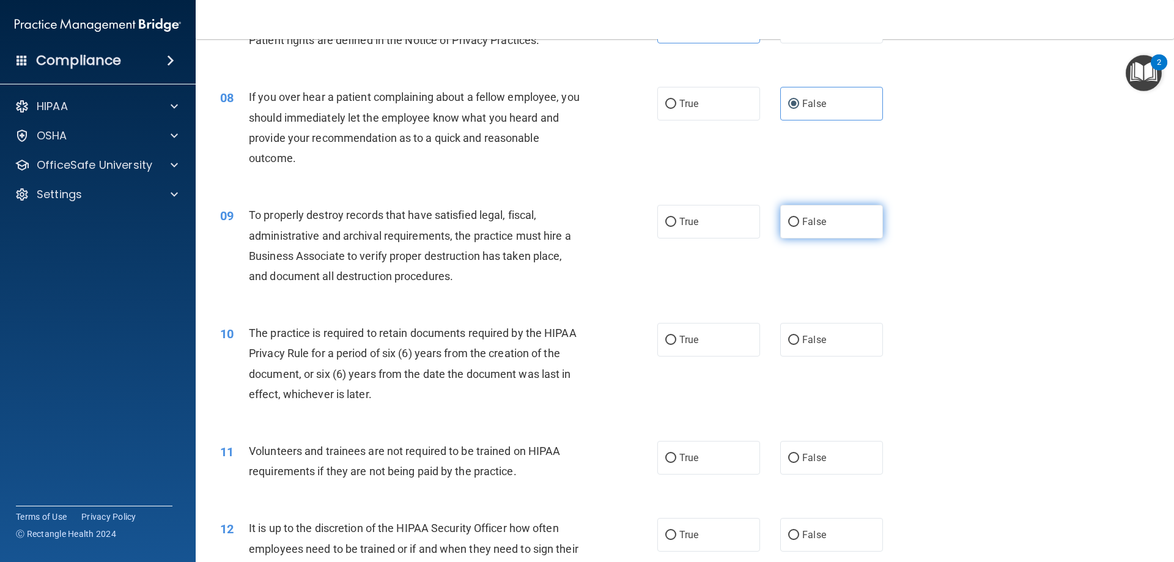
click at [803, 218] on span "False" at bounding box center [814, 222] width 24 height 12
click at [799, 218] on input "False" at bounding box center [793, 222] width 11 height 9
radio input "true"
click at [733, 224] on label "True" at bounding box center [708, 222] width 103 height 34
click at [676, 224] on input "True" at bounding box center [670, 222] width 11 height 9
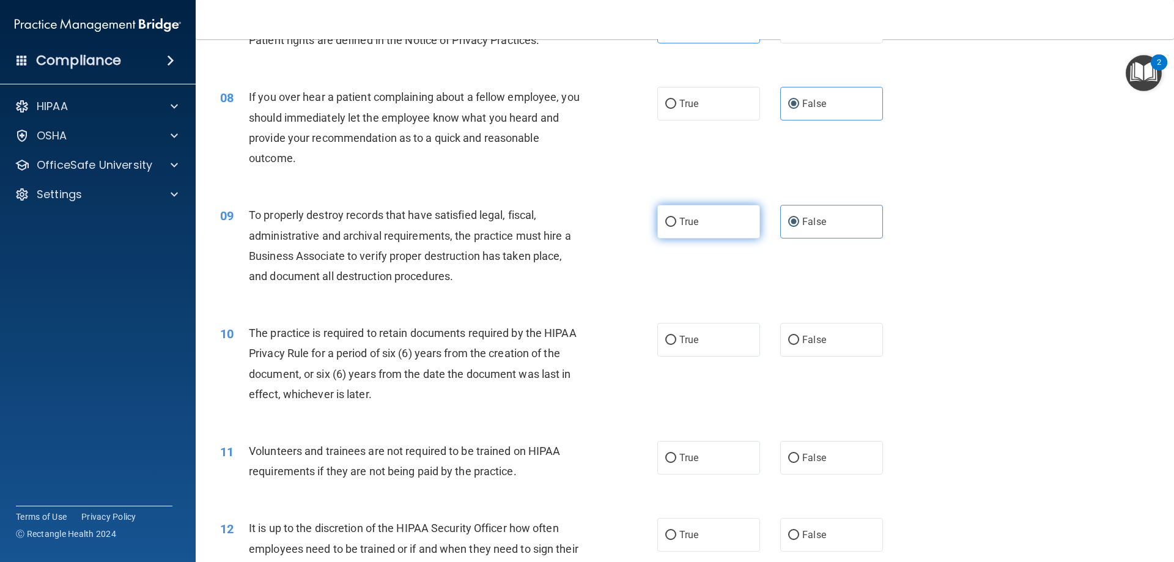
radio input "true"
click at [788, 225] on input "False" at bounding box center [793, 222] width 11 height 9
radio input "true"
click at [737, 228] on label "True" at bounding box center [708, 222] width 103 height 34
click at [676, 227] on input "True" at bounding box center [670, 222] width 11 height 9
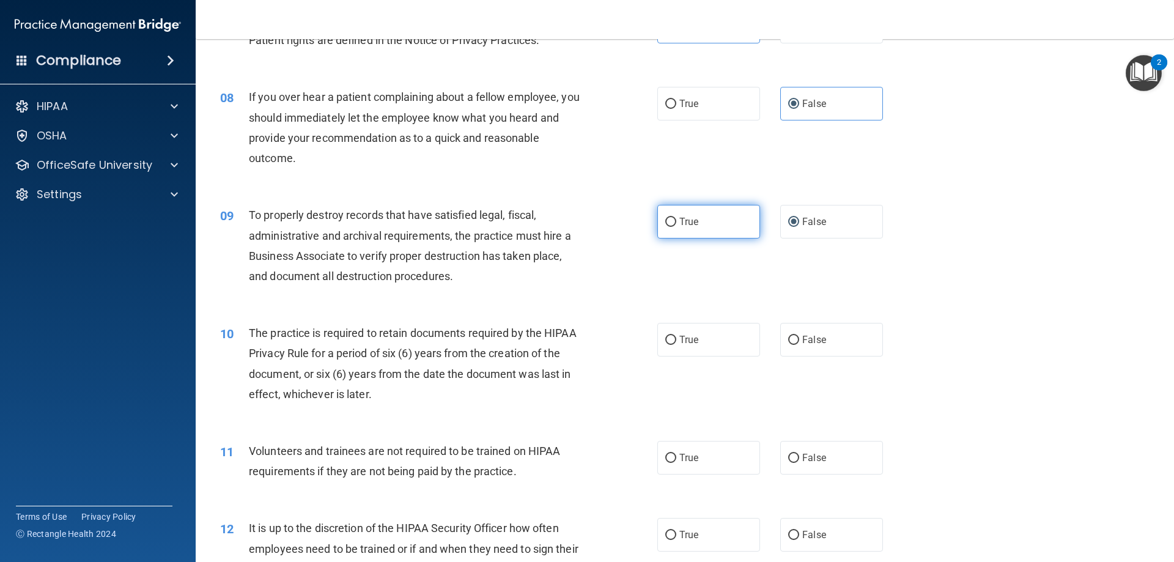
radio input "true"
radio input "false"
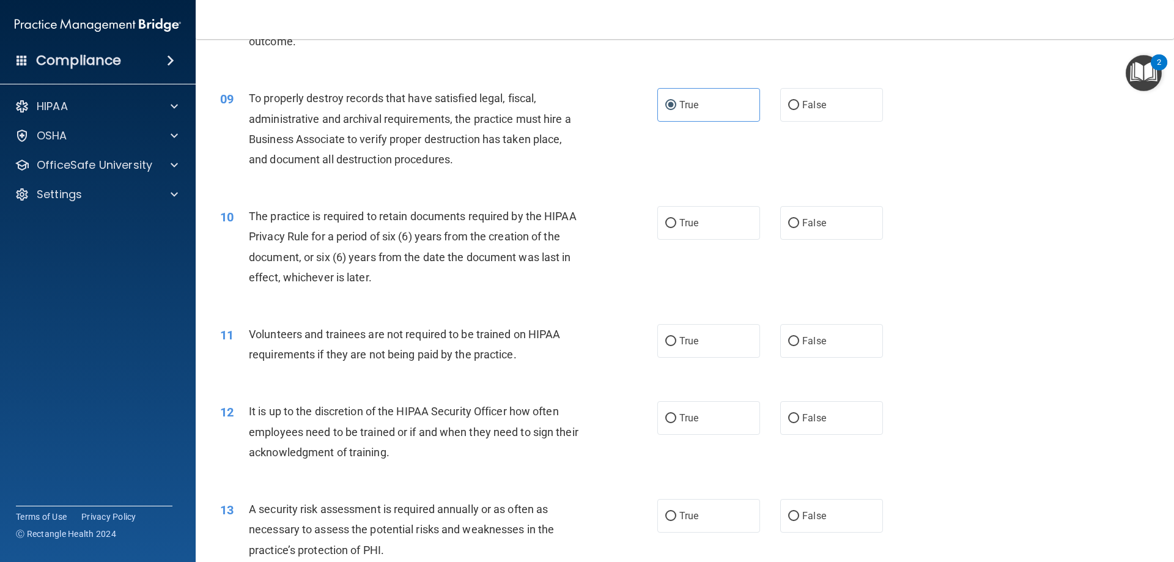
scroll to position [856, 0]
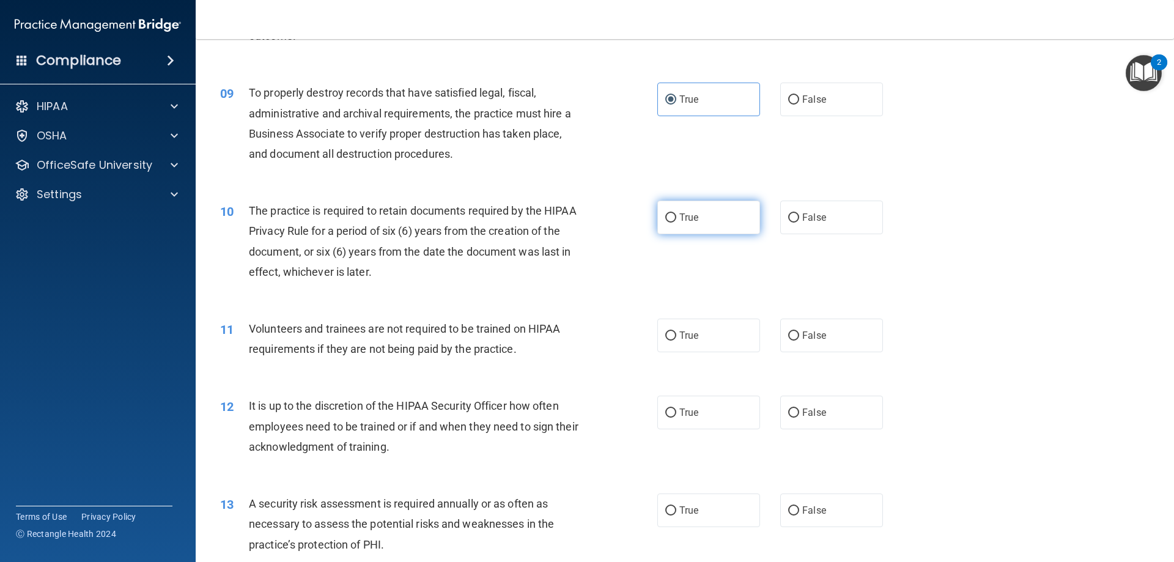
click at [705, 220] on label "True" at bounding box center [708, 217] width 103 height 34
click at [676, 220] on input "True" at bounding box center [670, 217] width 11 height 9
radio input "true"
click at [807, 330] on span "False" at bounding box center [814, 335] width 24 height 12
click at [799, 331] on input "False" at bounding box center [793, 335] width 11 height 9
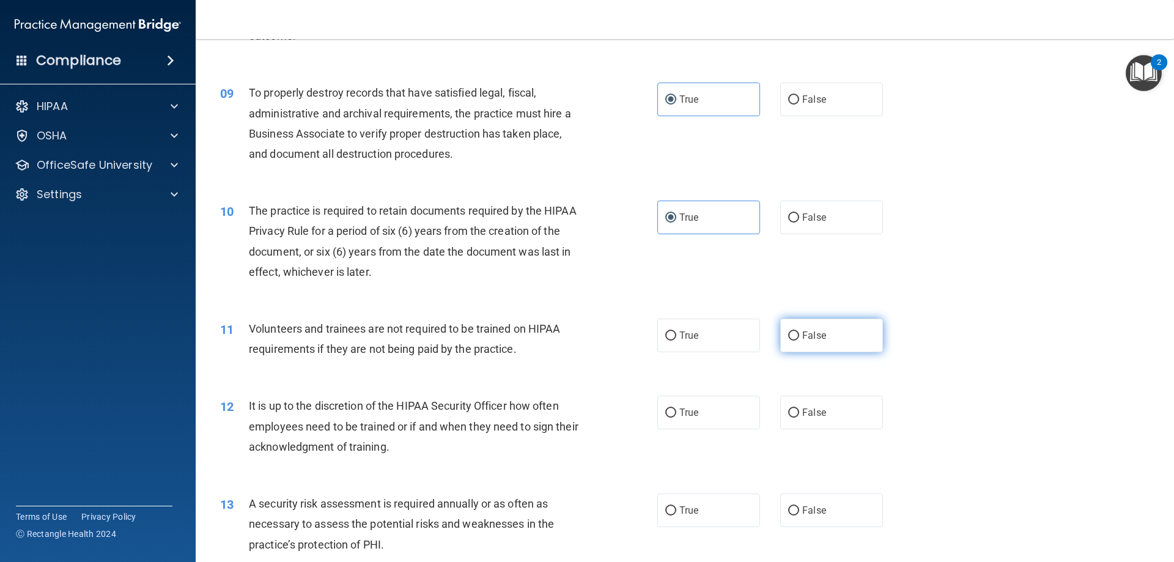
radio input "true"
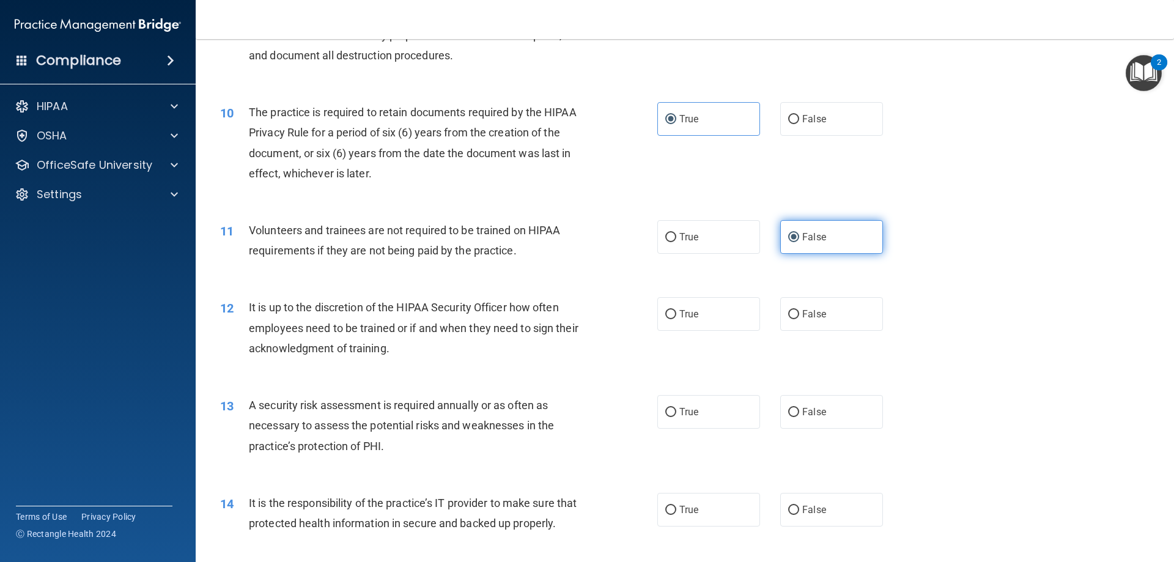
scroll to position [978, 0]
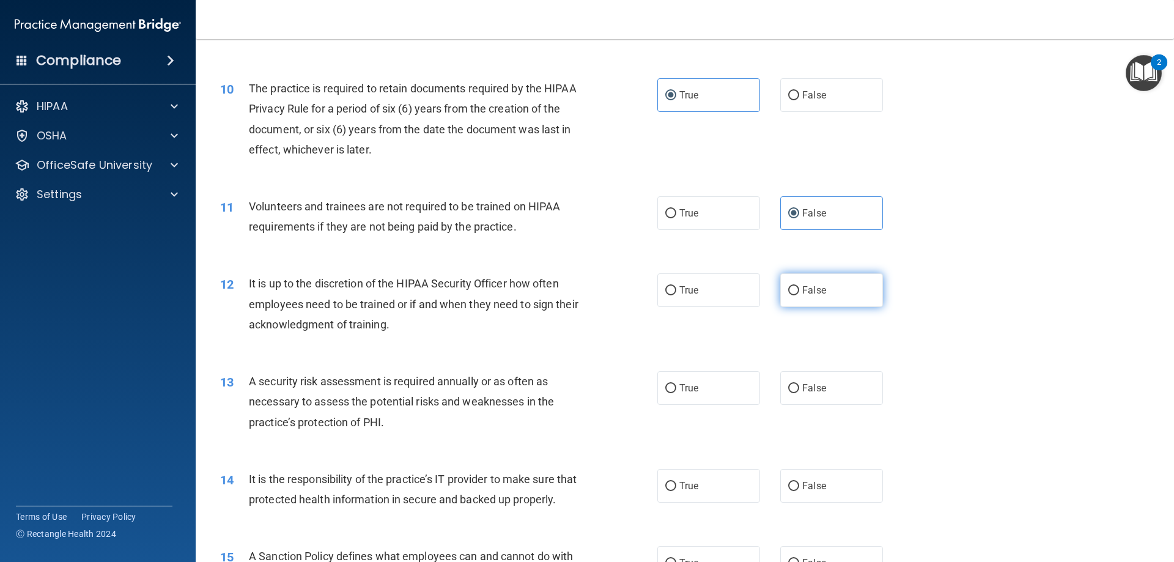
click at [789, 286] on input "False" at bounding box center [793, 290] width 11 height 9
radio input "true"
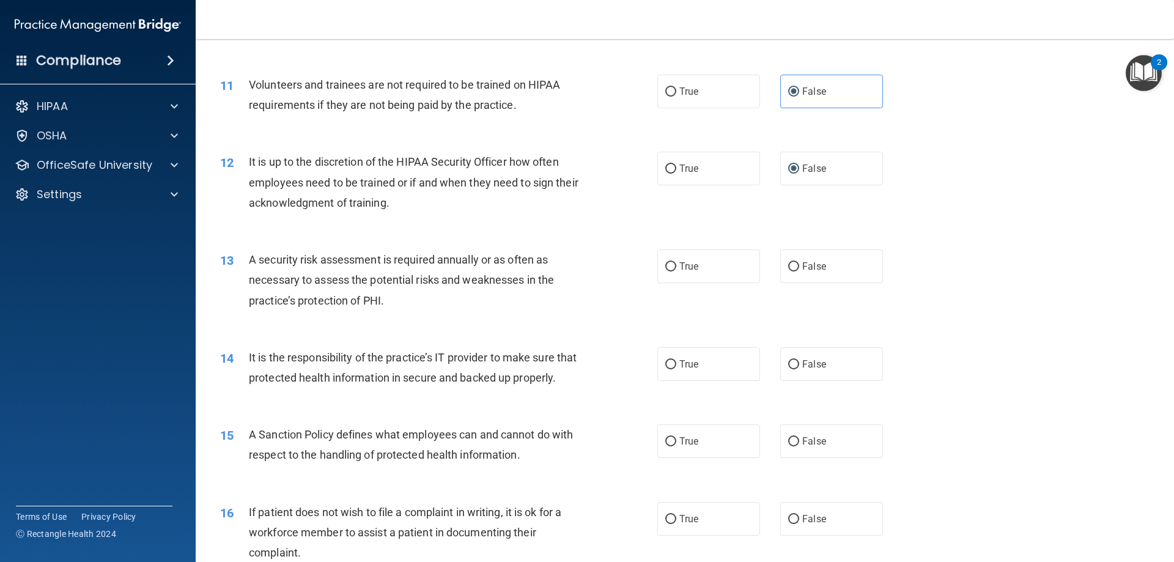
scroll to position [1100, 0]
click at [715, 256] on label "True" at bounding box center [708, 266] width 103 height 34
click at [676, 262] on input "True" at bounding box center [670, 266] width 11 height 9
radio input "true"
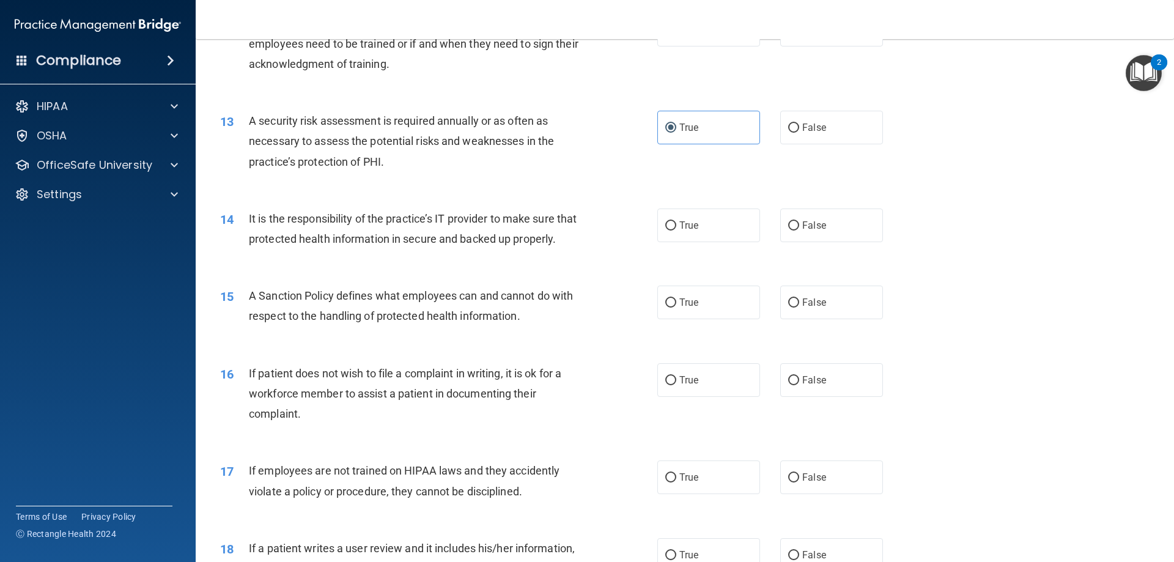
scroll to position [1284, 0]
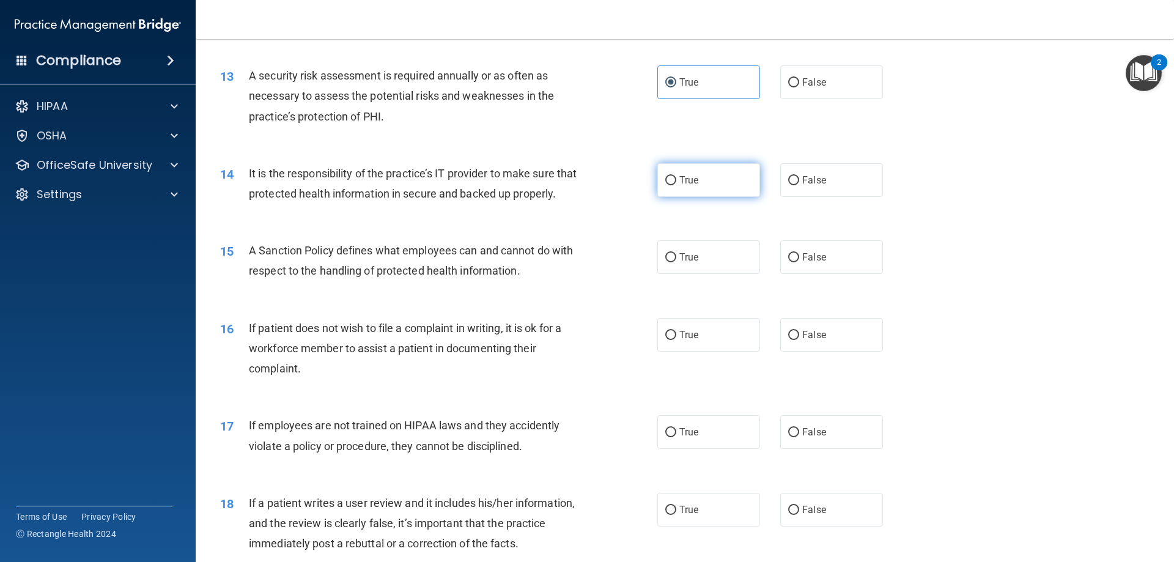
click at [703, 177] on label "True" at bounding box center [708, 180] width 103 height 34
click at [676, 177] on input "True" at bounding box center [670, 180] width 11 height 9
radio input "true"
click at [802, 263] on span "False" at bounding box center [814, 257] width 24 height 12
click at [799, 262] on input "False" at bounding box center [793, 257] width 11 height 9
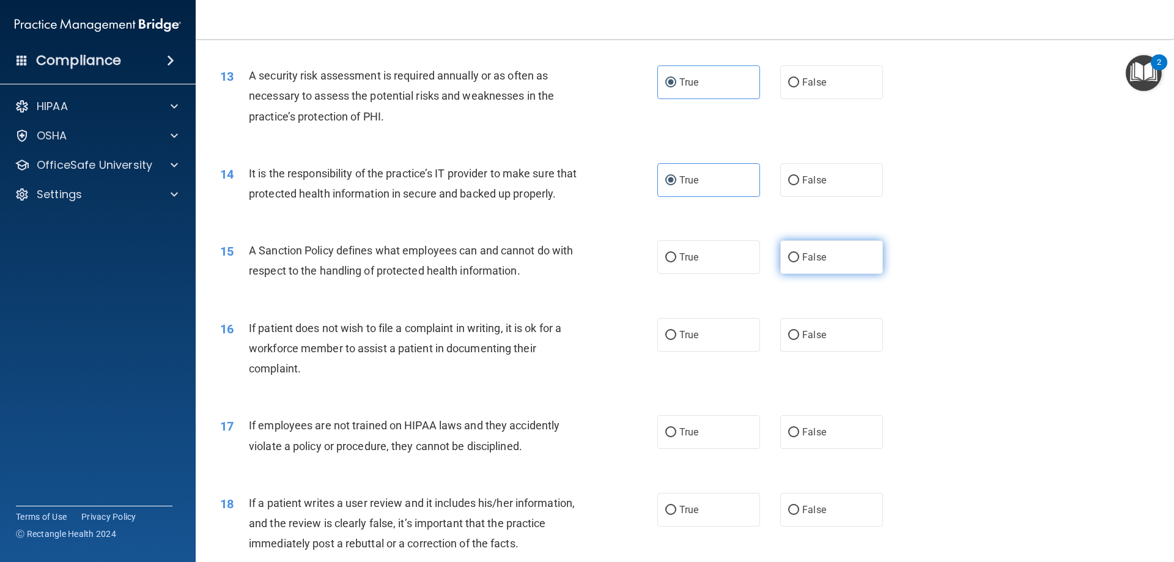
radio input "true"
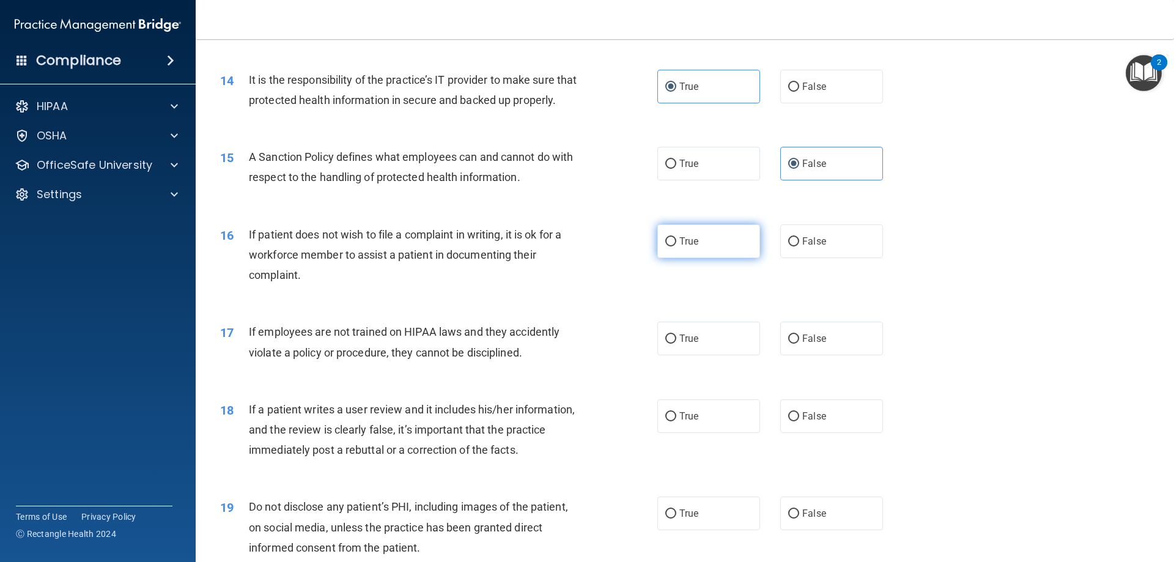
scroll to position [1406, 0]
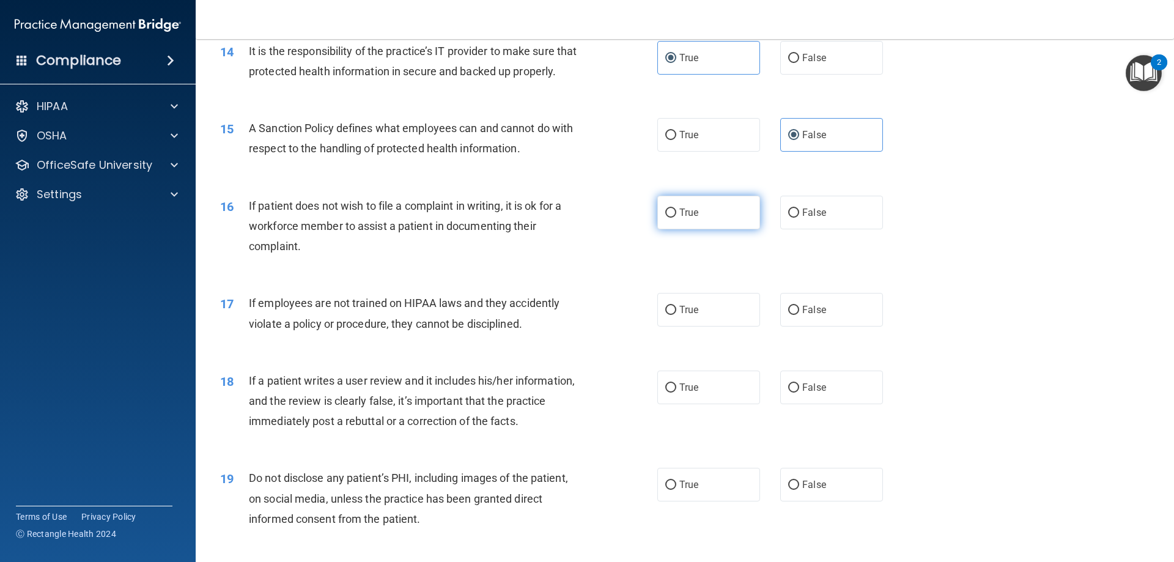
click at [697, 229] on label "True" at bounding box center [708, 213] width 103 height 34
click at [676, 218] on input "True" at bounding box center [670, 212] width 11 height 9
radio input "true"
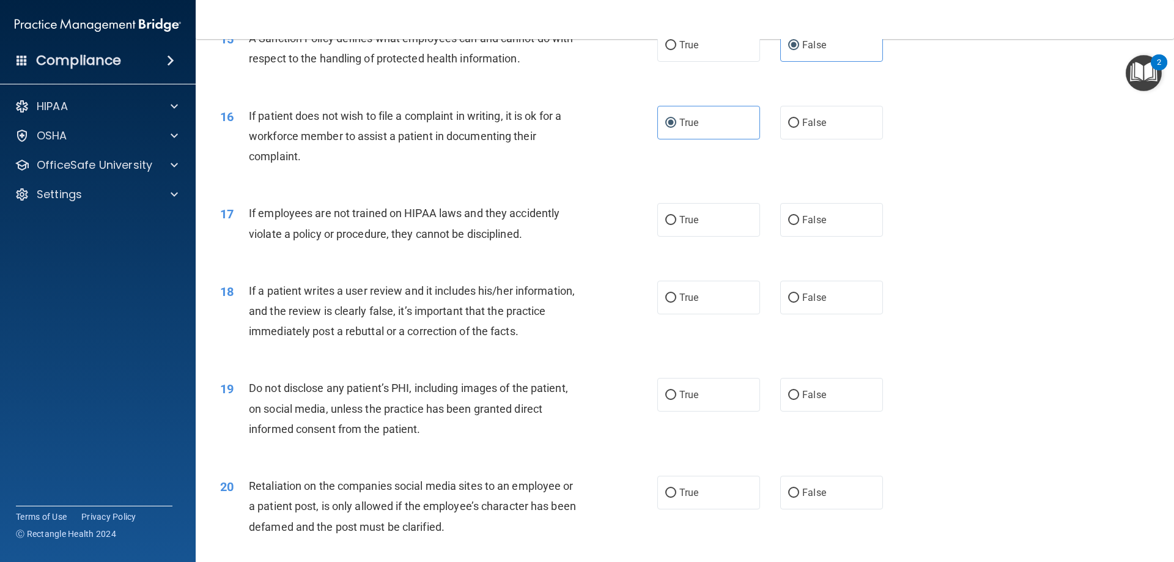
scroll to position [1528, 0]
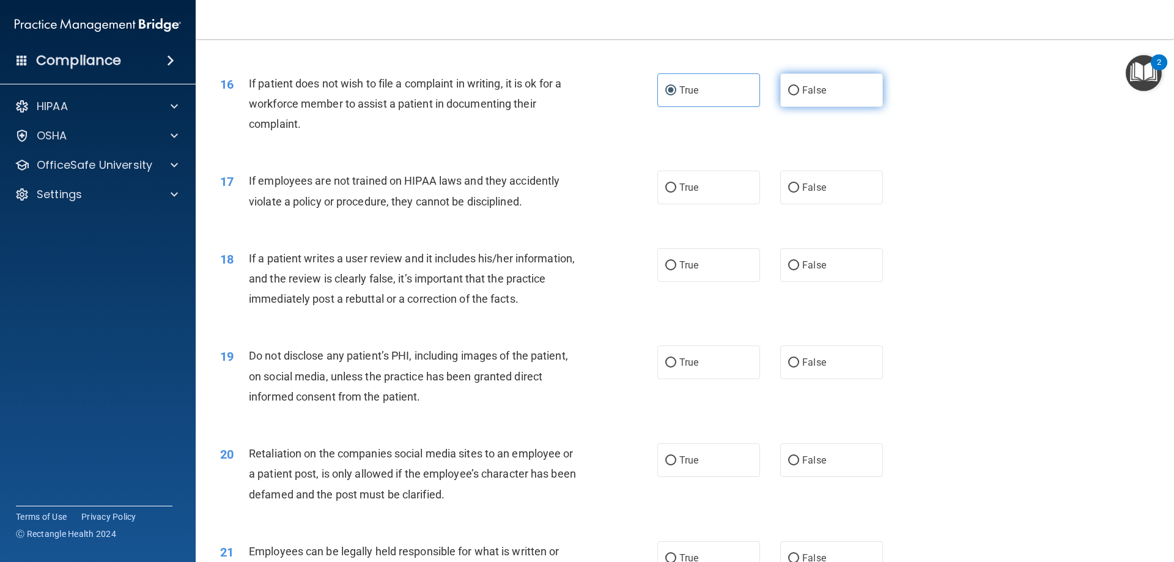
click at [807, 96] on span "False" at bounding box center [814, 90] width 24 height 12
click at [799, 95] on input "False" at bounding box center [793, 90] width 11 height 9
radio input "true"
radio input "false"
click at [788, 193] on input "False" at bounding box center [793, 187] width 11 height 9
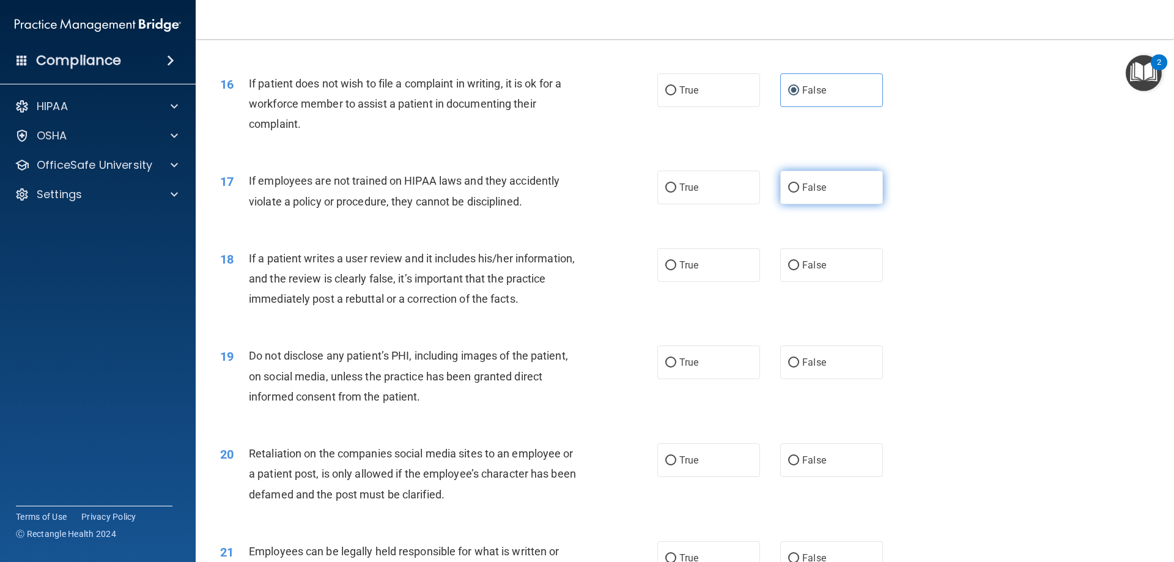
radio input "true"
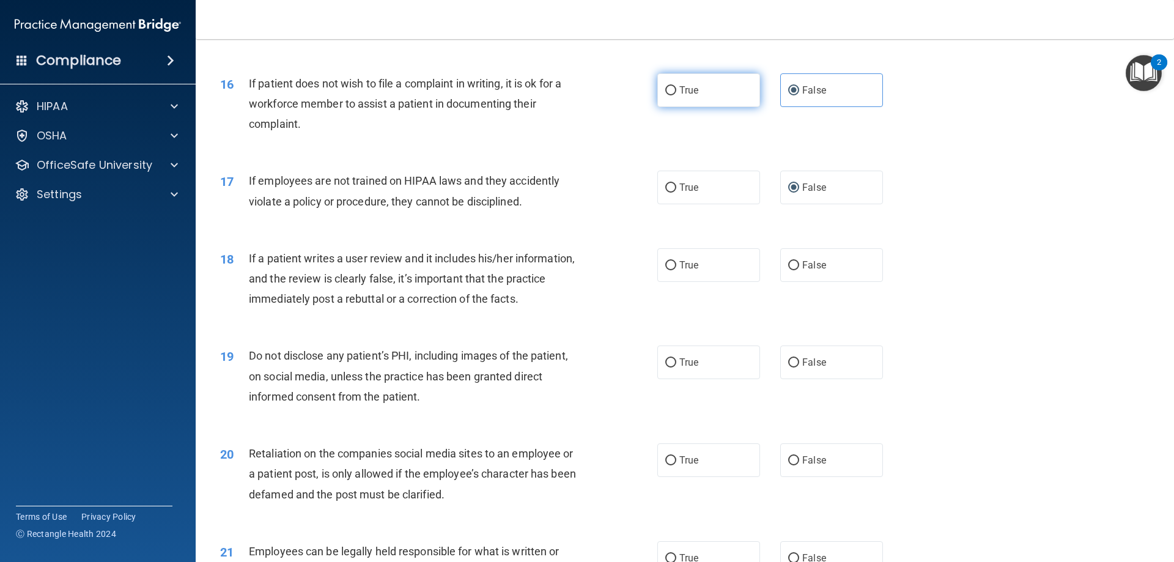
click at [690, 96] on span "True" at bounding box center [688, 90] width 19 height 12
click at [676, 95] on input "True" at bounding box center [670, 90] width 11 height 9
radio input "true"
radio input "false"
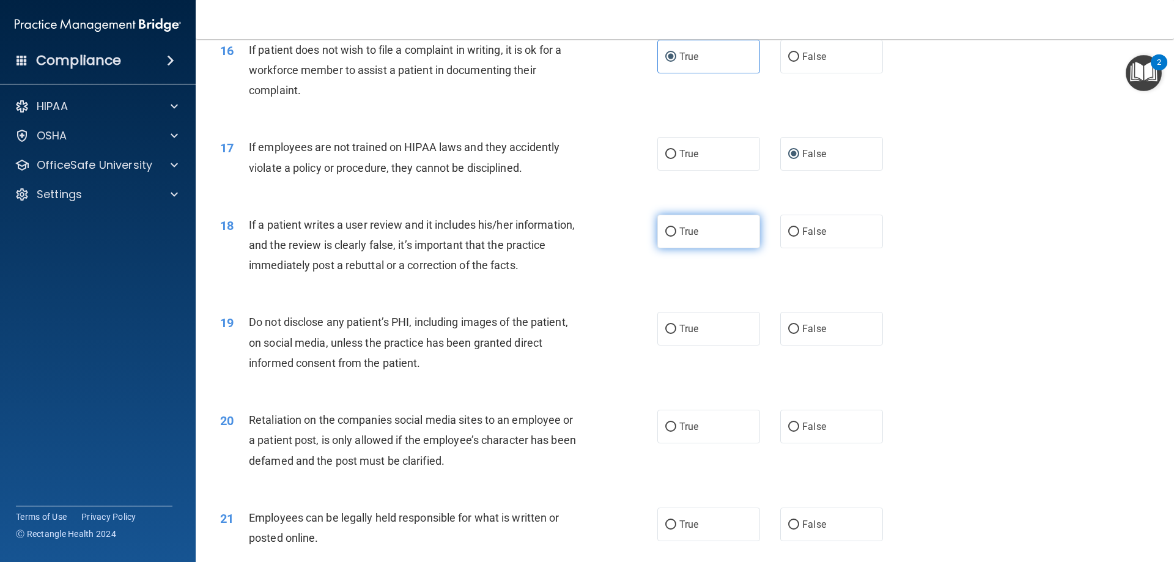
scroll to position [1589, 0]
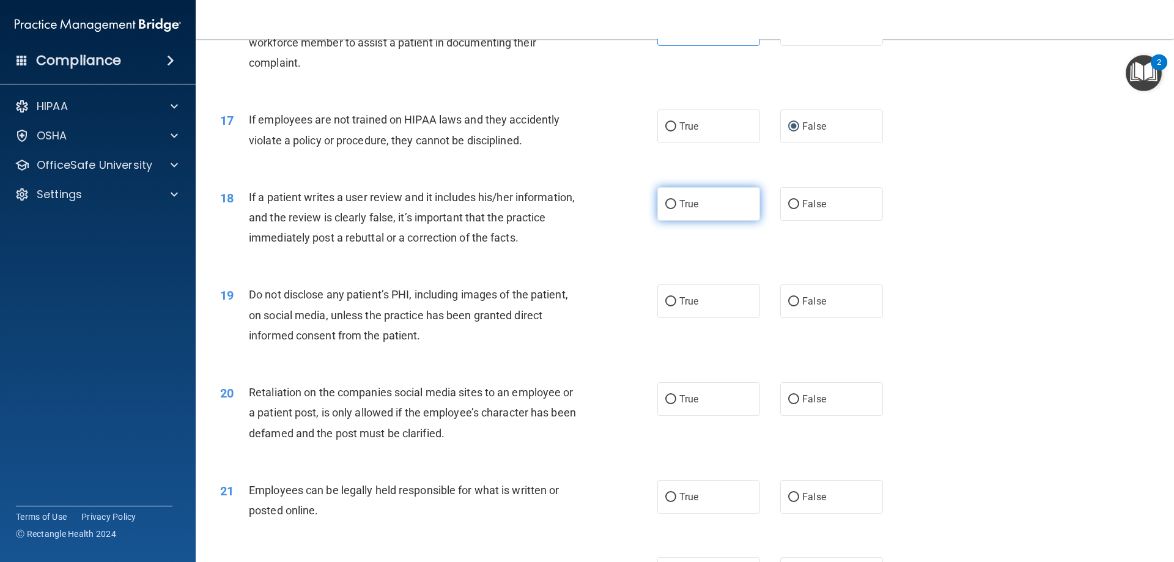
click at [695, 221] on label "True" at bounding box center [708, 204] width 103 height 34
click at [676, 209] on input "True" at bounding box center [670, 204] width 11 height 9
radio input "true"
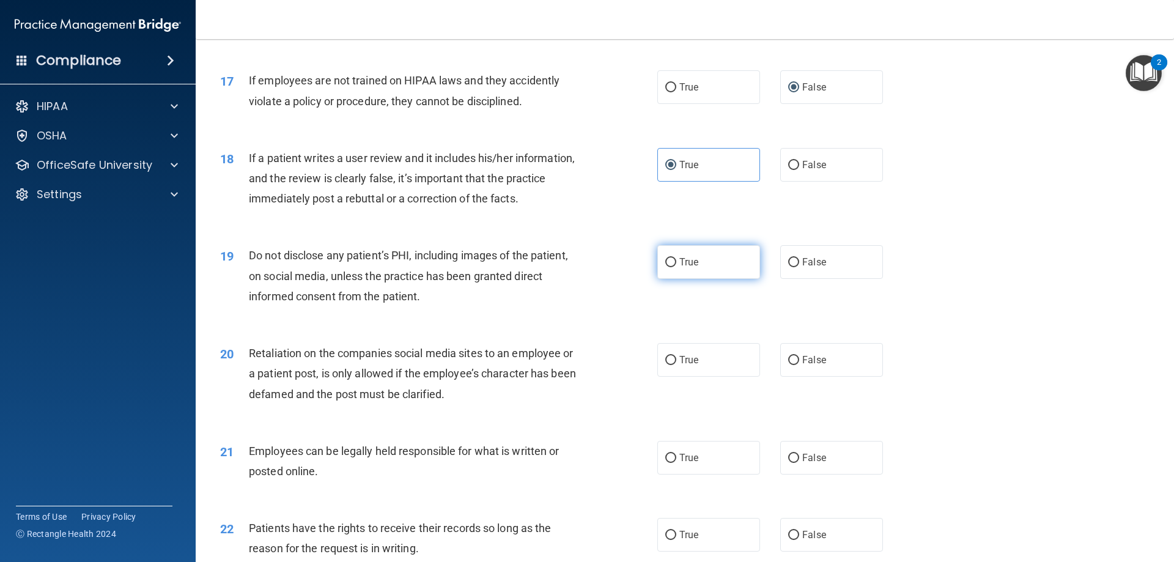
scroll to position [1650, 0]
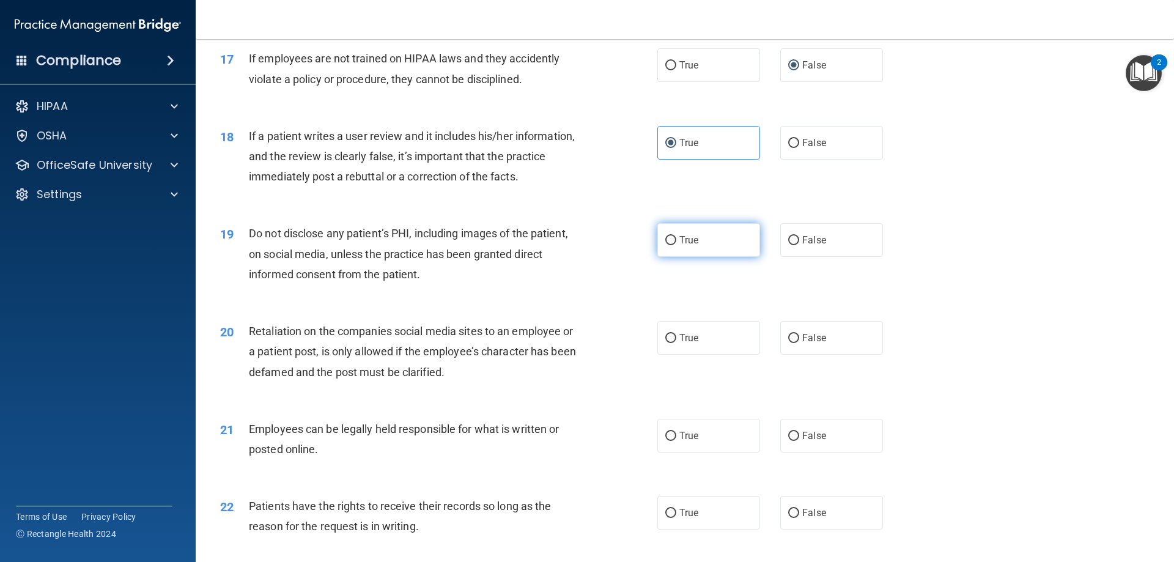
click at [710, 257] on label "True" at bounding box center [708, 240] width 103 height 34
click at [676, 245] on input "True" at bounding box center [670, 240] width 11 height 9
radio input "true"
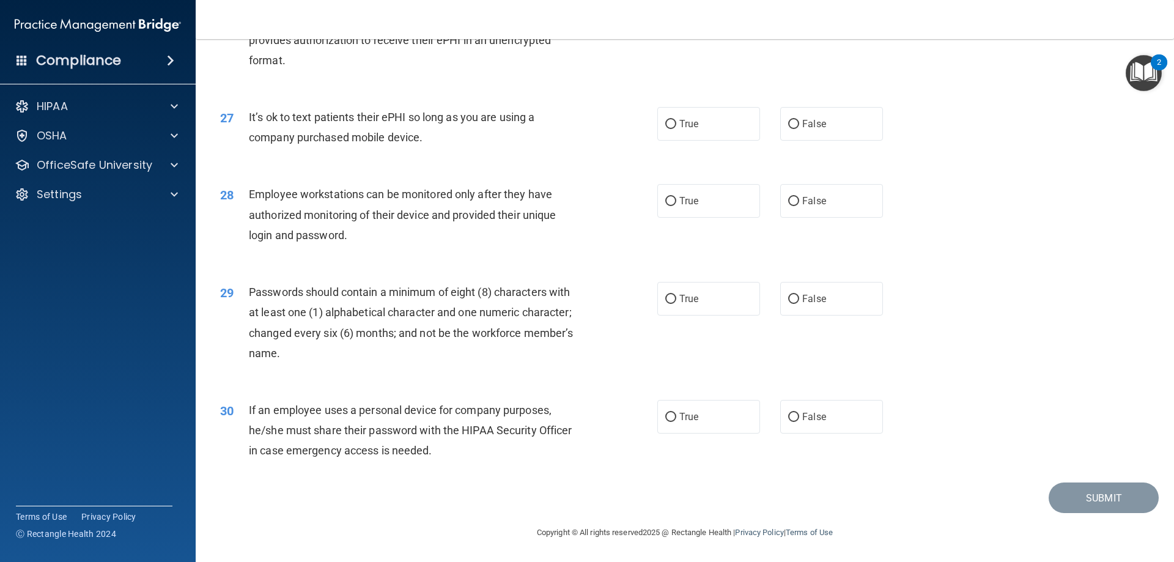
scroll to position [2507, 0]
click at [735, 416] on label "True" at bounding box center [708, 417] width 103 height 34
click at [676, 416] on input "True" at bounding box center [670, 417] width 11 height 9
radio input "true"
click at [818, 296] on span "False" at bounding box center [814, 299] width 24 height 12
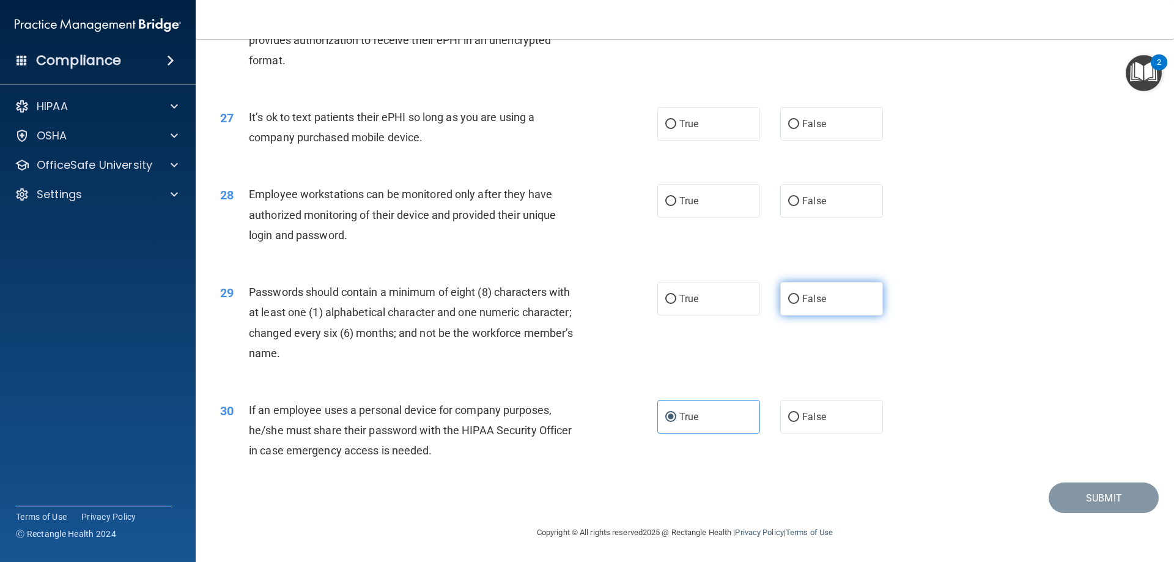
click at [799, 296] on input "False" at bounding box center [793, 299] width 11 height 9
radio input "true"
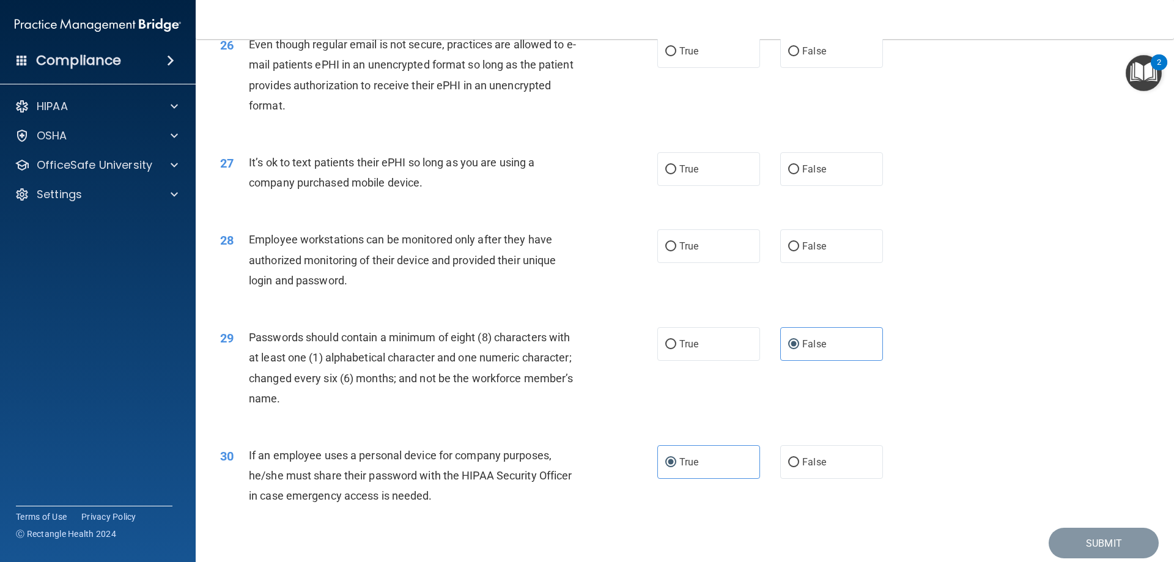
scroll to position [2384, 0]
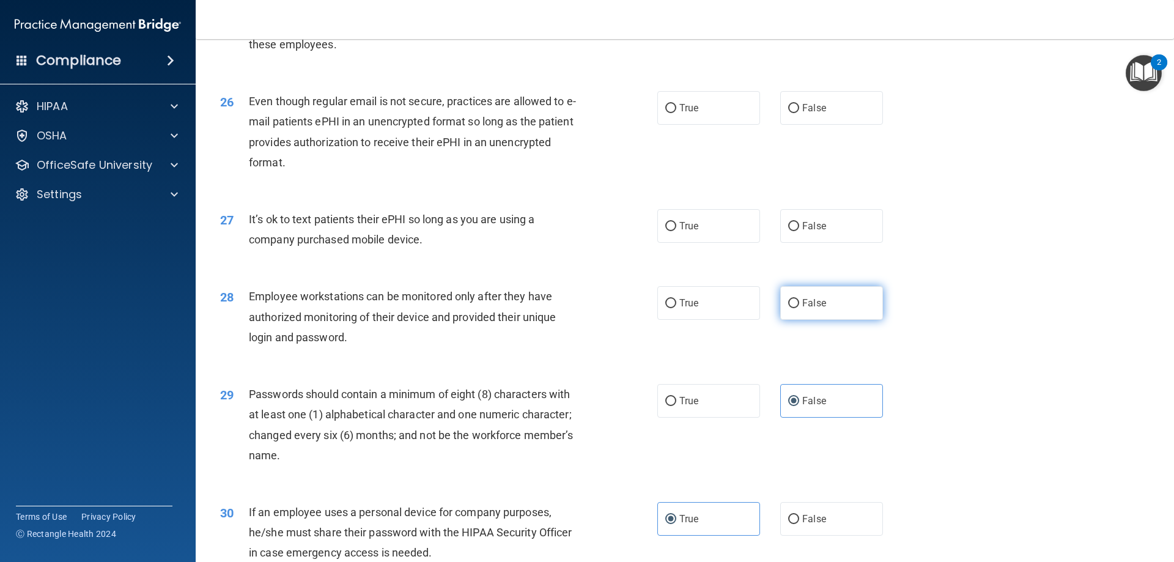
click at [795, 320] on label "False" at bounding box center [831, 303] width 103 height 34
click at [795, 308] on input "False" at bounding box center [793, 303] width 11 height 9
radio input "true"
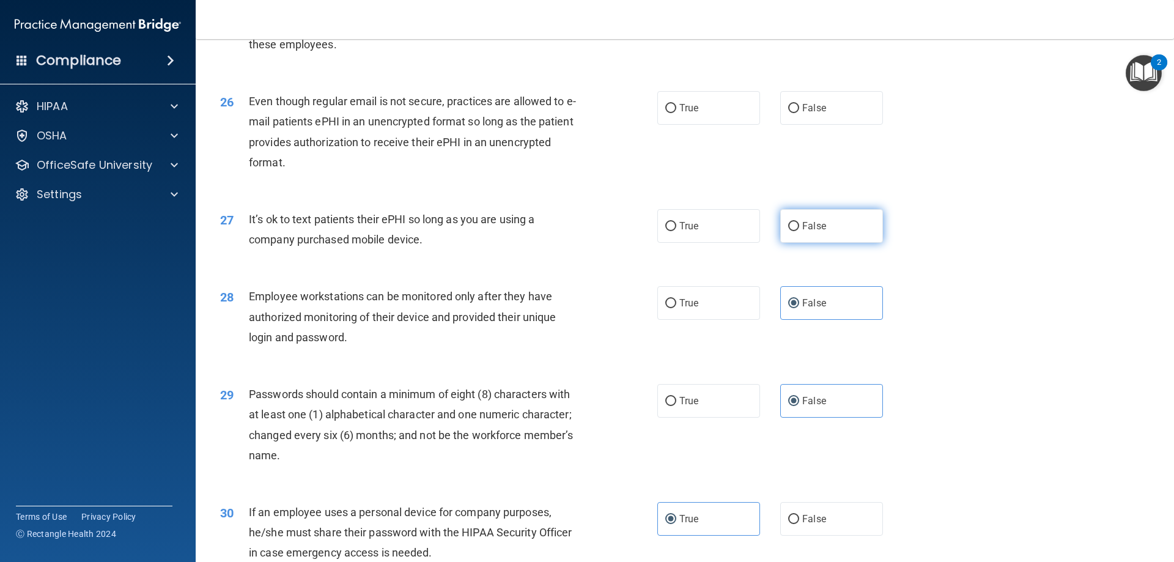
click at [829, 243] on label "False" at bounding box center [831, 226] width 103 height 34
click at [799, 231] on input "False" at bounding box center [793, 226] width 11 height 9
radio input "true"
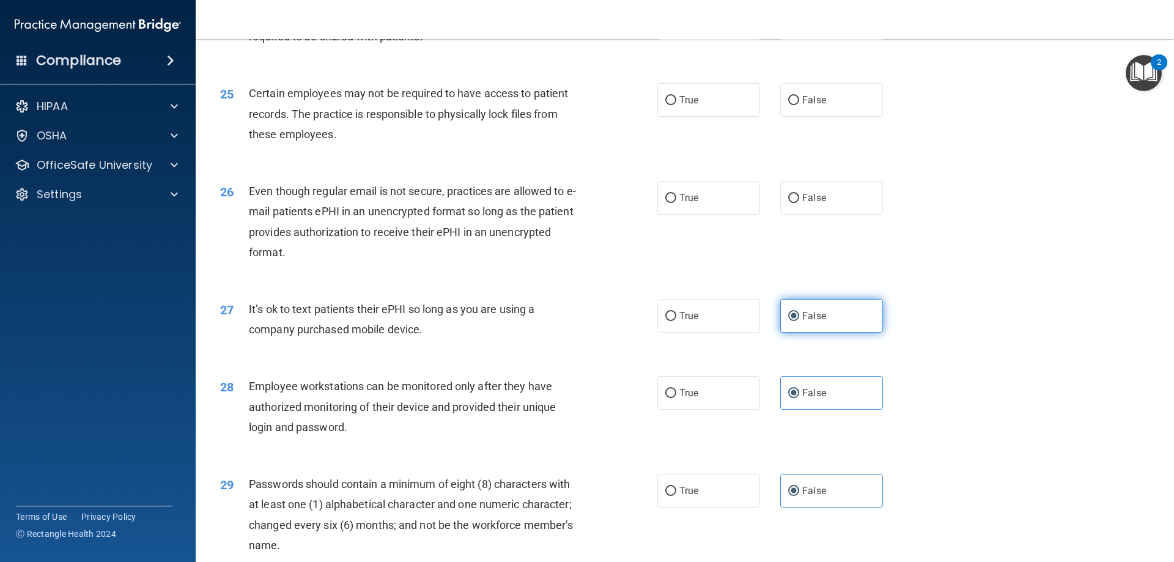
scroll to position [2262, 0]
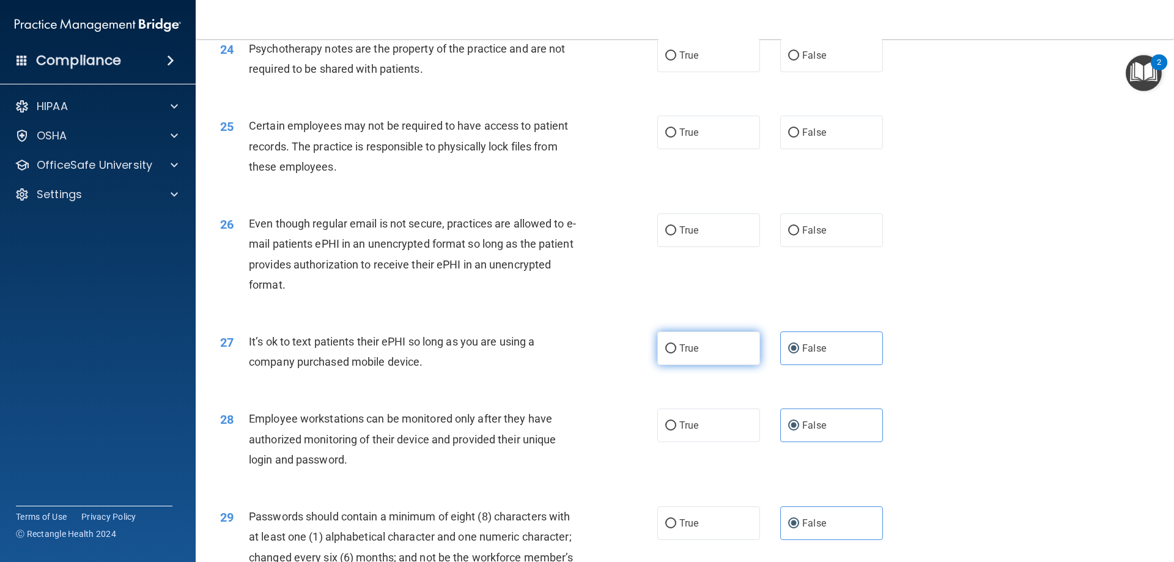
click at [691, 365] on label "True" at bounding box center [708, 348] width 103 height 34
click at [676, 353] on input "True" at bounding box center [670, 348] width 11 height 9
radio input "true"
radio input "false"
click at [679, 236] on span "True" at bounding box center [688, 230] width 19 height 12
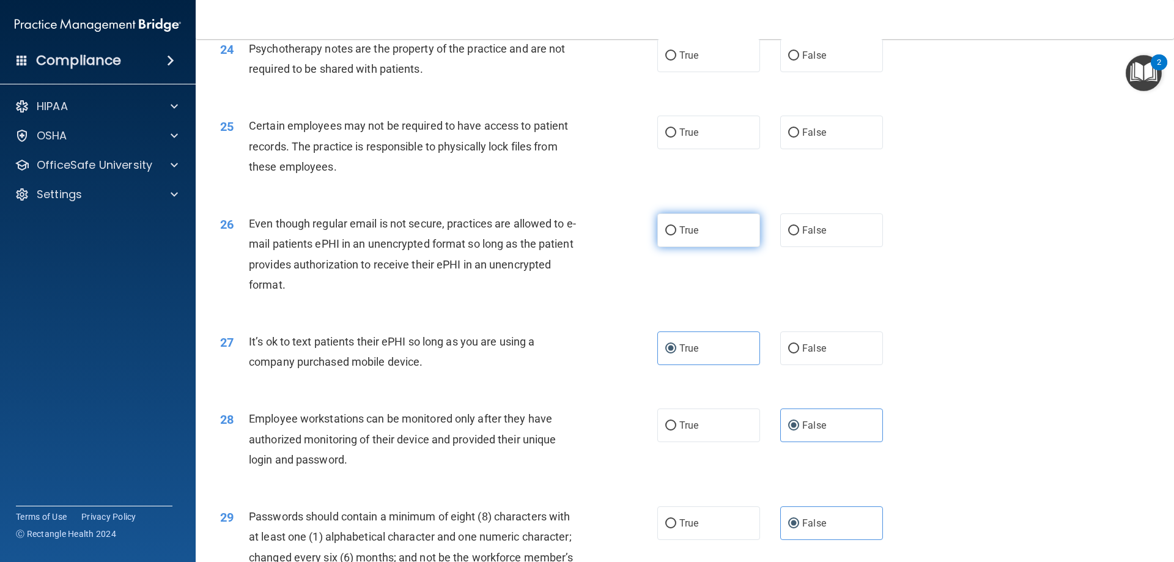
click at [676, 235] on input "True" at bounding box center [670, 230] width 11 height 9
radio input "true"
click at [803, 138] on span "False" at bounding box center [814, 133] width 24 height 12
click at [799, 138] on input "False" at bounding box center [793, 132] width 11 height 9
radio input "true"
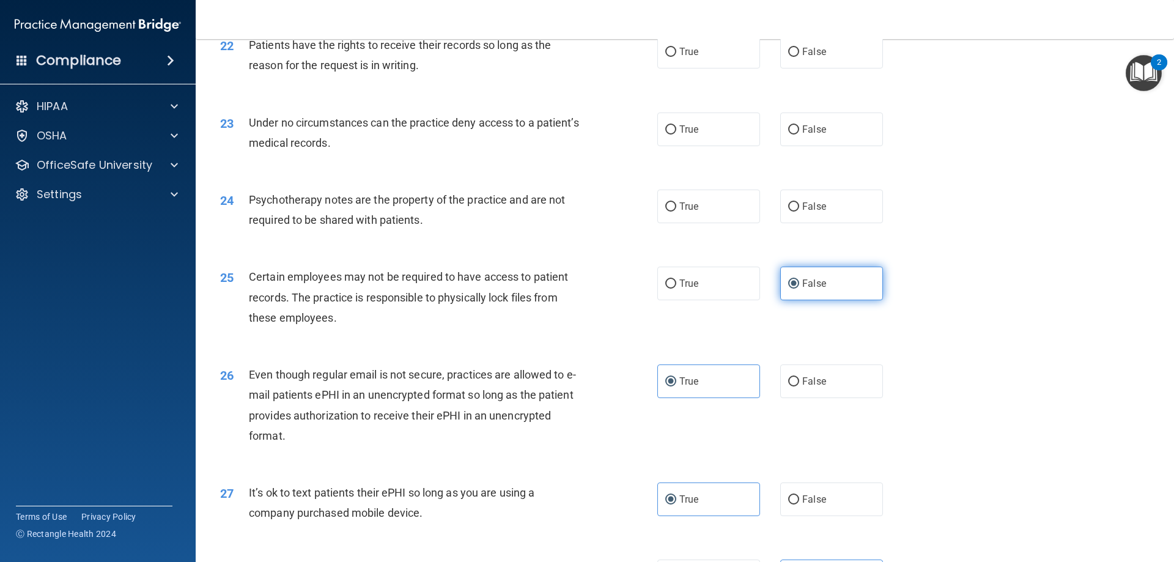
scroll to position [2079, 0]
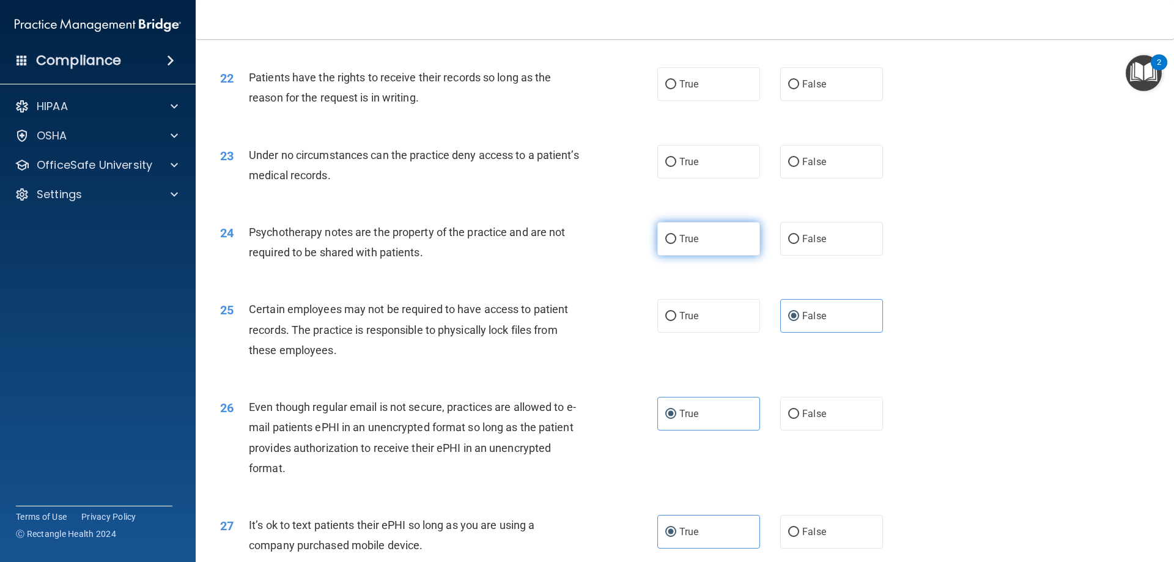
click at [679, 244] on span "True" at bounding box center [688, 239] width 19 height 12
click at [676, 244] on input "True" at bounding box center [670, 239] width 11 height 9
radio input "true"
click at [693, 167] on span "True" at bounding box center [688, 162] width 19 height 12
click at [676, 167] on input "True" at bounding box center [670, 162] width 11 height 9
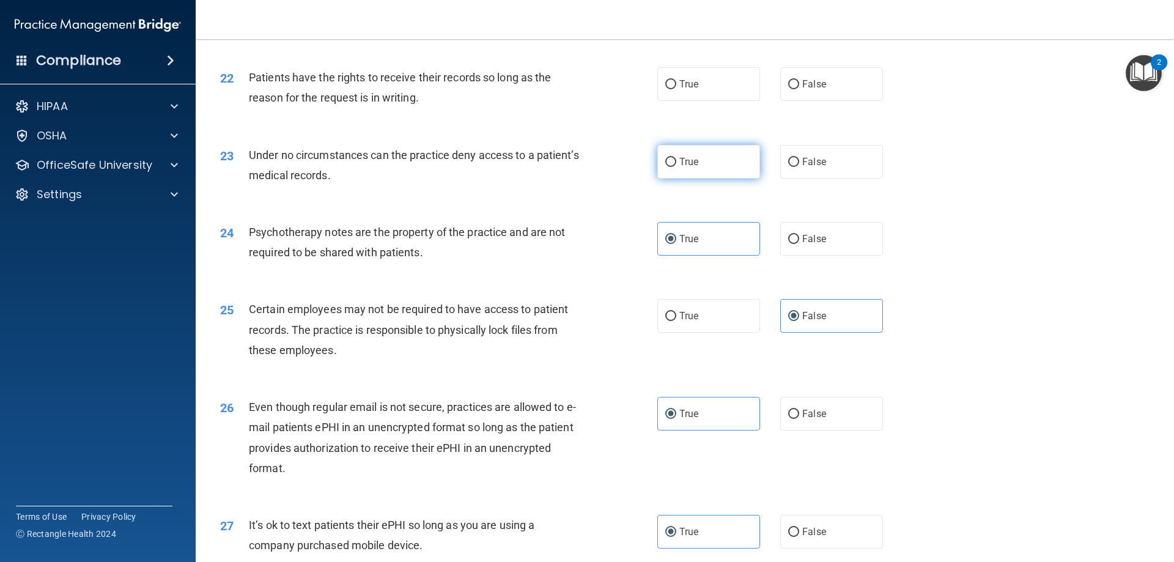
radio input "true"
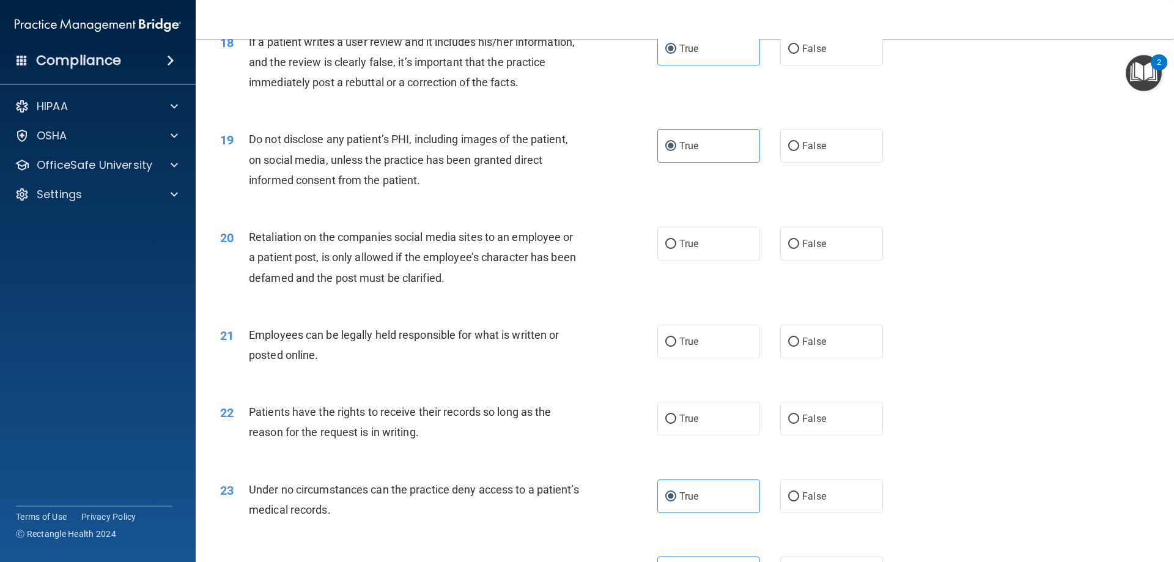
scroll to position [1773, 0]
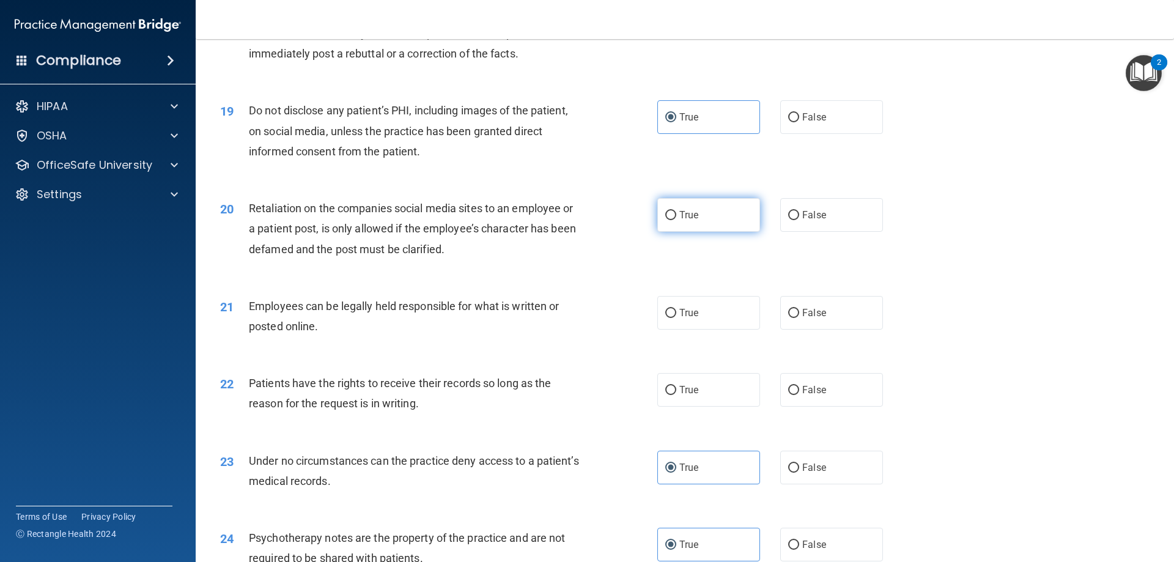
click at [725, 229] on label "True" at bounding box center [708, 215] width 103 height 34
click at [676, 220] on input "True" at bounding box center [670, 215] width 11 height 9
radio input "true"
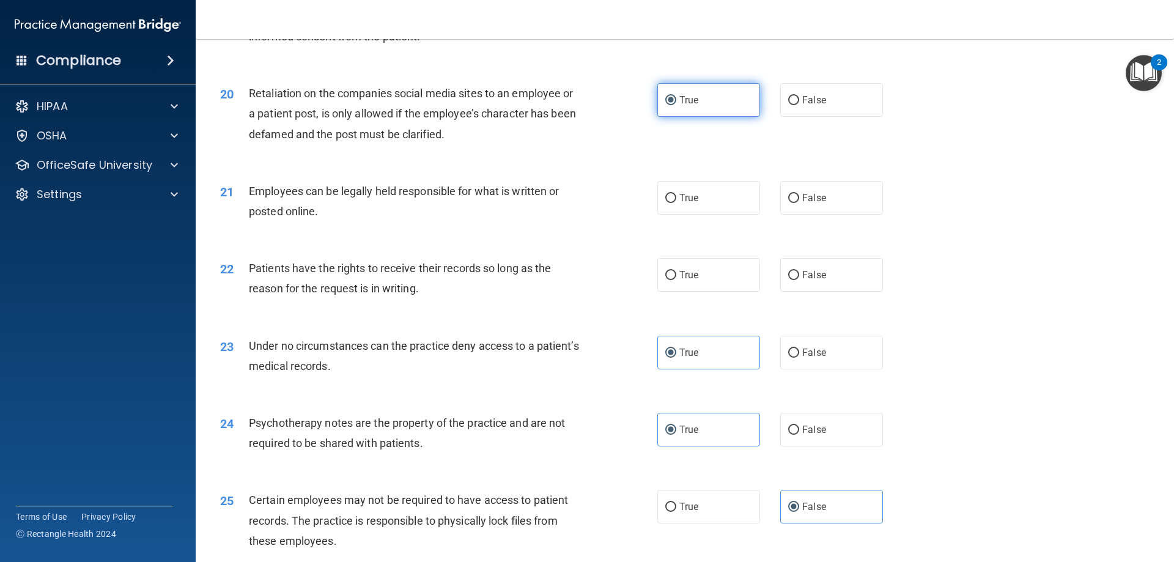
scroll to position [1895, 0]
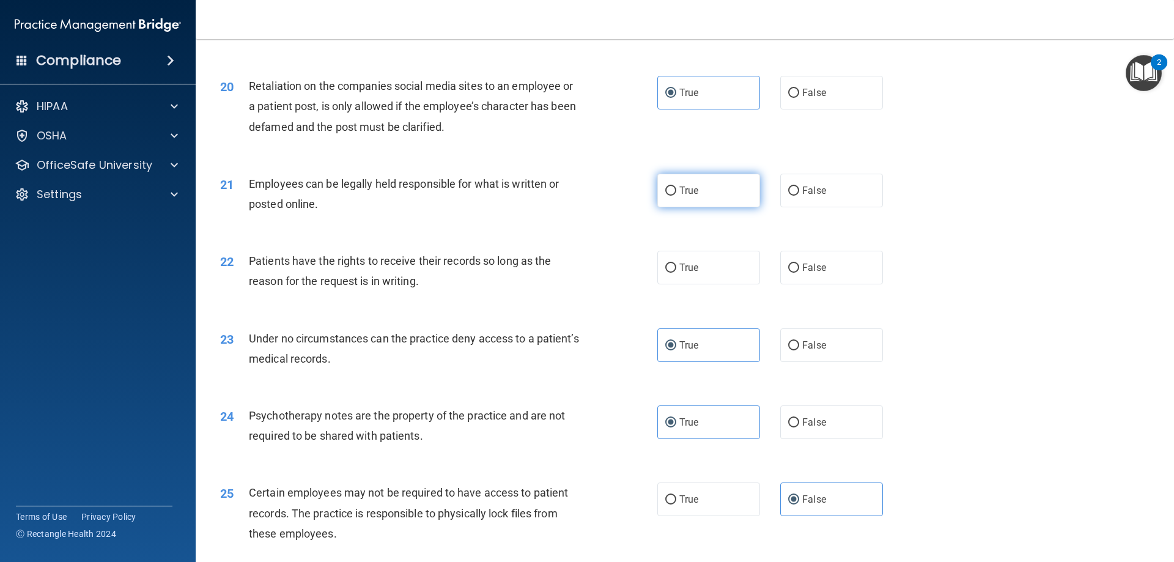
click at [699, 207] on label "True" at bounding box center [708, 191] width 103 height 34
click at [676, 196] on input "True" at bounding box center [670, 190] width 11 height 9
radio input "true"
click at [705, 283] on label "True" at bounding box center [708, 268] width 103 height 34
click at [676, 273] on input "True" at bounding box center [670, 267] width 11 height 9
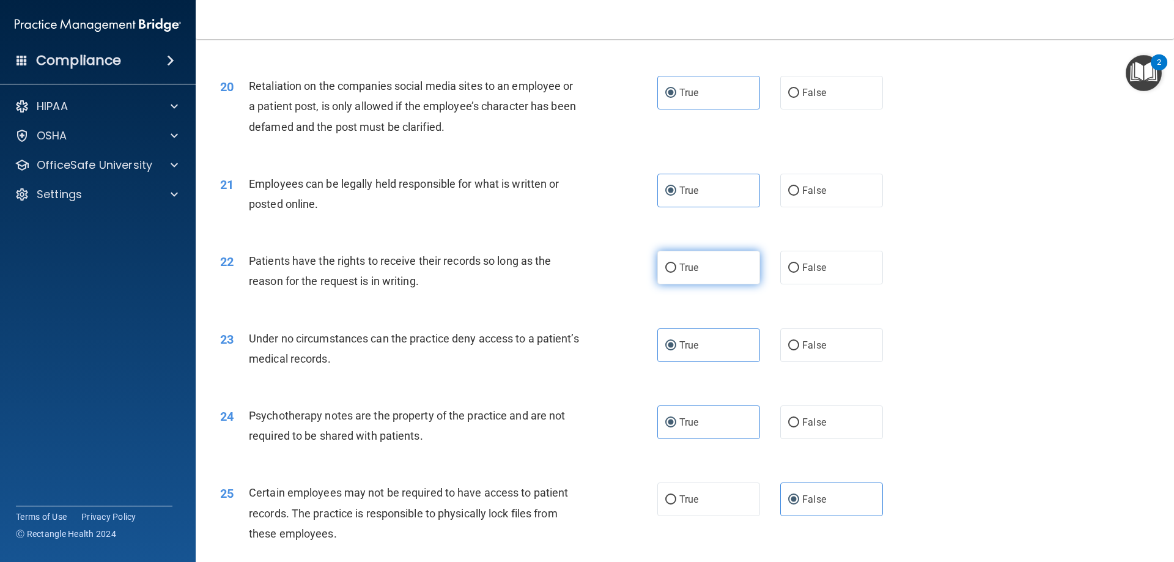
radio input "true"
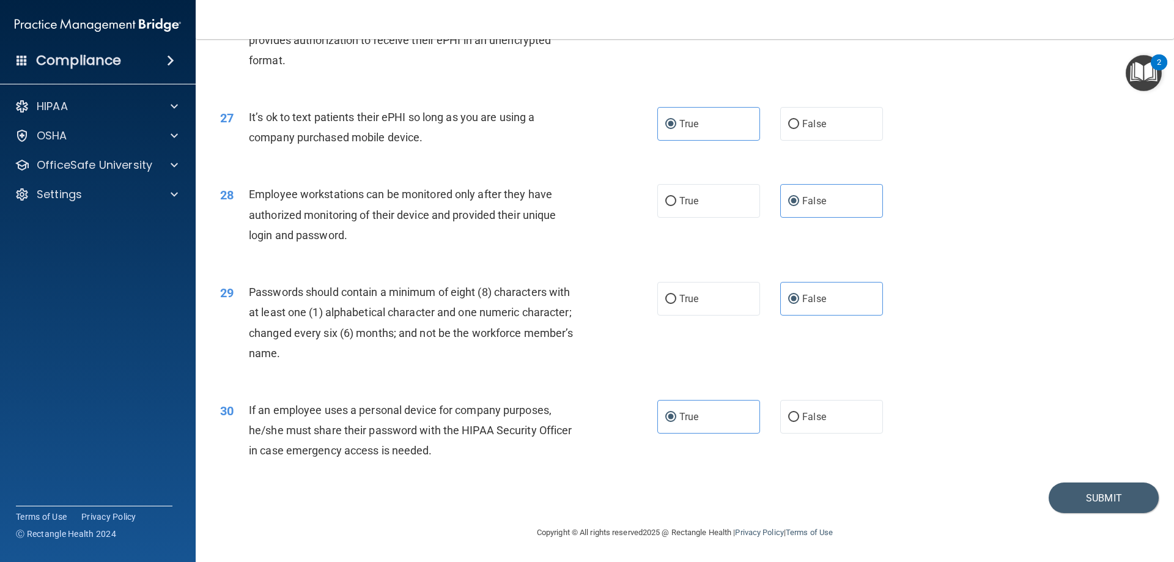
scroll to position [2507, 0]
click at [1078, 499] on button "Submit" at bounding box center [1103, 497] width 110 height 31
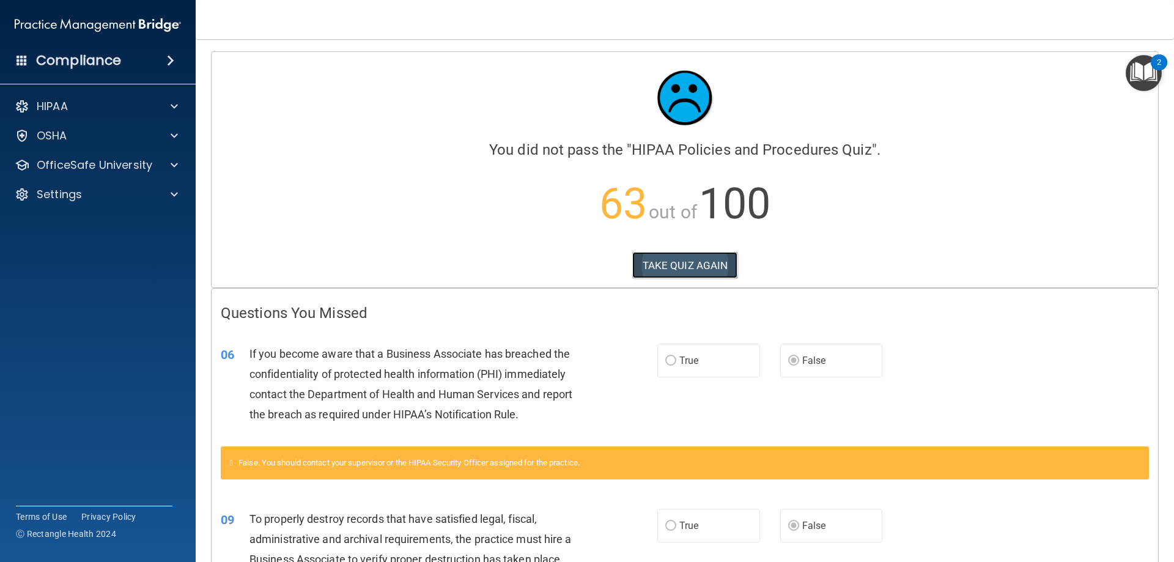
click at [678, 265] on button "TAKE QUIZ AGAIN" at bounding box center [685, 265] width 106 height 27
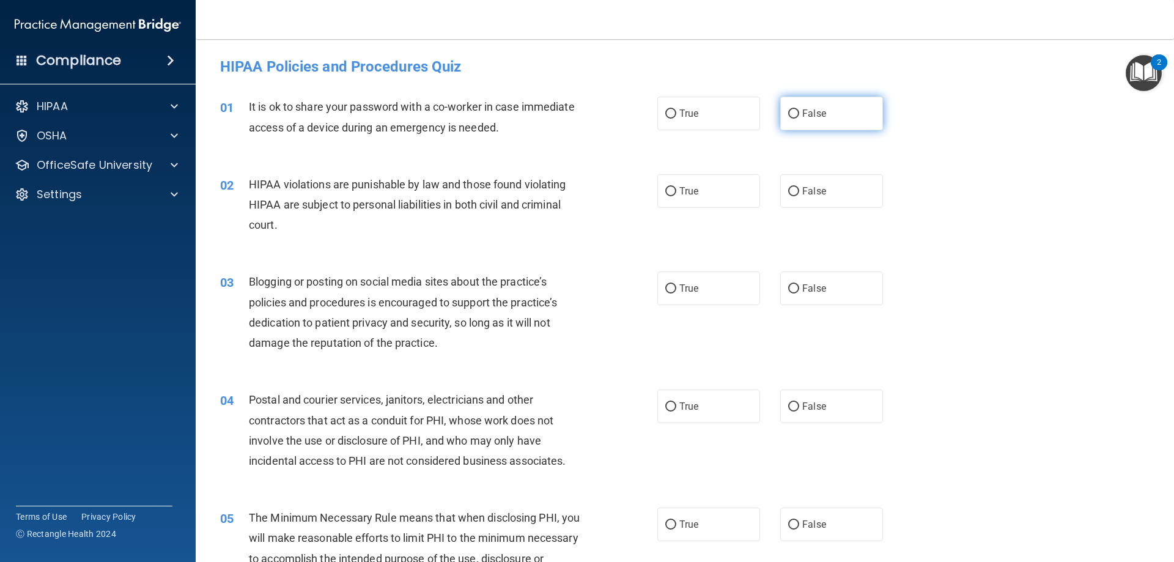
click at [793, 119] on label "False" at bounding box center [831, 114] width 103 height 34
click at [793, 119] on input "False" at bounding box center [793, 113] width 11 height 9
radio input "true"
click at [712, 188] on label "True" at bounding box center [708, 191] width 103 height 34
click at [676, 188] on input "True" at bounding box center [670, 191] width 11 height 9
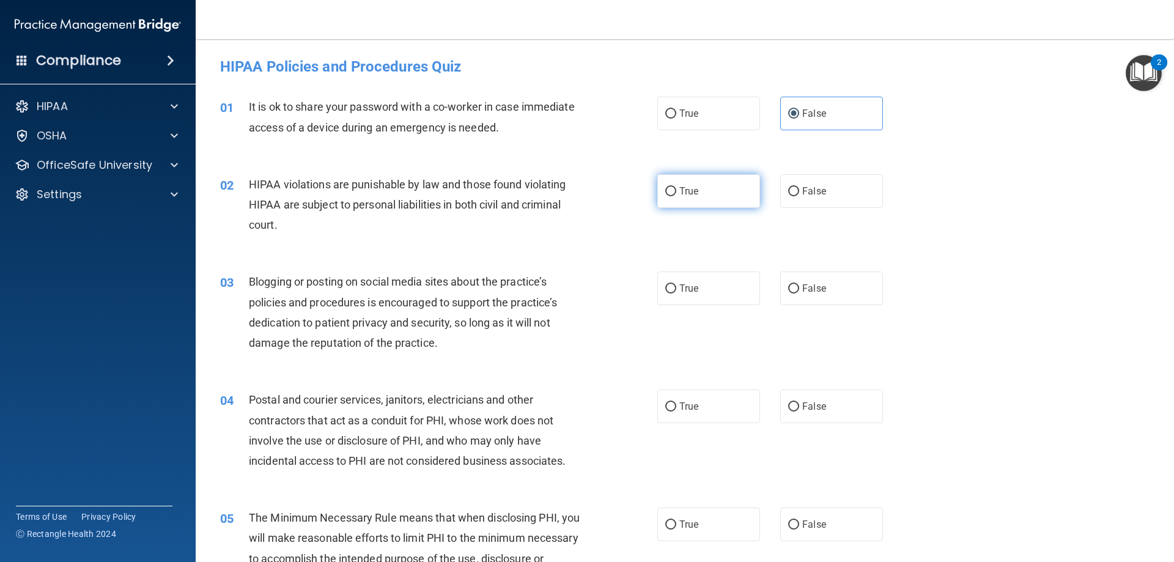
radio input "true"
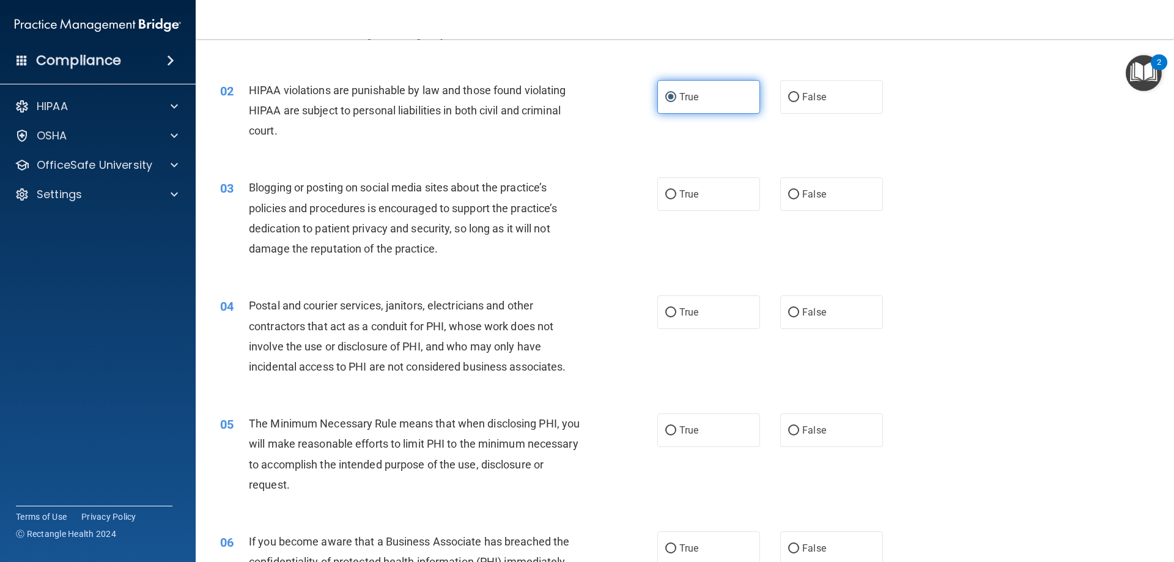
scroll to position [122, 0]
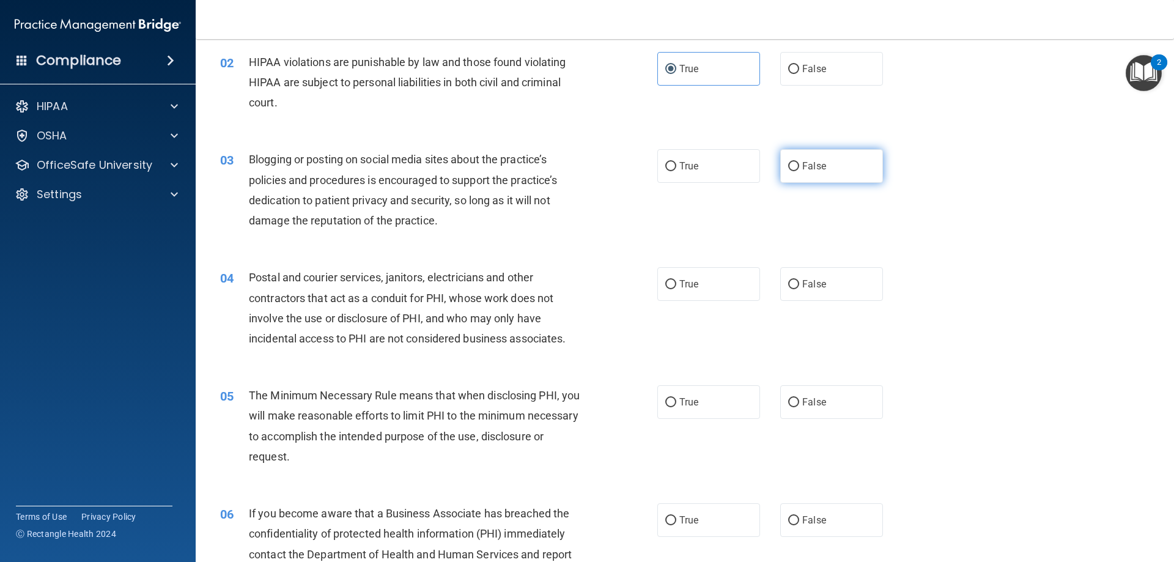
click at [781, 165] on label "False" at bounding box center [831, 166] width 103 height 34
click at [788, 165] on input "False" at bounding box center [793, 166] width 11 height 9
radio input "true"
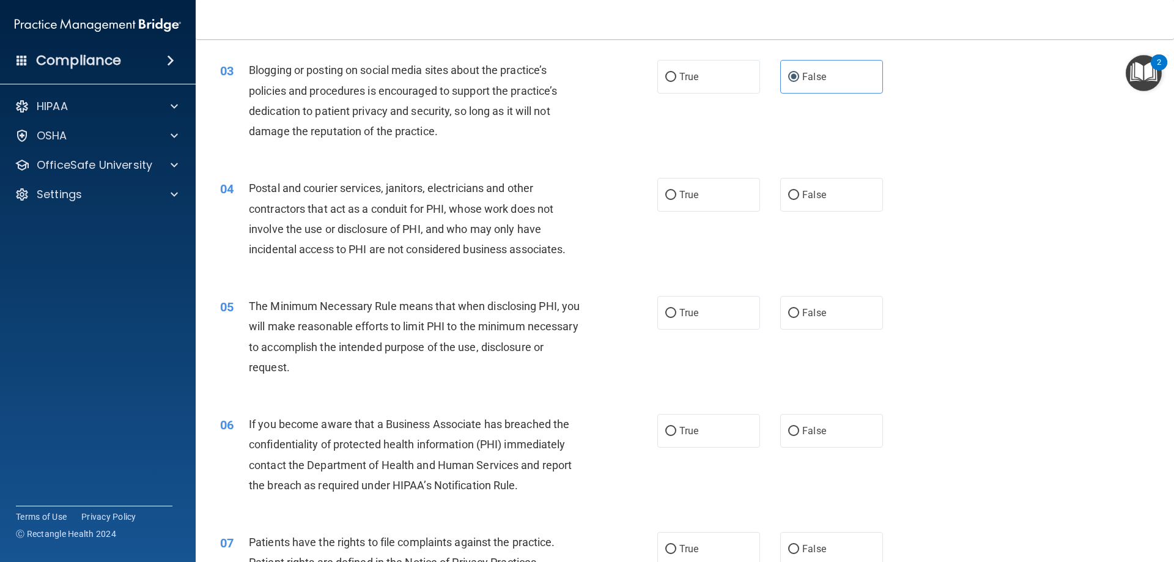
scroll to position [244, 0]
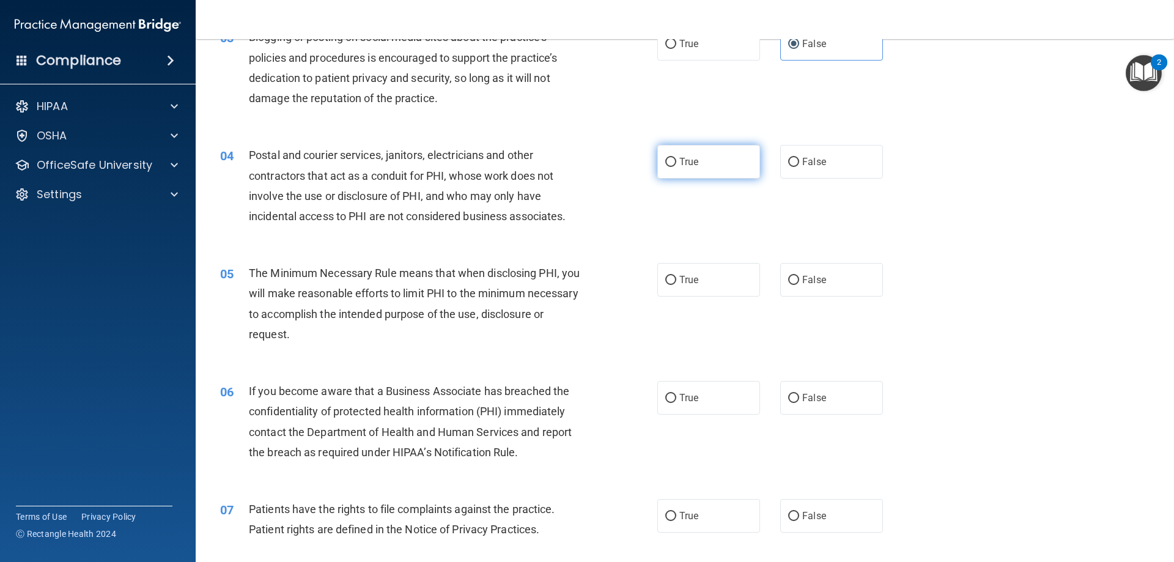
click at [741, 161] on label "True" at bounding box center [708, 162] width 103 height 34
click at [676, 161] on input "True" at bounding box center [670, 162] width 11 height 9
radio input "true"
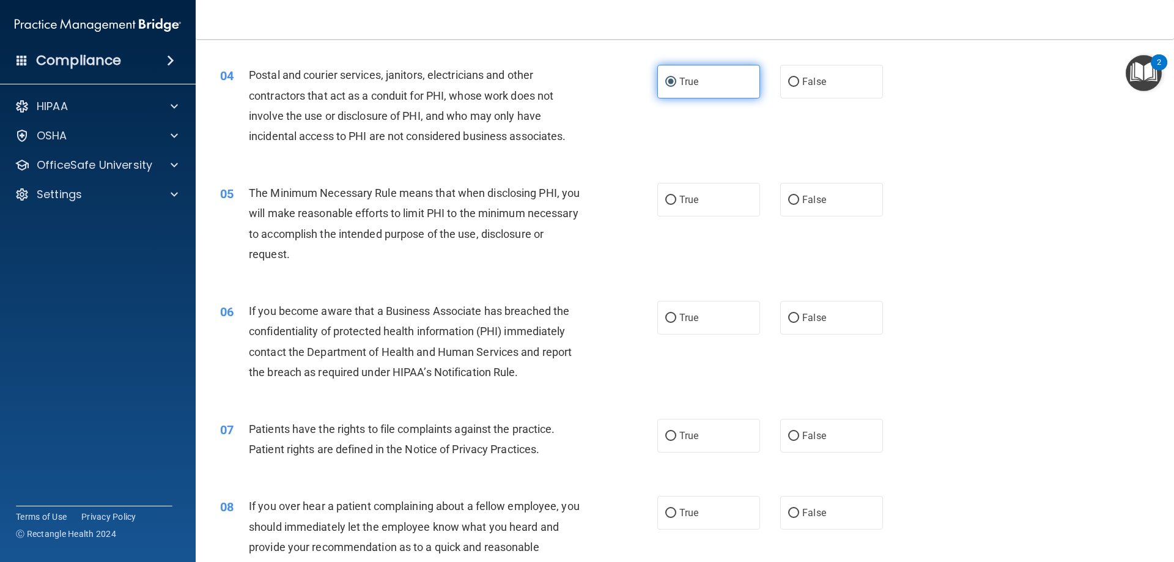
scroll to position [367, 0]
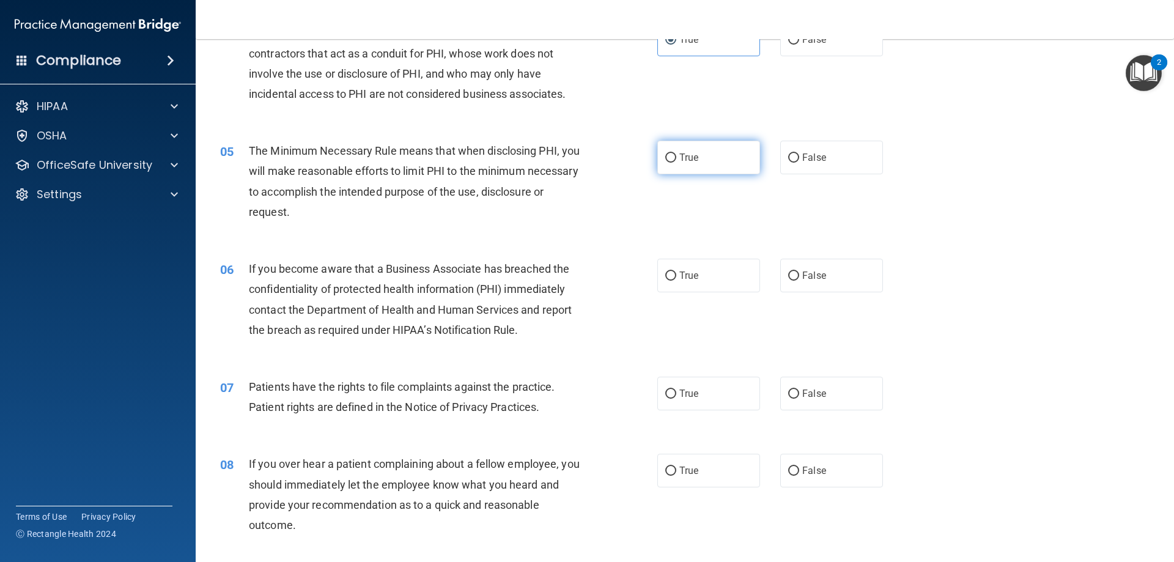
click at [724, 149] on label "True" at bounding box center [708, 158] width 103 height 34
click at [676, 153] on input "True" at bounding box center [670, 157] width 11 height 9
radio input "true"
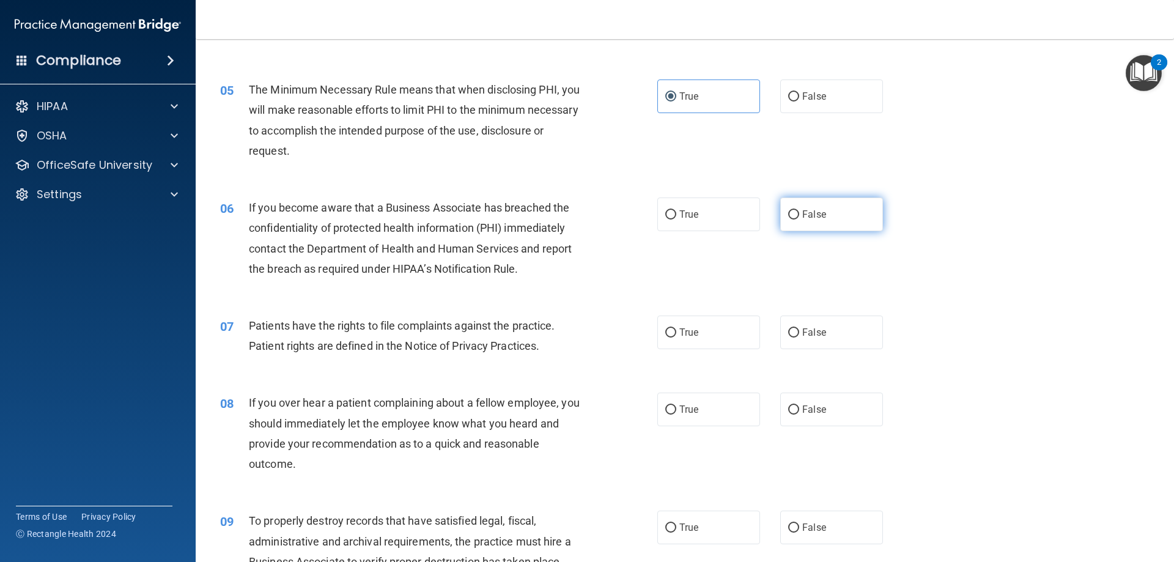
click at [803, 211] on span "False" at bounding box center [814, 214] width 24 height 12
click at [799, 211] on input "False" at bounding box center [793, 214] width 11 height 9
radio input "true"
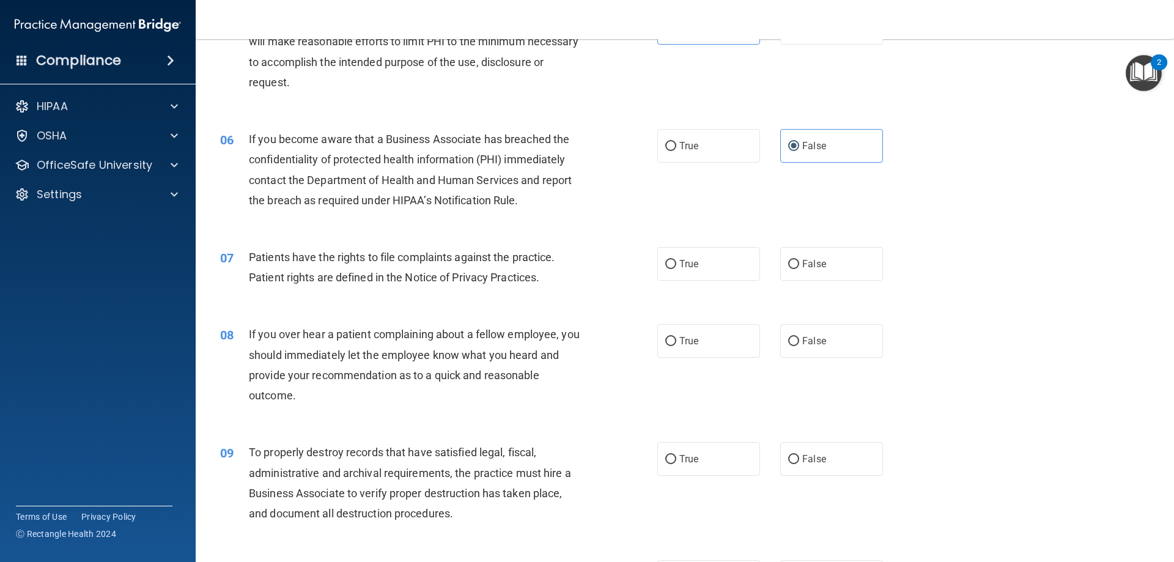
scroll to position [550, 0]
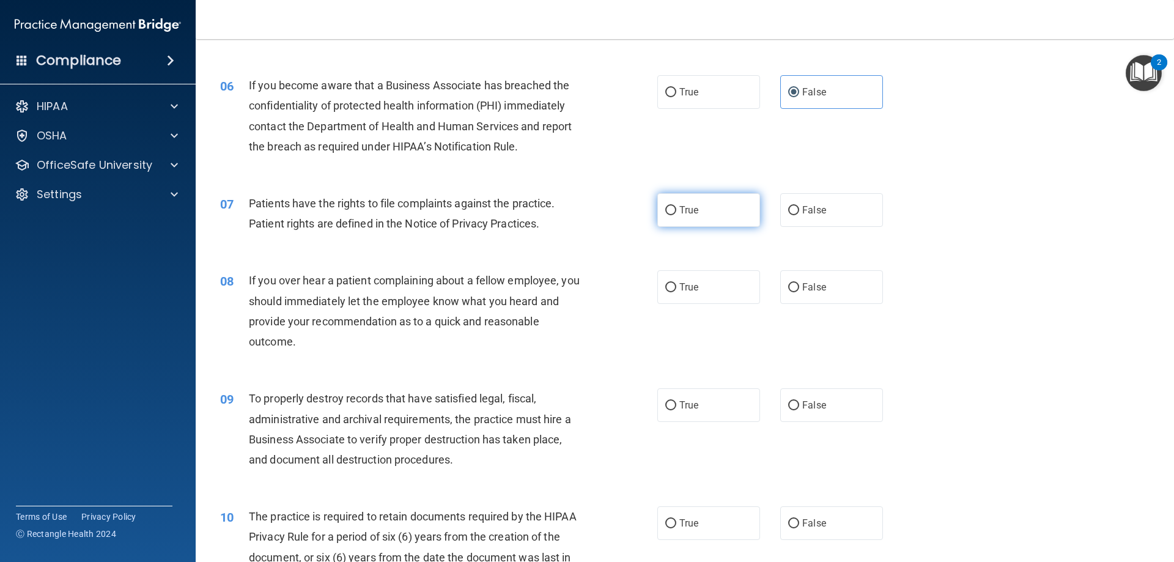
click at [715, 218] on label "True" at bounding box center [708, 210] width 103 height 34
click at [676, 215] on input "True" at bounding box center [670, 210] width 11 height 9
radio input "true"
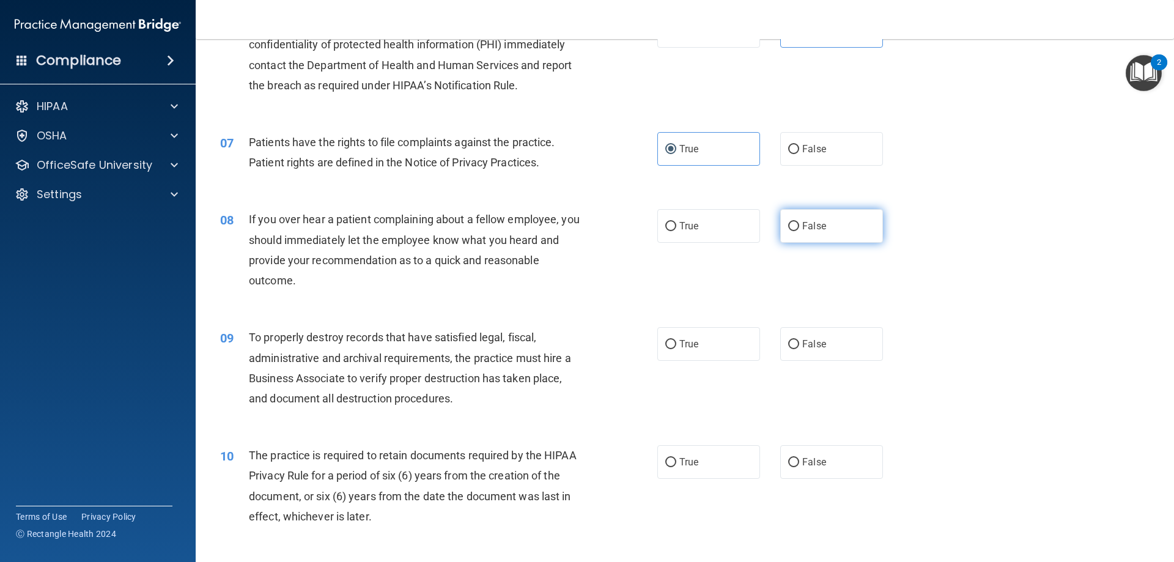
click at [810, 230] on span "False" at bounding box center [814, 226] width 24 height 12
click at [799, 230] on input "False" at bounding box center [793, 226] width 11 height 9
radio input "true"
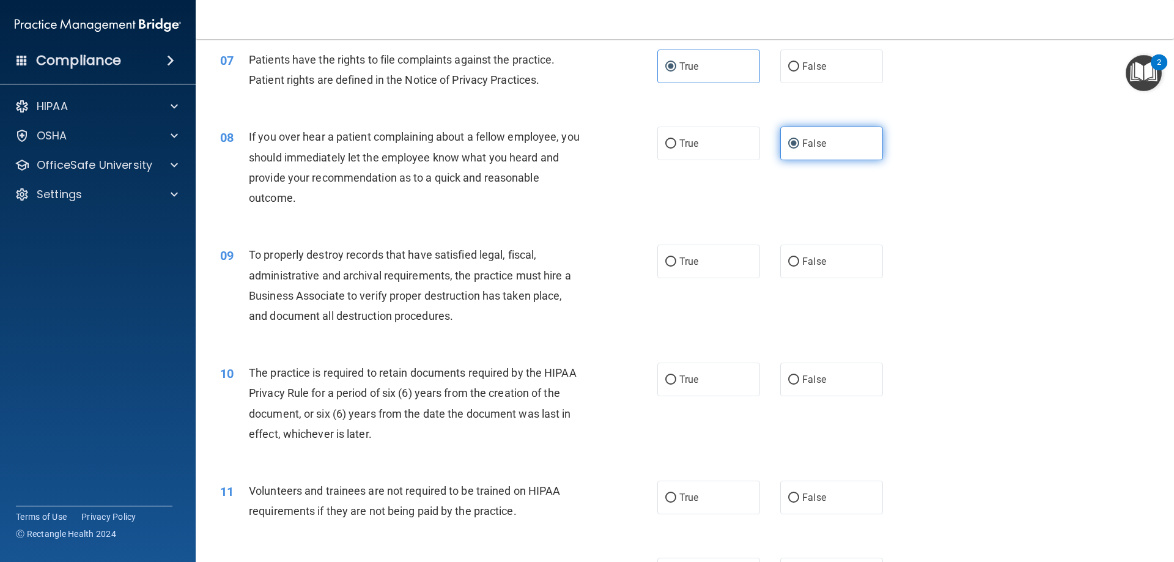
scroll to position [733, 0]
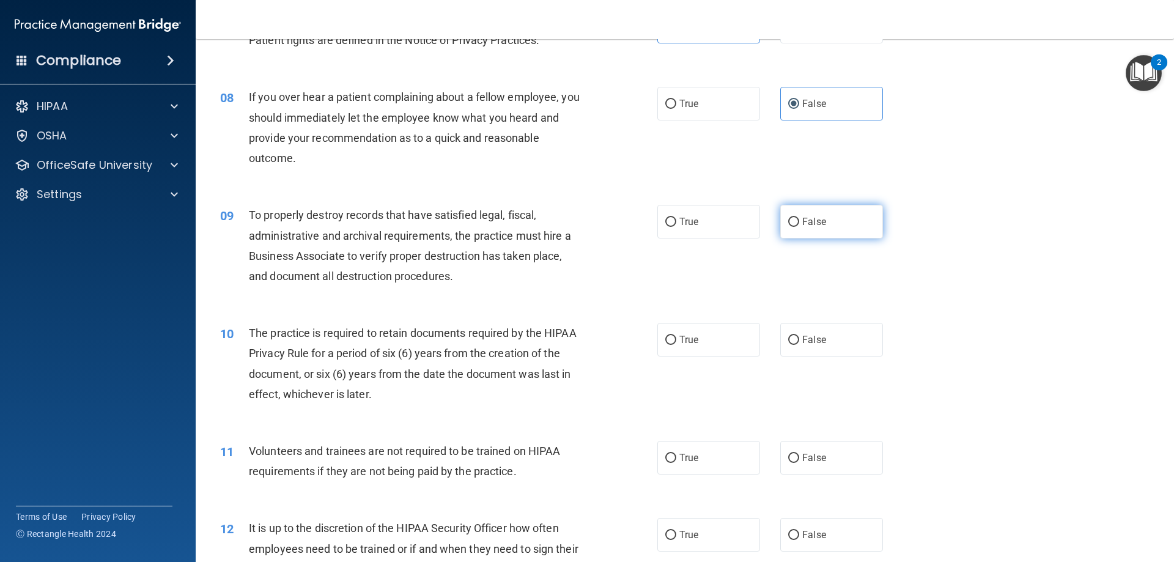
click at [807, 228] on label "False" at bounding box center [831, 222] width 103 height 34
click at [799, 227] on input "False" at bounding box center [793, 222] width 11 height 9
radio input "true"
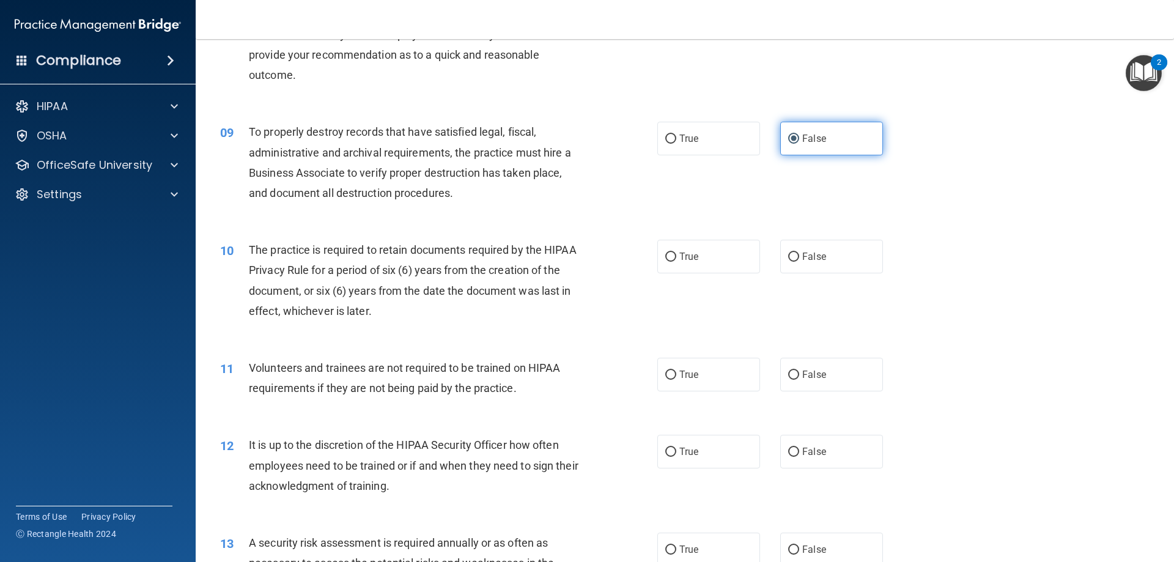
scroll to position [856, 0]
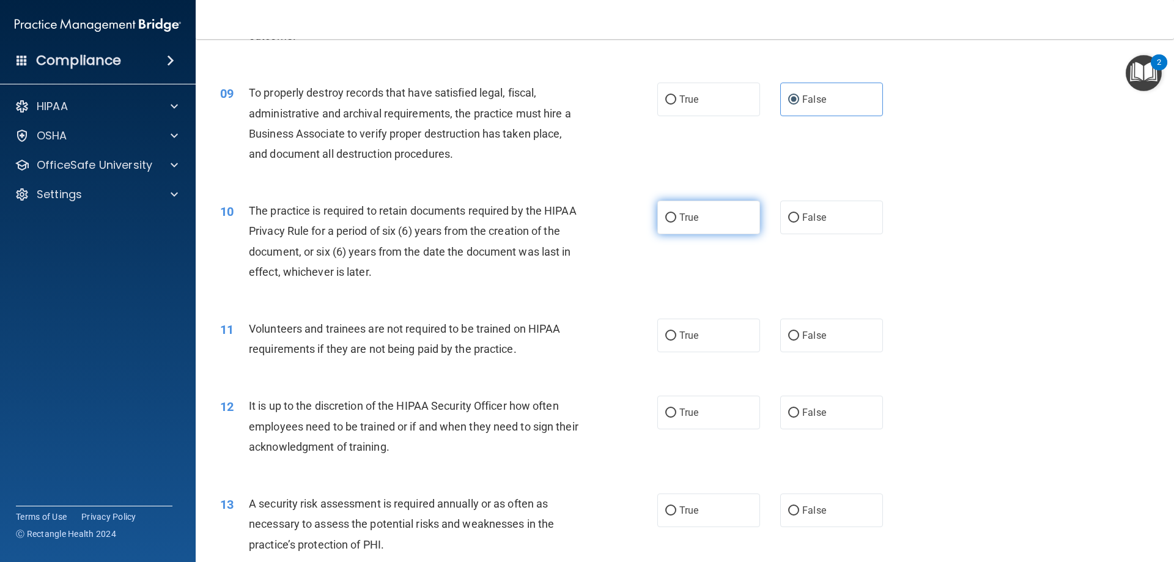
click at [730, 224] on label "True" at bounding box center [708, 217] width 103 height 34
click at [676, 222] on input "True" at bounding box center [670, 217] width 11 height 9
radio input "true"
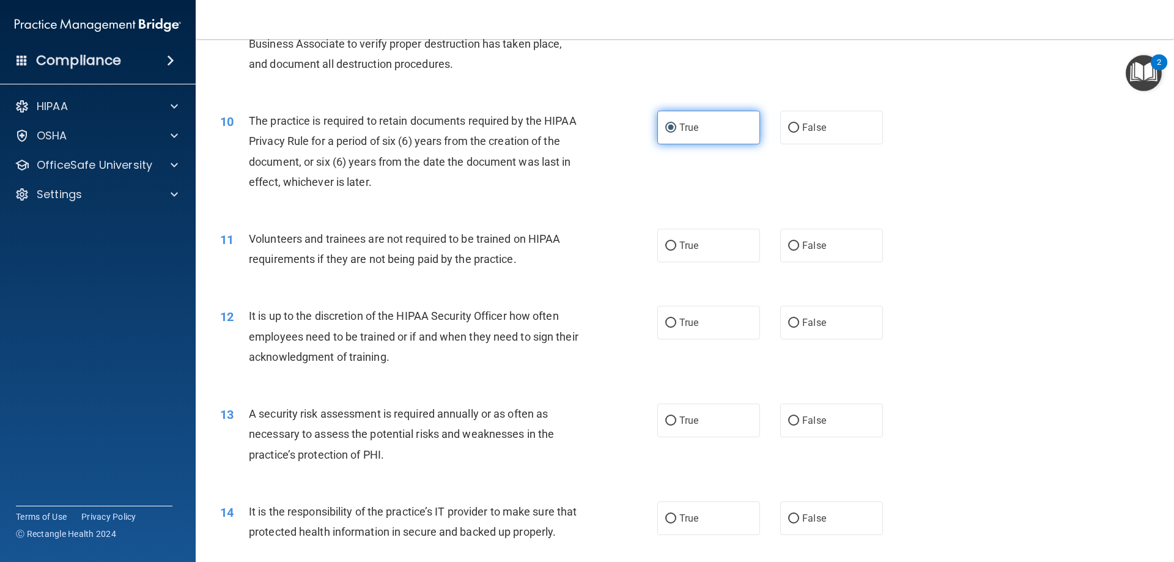
scroll to position [978, 0]
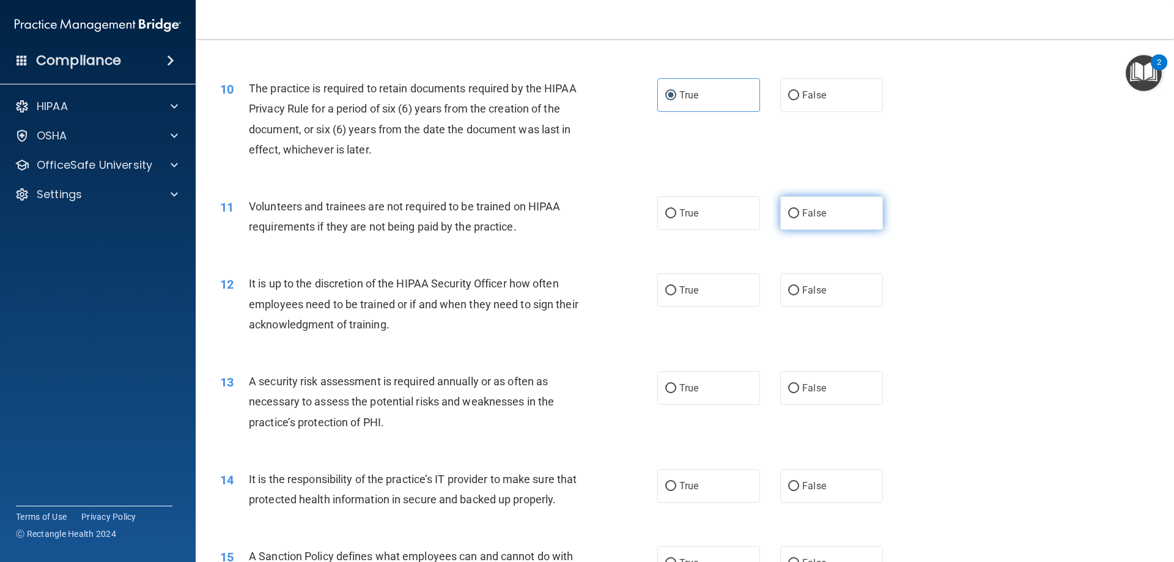
click at [780, 221] on label "False" at bounding box center [831, 213] width 103 height 34
click at [788, 218] on input "False" at bounding box center [793, 213] width 11 height 9
radio input "true"
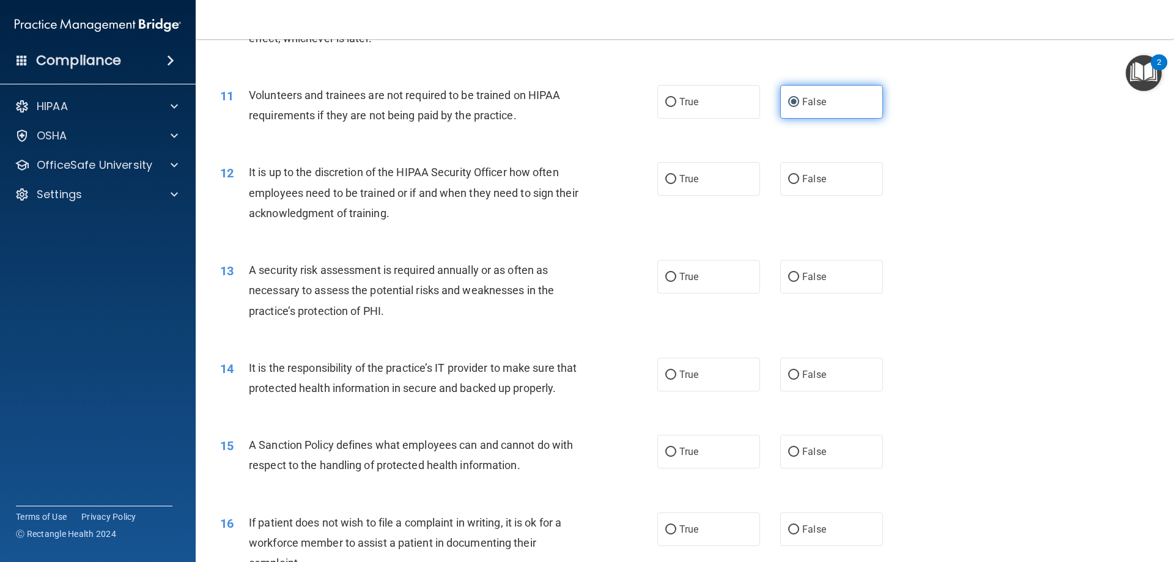
scroll to position [1100, 0]
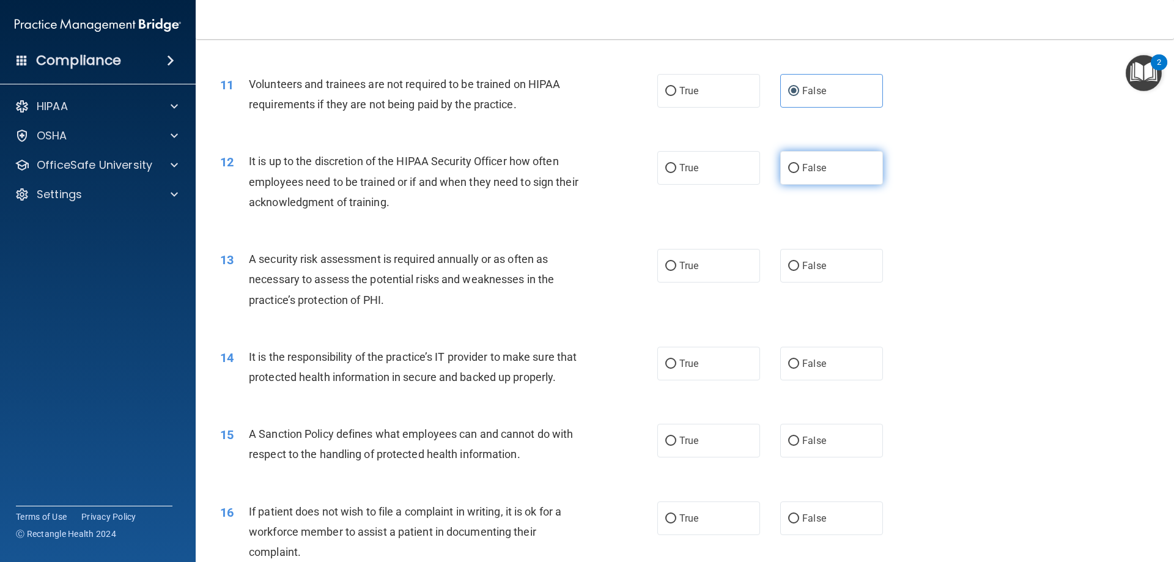
click at [807, 171] on span "False" at bounding box center [814, 168] width 24 height 12
click at [799, 171] on input "False" at bounding box center [793, 168] width 11 height 9
radio input "true"
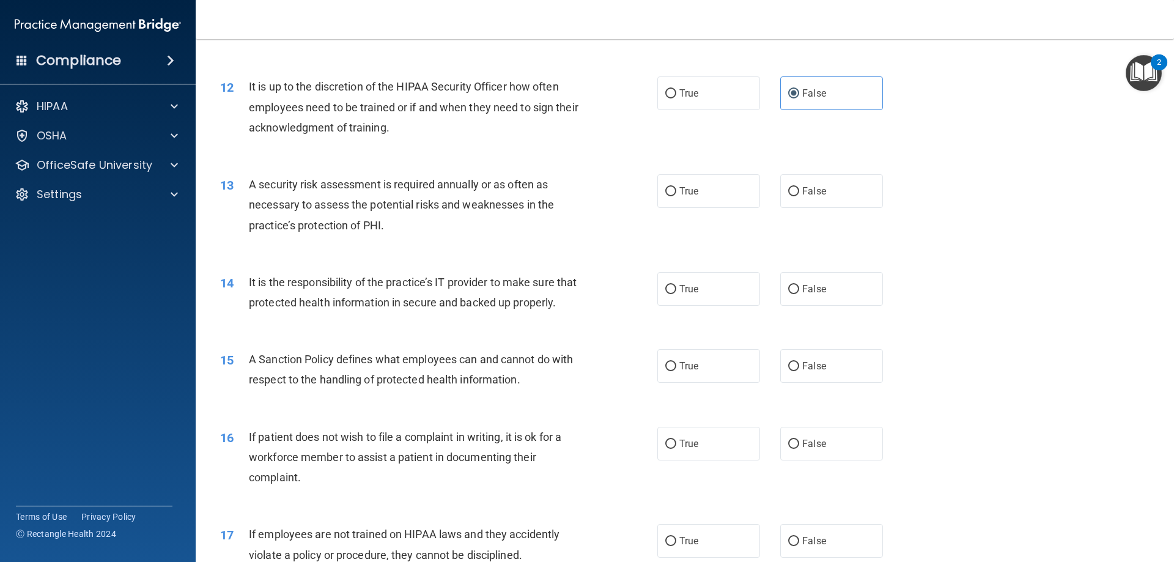
scroll to position [1222, 0]
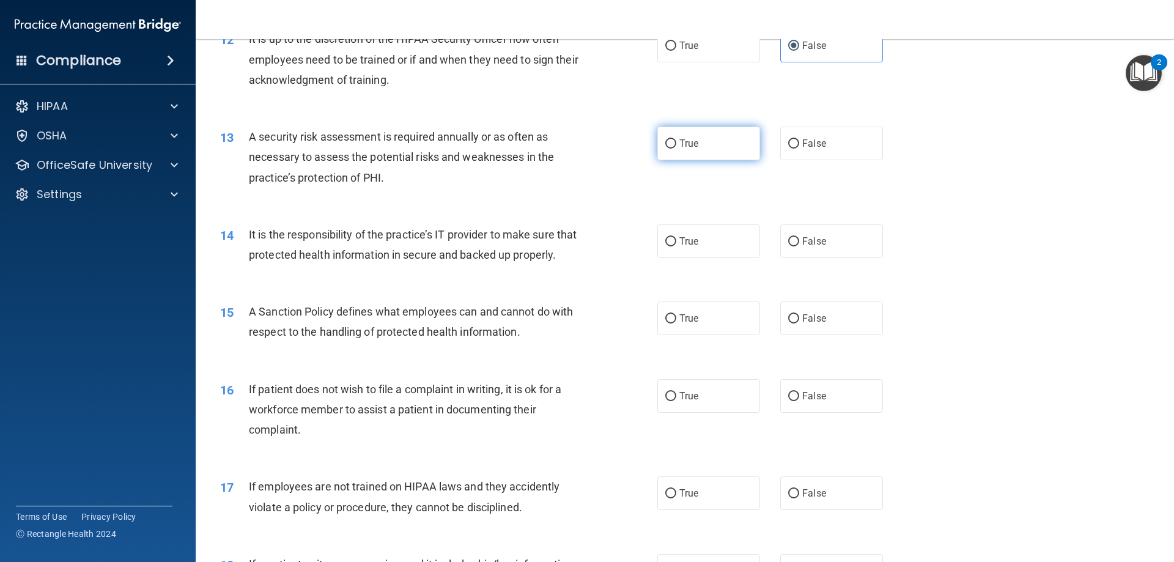
click at [698, 151] on label "True" at bounding box center [708, 144] width 103 height 34
click at [676, 149] on input "True" at bounding box center [670, 143] width 11 height 9
radio input "true"
click at [802, 240] on span "False" at bounding box center [814, 241] width 24 height 12
click at [798, 240] on input "False" at bounding box center [793, 241] width 11 height 9
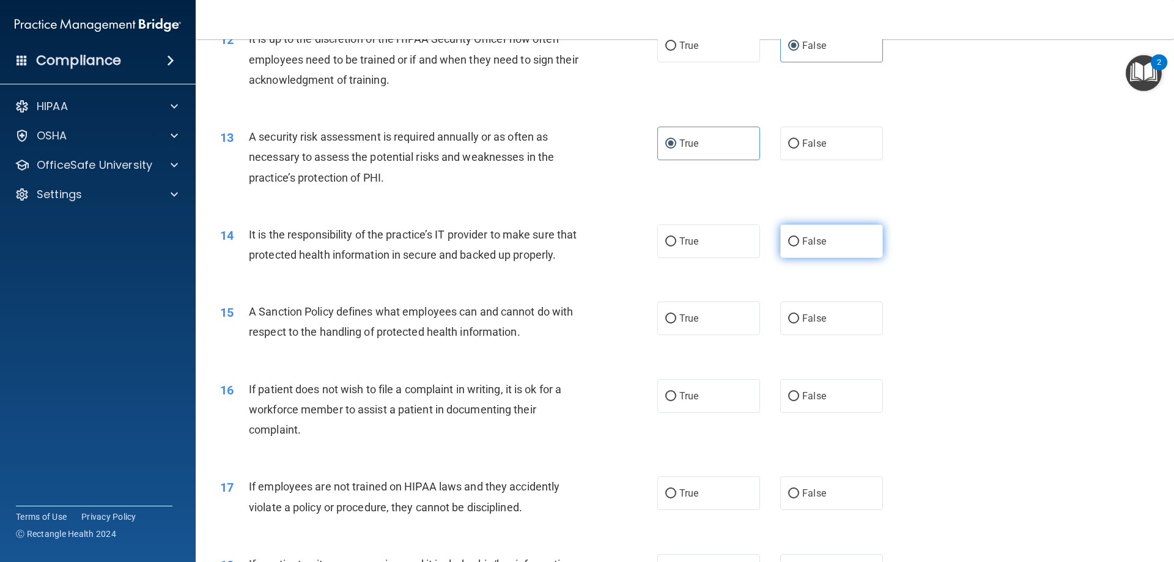
radio input "true"
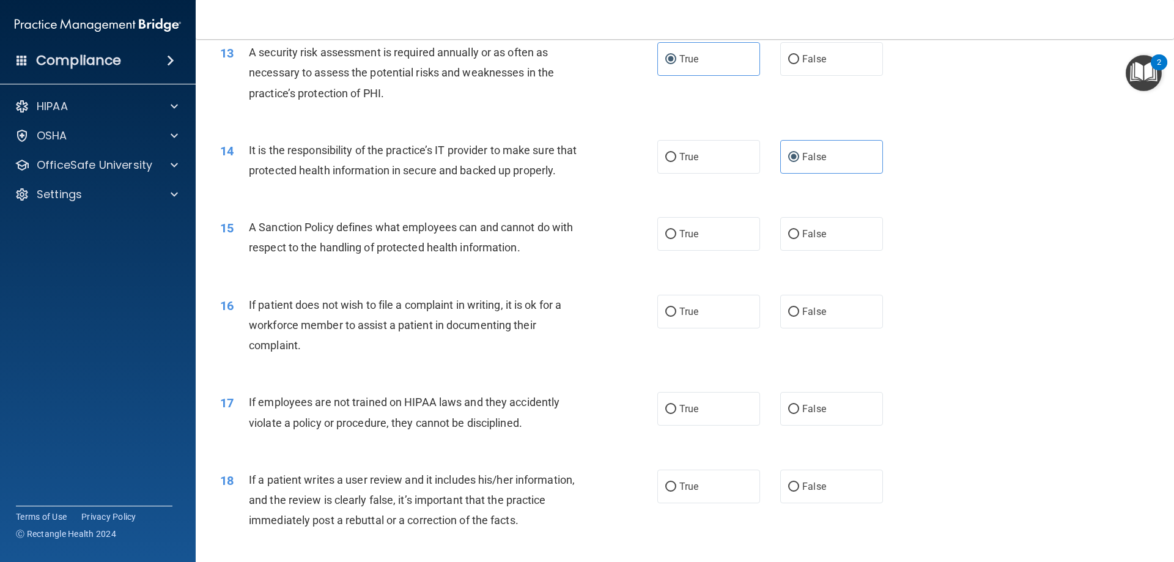
scroll to position [1345, 0]
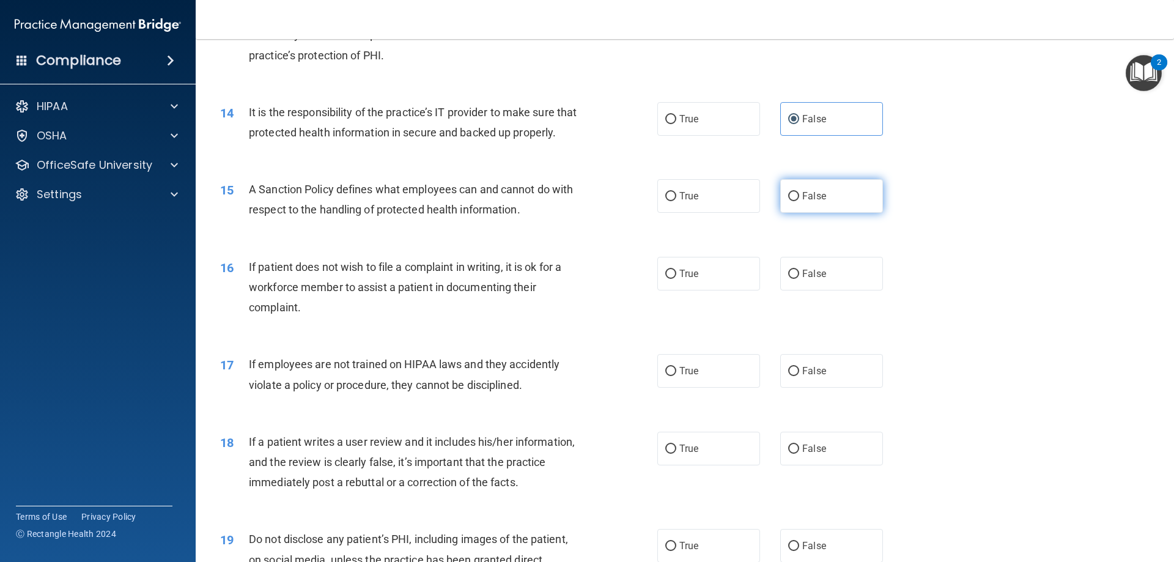
click at [805, 202] on span "False" at bounding box center [814, 196] width 24 height 12
click at [799, 201] on input "False" at bounding box center [793, 196] width 11 height 9
radio input "true"
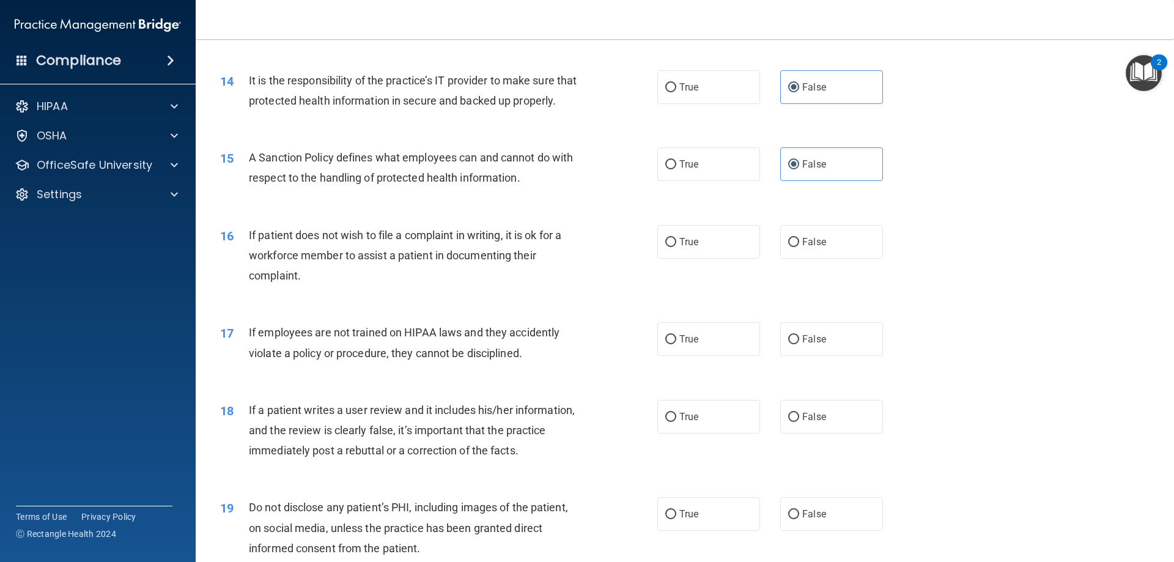
scroll to position [1406, 0]
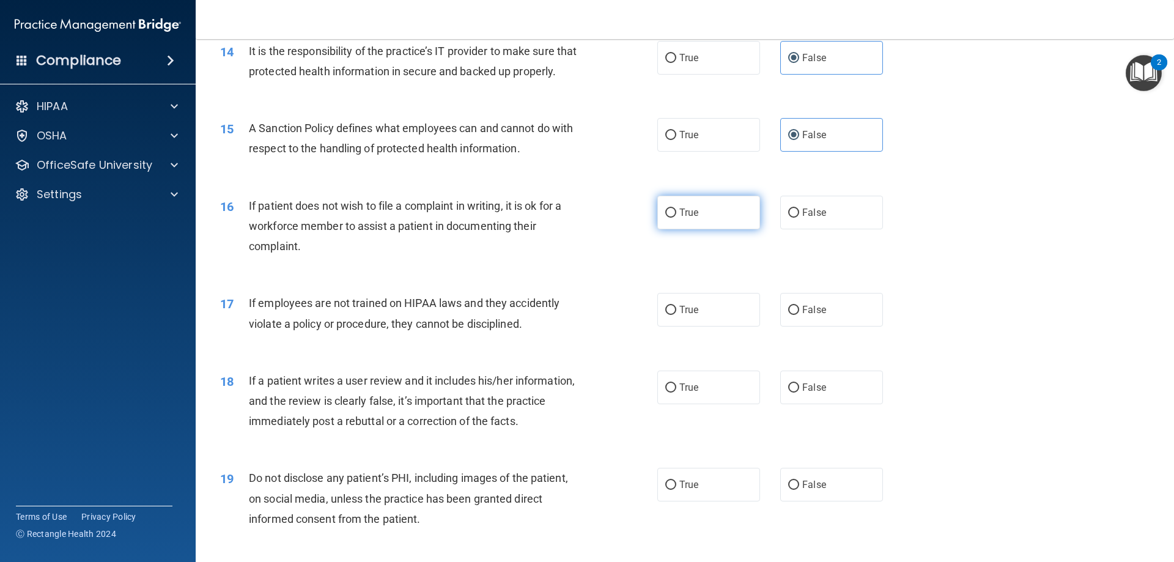
click at [715, 229] on label "True" at bounding box center [708, 213] width 103 height 34
click at [676, 218] on input "True" at bounding box center [670, 212] width 11 height 9
radio input "true"
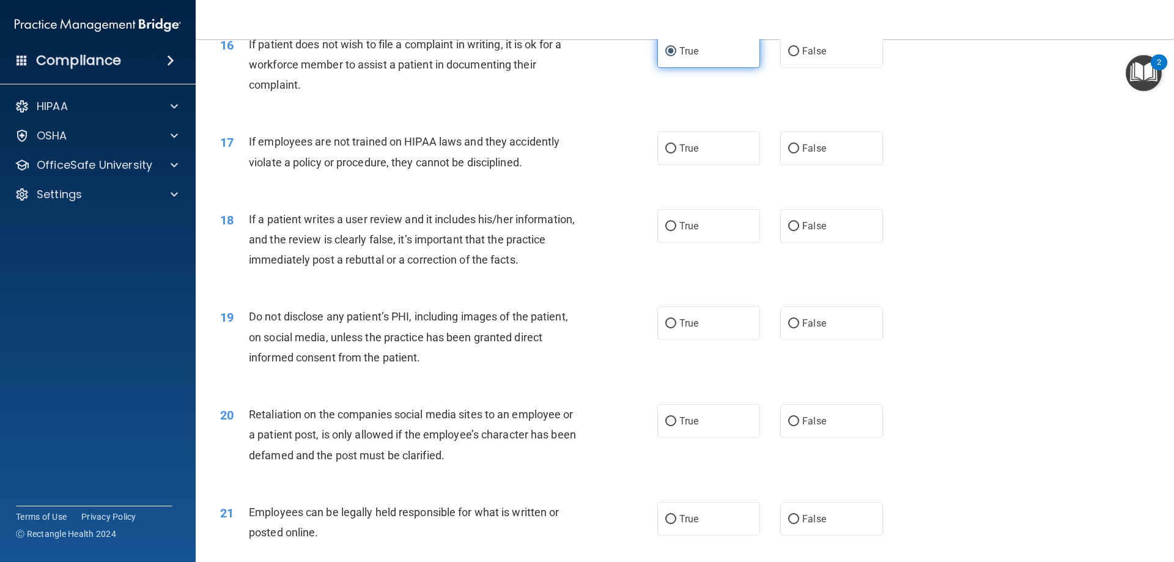
scroll to position [1589, 0]
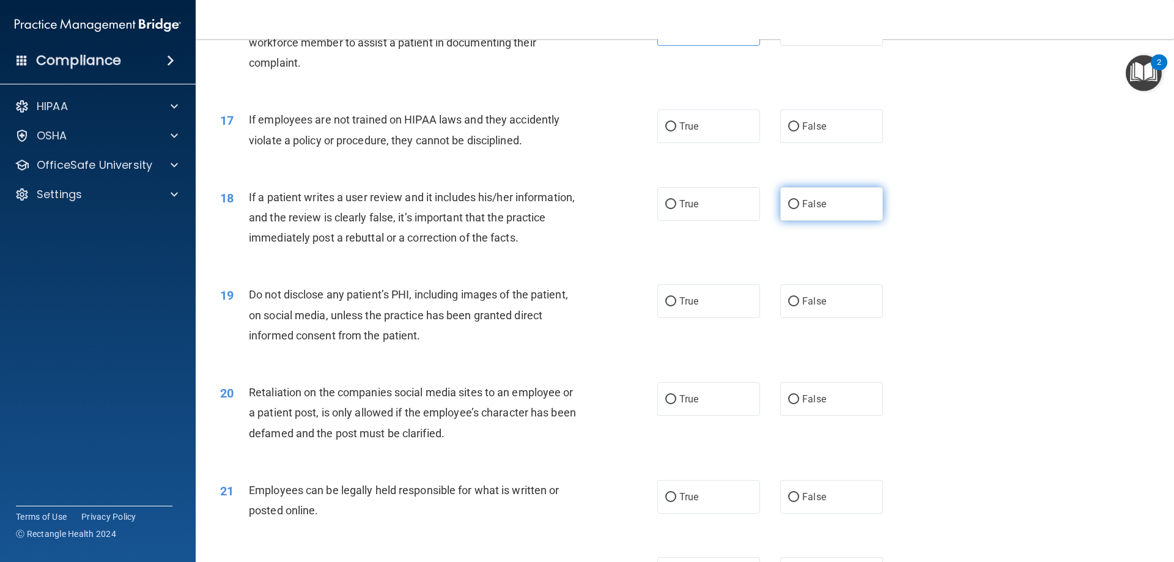
click at [794, 221] on label "False" at bounding box center [831, 204] width 103 height 34
click at [794, 209] on input "False" at bounding box center [793, 204] width 11 height 9
radio input "true"
drag, startPoint x: 766, startPoint y: 140, endPoint x: 778, endPoint y: 137, distance: 12.6
click at [774, 138] on div "True False" at bounding box center [780, 126] width 246 height 34
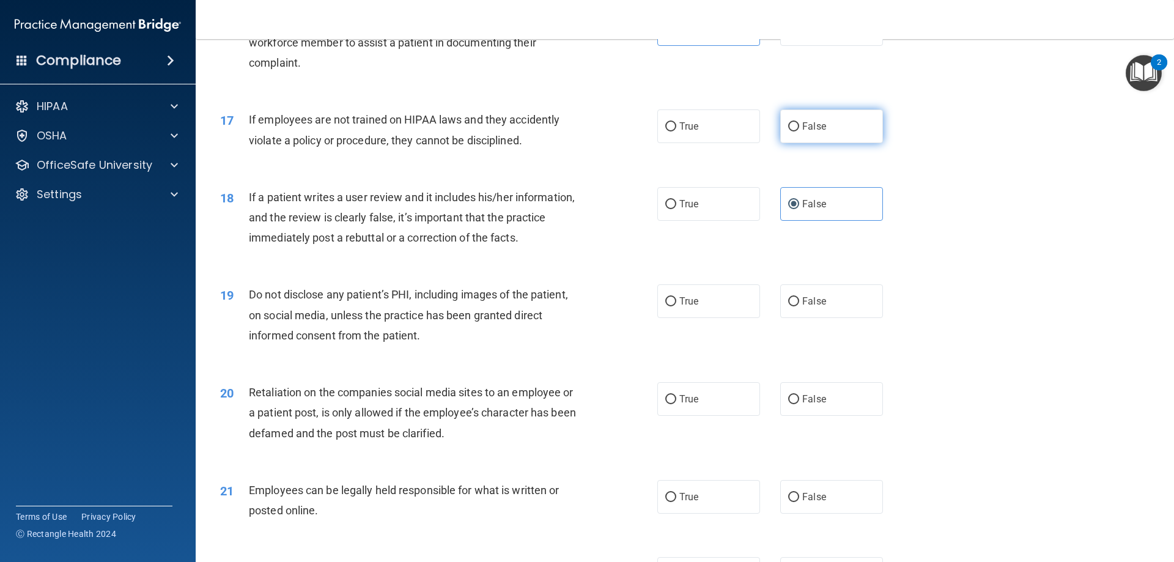
click at [780, 137] on label "False" at bounding box center [831, 126] width 103 height 34
click at [788, 131] on input "False" at bounding box center [793, 126] width 11 height 9
radio input "true"
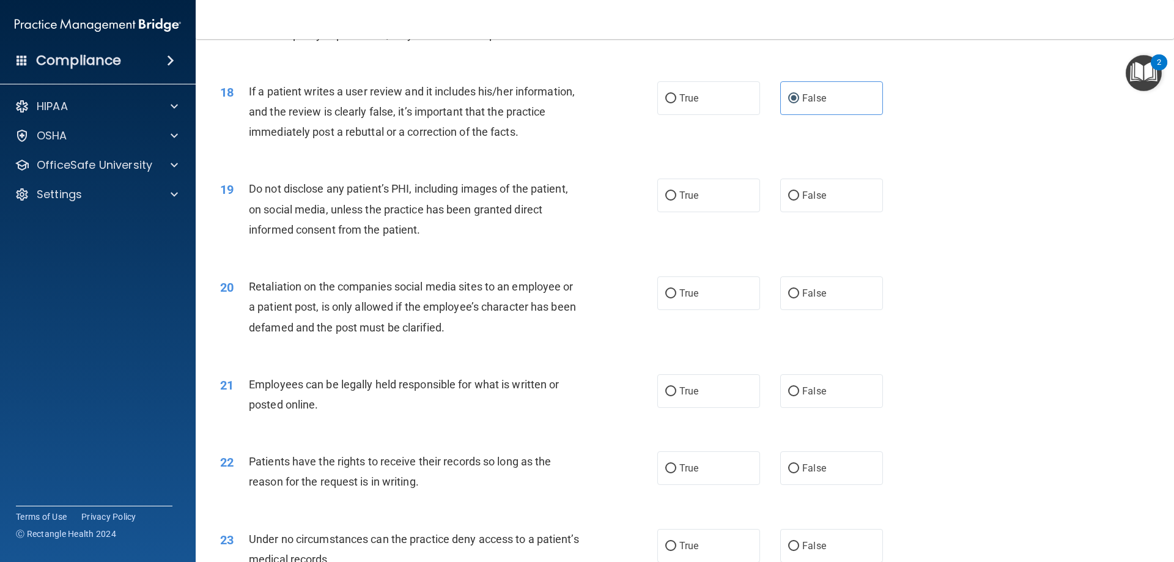
scroll to position [1711, 0]
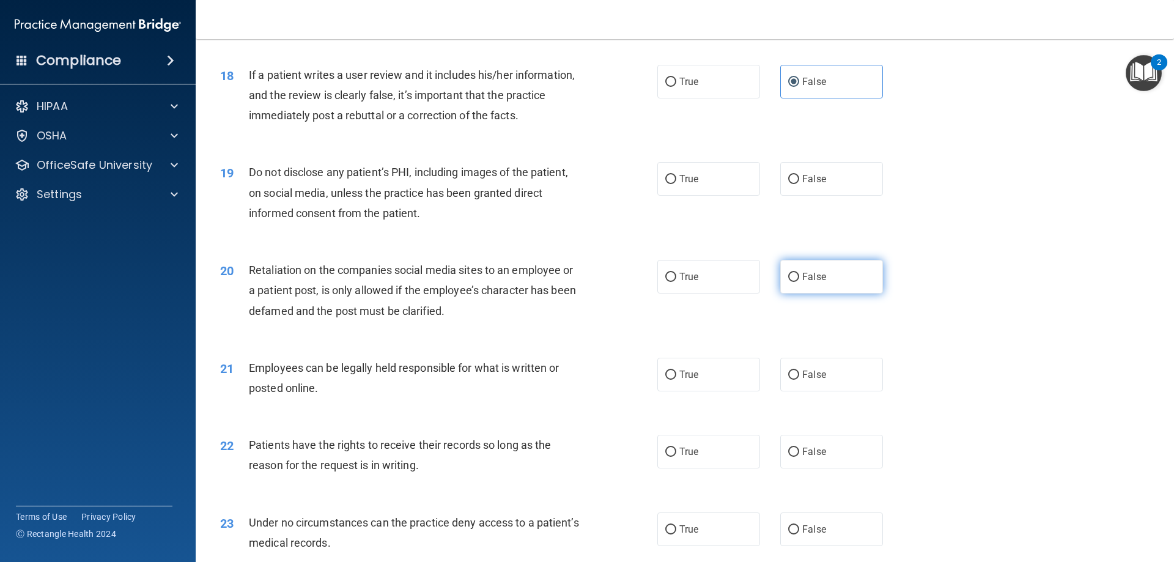
click at [792, 282] on input "False" at bounding box center [793, 277] width 11 height 9
radio input "true"
click at [732, 196] on label "True" at bounding box center [708, 179] width 103 height 34
click at [676, 184] on input "True" at bounding box center [670, 179] width 11 height 9
radio input "true"
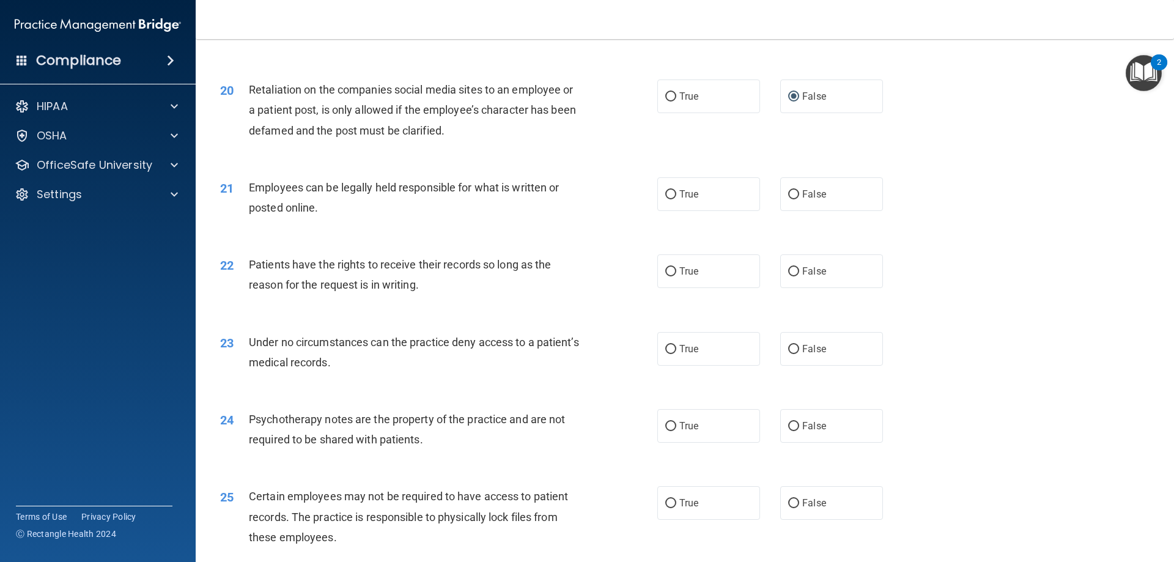
scroll to position [1895, 0]
click at [732, 204] on label "True" at bounding box center [708, 191] width 103 height 34
click at [676, 196] on input "True" at bounding box center [670, 191] width 11 height 9
radio input "true"
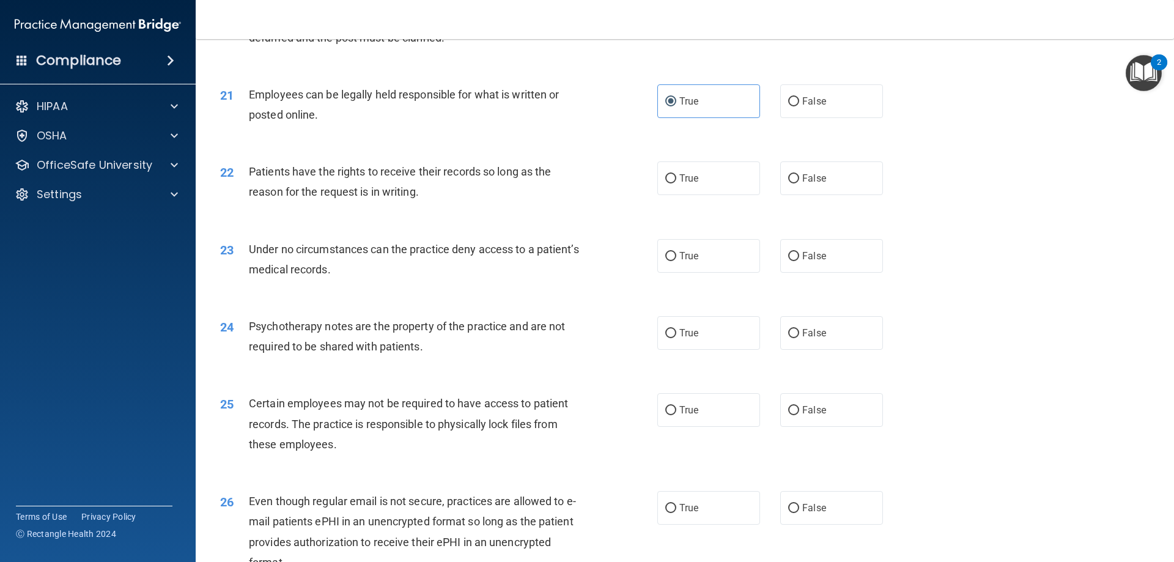
scroll to position [2017, 0]
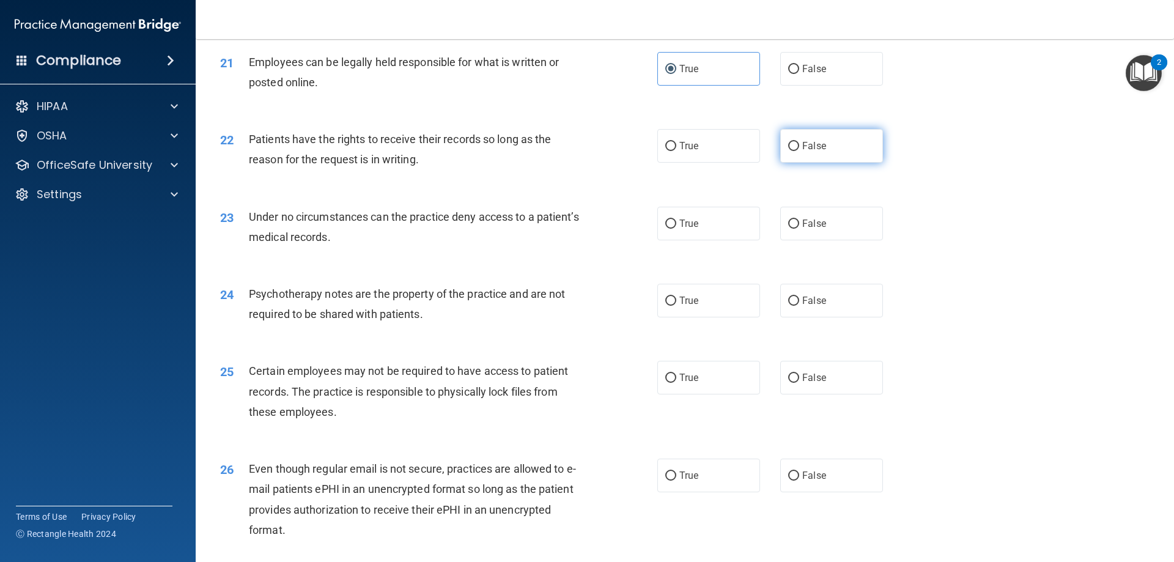
click at [811, 163] on label "False" at bounding box center [831, 146] width 103 height 34
click at [799, 151] on input "False" at bounding box center [793, 146] width 11 height 9
radio input "true"
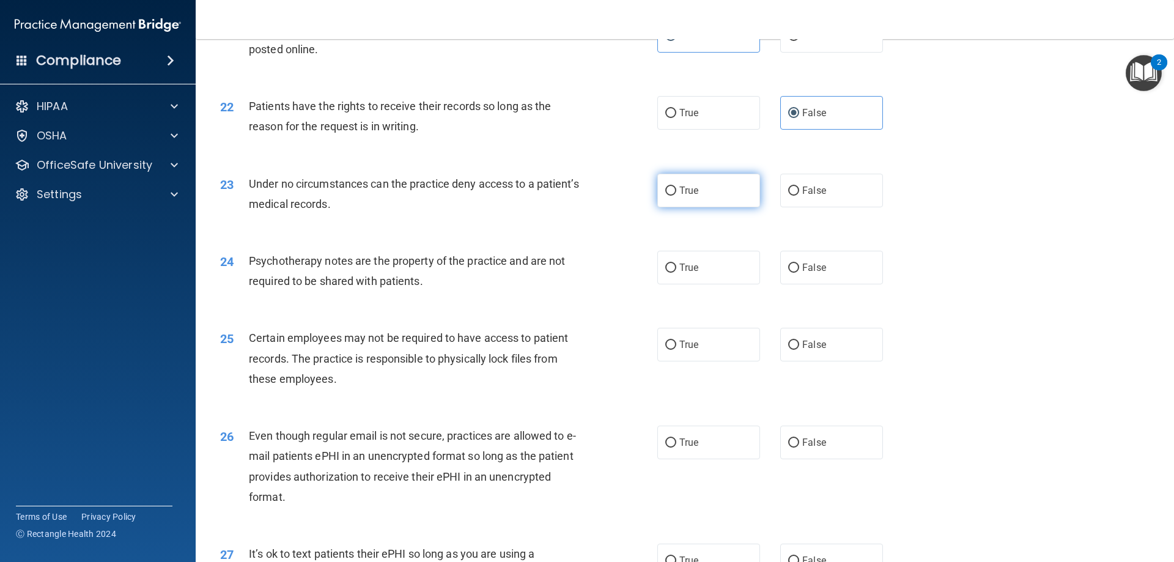
scroll to position [2078, 0]
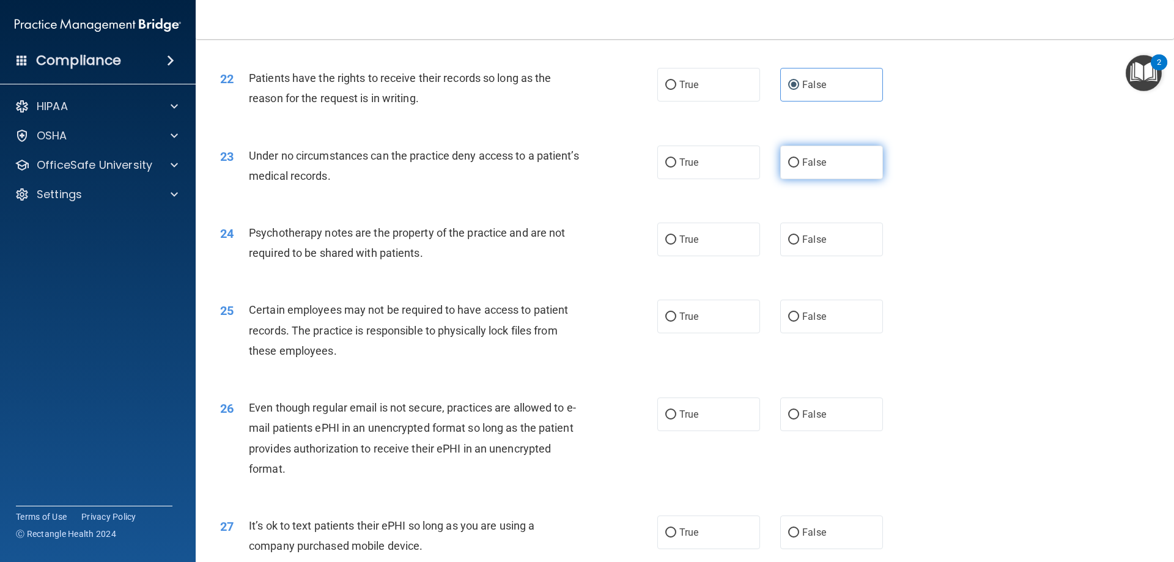
click at [788, 167] on input "False" at bounding box center [793, 162] width 11 height 9
radio input "true"
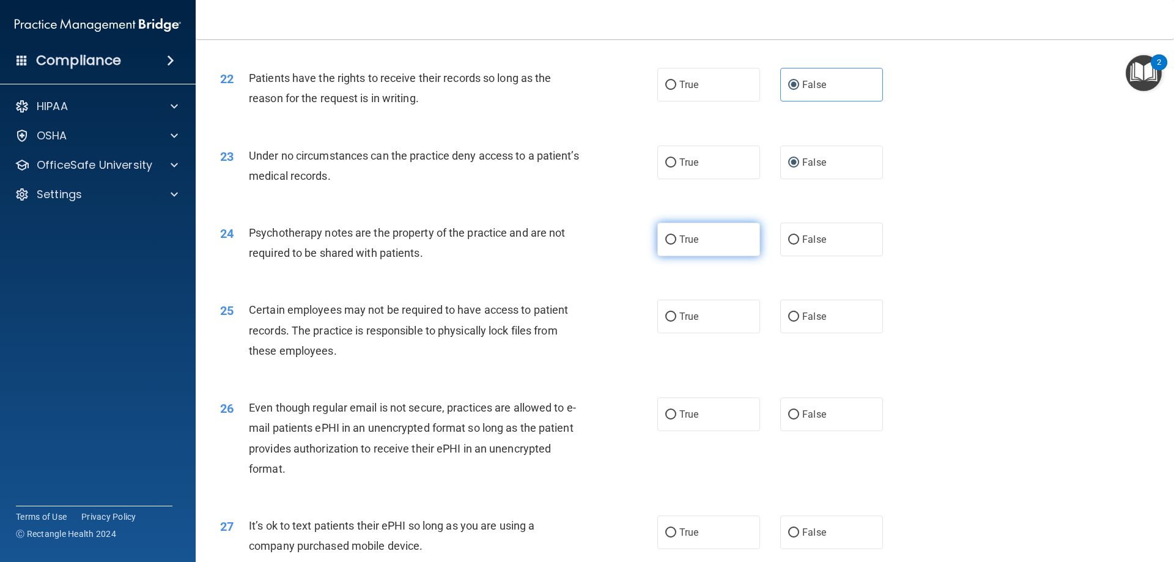
click at [694, 256] on label "True" at bounding box center [708, 239] width 103 height 34
click at [676, 244] on input "True" at bounding box center [670, 239] width 11 height 9
radio input "true"
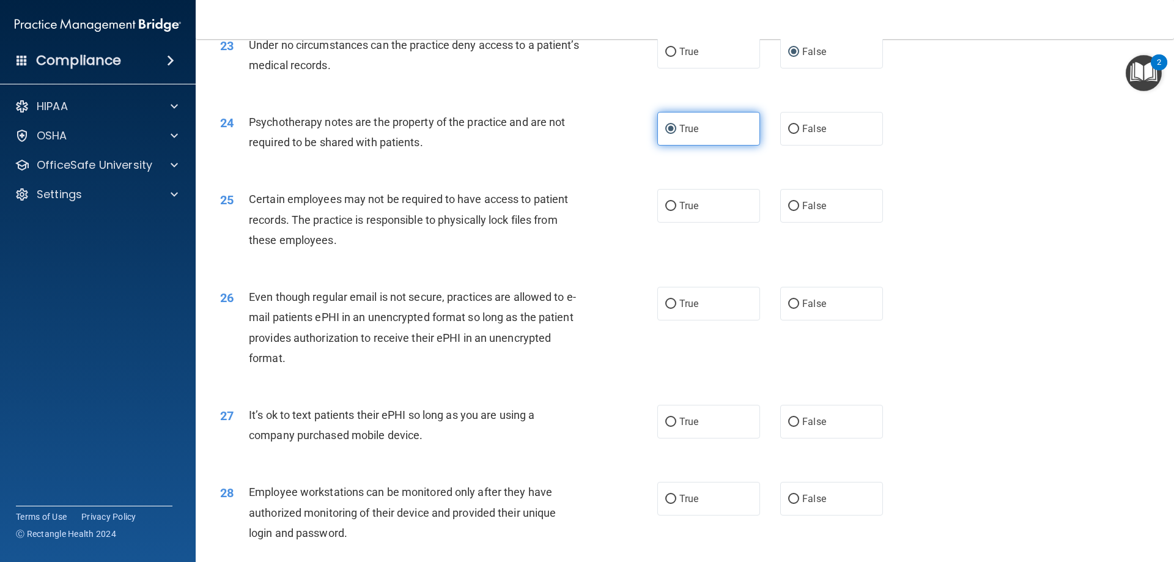
scroll to position [2200, 0]
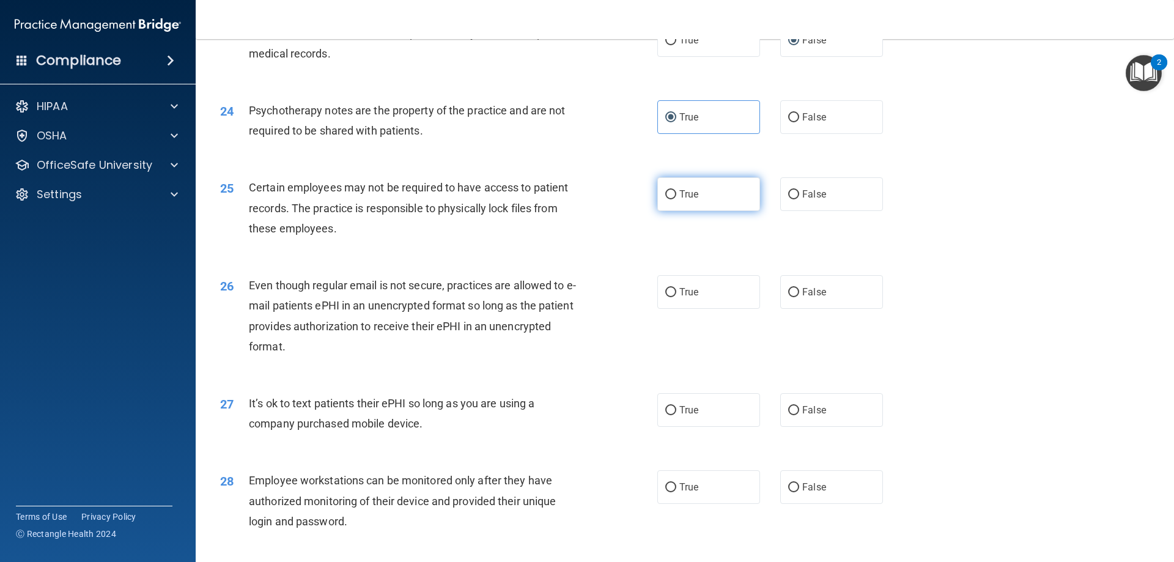
click at [683, 208] on label "True" at bounding box center [708, 194] width 103 height 34
click at [676, 199] on input "True" at bounding box center [670, 194] width 11 height 9
radio input "true"
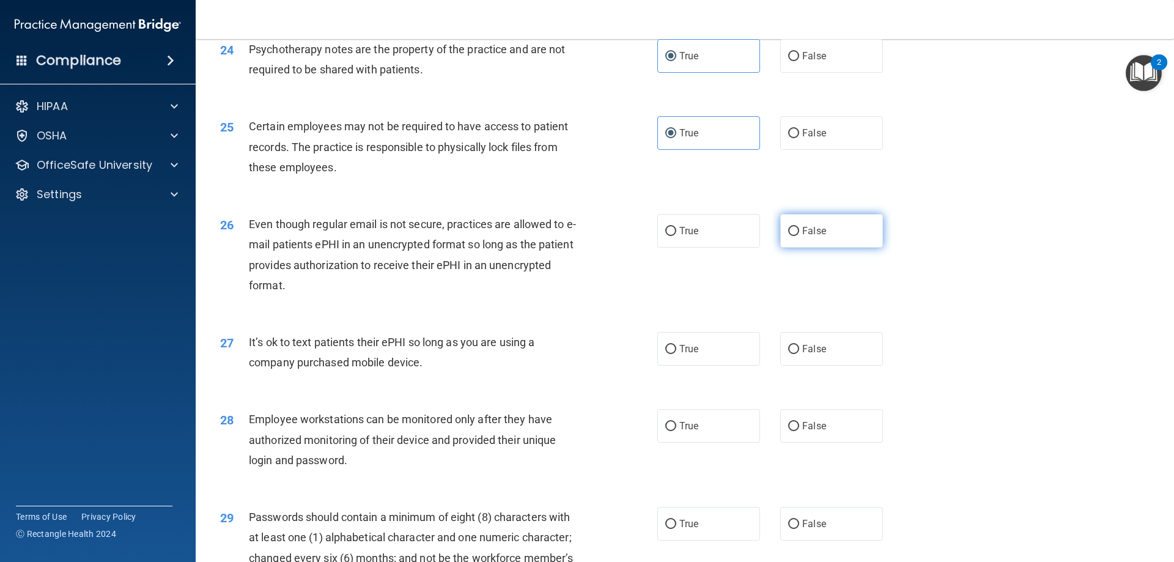
click at [803, 248] on label "False" at bounding box center [831, 231] width 103 height 34
click at [799, 236] on input "False" at bounding box center [793, 231] width 11 height 9
radio input "true"
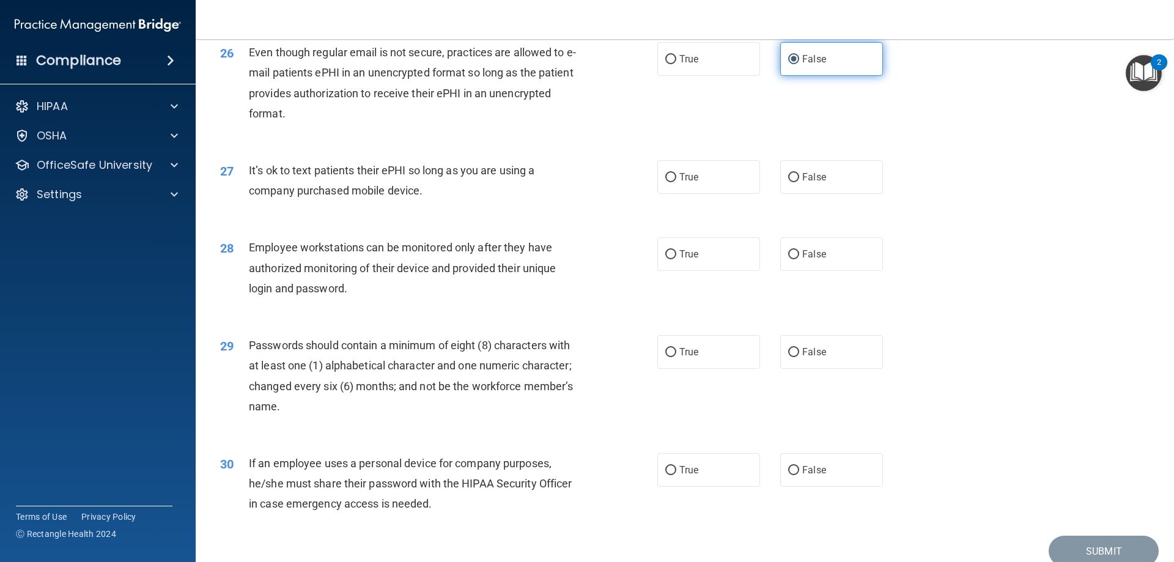
scroll to position [2445, 0]
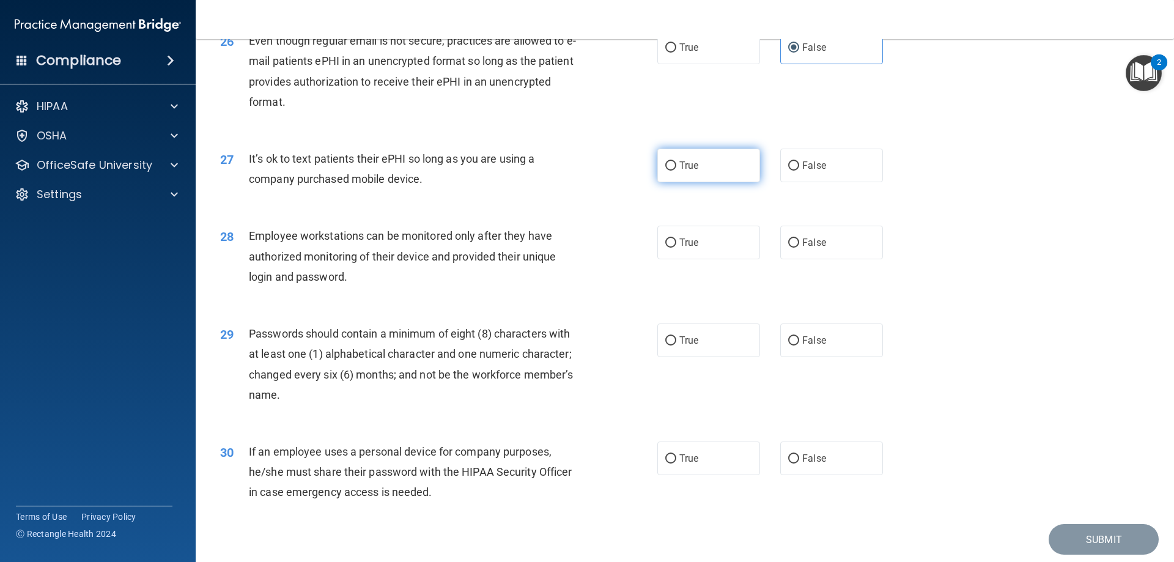
click at [702, 182] on label "True" at bounding box center [708, 166] width 103 height 34
click at [676, 171] on input "True" at bounding box center [670, 165] width 11 height 9
radio input "true"
click at [803, 182] on label "False" at bounding box center [831, 166] width 103 height 34
click at [799, 171] on input "False" at bounding box center [793, 165] width 11 height 9
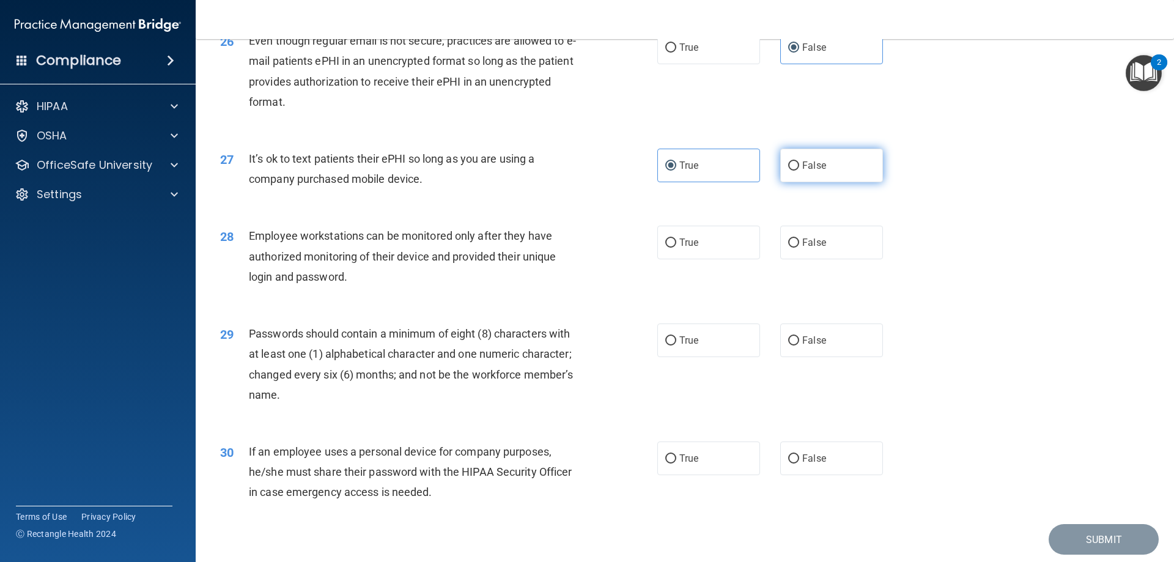
radio input "true"
radio input "false"
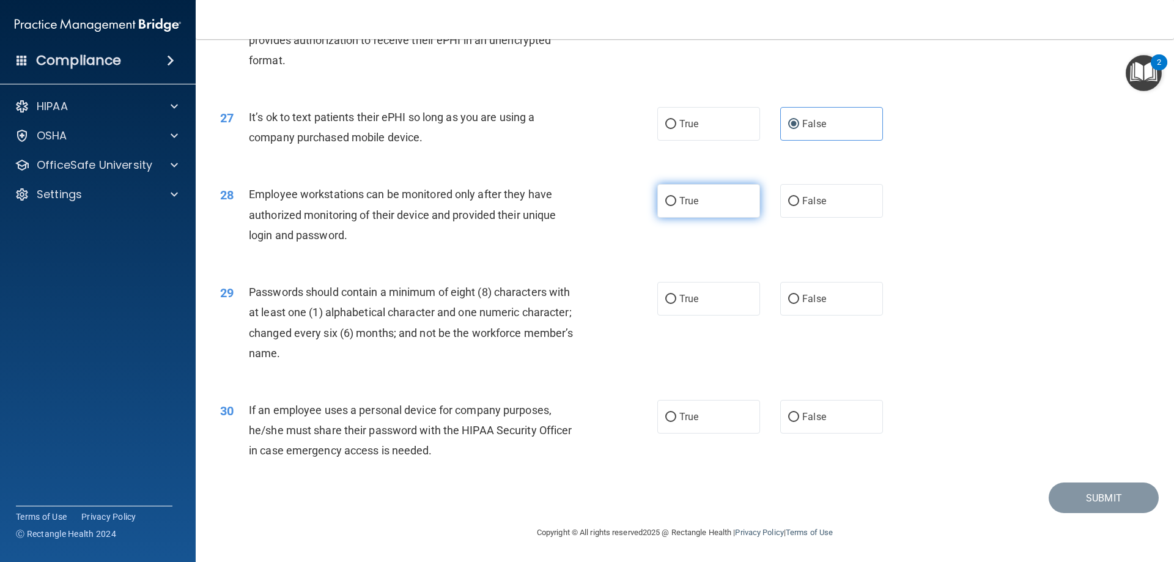
scroll to position [2507, 0]
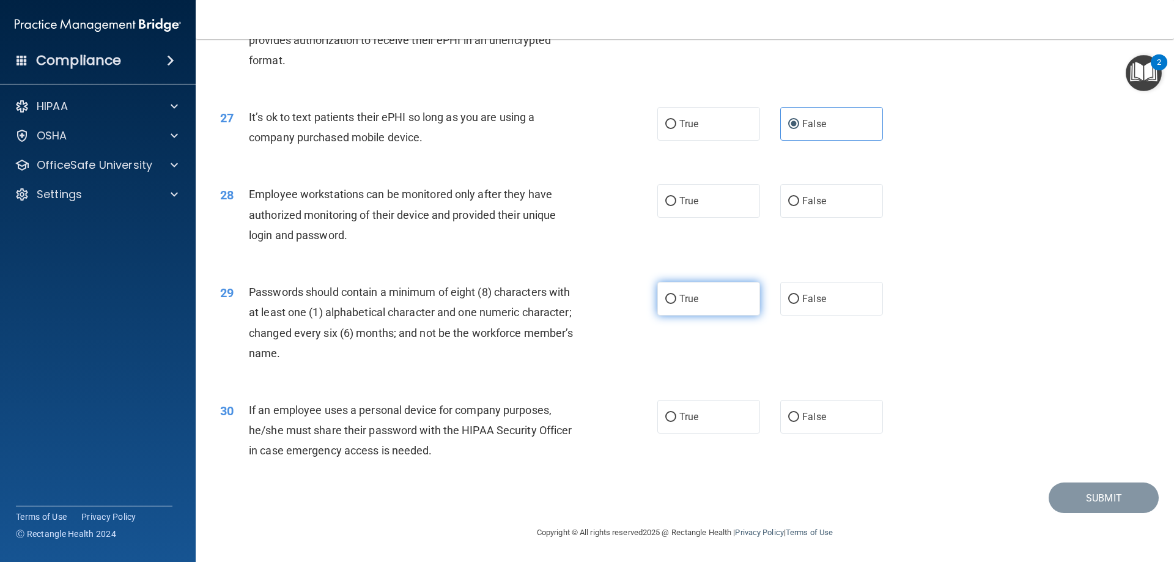
click at [717, 306] on label "True" at bounding box center [708, 299] width 103 height 34
click at [676, 304] on input "True" at bounding box center [670, 299] width 11 height 9
radio input "true"
click at [824, 416] on label "False" at bounding box center [831, 417] width 103 height 34
click at [799, 416] on input "False" at bounding box center [793, 417] width 11 height 9
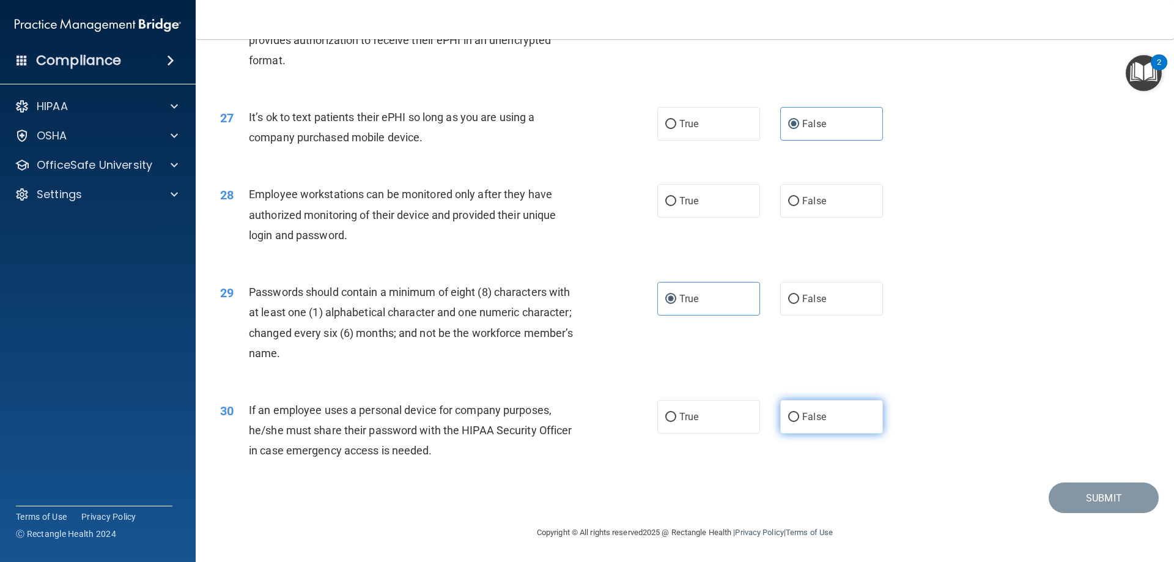
radio input "true"
click at [810, 201] on span "False" at bounding box center [814, 201] width 24 height 12
click at [799, 201] on input "False" at bounding box center [793, 201] width 11 height 9
radio input "true"
click at [1090, 498] on button "Submit" at bounding box center [1103, 497] width 110 height 31
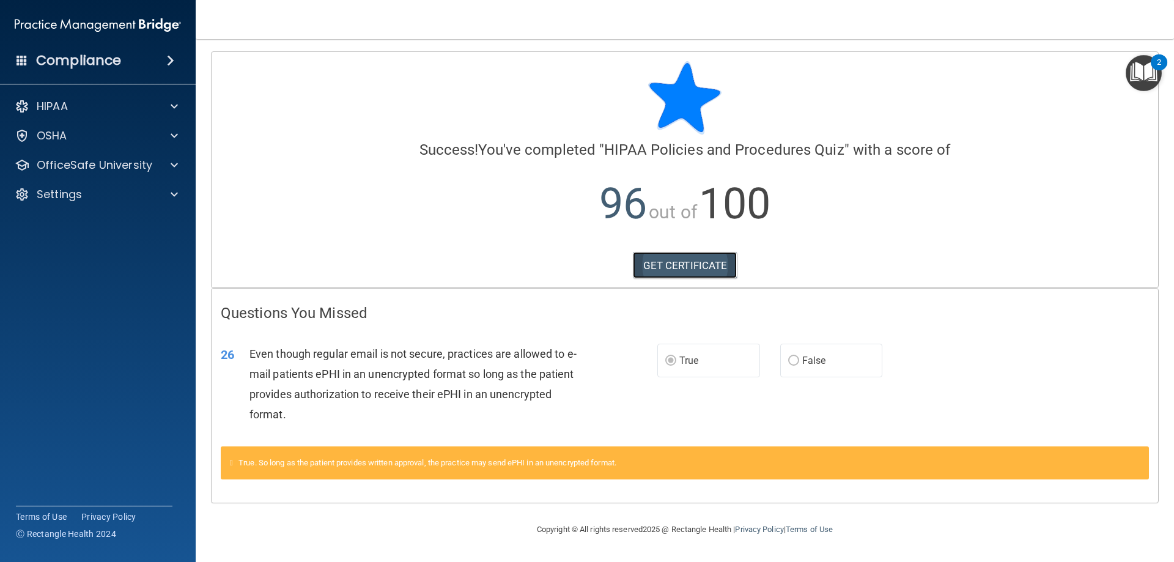
click at [719, 261] on link "GET CERTIFICATE" at bounding box center [685, 265] width 105 height 27
click at [207, 163] on main "Calculating your score.... Success! You've completed " HIPAA Policies and Proce…" at bounding box center [685, 300] width 978 height 523
click at [172, 164] on span at bounding box center [174, 165] width 7 height 15
click at [152, 194] on img at bounding box center [148, 194] width 15 height 15
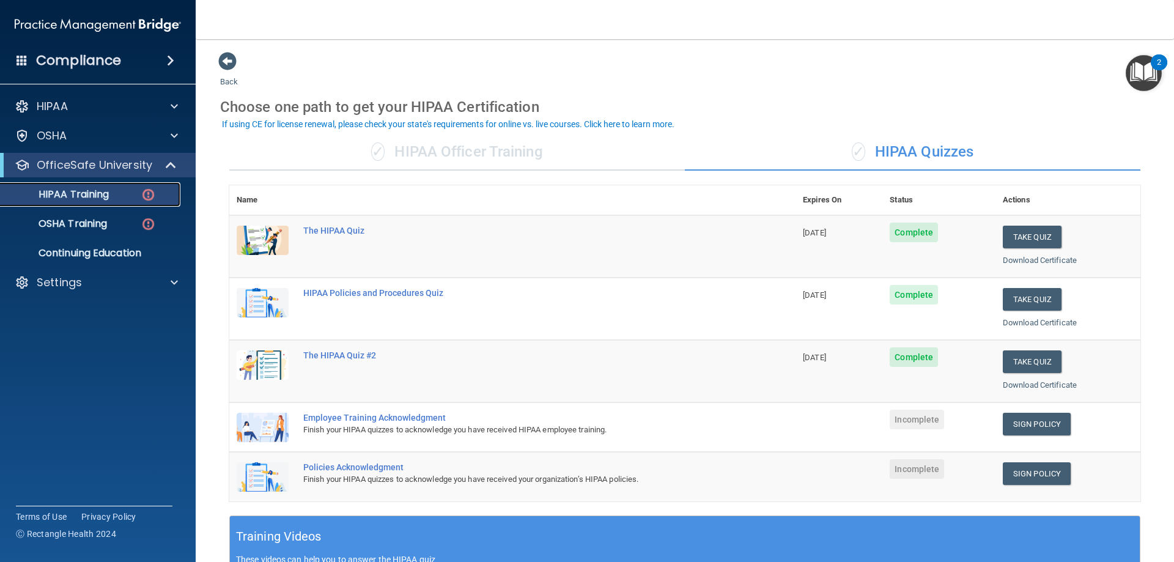
scroll to position [61, 0]
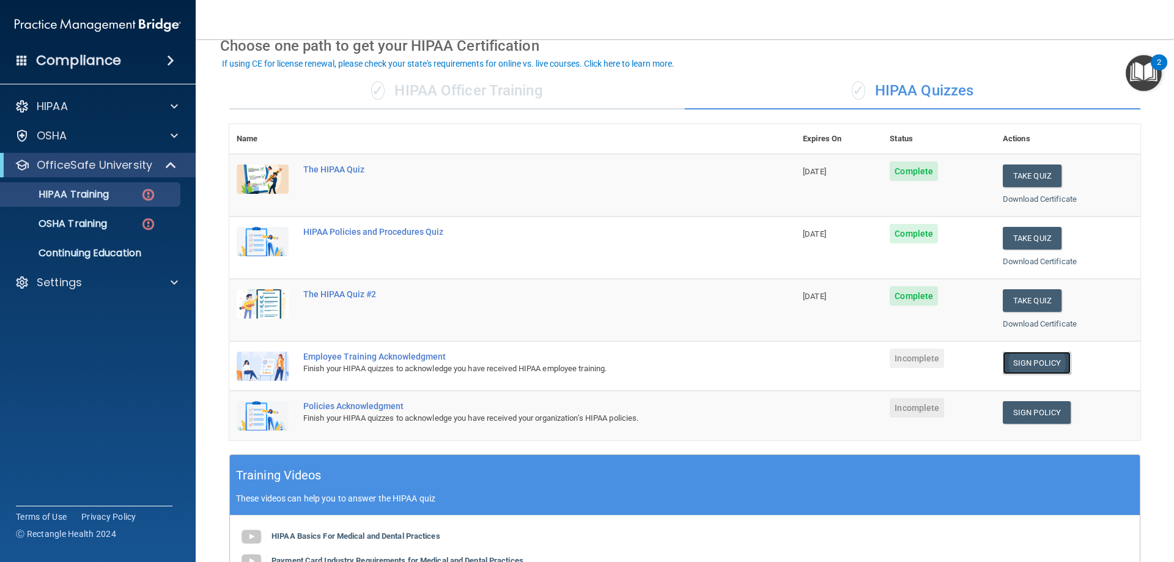
click at [1017, 360] on link "Sign Policy" at bounding box center [1036, 362] width 68 height 23
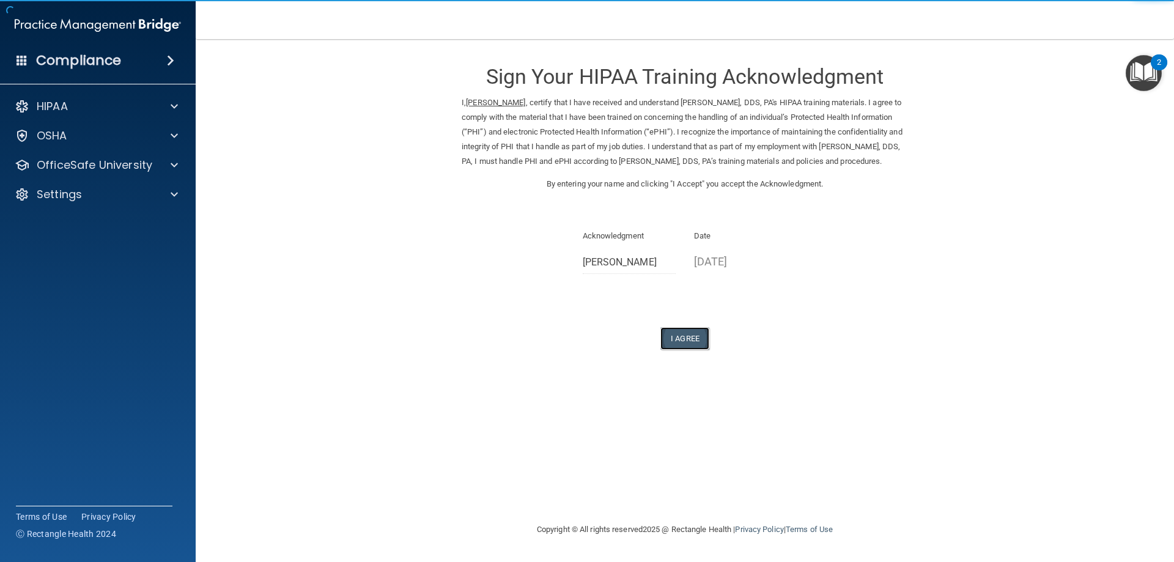
click at [682, 350] on button "I Agree" at bounding box center [684, 338] width 49 height 23
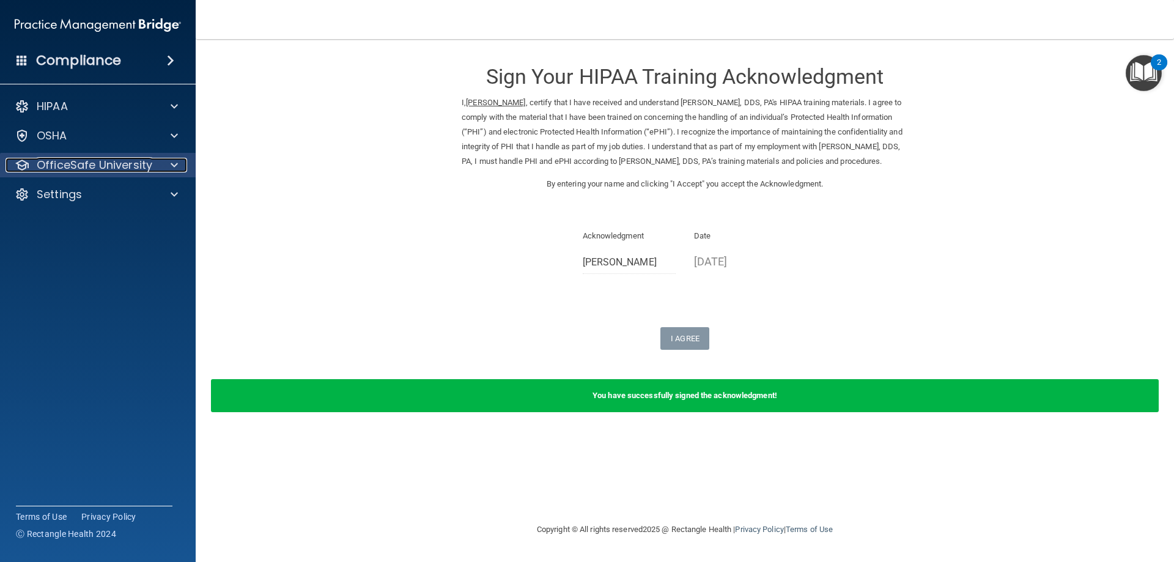
click at [56, 160] on p "OfficeSafe University" at bounding box center [95, 165] width 116 height 15
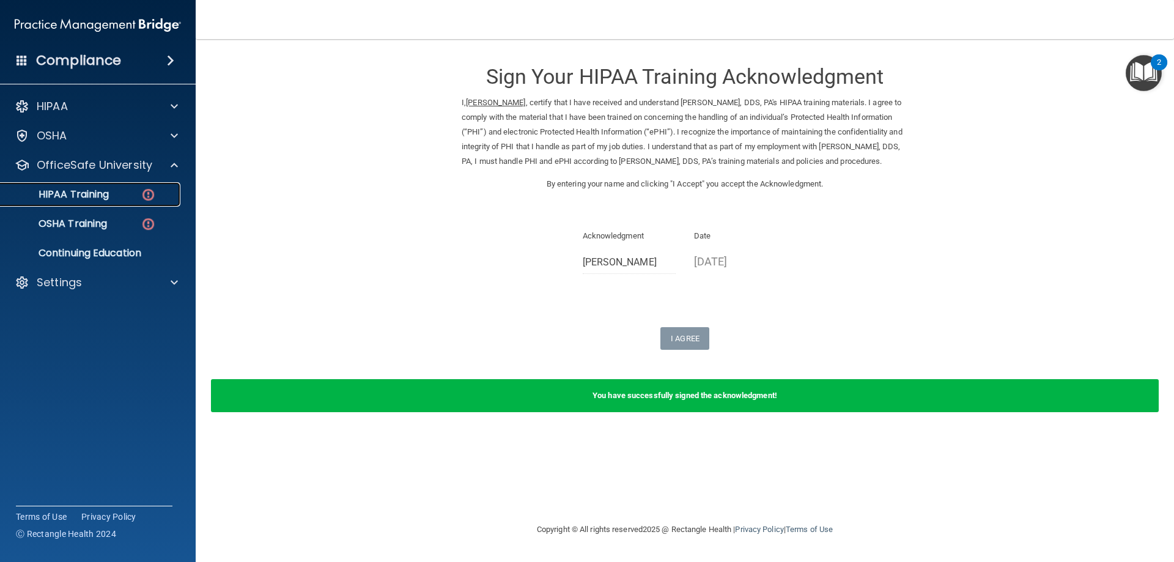
click at [147, 190] on img at bounding box center [148, 194] width 15 height 15
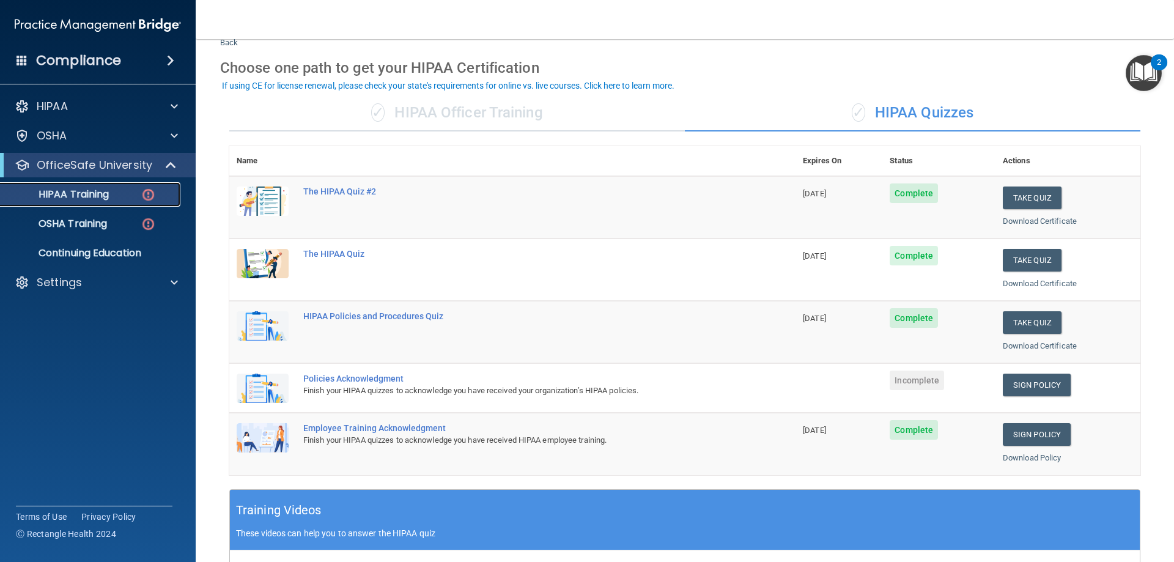
scroll to position [61, 0]
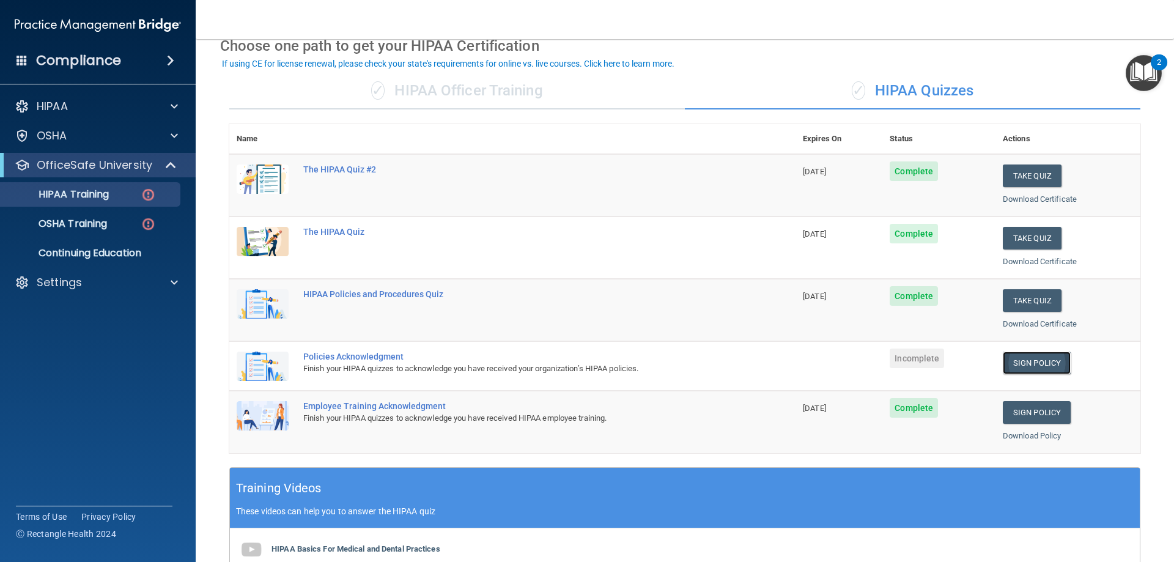
click at [1020, 358] on link "Sign Policy" at bounding box center [1036, 362] width 68 height 23
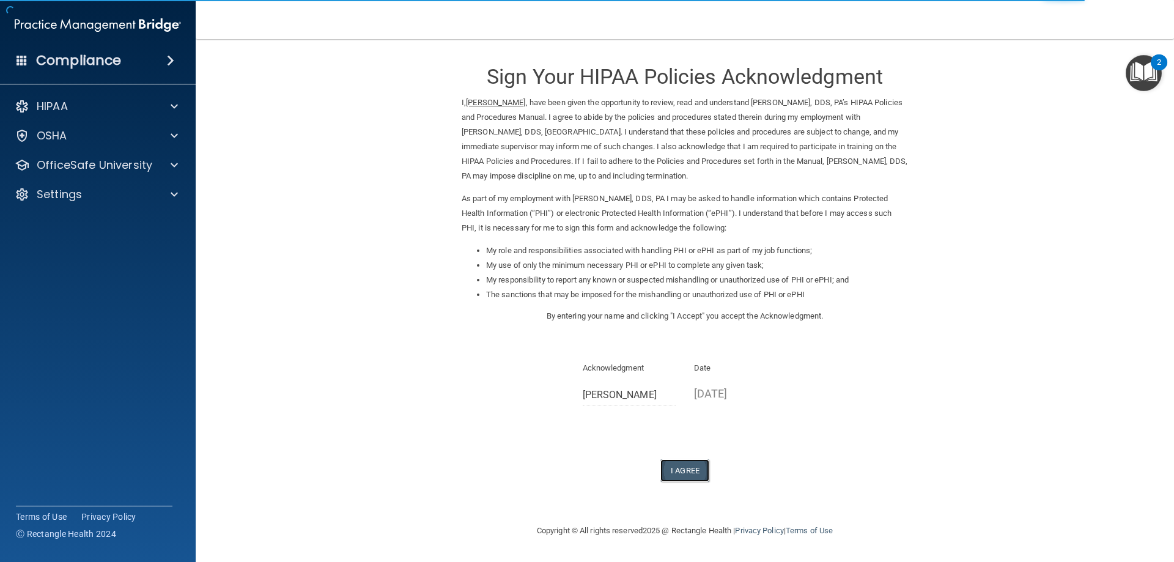
click at [669, 471] on button "I Agree" at bounding box center [684, 470] width 49 height 23
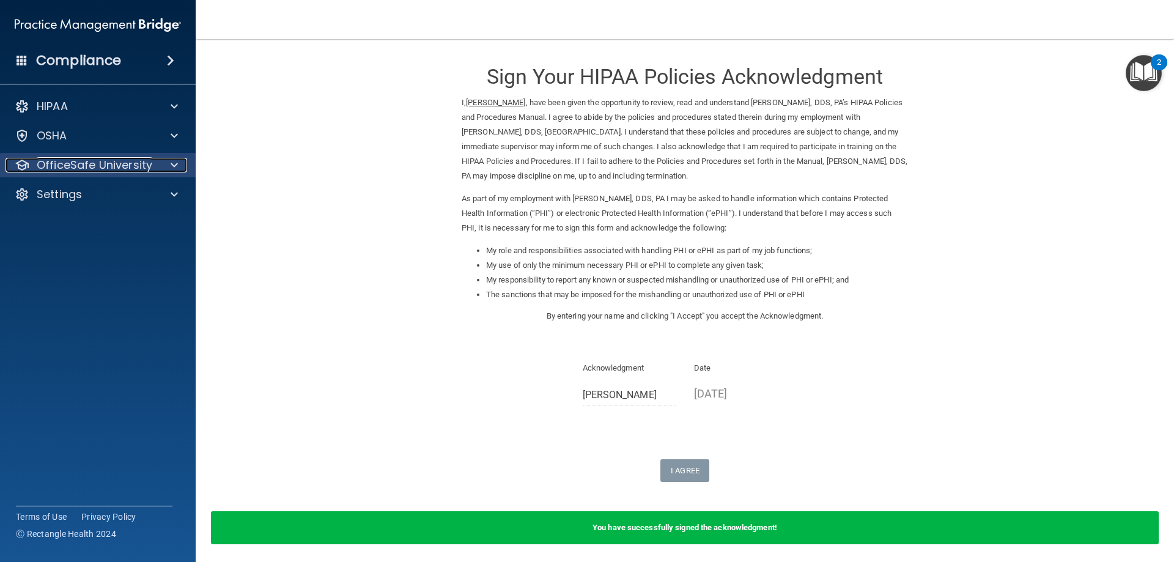
click at [155, 163] on div "OfficeSafe University" at bounding box center [82, 165] width 152 height 15
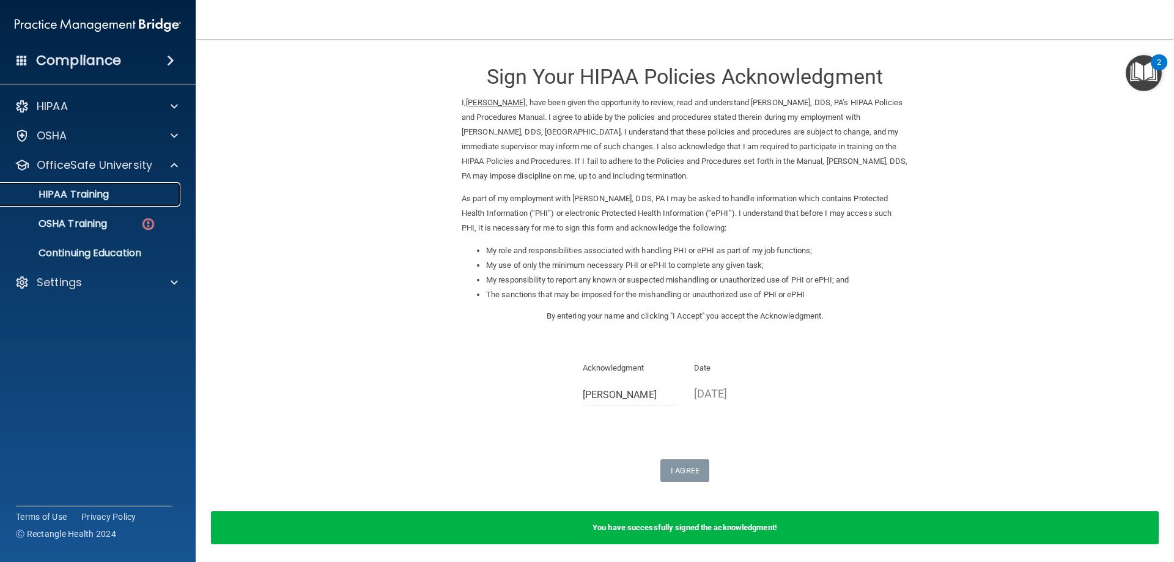
click at [150, 193] on div "HIPAA Training" at bounding box center [91, 194] width 167 height 12
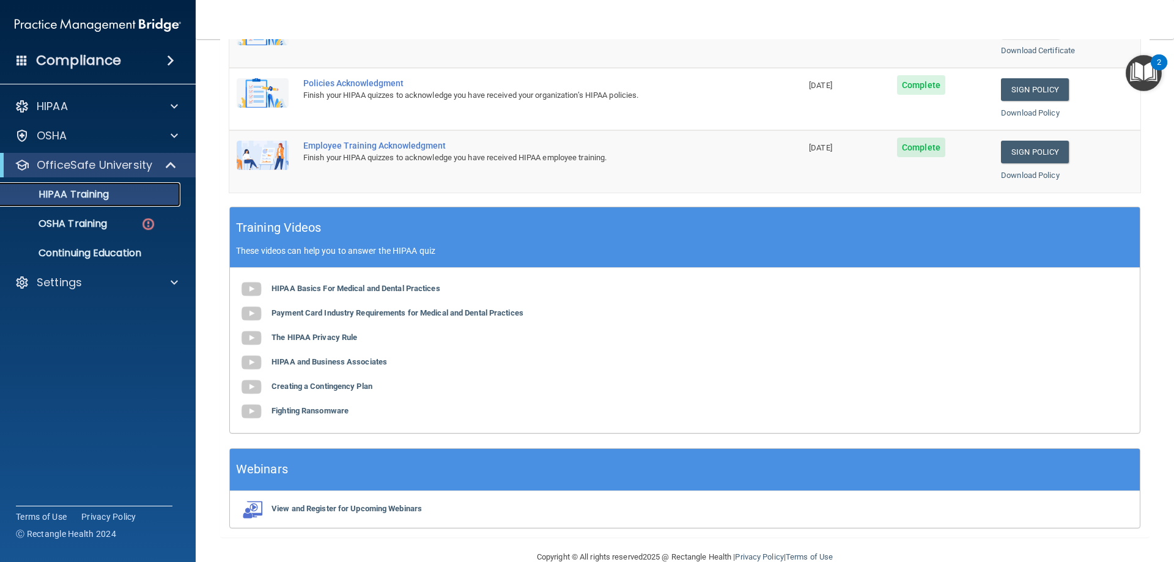
scroll to position [359, 0]
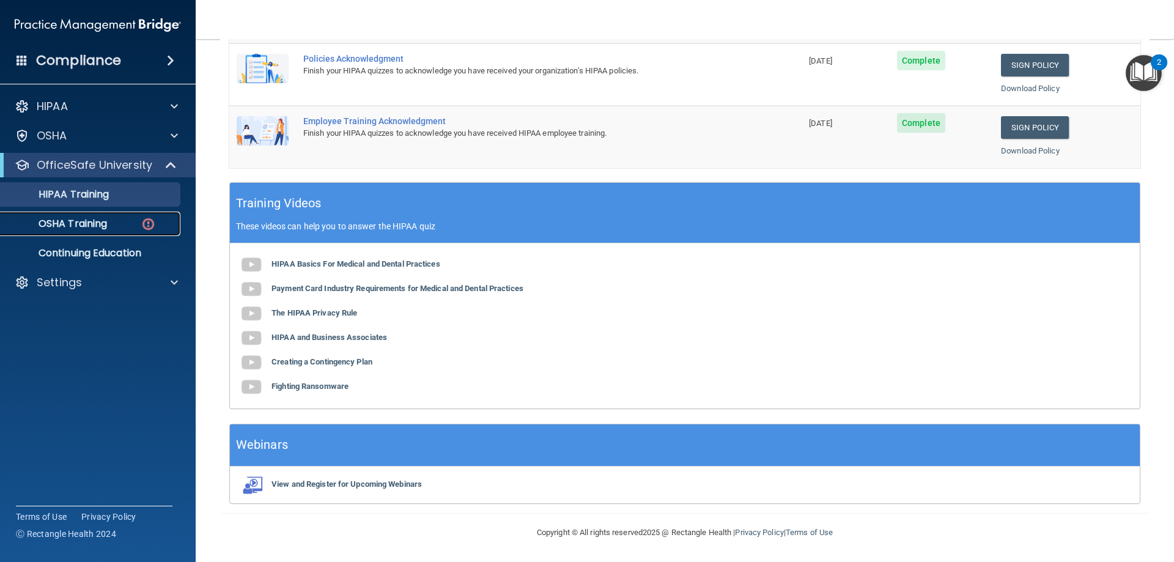
click at [112, 219] on div "OSHA Training" at bounding box center [91, 224] width 167 height 12
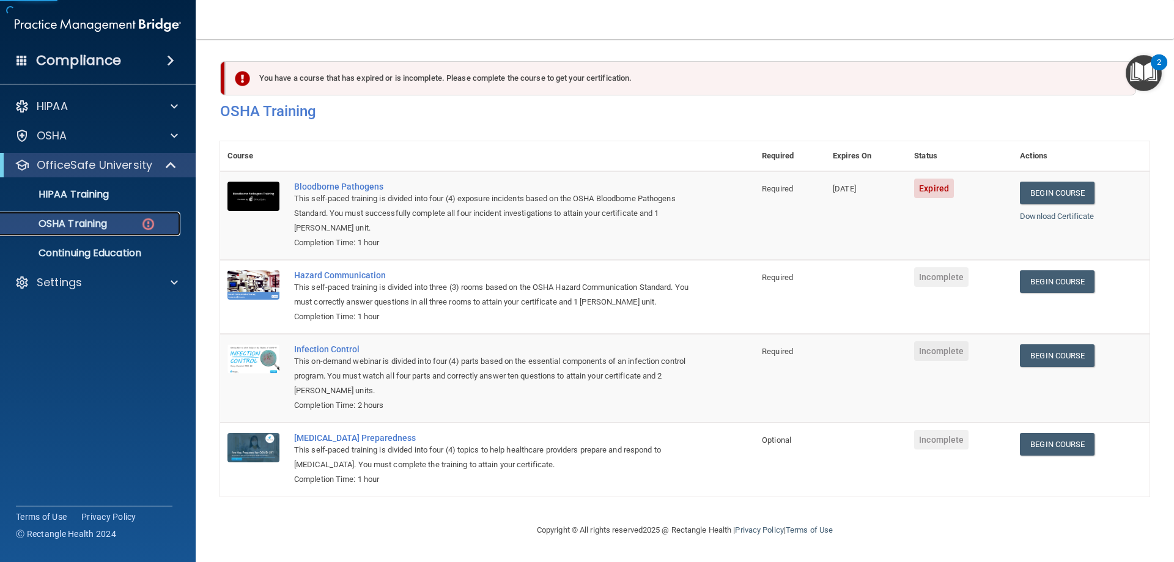
scroll to position [15, 0]
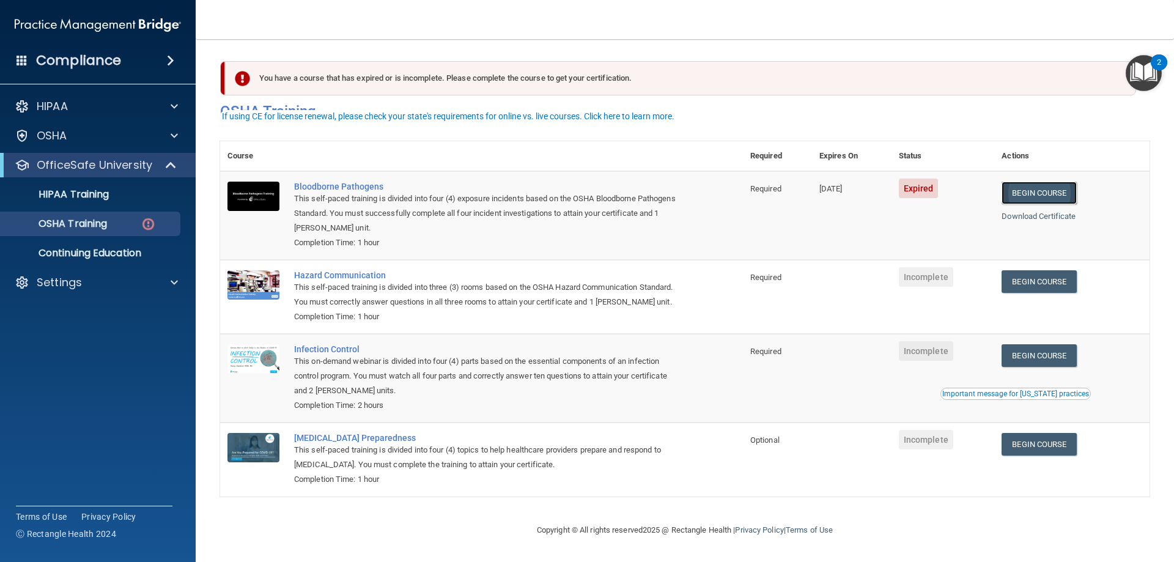
click at [1056, 182] on link "Begin Course" at bounding box center [1038, 193] width 75 height 23
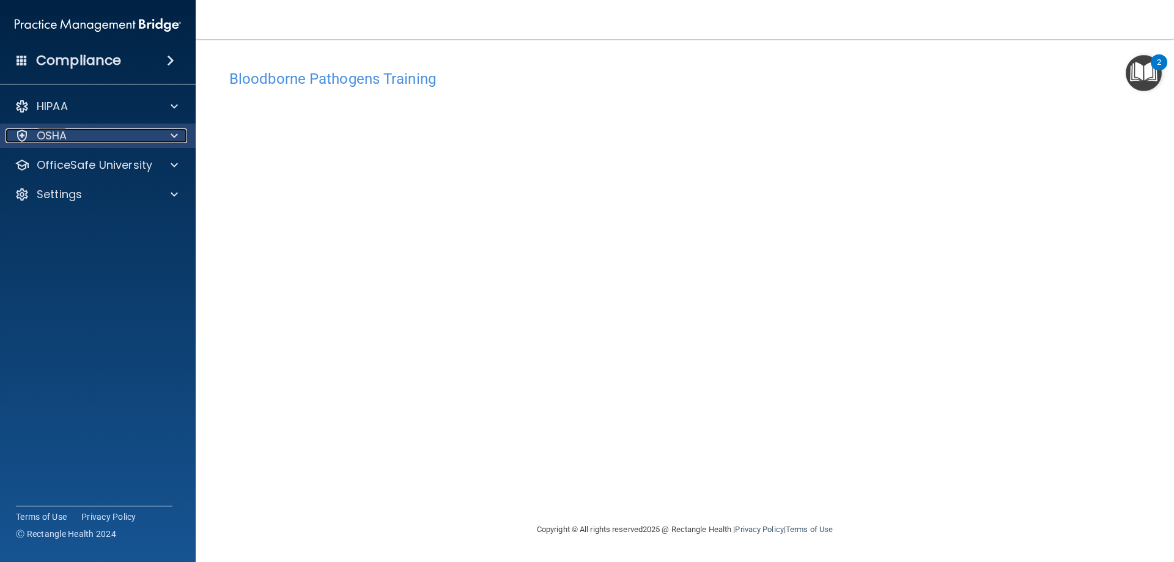
click at [168, 130] on div at bounding box center [172, 135] width 31 height 15
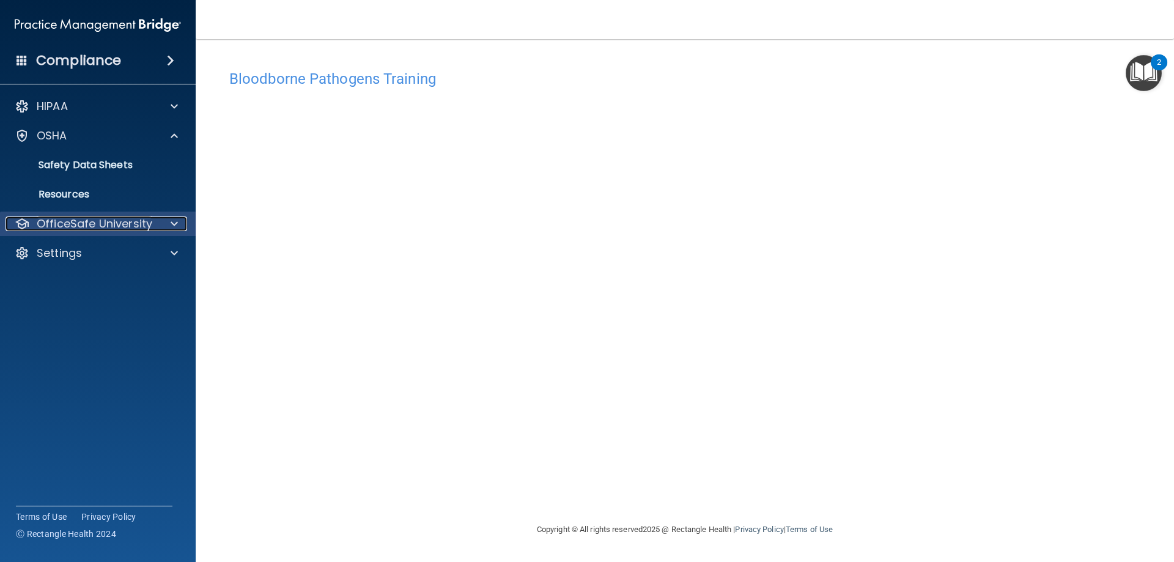
click at [136, 224] on p "OfficeSafe University" at bounding box center [95, 223] width 116 height 15
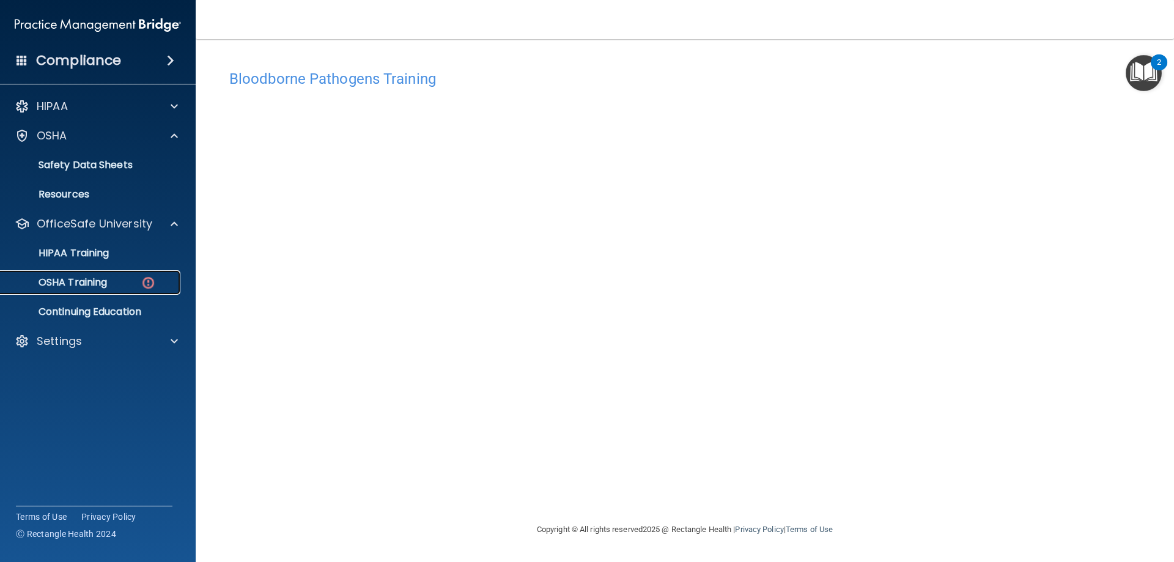
click at [139, 286] on div "OSHA Training" at bounding box center [91, 282] width 167 height 12
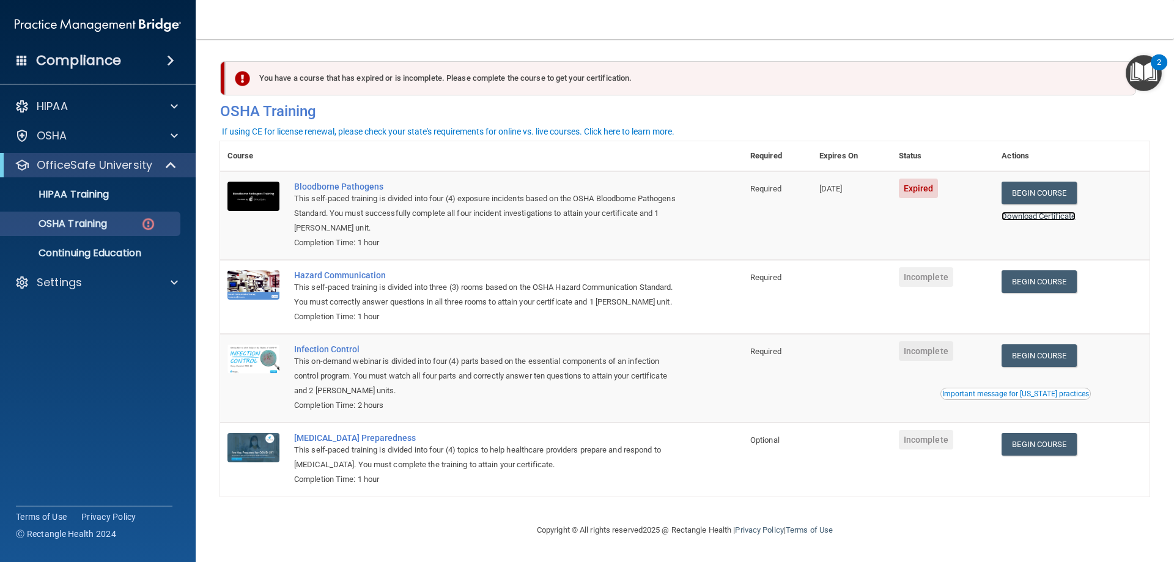
click at [1048, 218] on link "Download Certificate" at bounding box center [1038, 215] width 74 height 9
click at [1054, 186] on link "Begin Course" at bounding box center [1038, 193] width 75 height 23
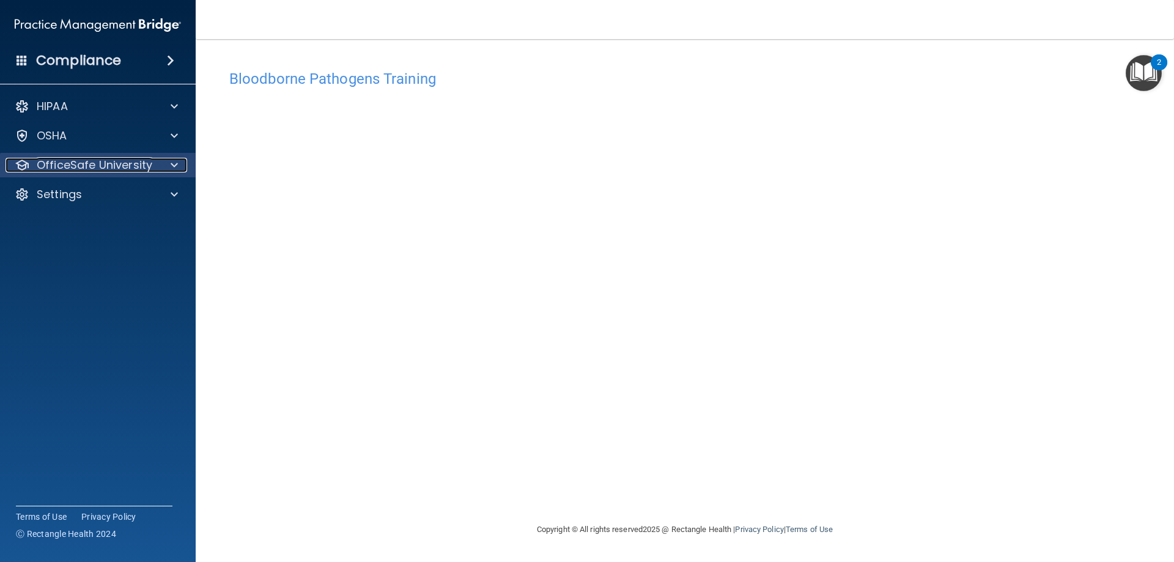
click at [100, 164] on p "OfficeSafe University" at bounding box center [95, 165] width 116 height 15
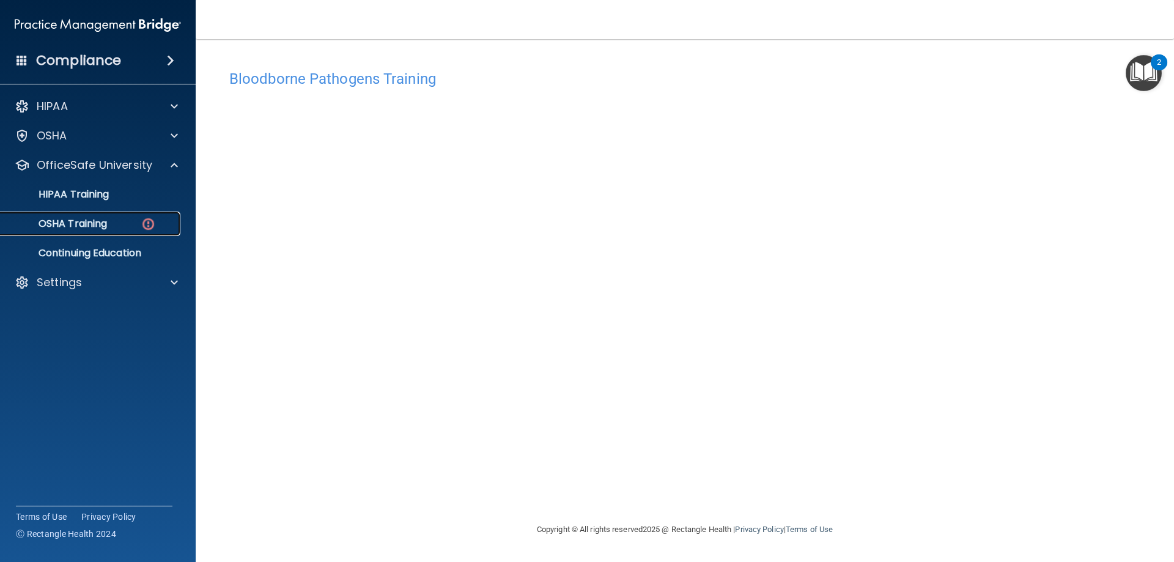
click at [155, 221] on img at bounding box center [148, 223] width 15 height 15
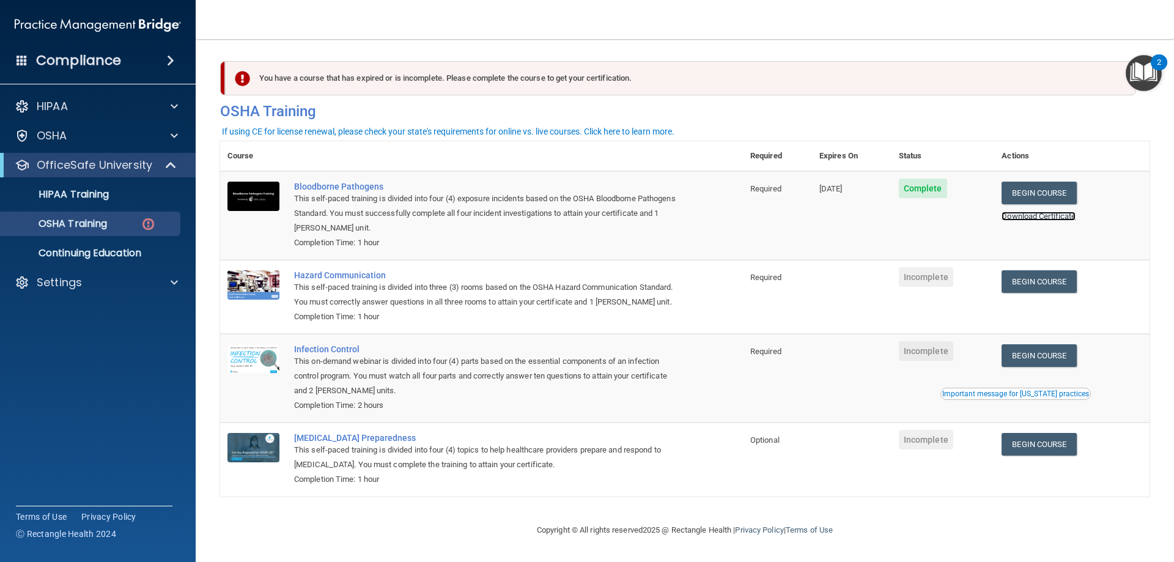
click at [1018, 212] on link "Download Certificate" at bounding box center [1038, 215] width 74 height 9
click at [1025, 367] on link "Begin Course" at bounding box center [1038, 355] width 75 height 23
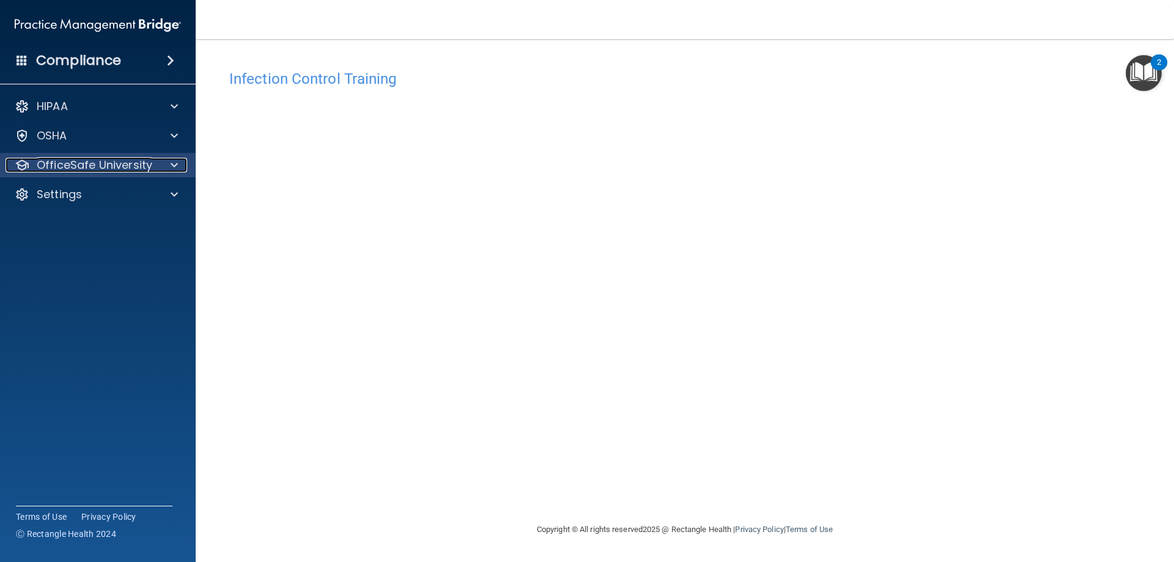
click at [125, 161] on p "OfficeSafe University" at bounding box center [95, 165] width 116 height 15
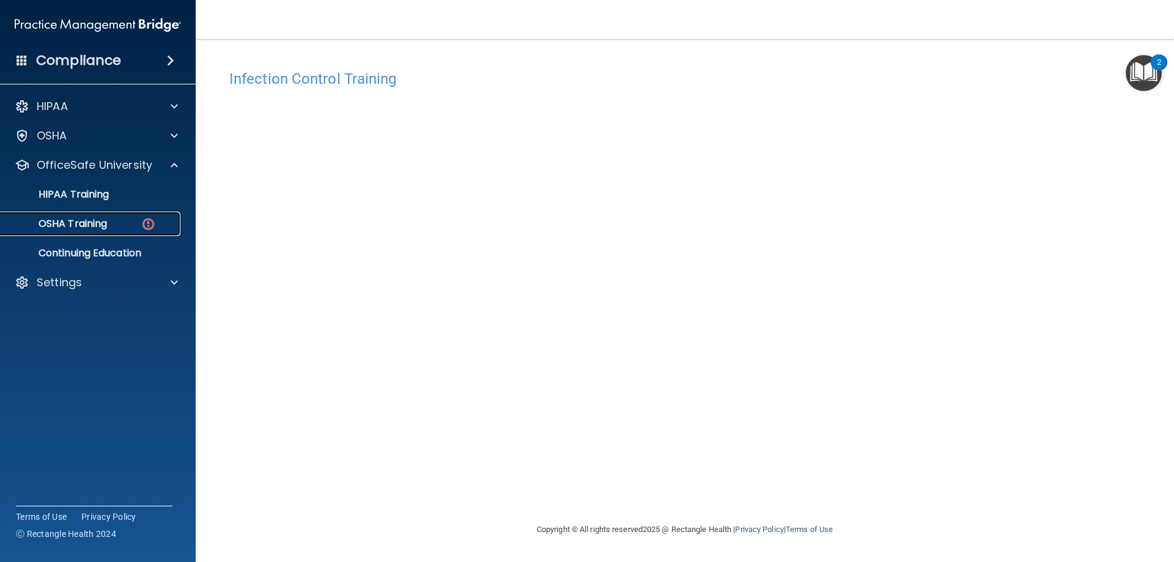
click at [134, 228] on div "OSHA Training" at bounding box center [91, 224] width 167 height 12
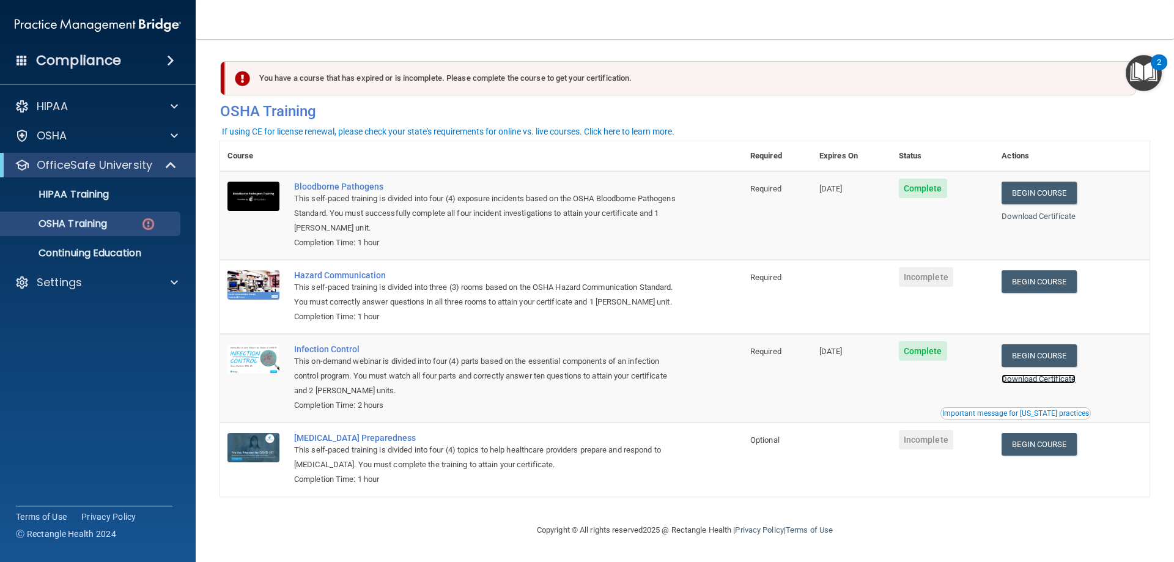
click at [1033, 383] on link "Download Certificate" at bounding box center [1038, 378] width 74 height 9
click at [1061, 282] on link "Begin Course" at bounding box center [1038, 281] width 75 height 23
